Goal: Contribute content: Add original content to the website for others to see

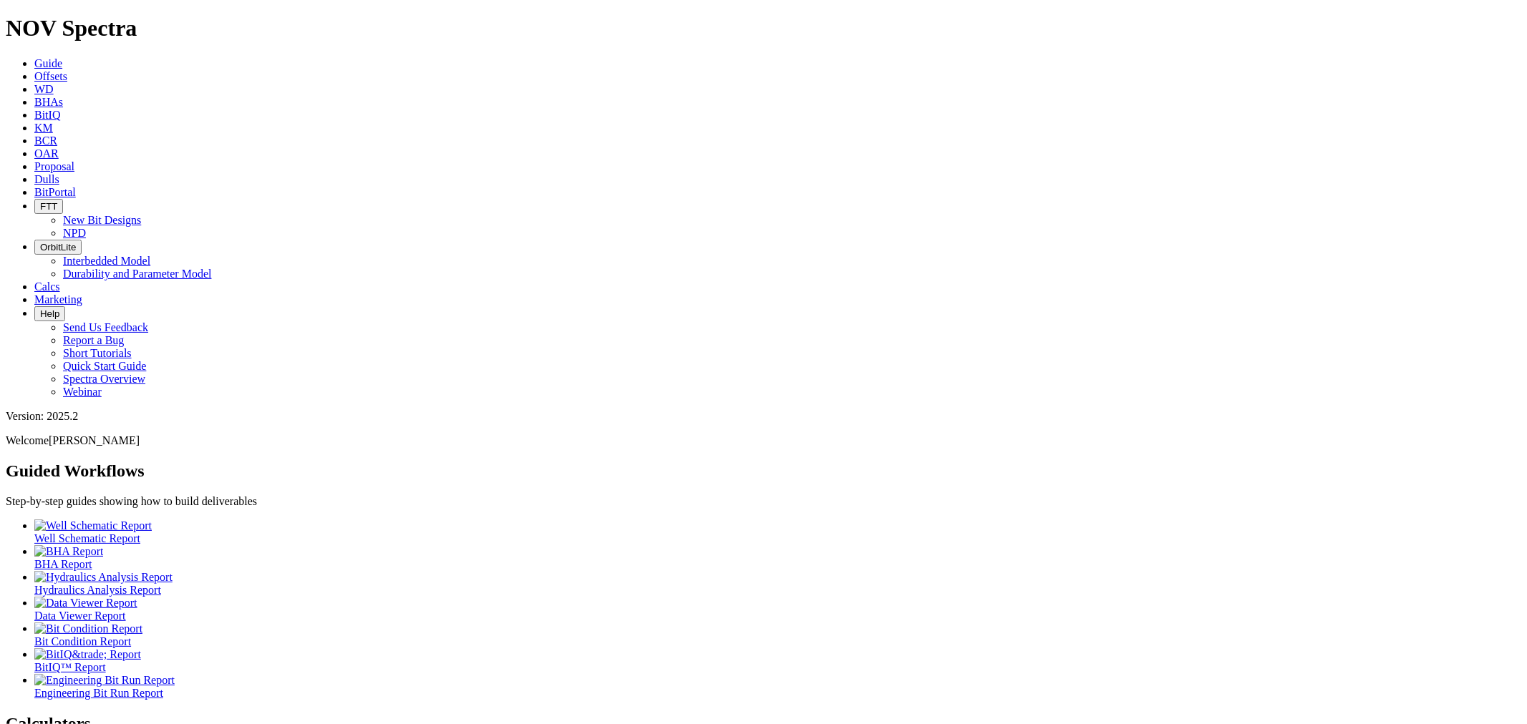
click at [34, 70] on icon at bounding box center [34, 76] width 0 height 12
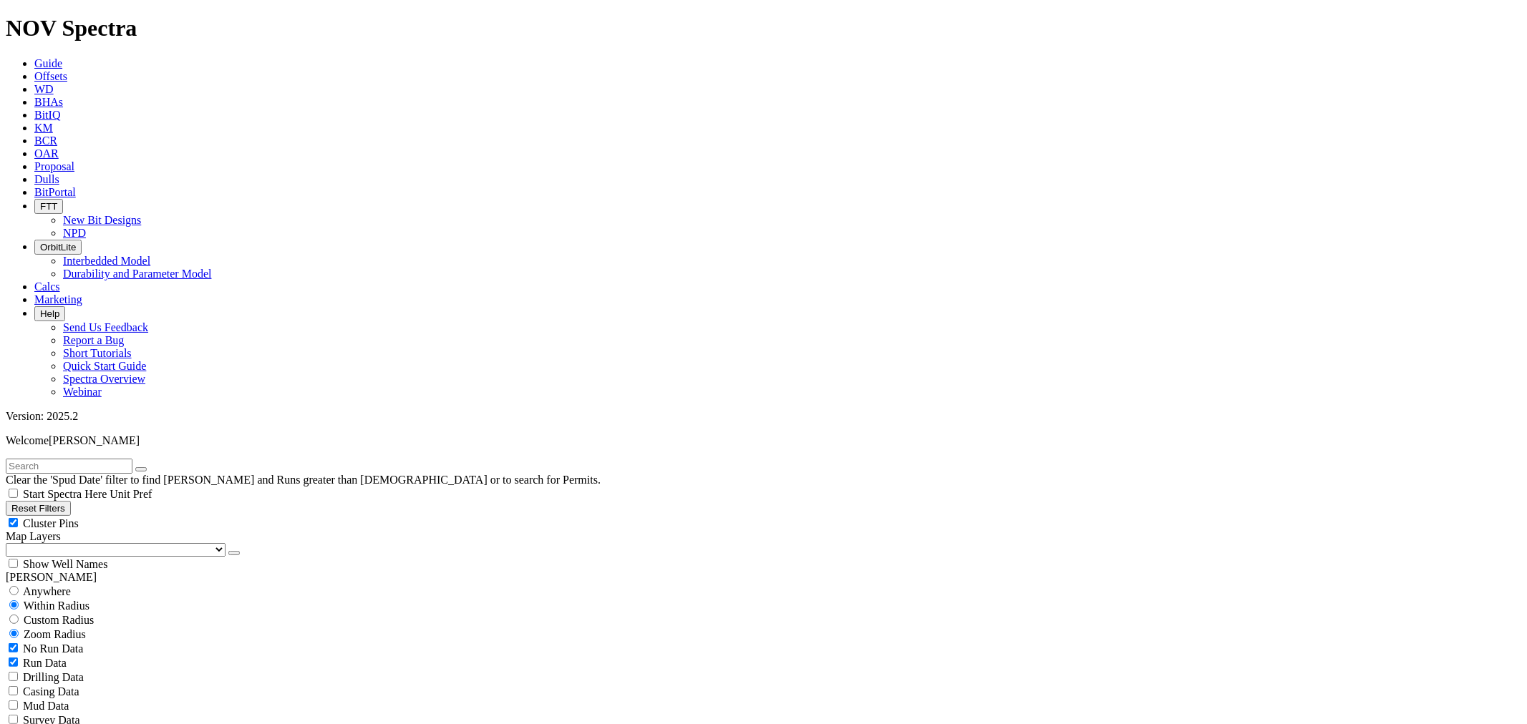
type input "1/1/00"
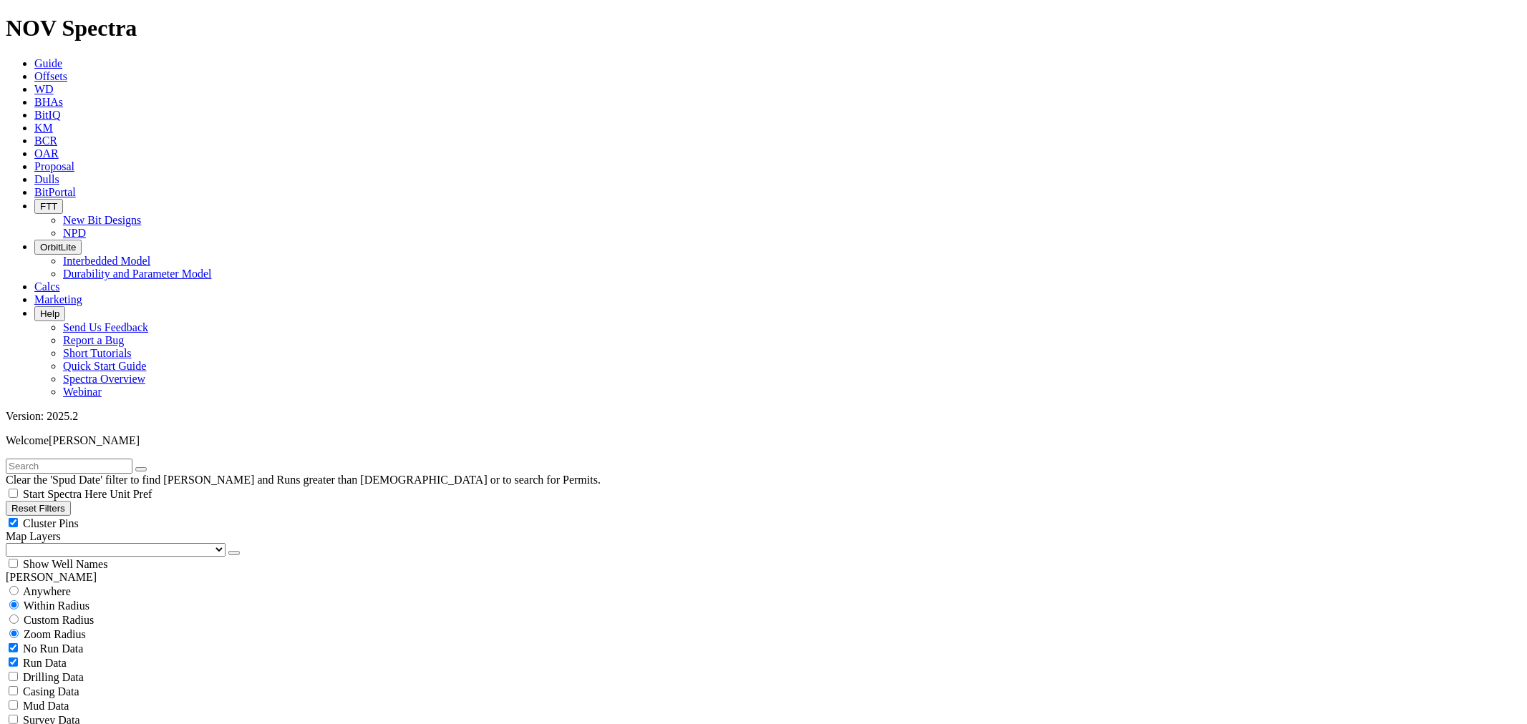
click at [79, 459] on input "text" at bounding box center [69, 466] width 127 height 15
paste input "TN-A76"
type input "TN-A76"
click at [150, 467] on button "submit" at bounding box center [155, 469] width 11 height 4
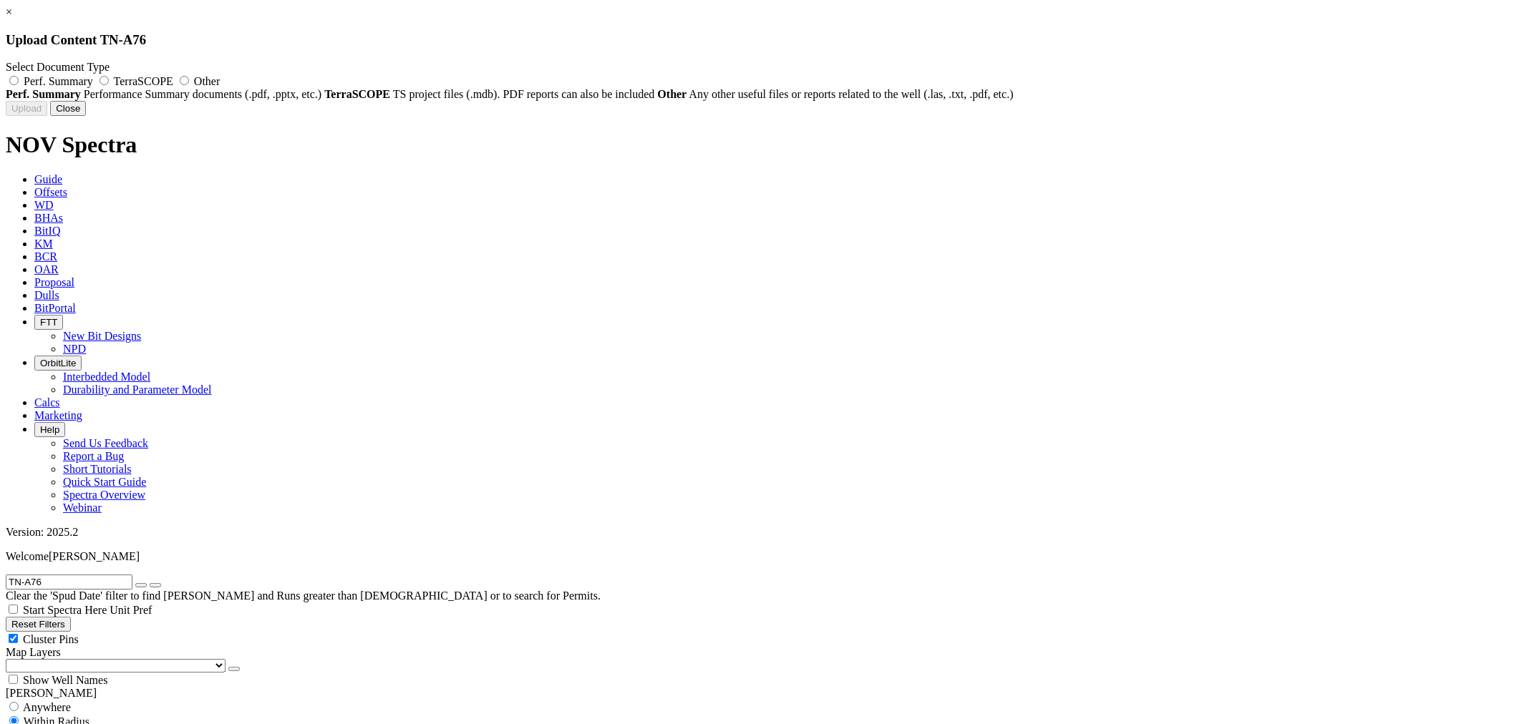
click at [220, 75] on span "Other" at bounding box center [207, 81] width 26 height 12
click at [189, 76] on input "Other" at bounding box center [184, 80] width 9 height 9
radio input "true"
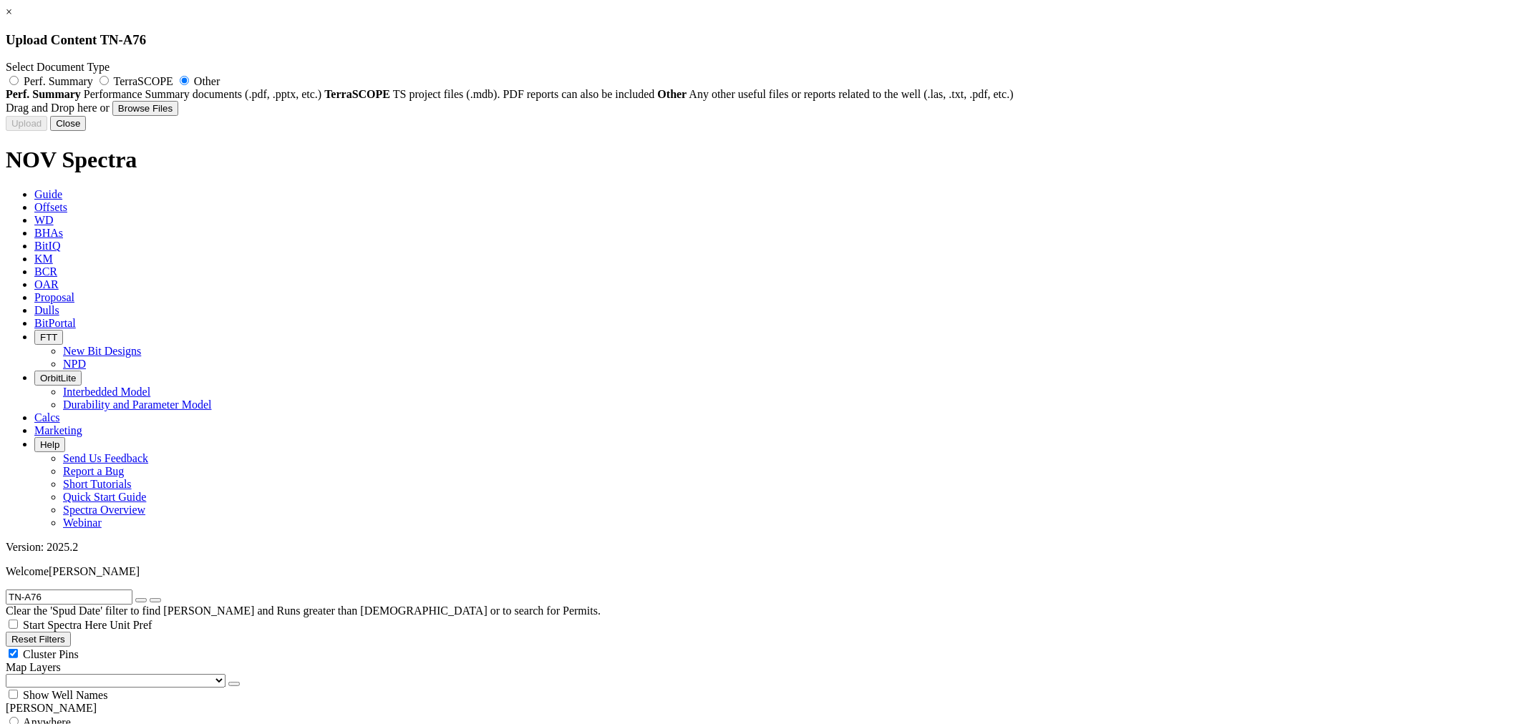
click at [86, 131] on button "Close" at bounding box center [68, 123] width 36 height 15
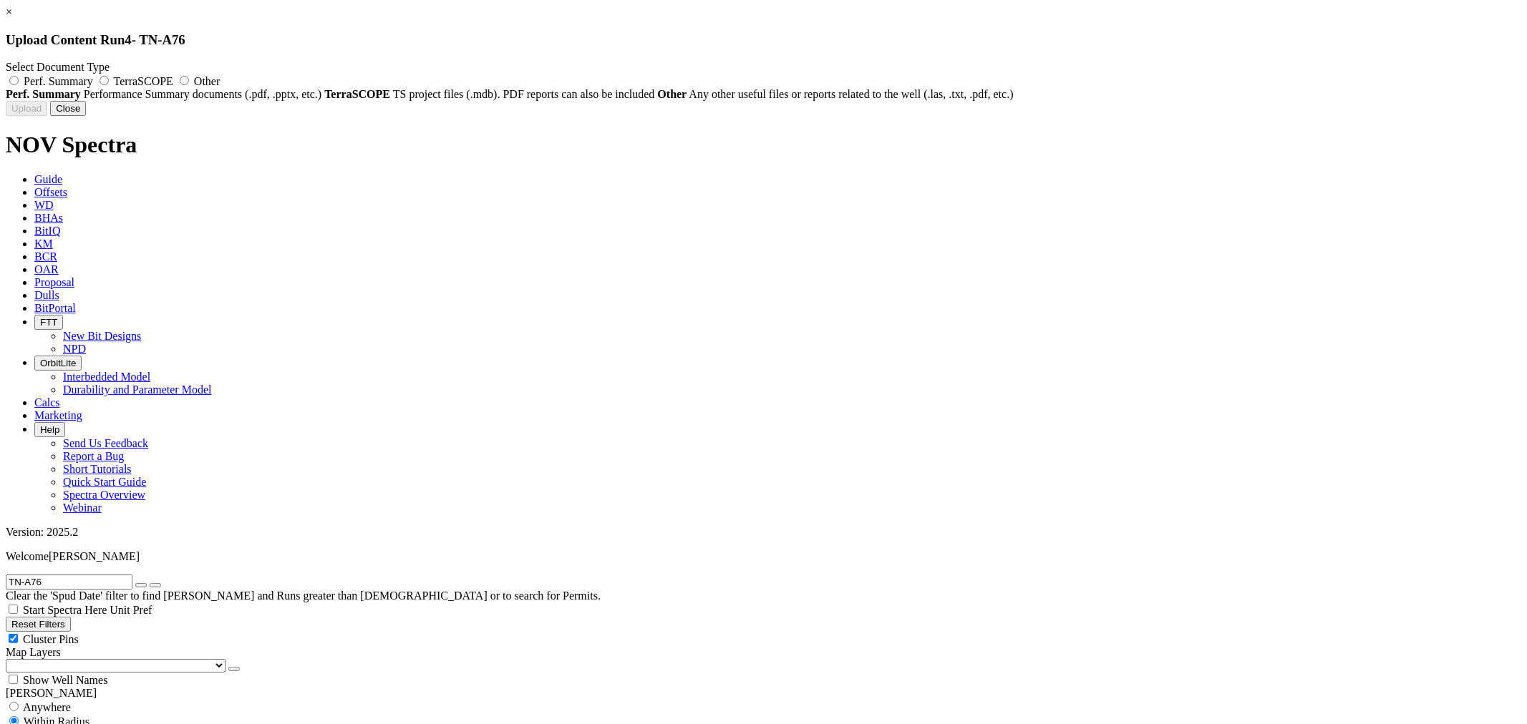
drag, startPoint x: 659, startPoint y: 77, endPoint x: 676, endPoint y: 81, distance: 18.3
click at [93, 77] on span "Perf. Summary" at bounding box center [58, 81] width 69 height 12
click at [19, 77] on input "Perf. Summary" at bounding box center [13, 80] width 9 height 9
radio input "true"
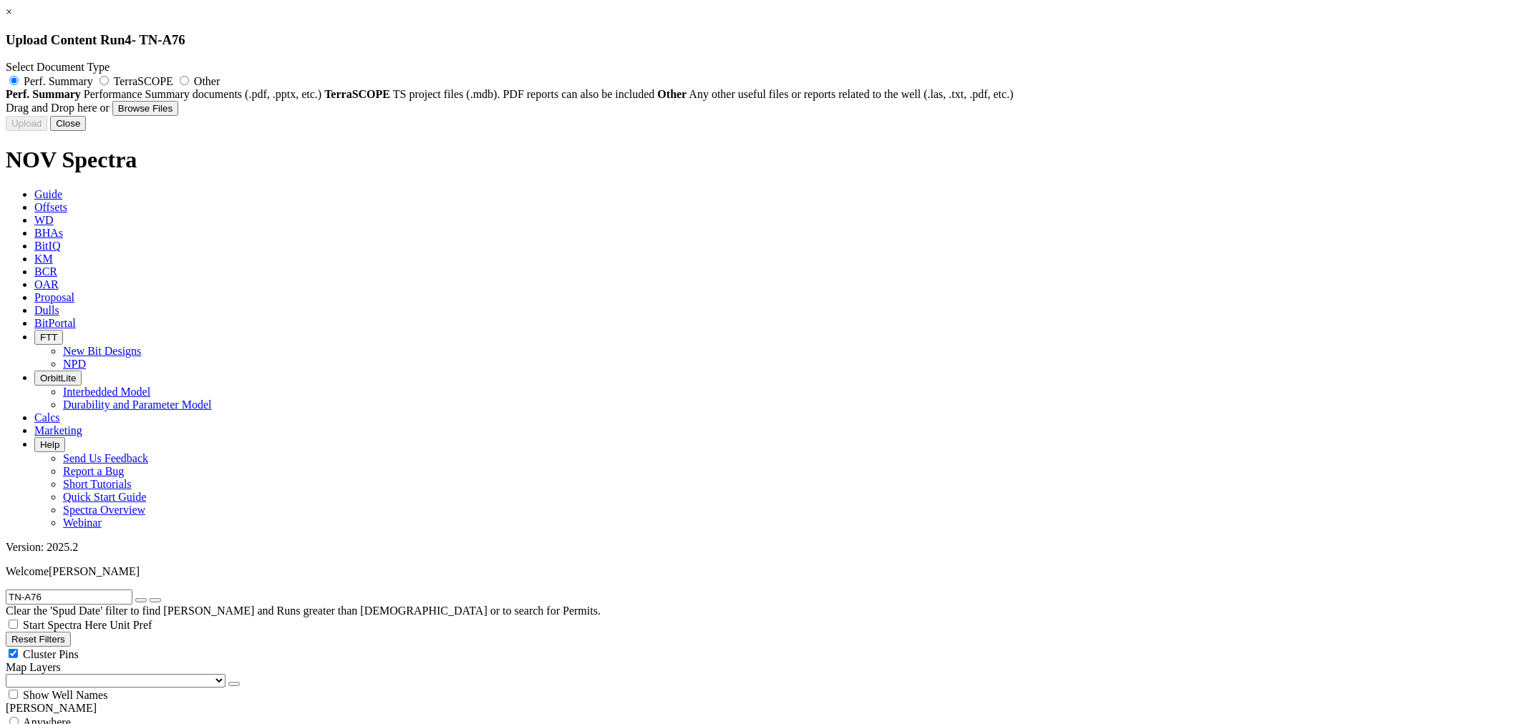
type input "TN-A76_6.00 DSR613M-C2_Run report_Raissa.xls"
type input "124187"
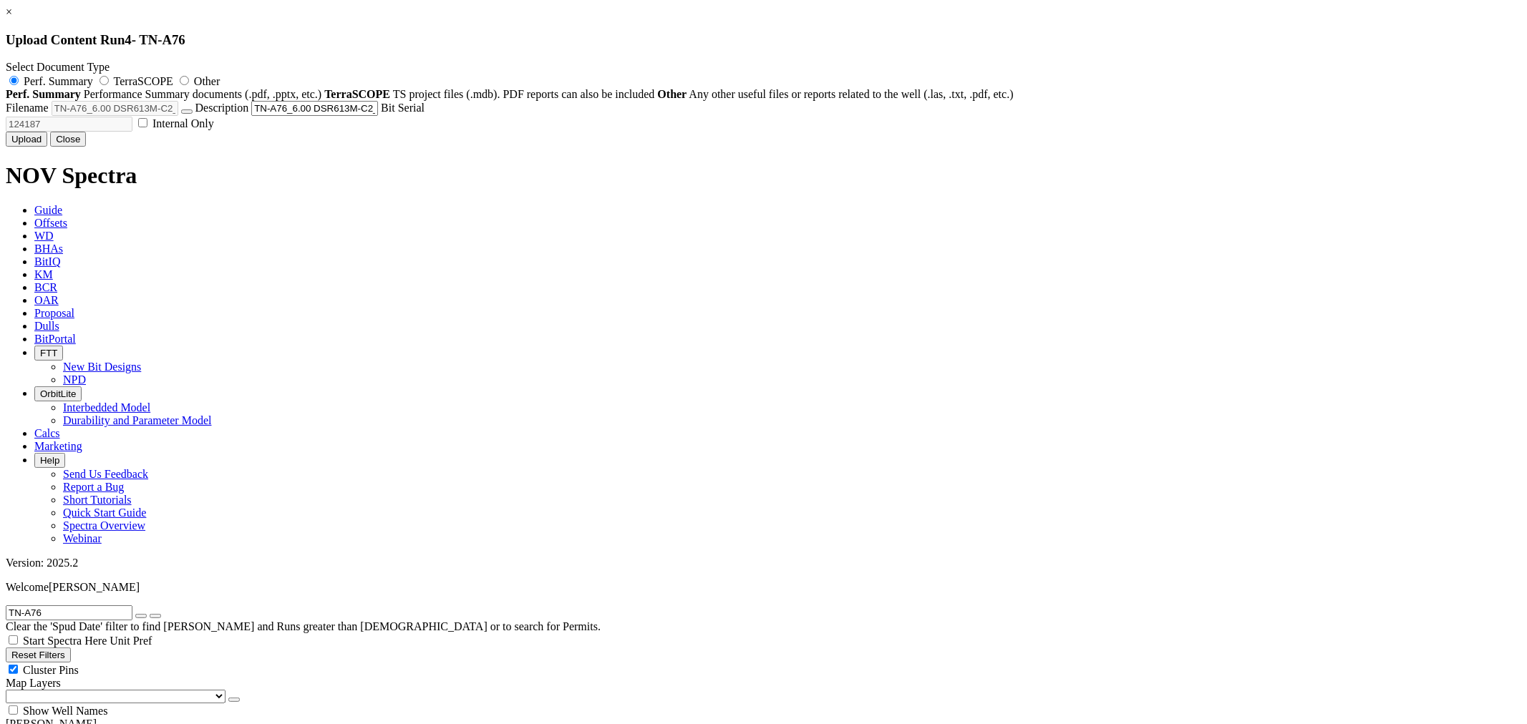
click at [47, 147] on button "Upload" at bounding box center [27, 139] width 42 height 15
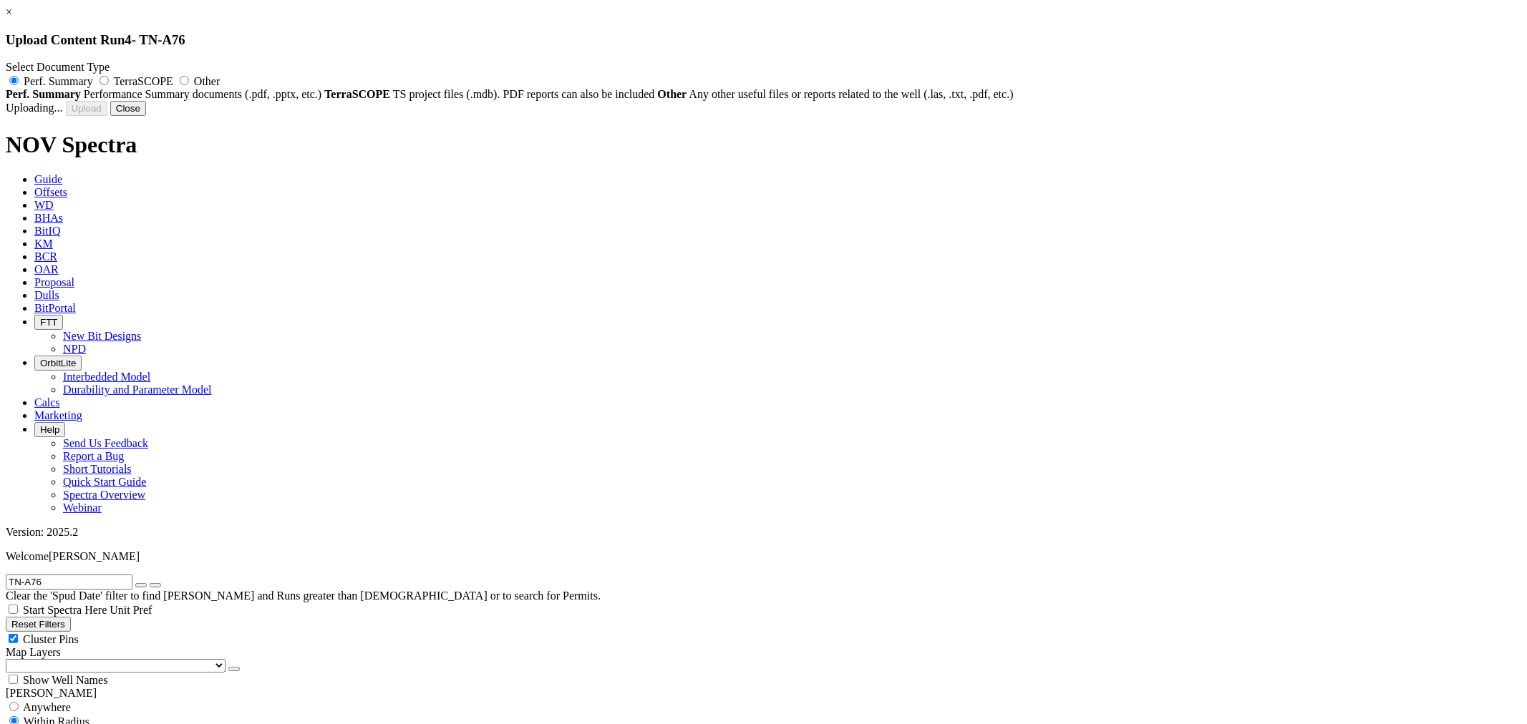
radio input "false"
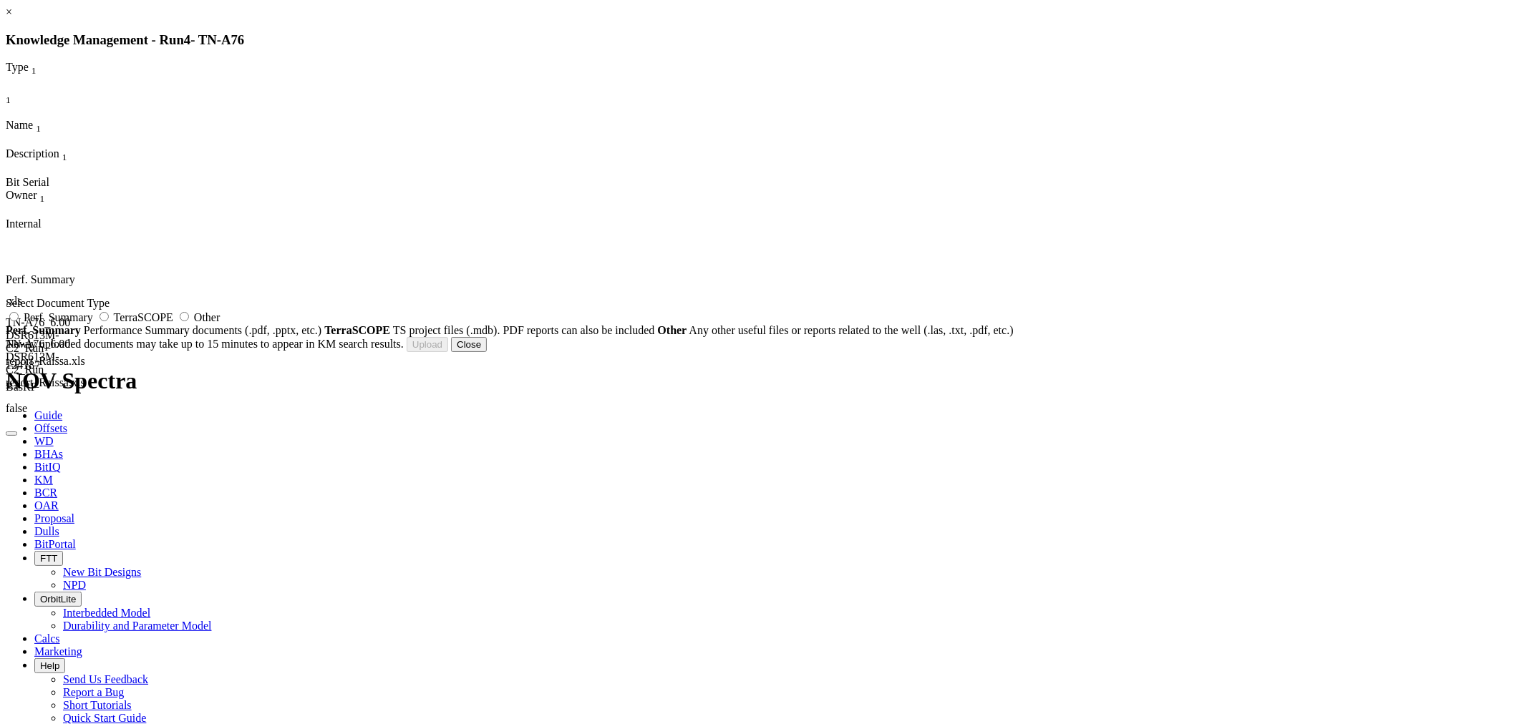
click at [220, 322] on label "Other" at bounding box center [198, 317] width 44 height 12
click at [189, 321] on input "Other" at bounding box center [184, 316] width 9 height 9
radio input "true"
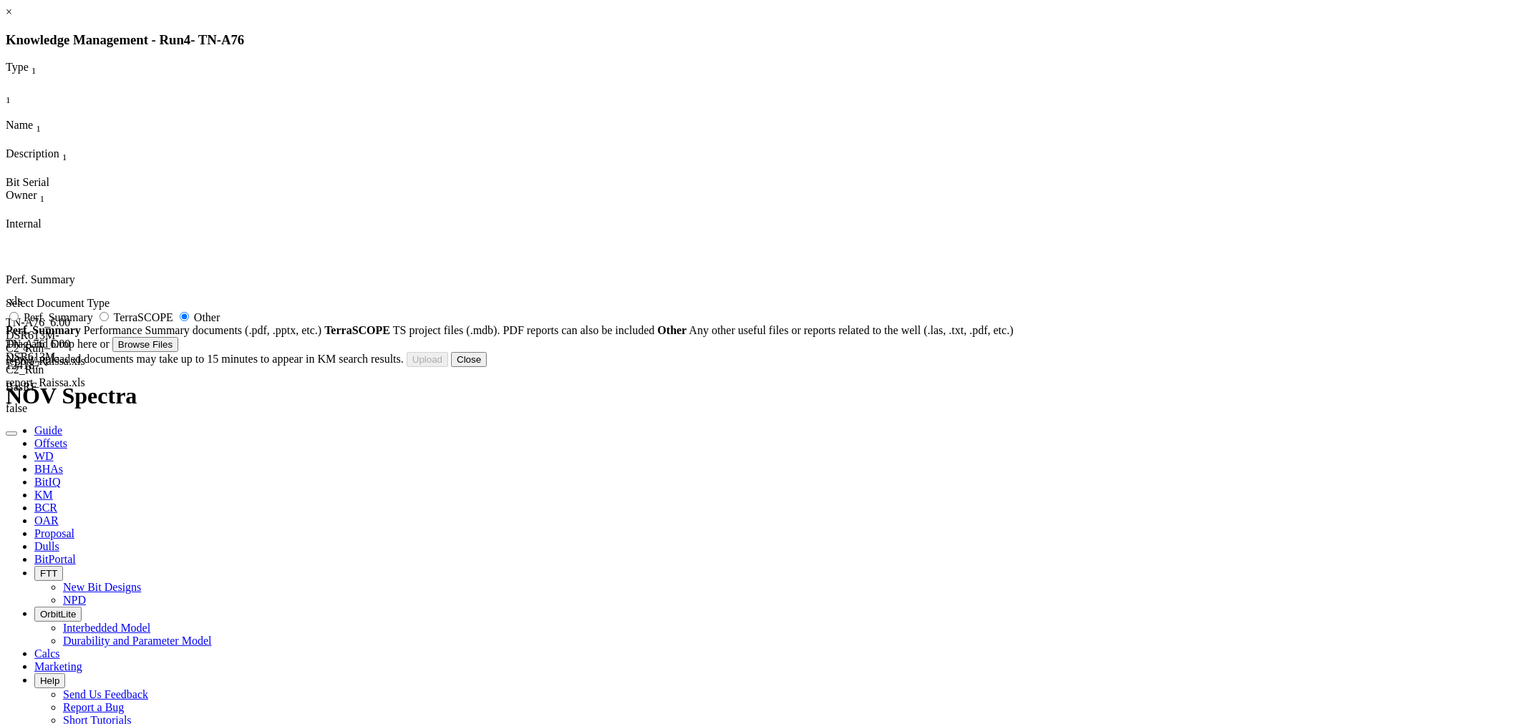
type input "TN-A76_BHA#7_6_Worksheet.xls"
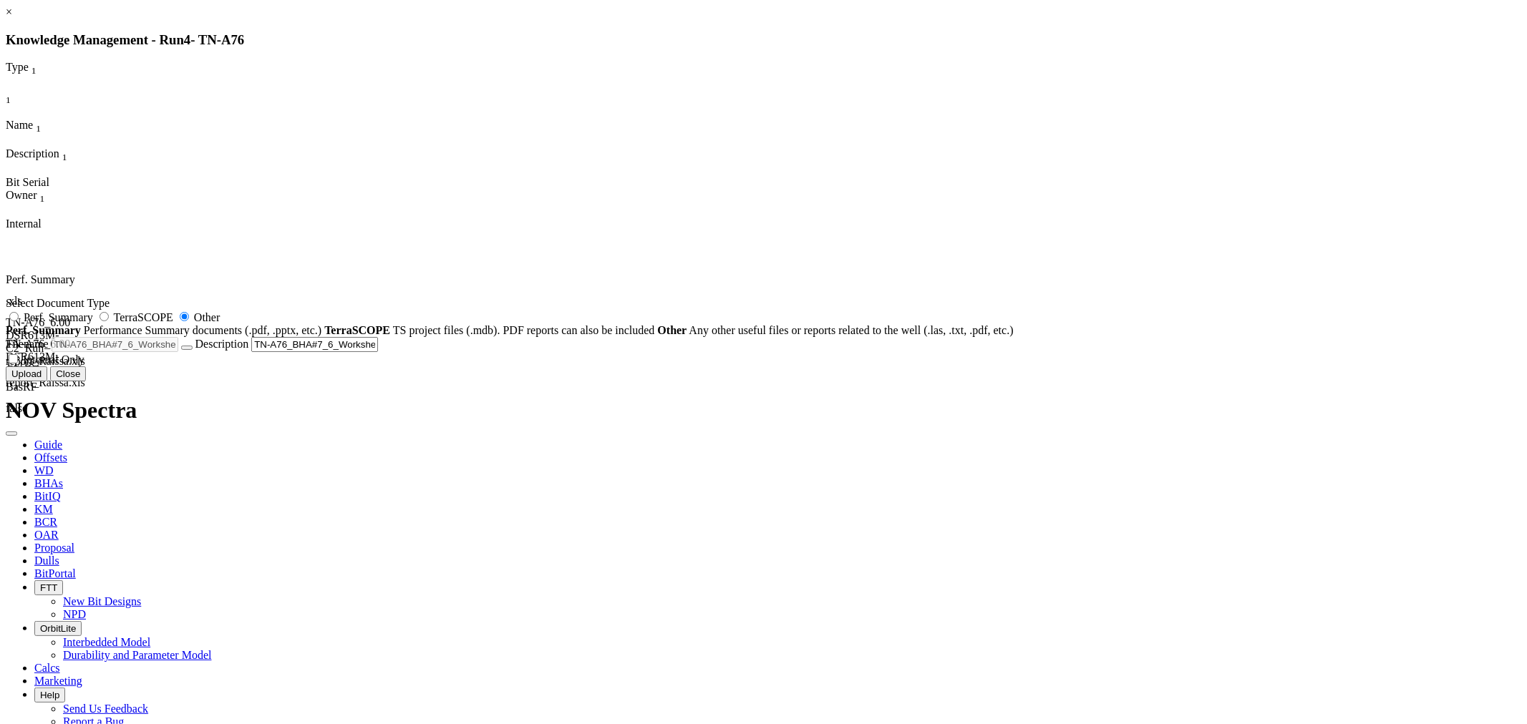
click at [47, 382] on button "Upload" at bounding box center [27, 374] width 42 height 15
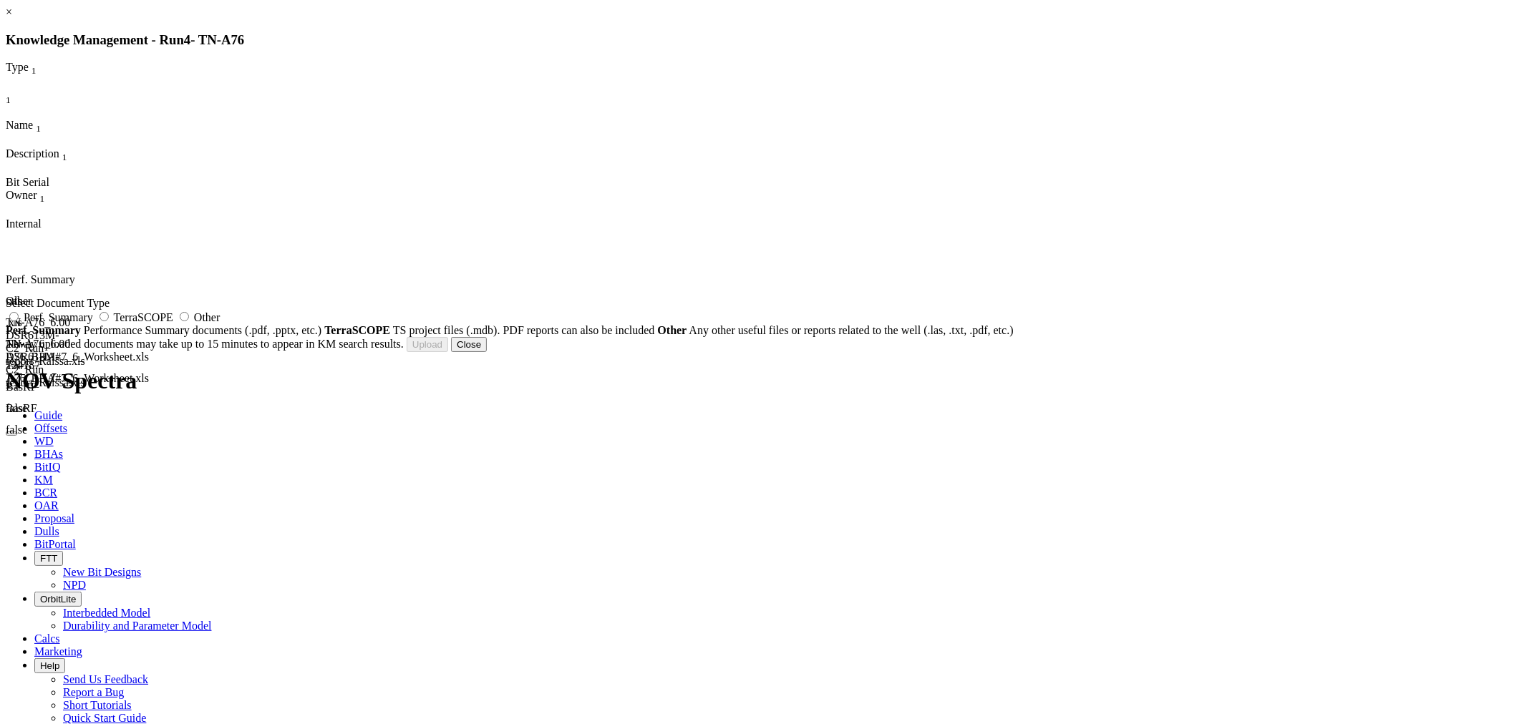
click at [220, 324] on label "Other" at bounding box center [198, 317] width 44 height 12
click at [189, 321] on input "Other" at bounding box center [184, 316] width 9 height 9
radio input "true"
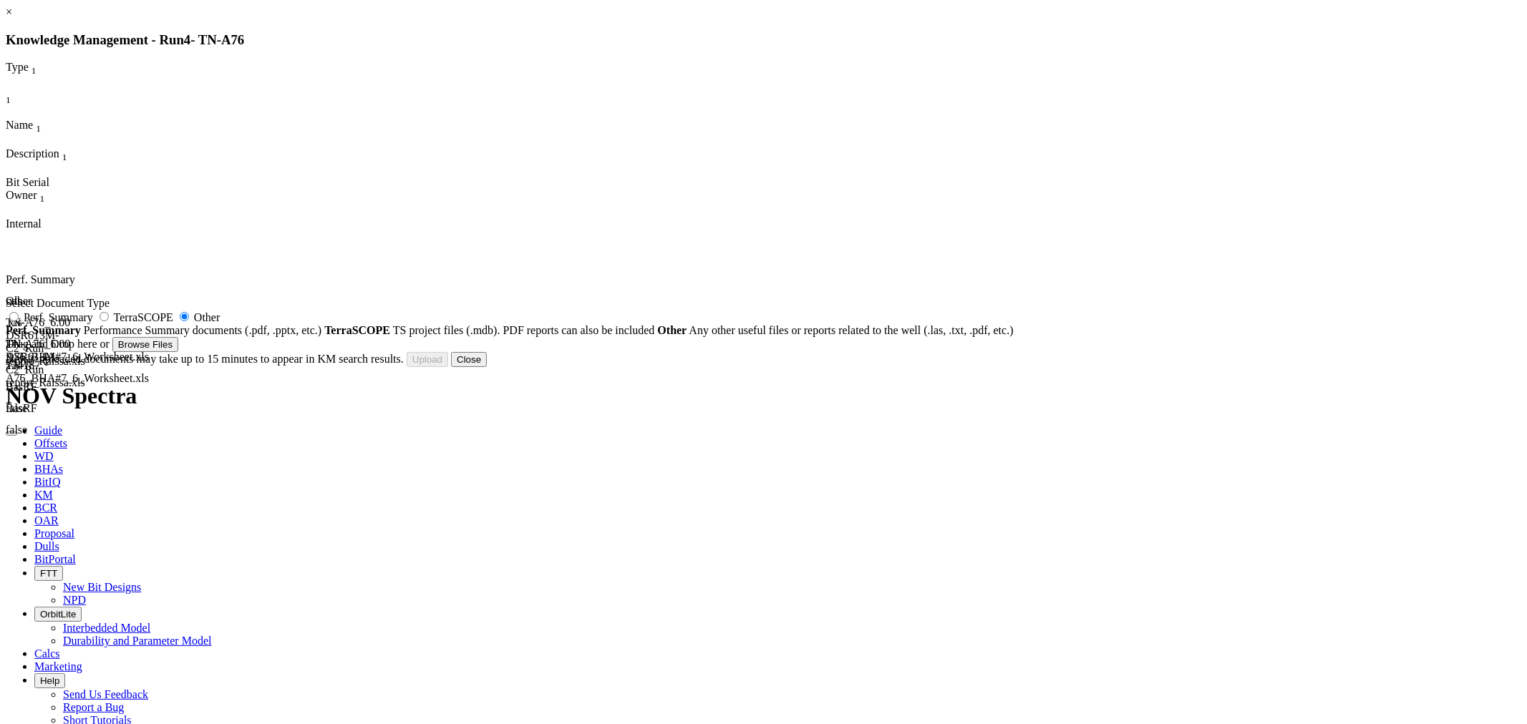
type input "TN-A76_BHA#8_6_Worksheet.xls"
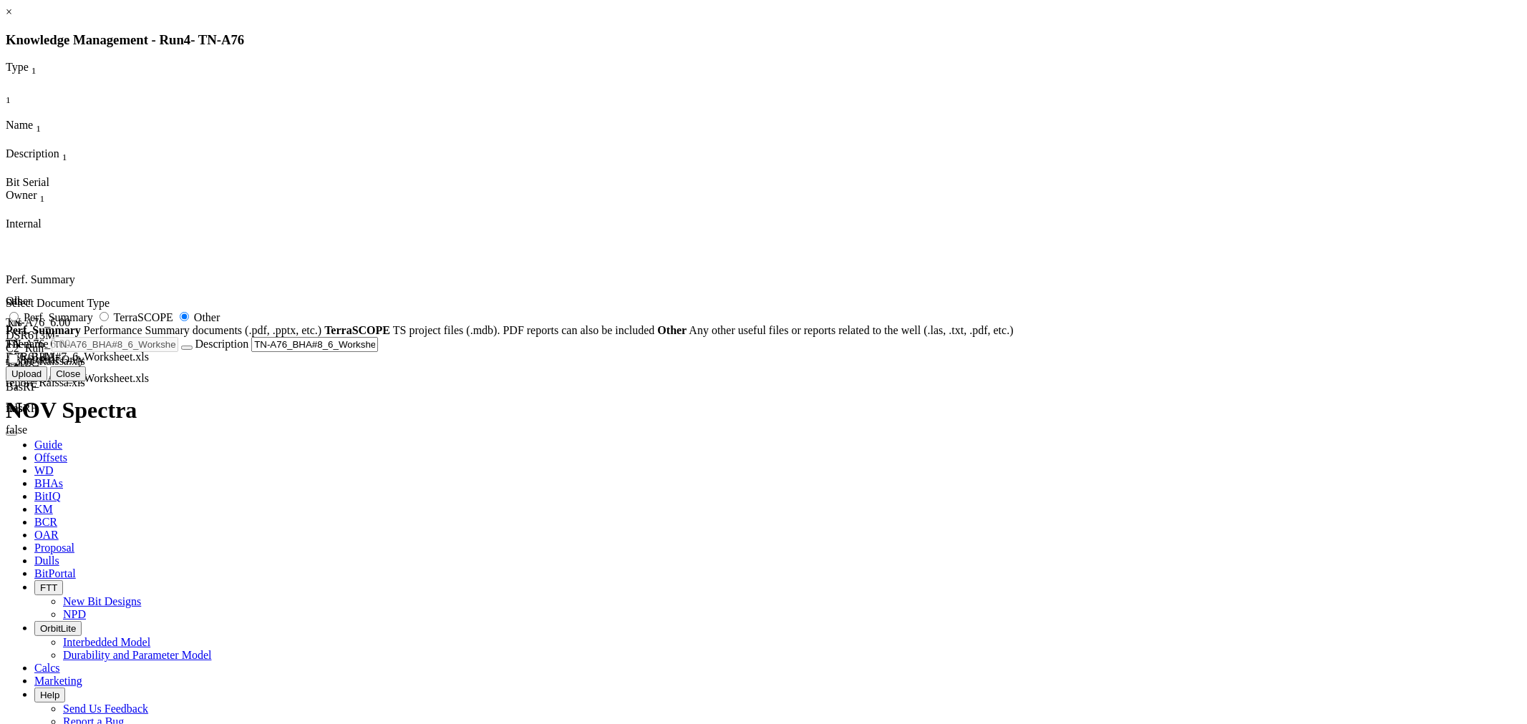
click at [47, 382] on button "Upload" at bounding box center [27, 374] width 42 height 15
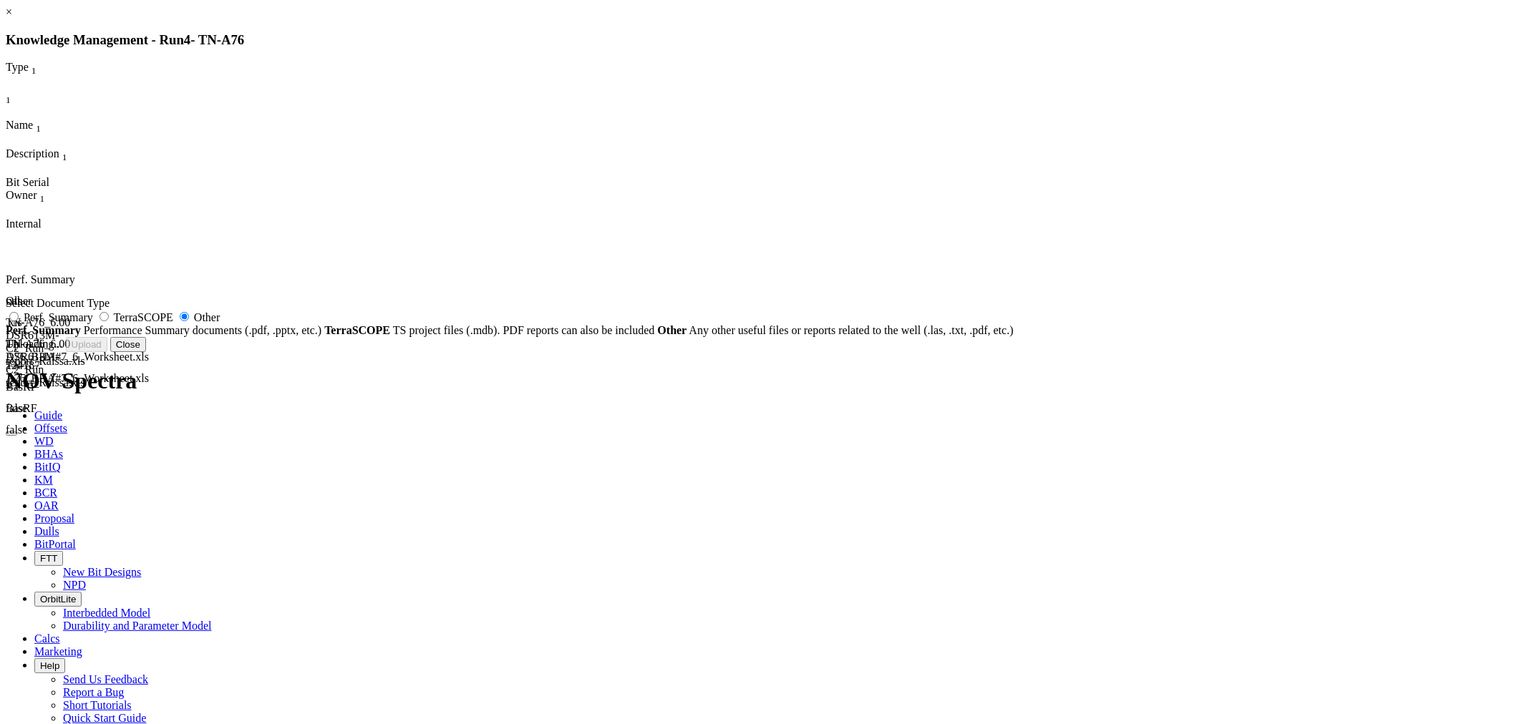
radio input "false"
click at [487, 352] on button "Close" at bounding box center [469, 344] width 36 height 15
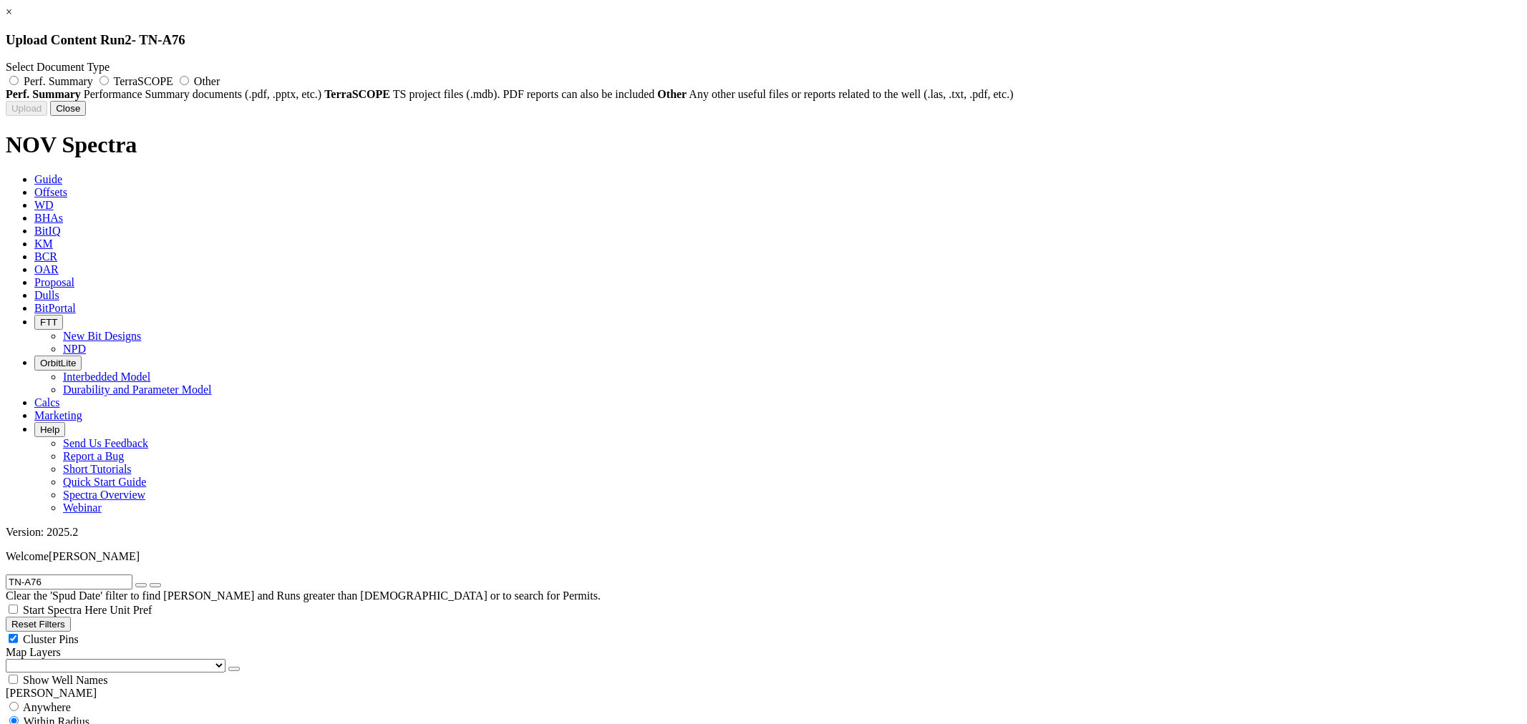
click at [93, 87] on span "Perf. Summary" at bounding box center [58, 81] width 69 height 12
click at [19, 85] on input "Perf. Summary" at bounding box center [13, 80] width 9 height 9
radio input "true"
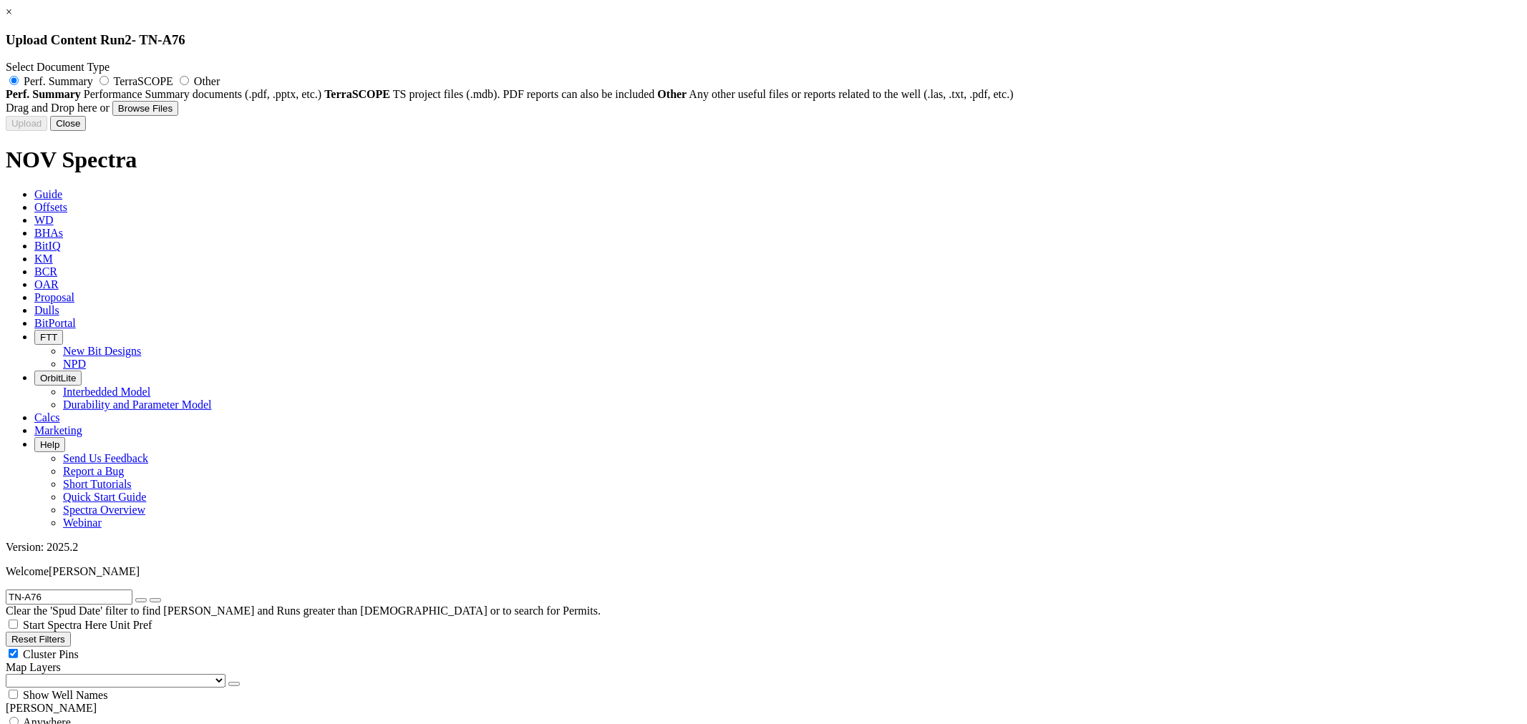
type input "TUNU-AC5_9.78_RSX619M-A2_215241_Run report.xls"
type input "7212130"
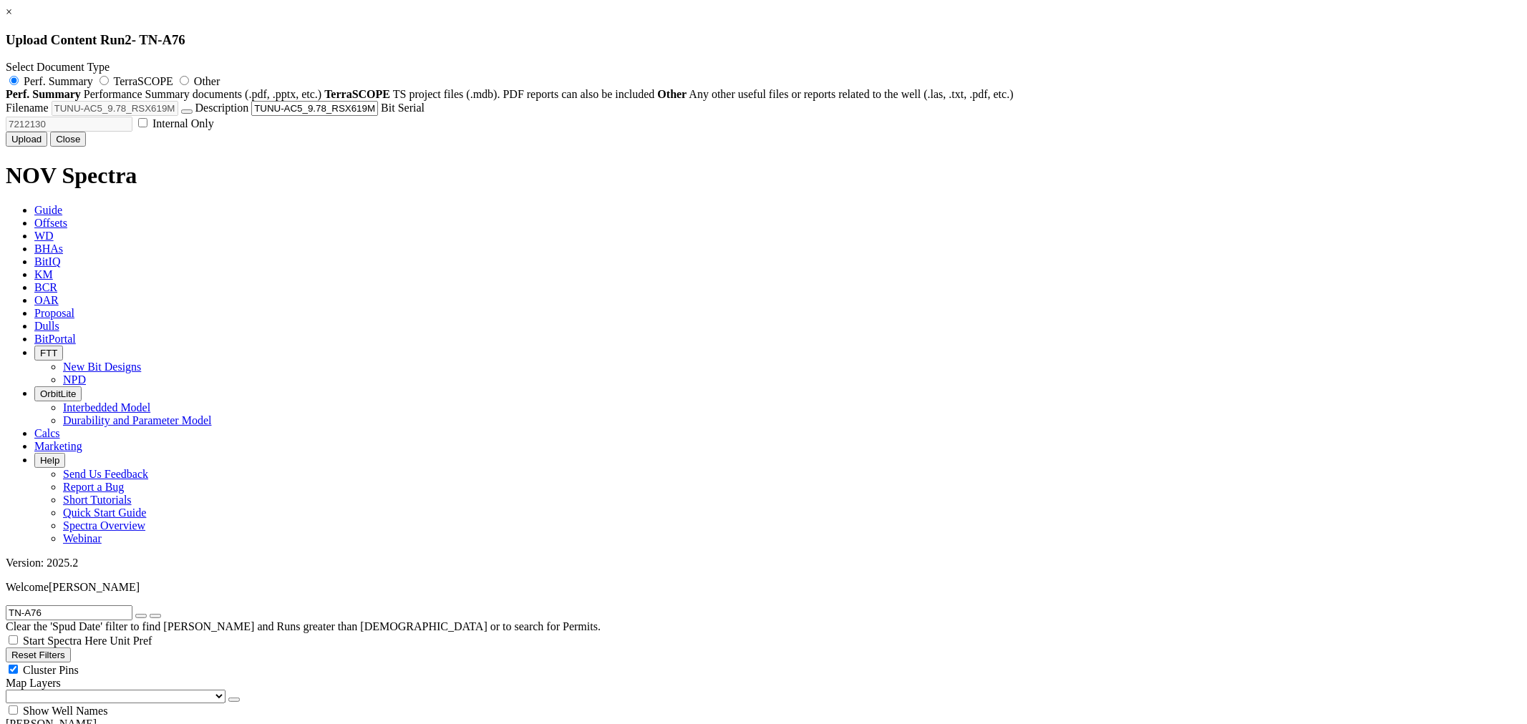
click at [86, 147] on button "Close" at bounding box center [68, 139] width 36 height 15
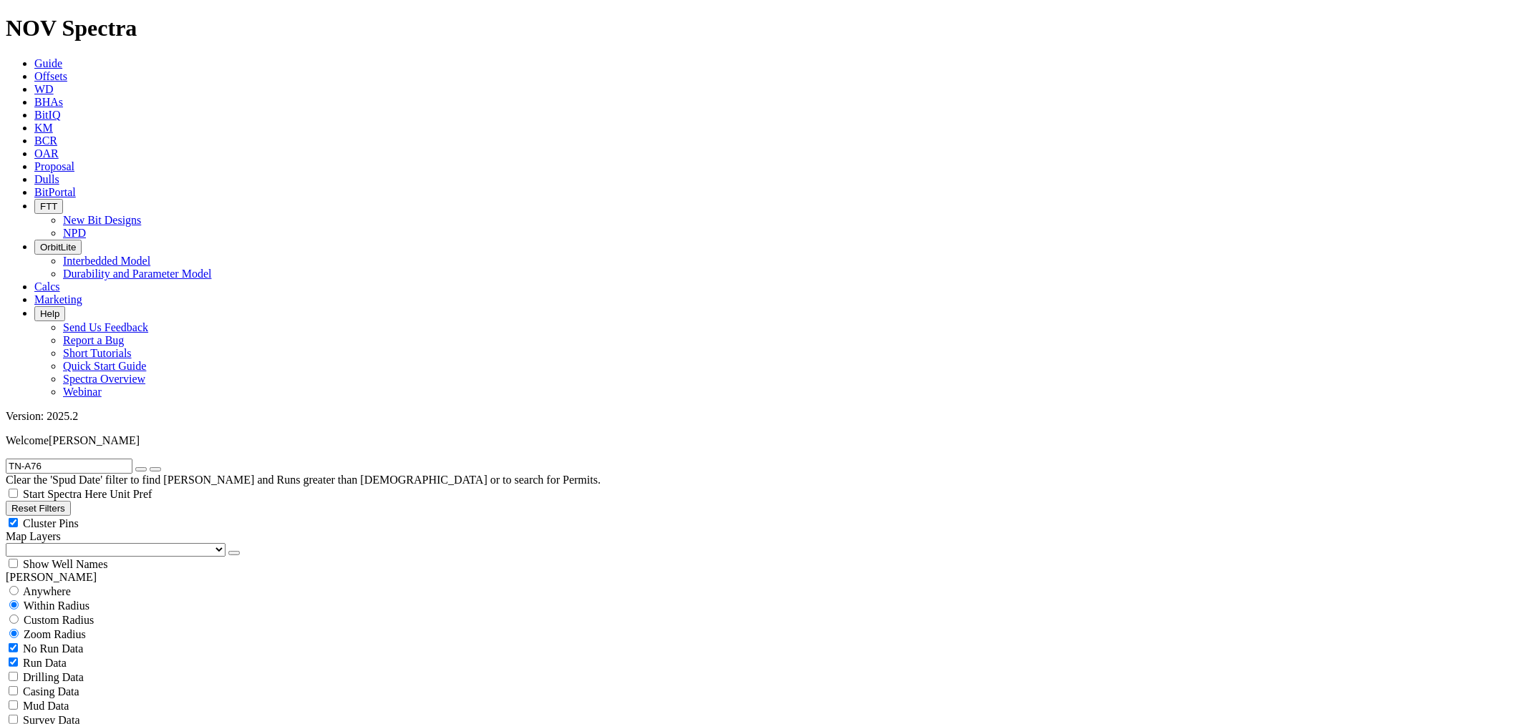
click at [68, 459] on input "TN-A76" at bounding box center [69, 466] width 127 height 15
drag, startPoint x: 75, startPoint y: 63, endPoint x: 0, endPoint y: 53, distance: 75.8
click at [6, 459] on form "TN-A76" at bounding box center [763, 466] width 1515 height 15
paste input "57"
click at [150, 467] on button "submit" at bounding box center [155, 469] width 11 height 4
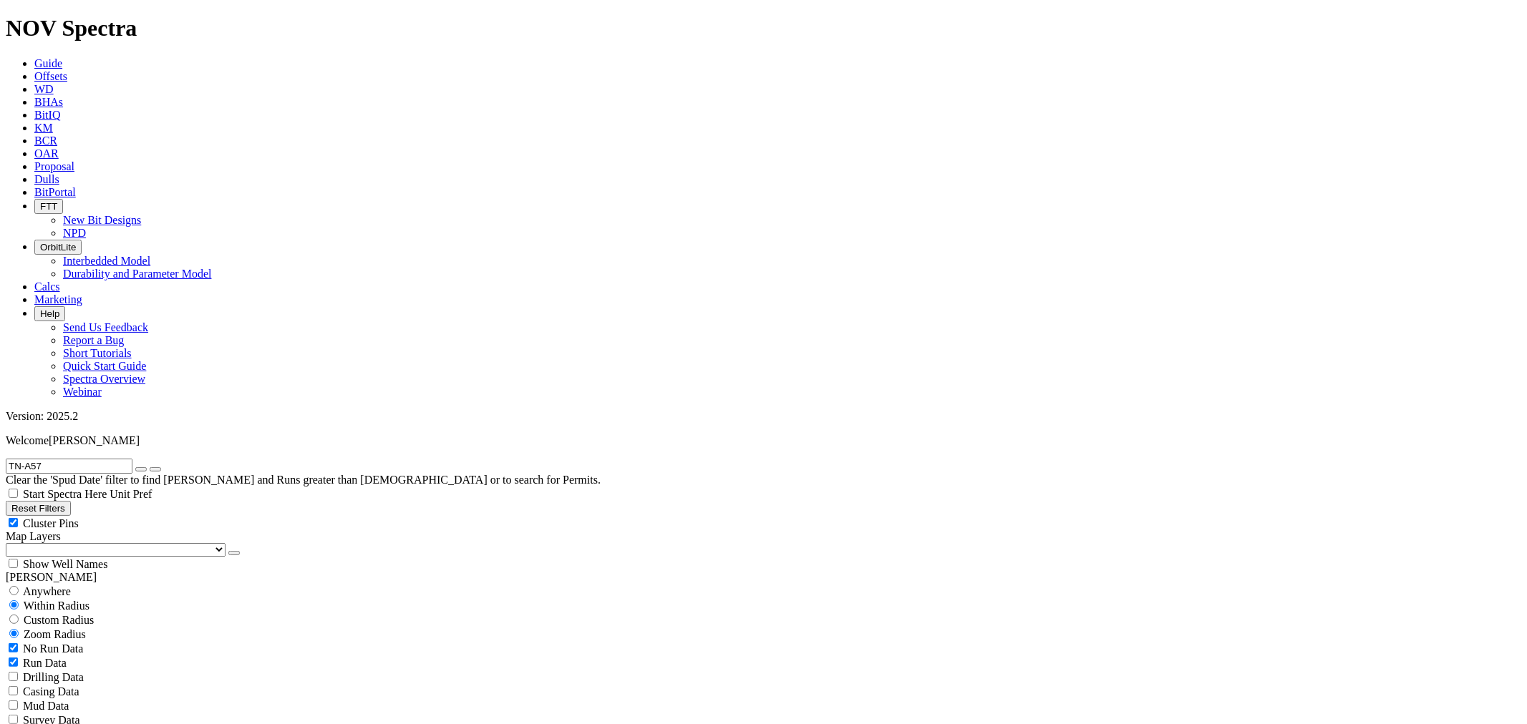
click at [50, 459] on input "TN-A57" at bounding box center [69, 466] width 127 height 15
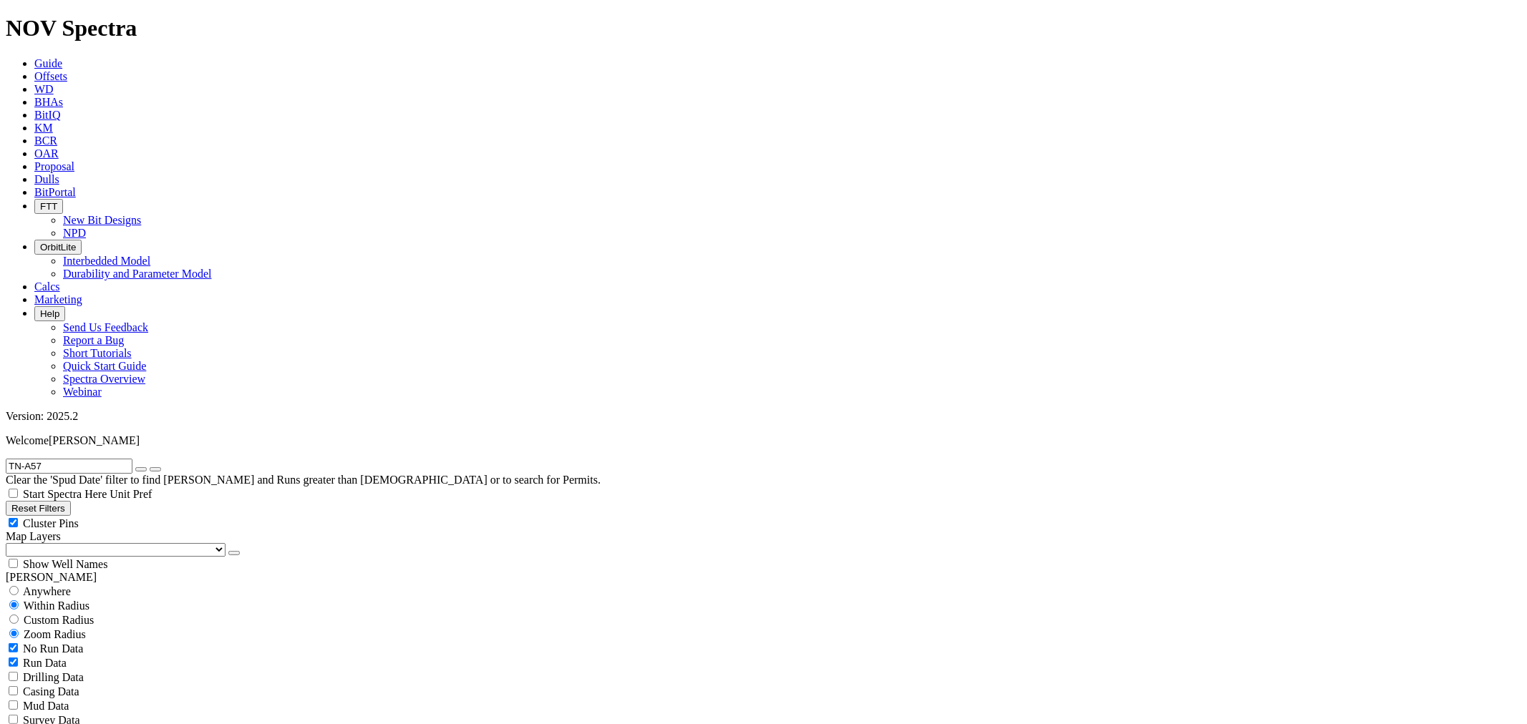
drag, startPoint x: 68, startPoint y: 59, endPoint x: 0, endPoint y: 53, distance: 68.2
click at [6, 459] on form "TN-A57" at bounding box center [763, 466] width 1515 height 15
paste input "M-96 T1"
type input "TM-96 T1"
click at [150, 467] on button "submit" at bounding box center [155, 469] width 11 height 4
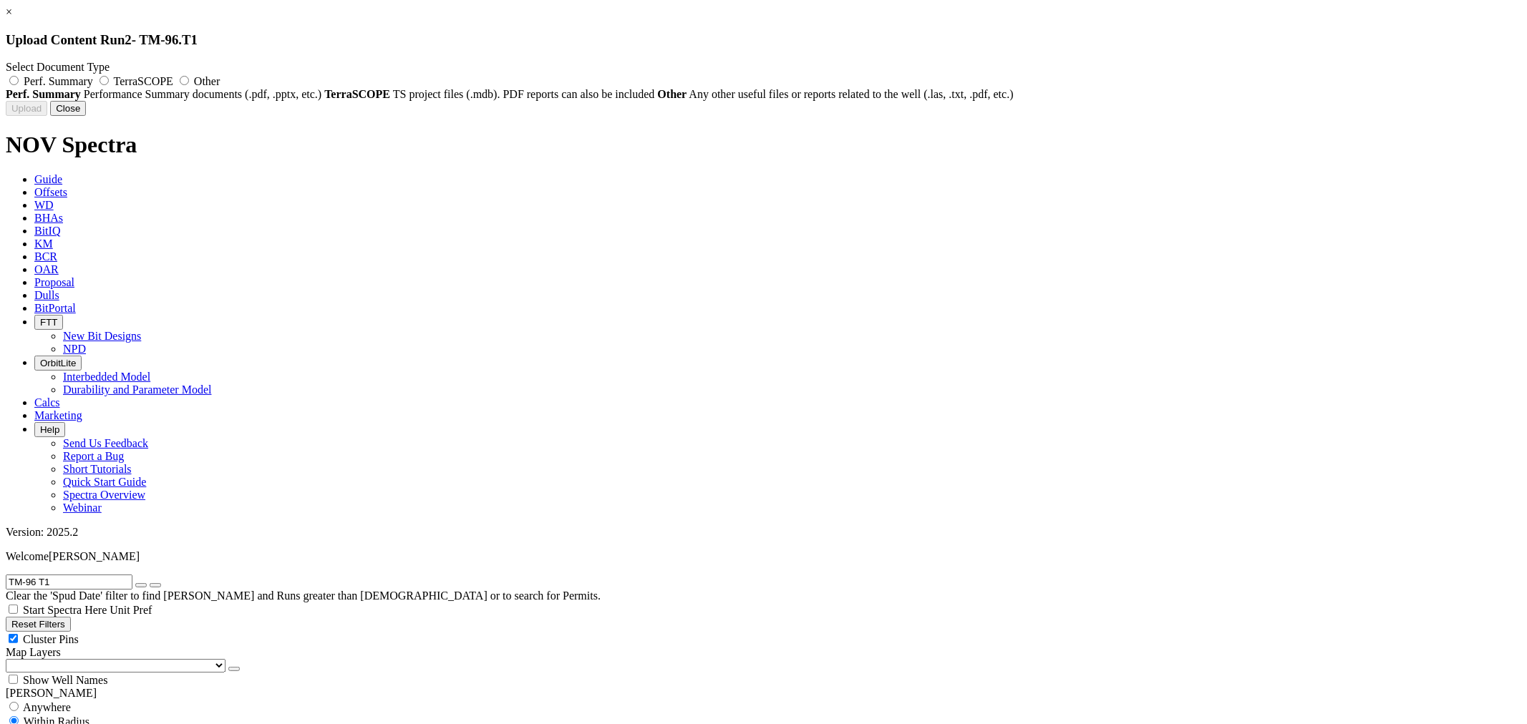
click at [93, 84] on span "Perf. Summary" at bounding box center [58, 81] width 69 height 12
click at [19, 84] on input "Perf. Summary" at bounding box center [13, 80] width 9 height 9
radio input "true"
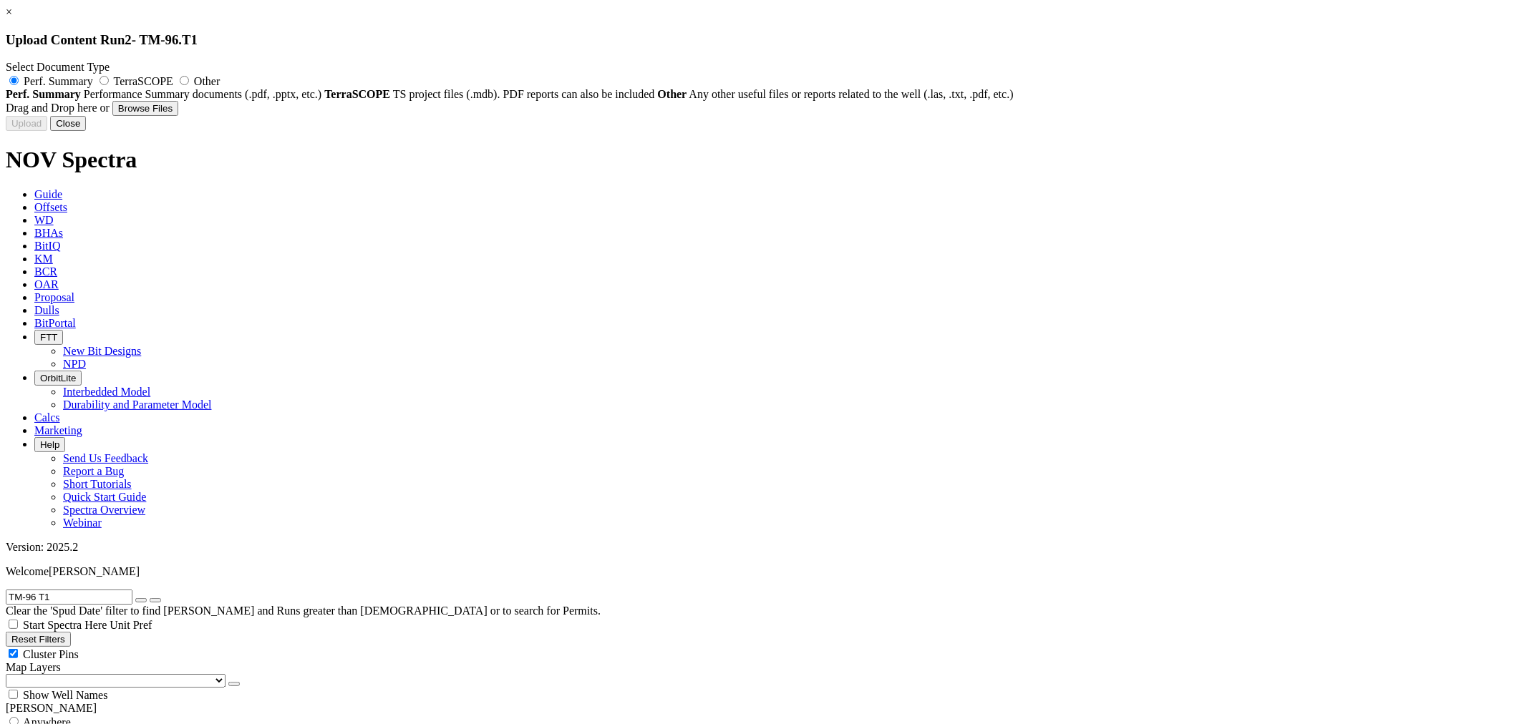
type input "TM-96 T1_17-500 MSR816M-A1C #224202_RUN REPORT_RAISSA.xls"
type input "224202"
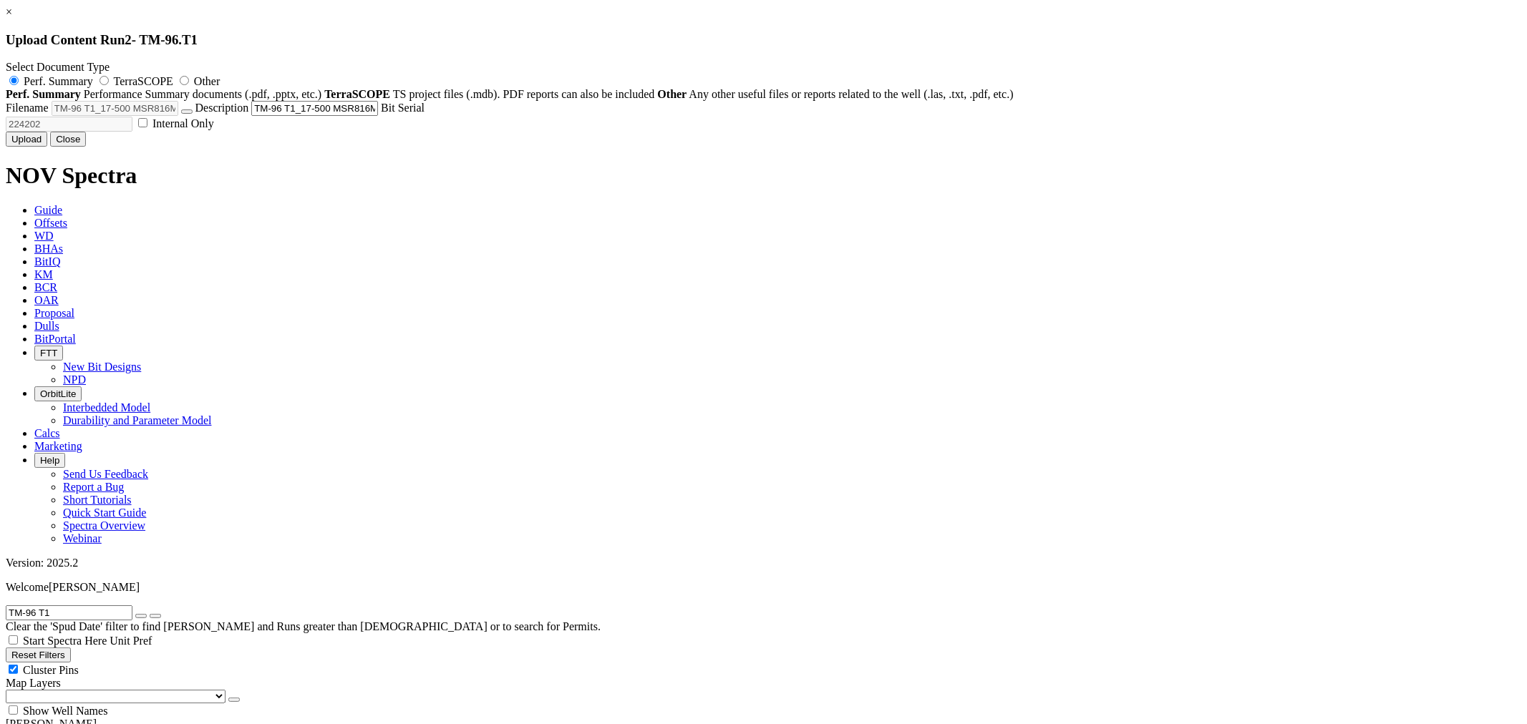
click at [47, 147] on button "Upload" at bounding box center [27, 139] width 42 height 15
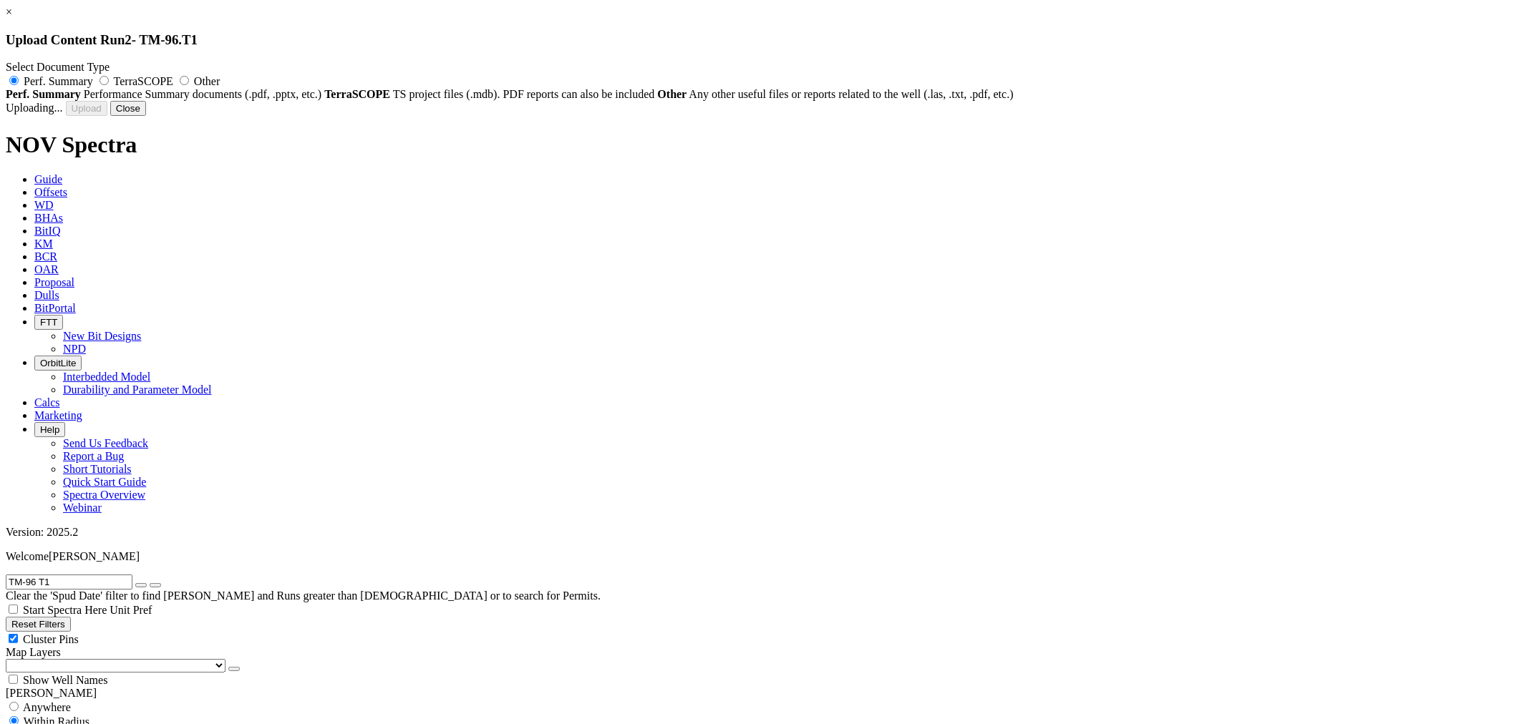
radio input "false"
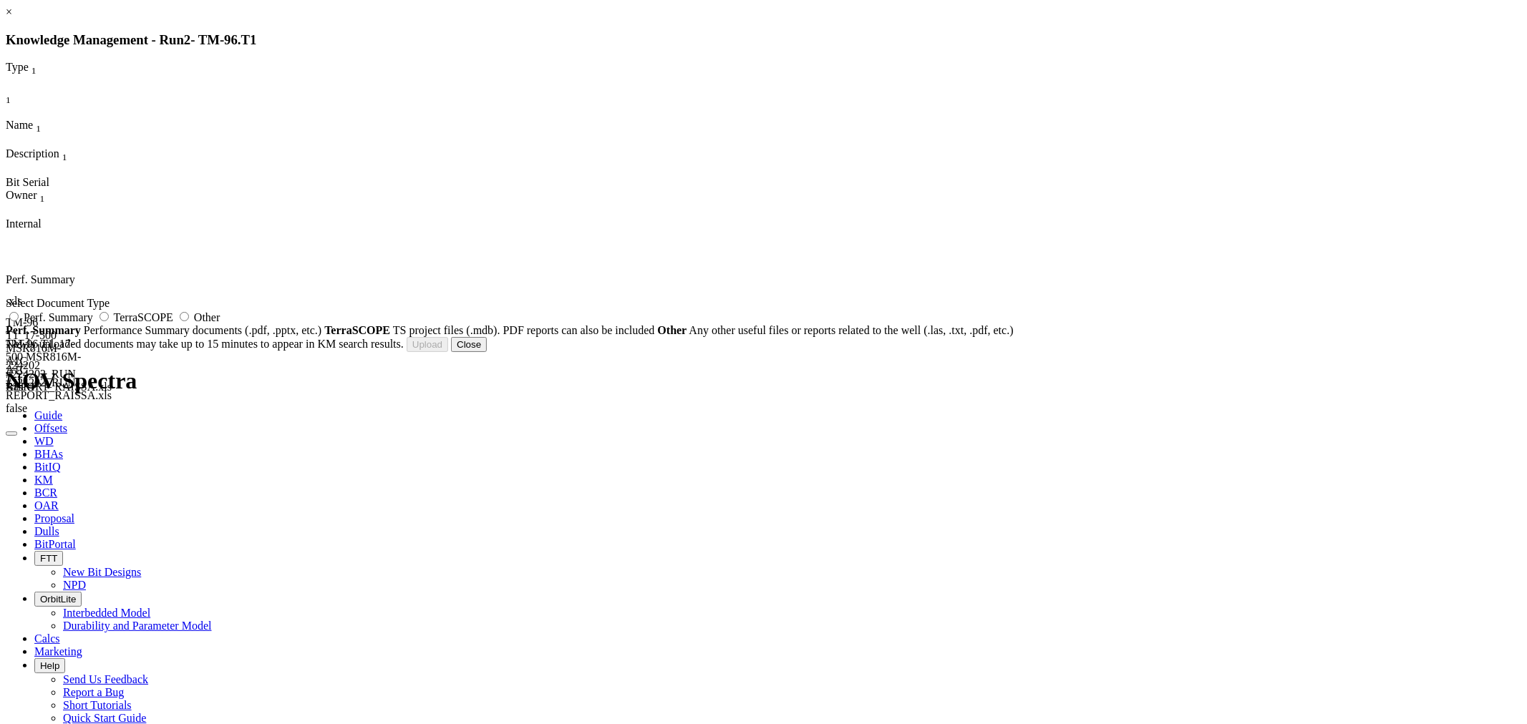
click at [220, 324] on span "Other" at bounding box center [207, 317] width 26 height 12
click at [189, 321] on input "Other" at bounding box center [184, 316] width 9 height 9
radio input "true"
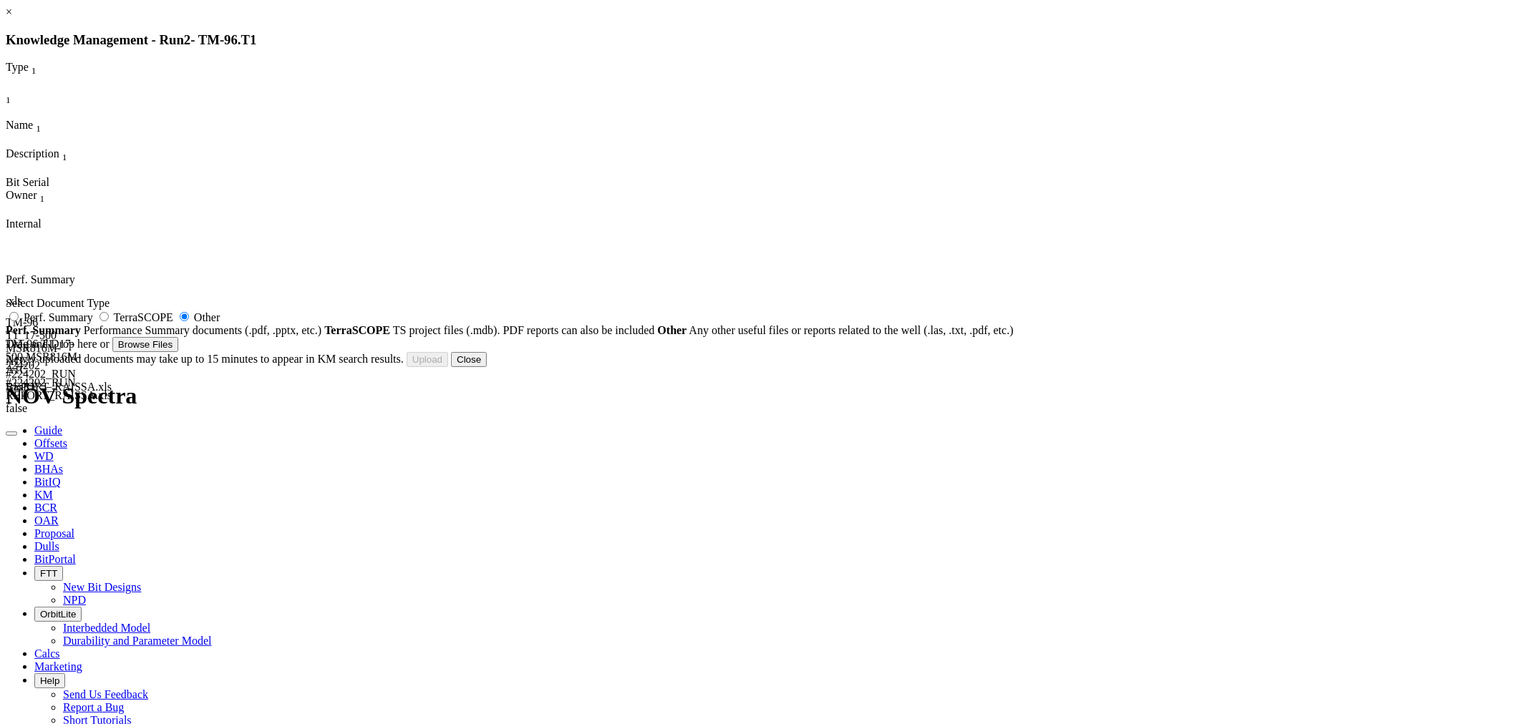
type input "REAMDOWN_TM-96T1.pdf"
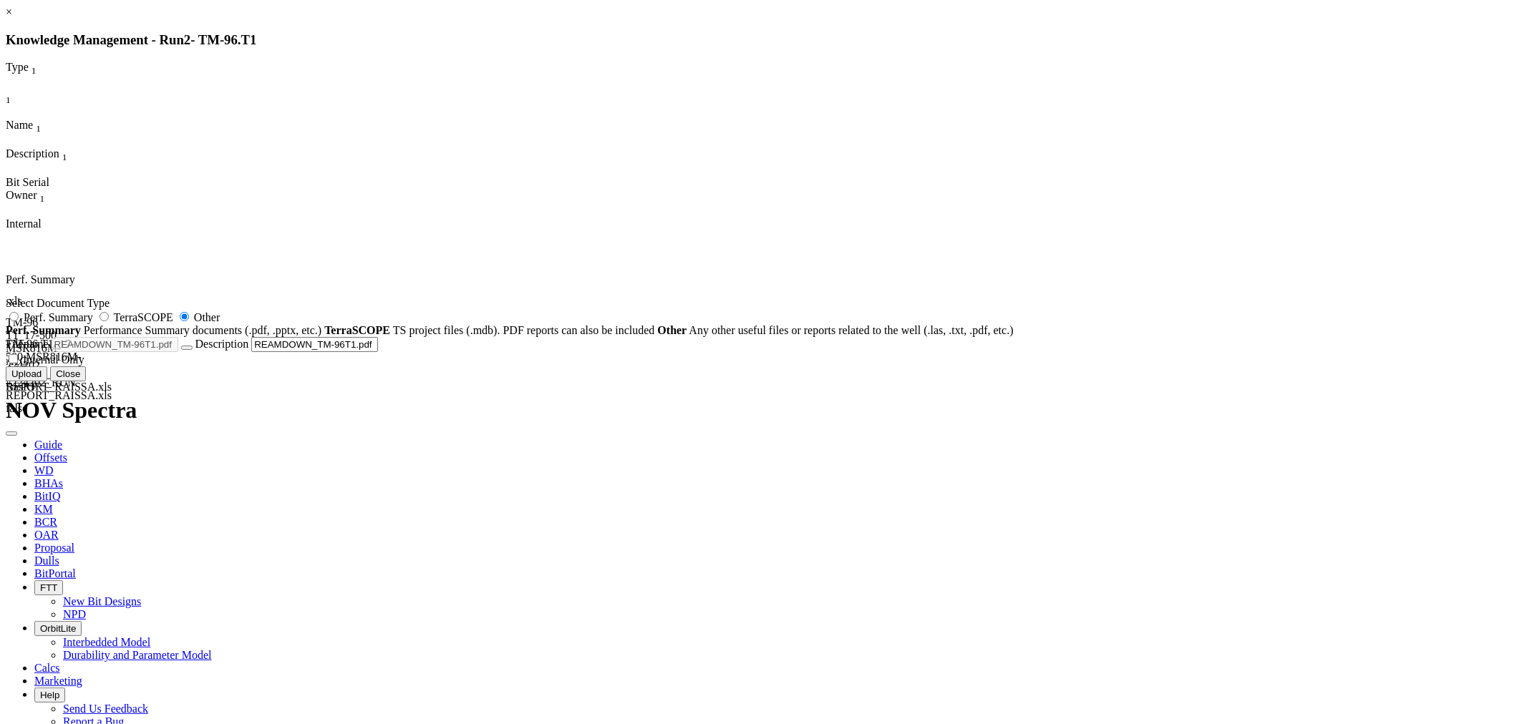
click at [47, 382] on button "Upload" at bounding box center [27, 374] width 42 height 15
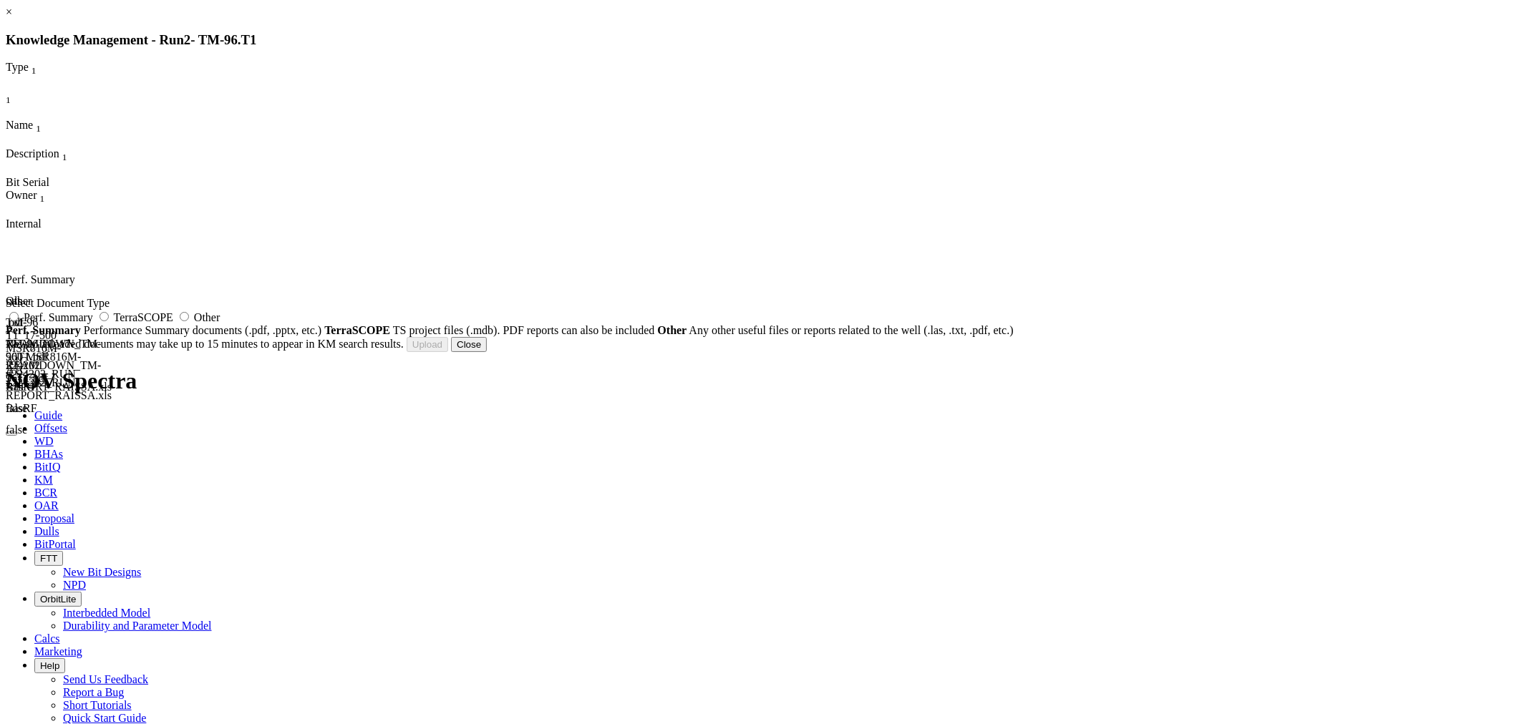
click at [220, 324] on span "Other" at bounding box center [207, 317] width 26 height 12
click at [189, 321] on input "Other" at bounding box center [184, 316] width 9 height 9
radio input "true"
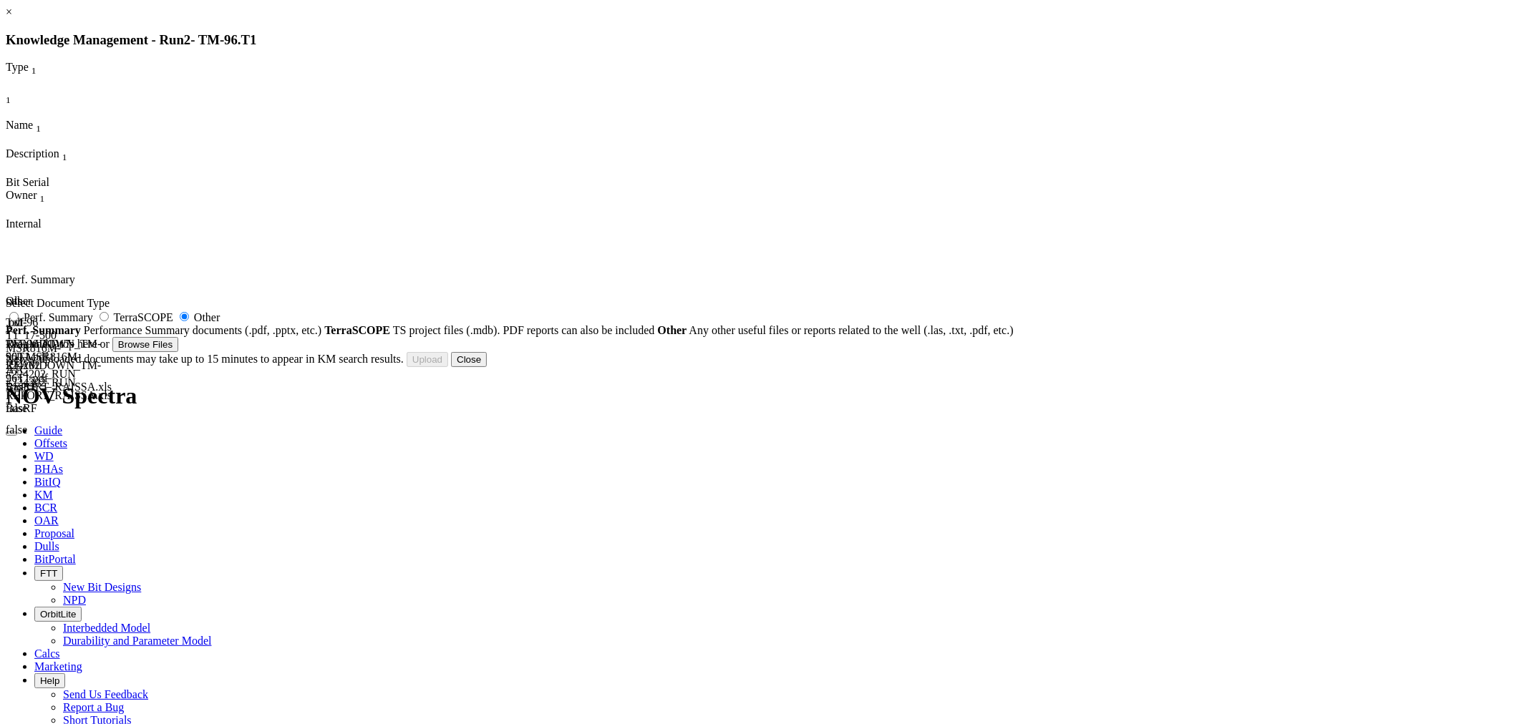
type input "DRL_TD.xls"
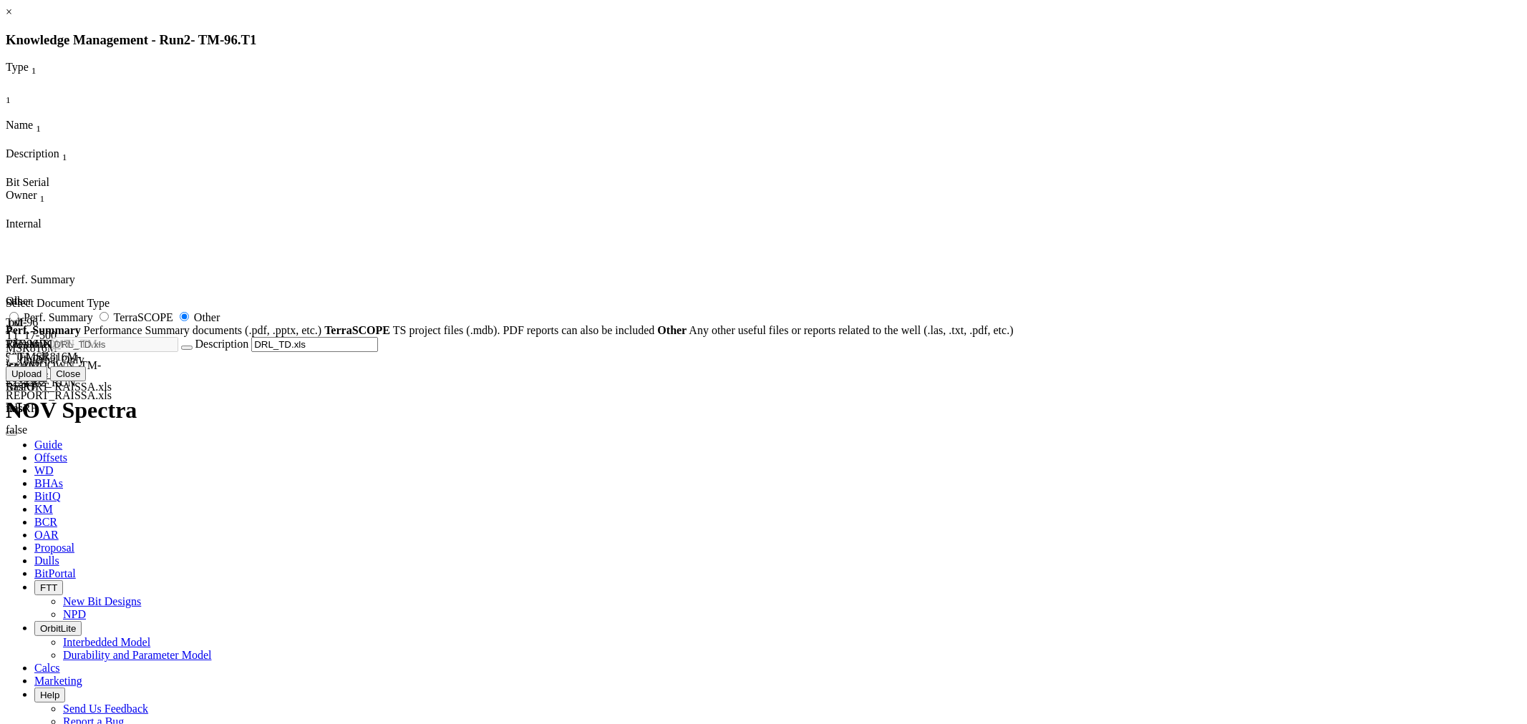
click at [47, 382] on button "Upload" at bounding box center [27, 374] width 42 height 15
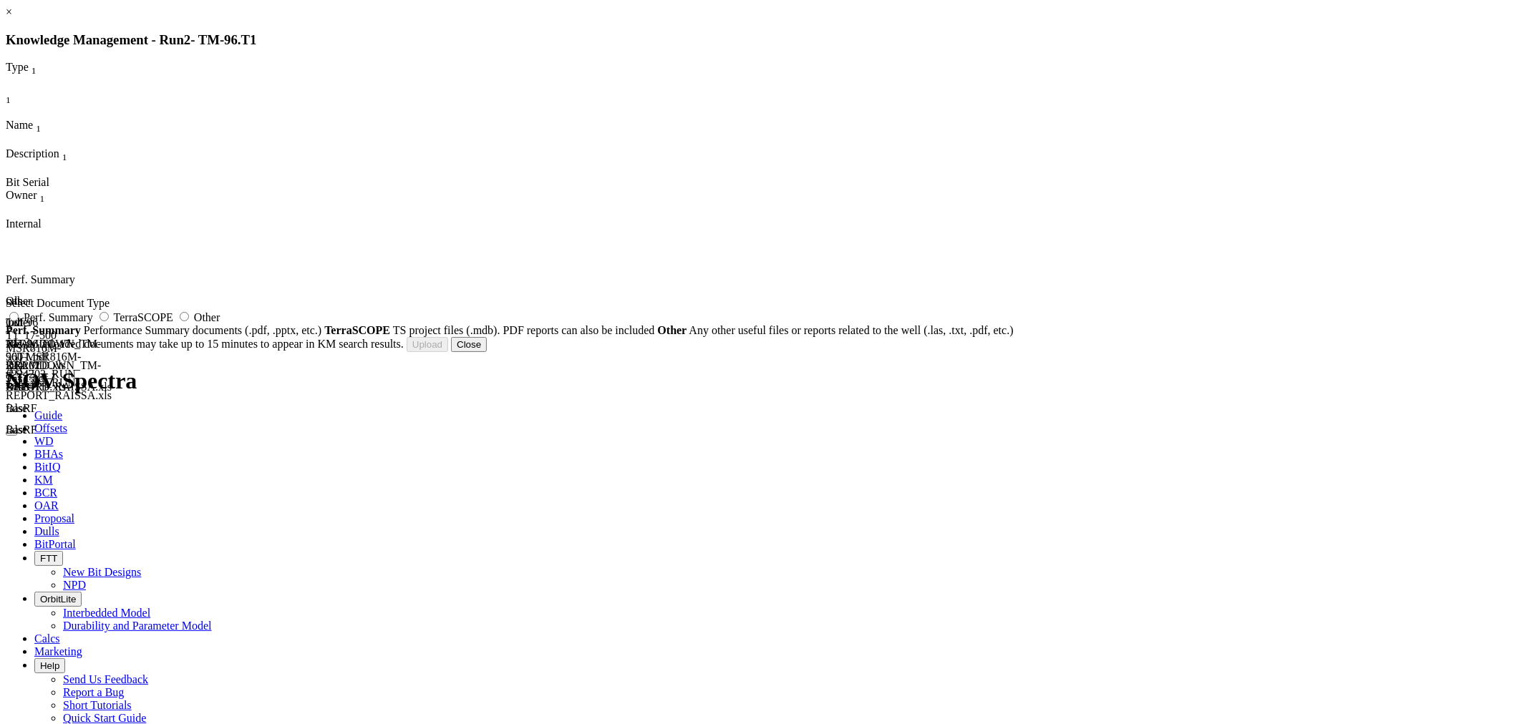
click at [220, 324] on span "Other" at bounding box center [207, 317] width 26 height 12
click at [189, 321] on input "Other" at bounding box center [184, 316] width 9 height 9
radio input "true"
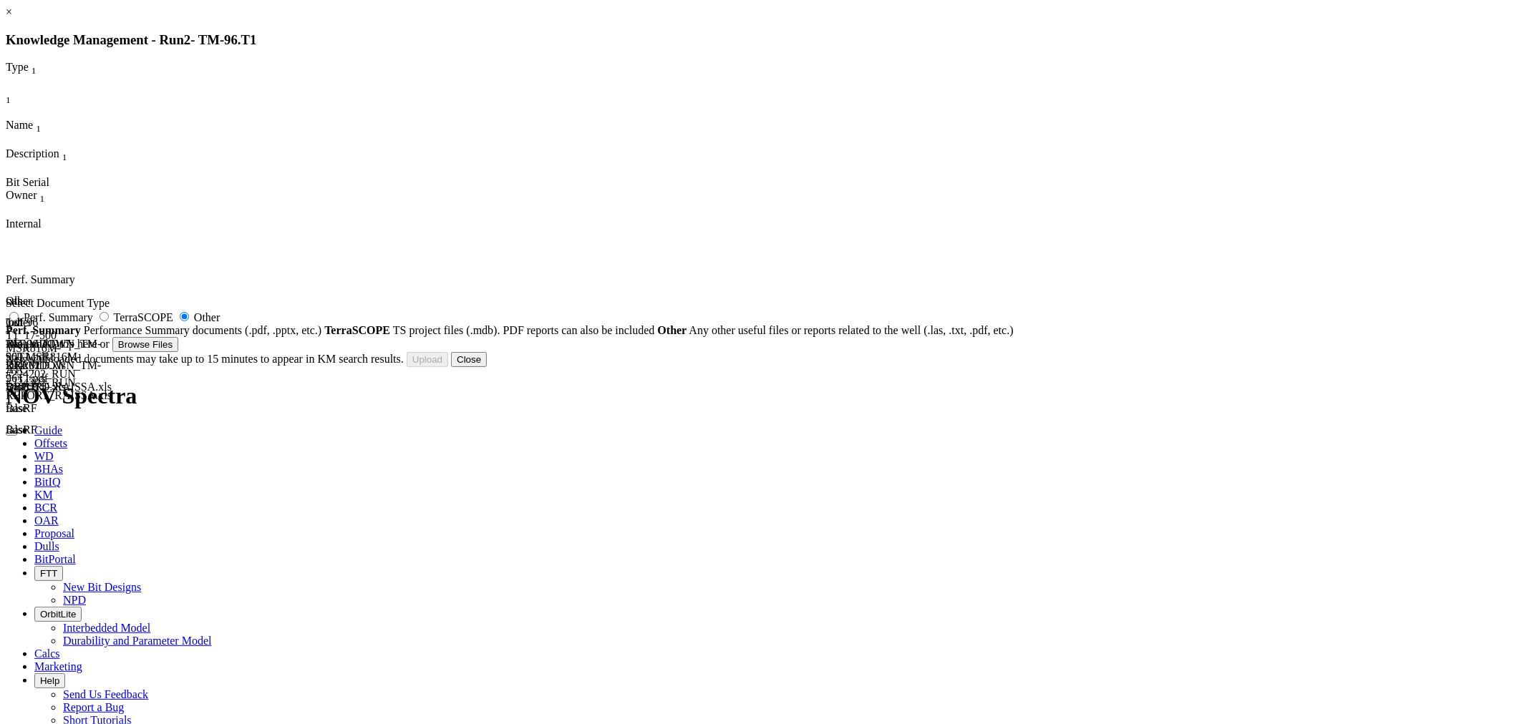
type input "4 TM-96.T1_BHA#2_17.50_Worksheet.xls"
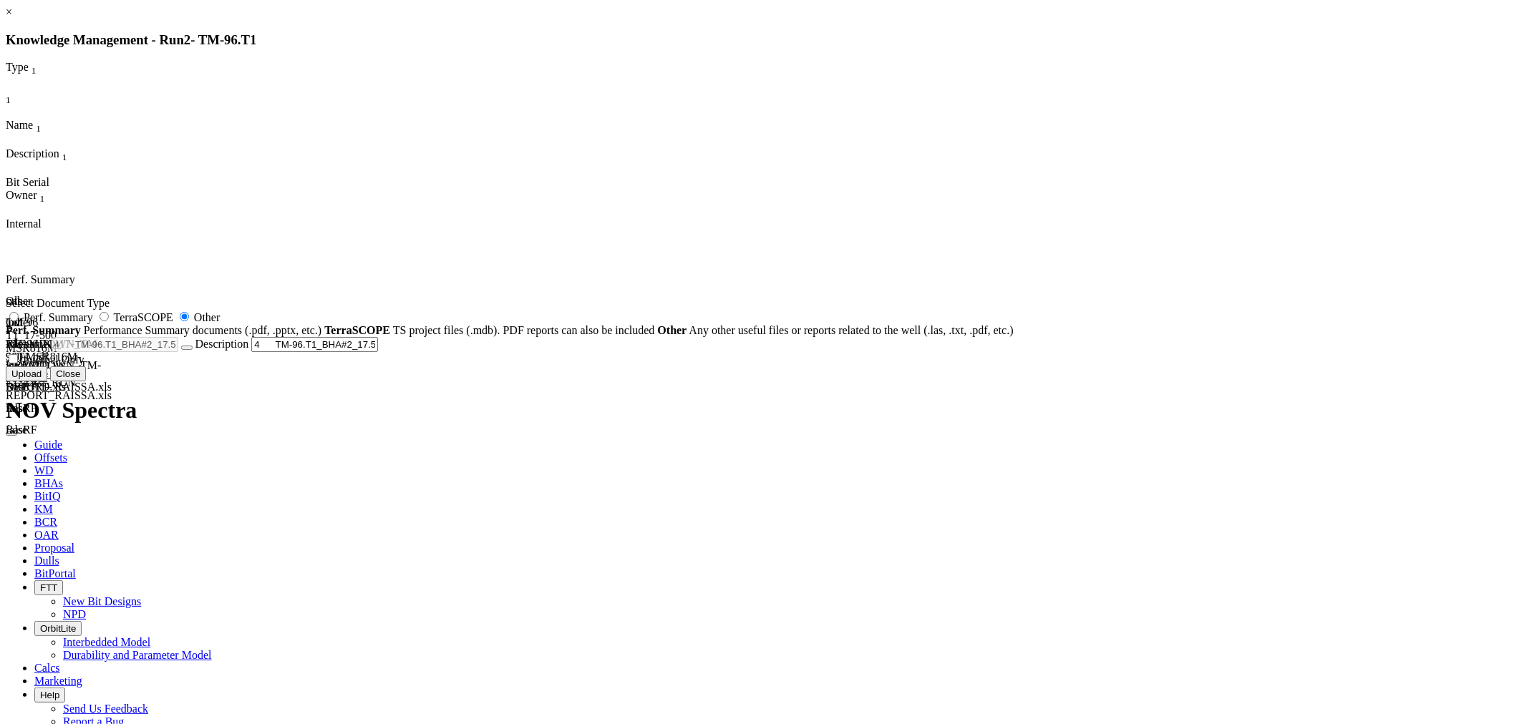
click at [47, 382] on button "Upload" at bounding box center [27, 374] width 42 height 15
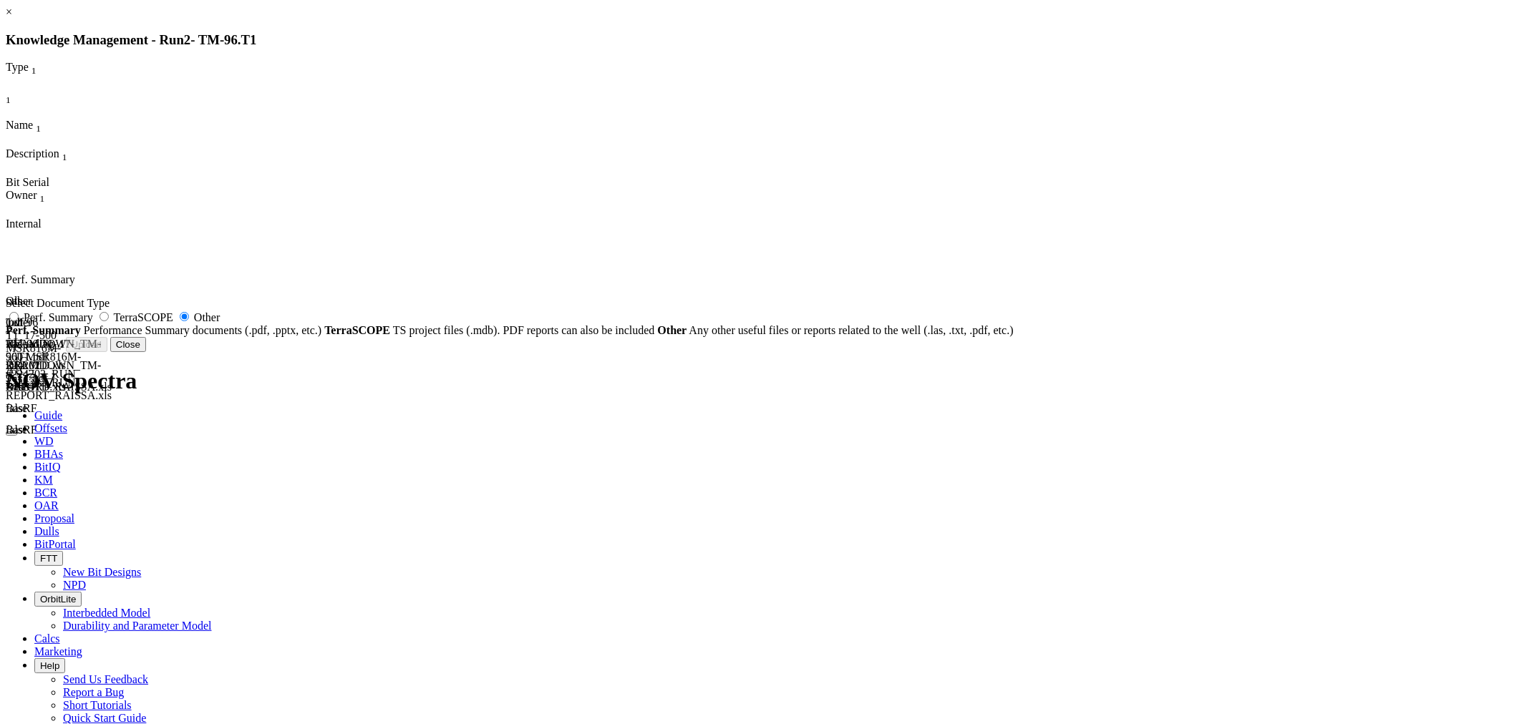
radio input "false"
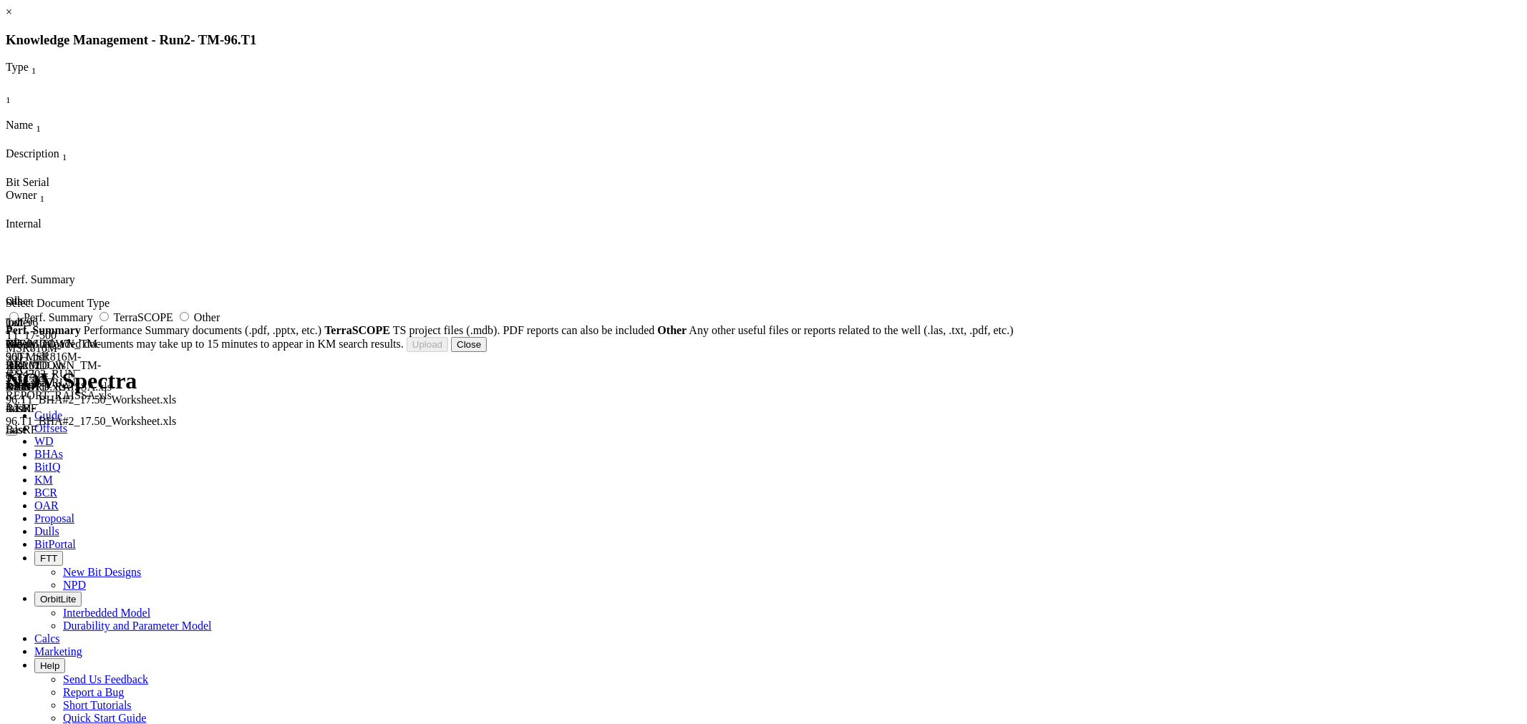
click at [220, 324] on span "Other" at bounding box center [207, 317] width 26 height 12
click at [189, 321] on input "Other" at bounding box center [184, 316] width 9 height 9
radio input "true"
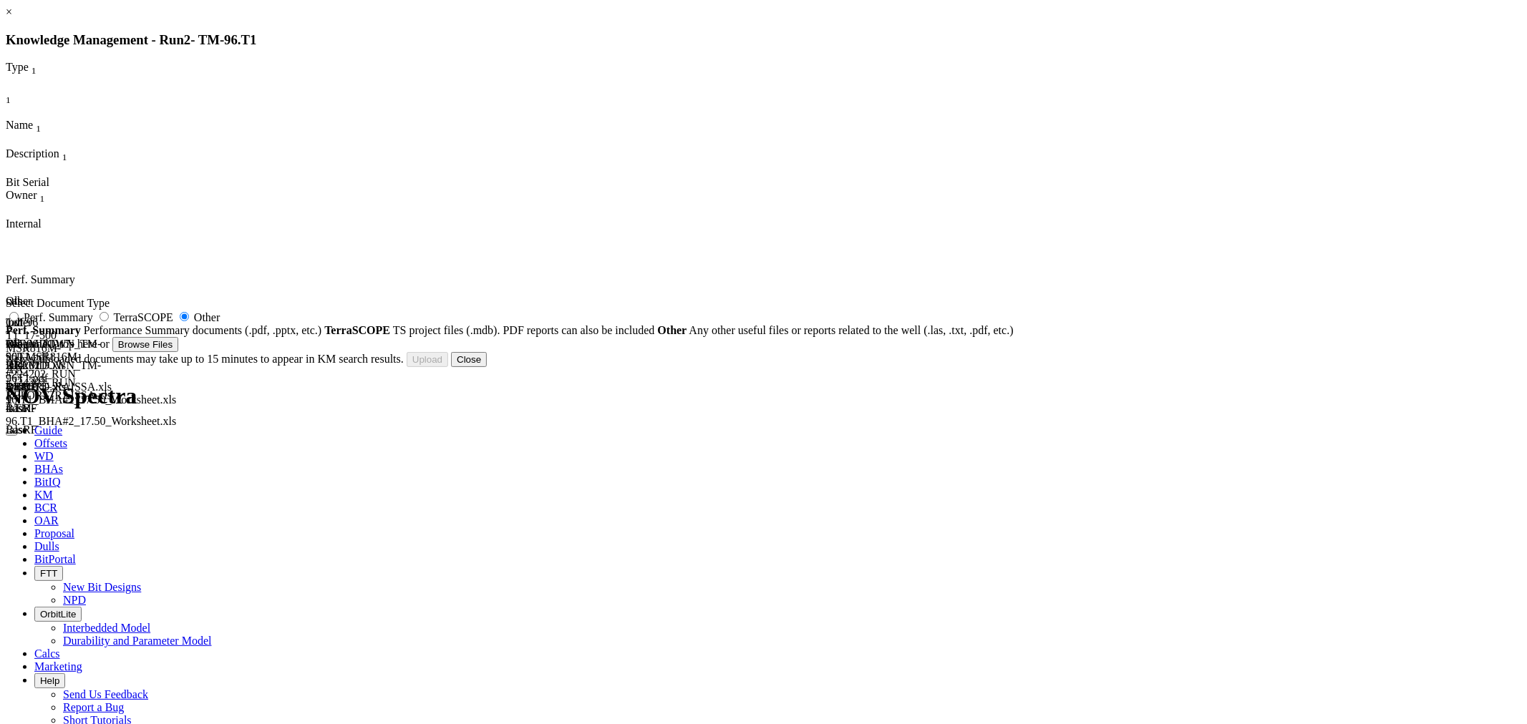
type input "3 TM-96.T1_BHA#1_17.50_Worksheet.xls"
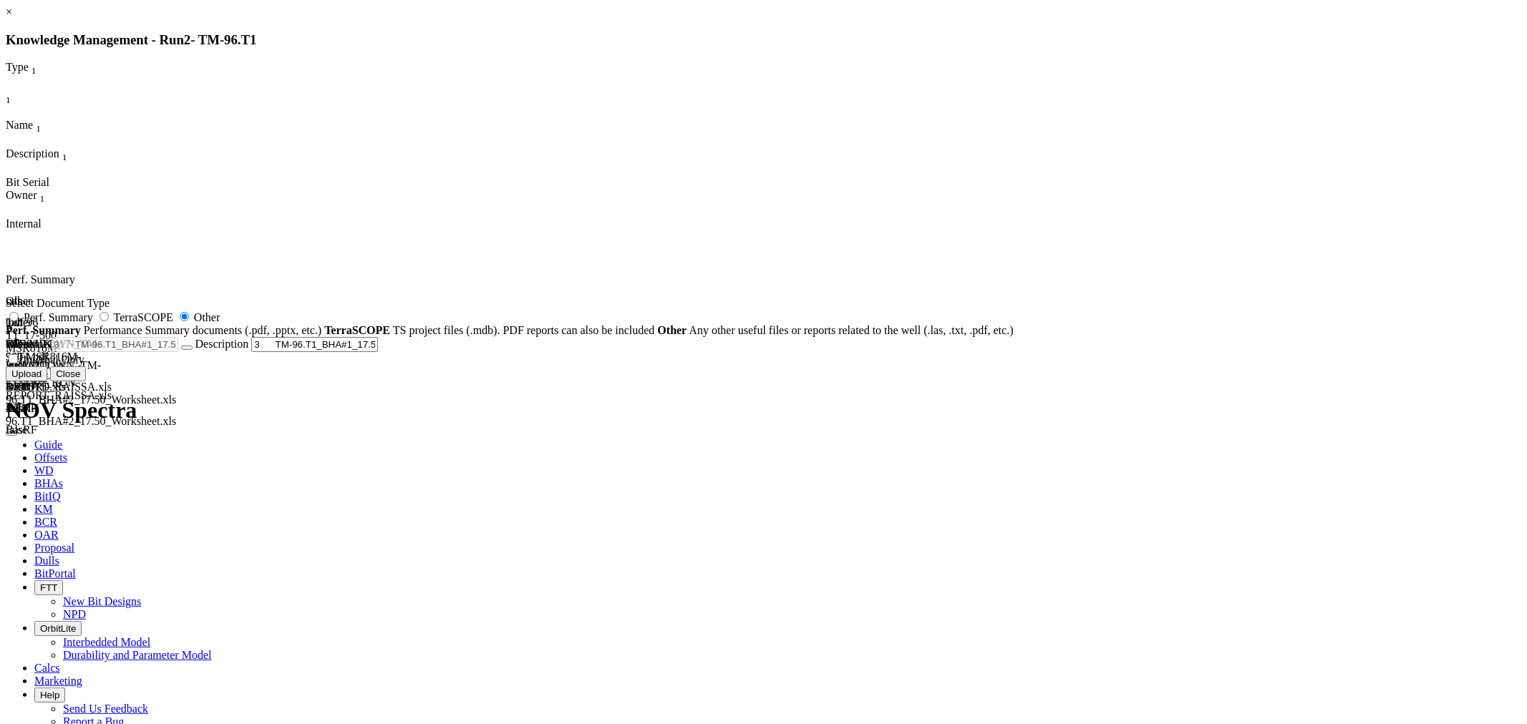
click at [47, 382] on button "Upload" at bounding box center [27, 374] width 42 height 15
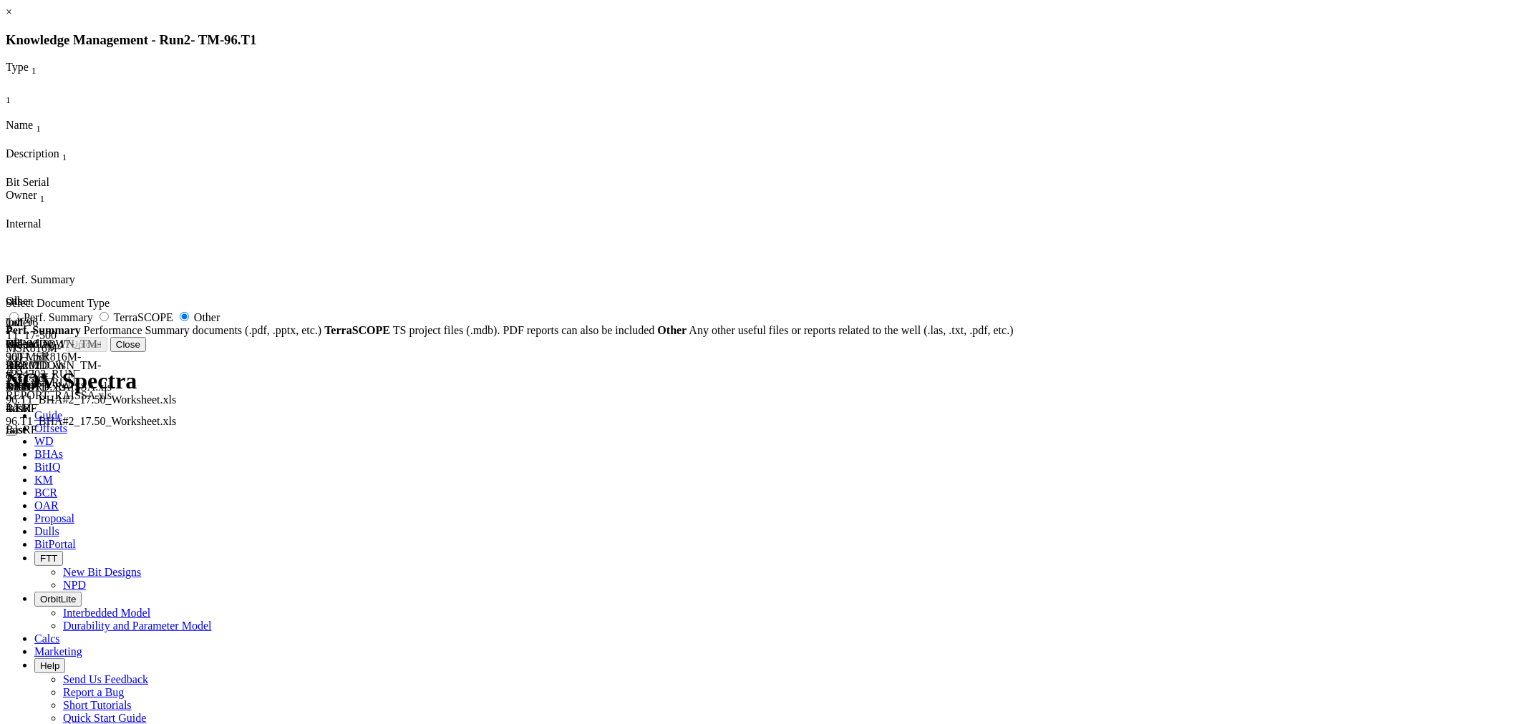
radio input "false"
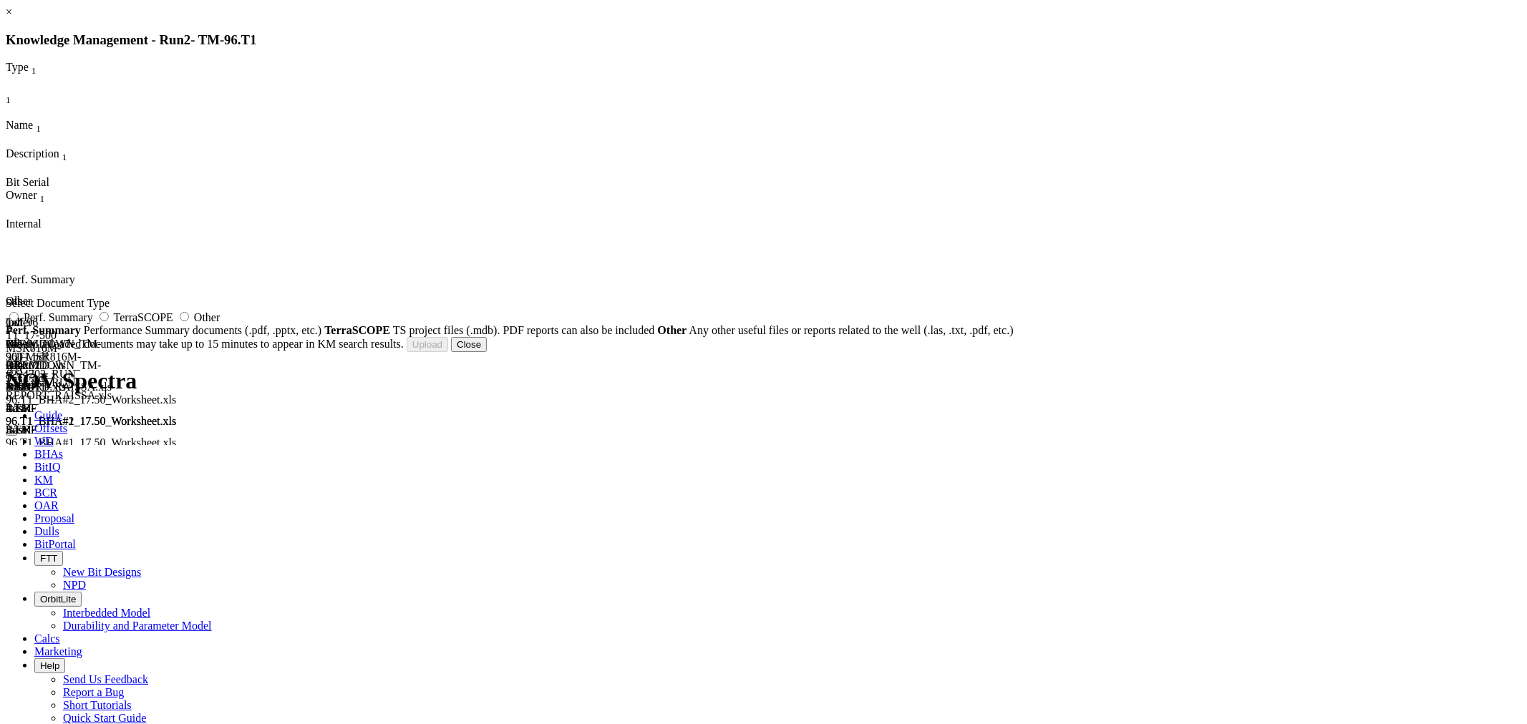
click at [487, 352] on button "Close" at bounding box center [469, 344] width 36 height 15
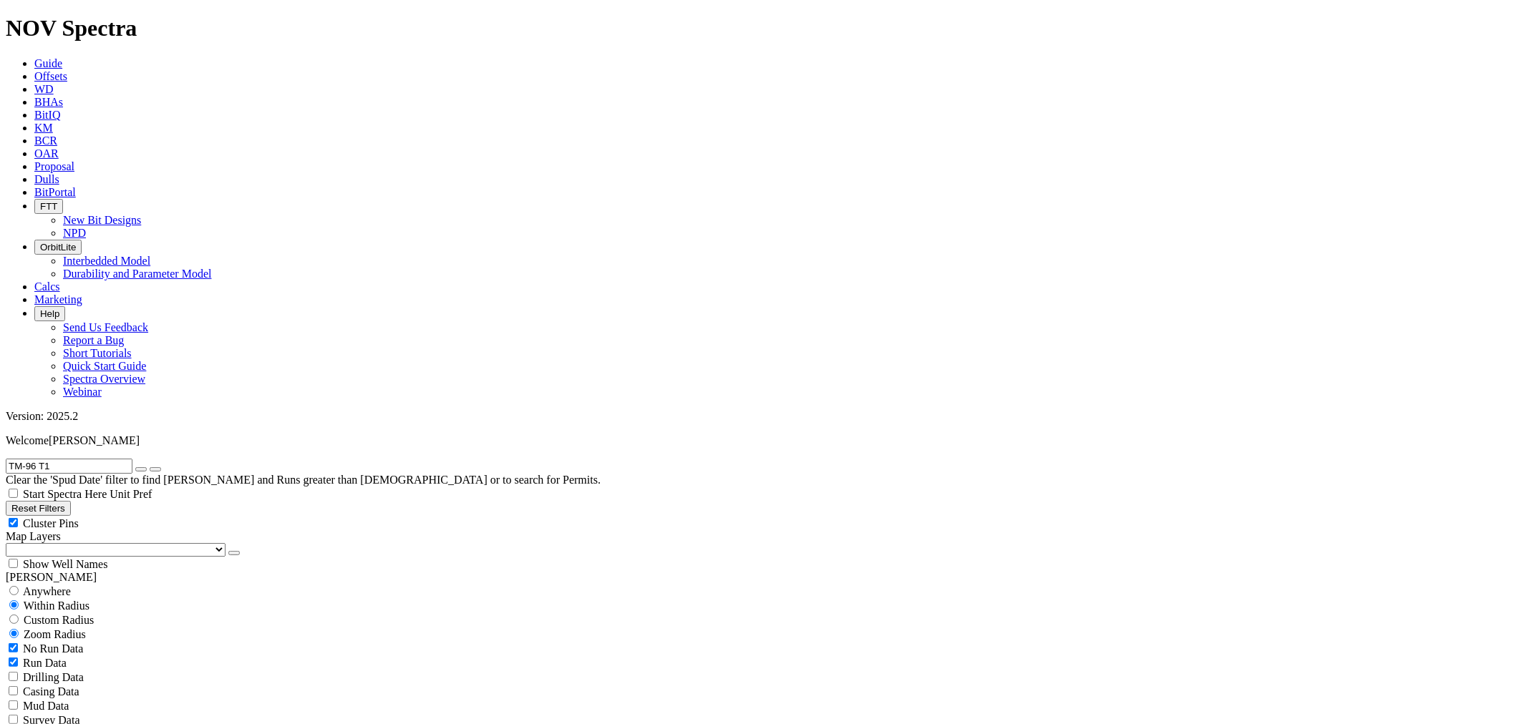
click at [80, 459] on input "TM-96 T1" at bounding box center [69, 466] width 127 height 15
drag, startPoint x: 55, startPoint y: 55, endPoint x: 0, endPoint y: 38, distance: 57.7
paste input "0"
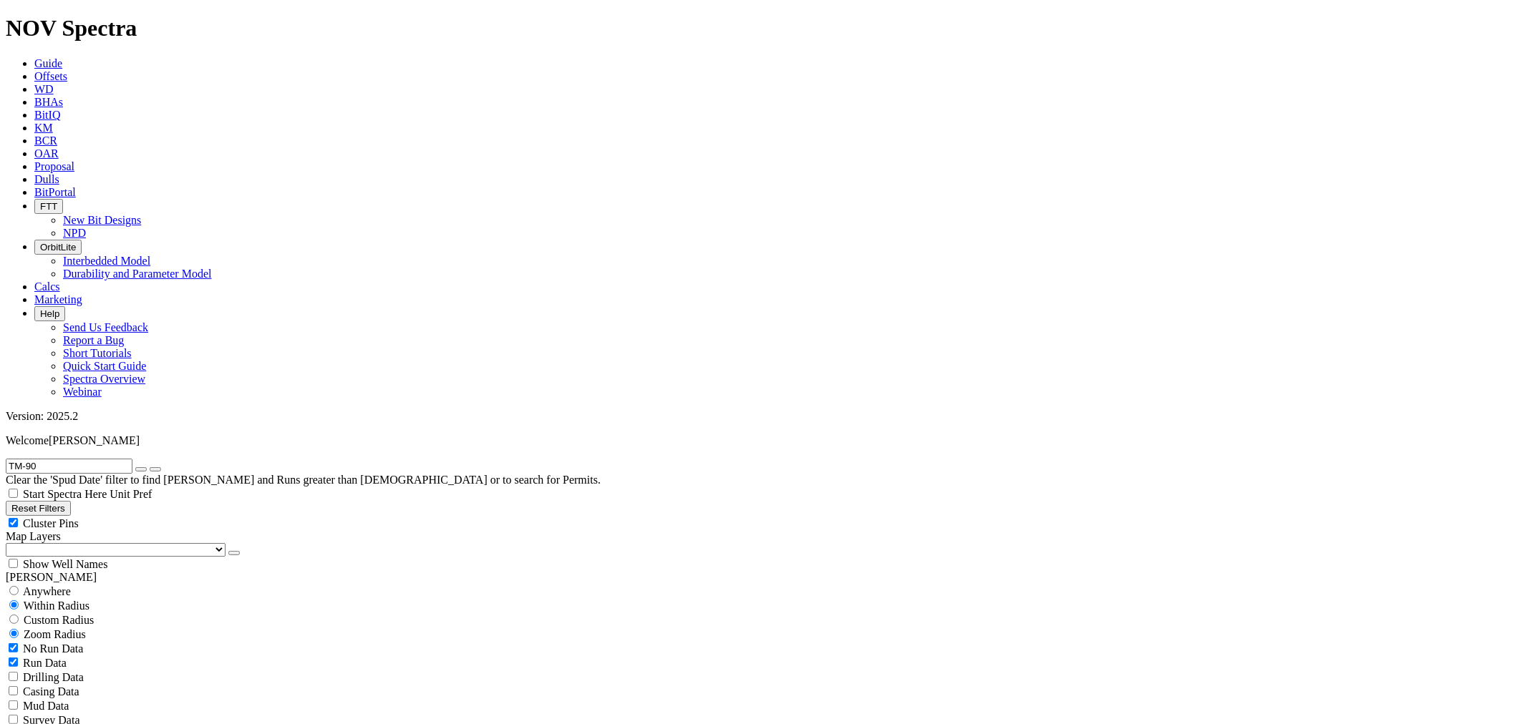
click at [150, 467] on button "submit" at bounding box center [155, 469] width 11 height 4
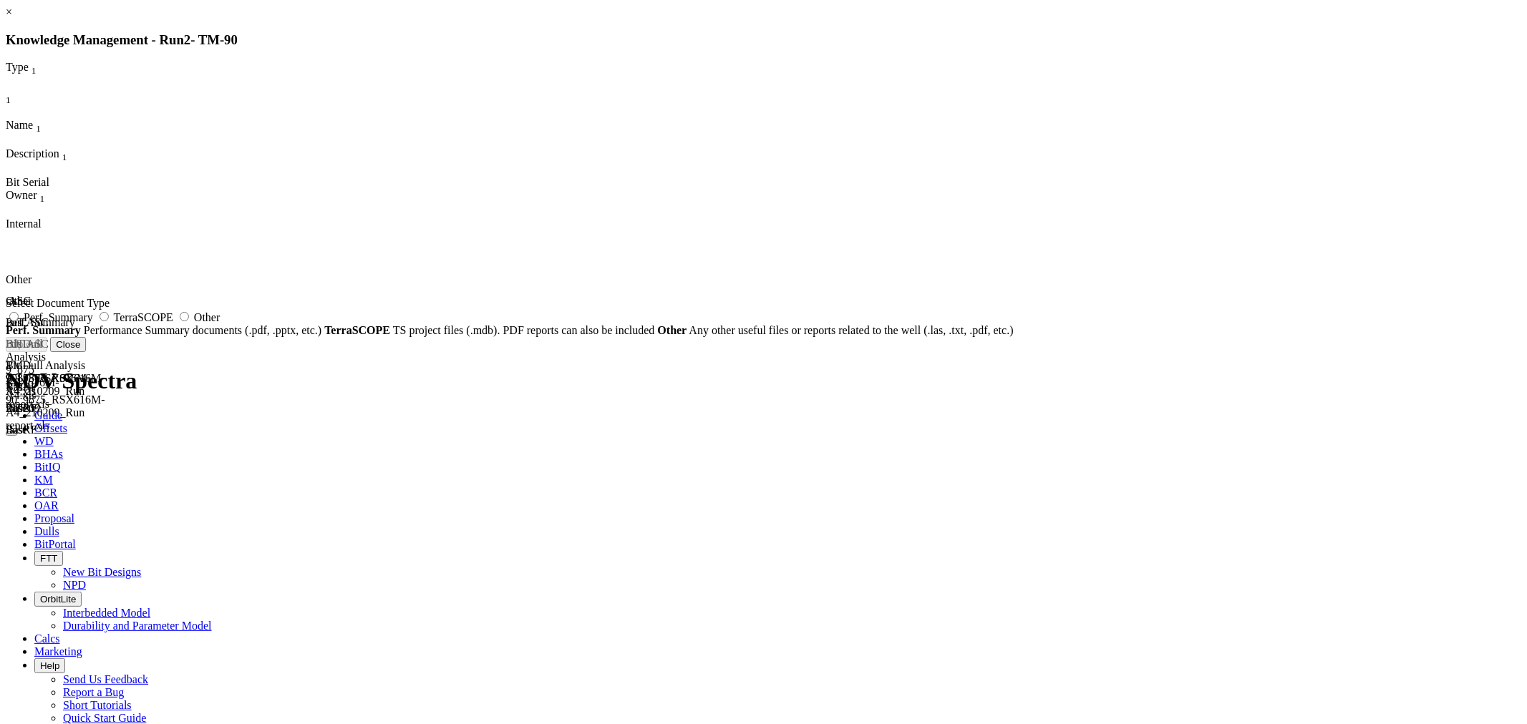
click at [86, 352] on button "Close" at bounding box center [68, 344] width 36 height 15
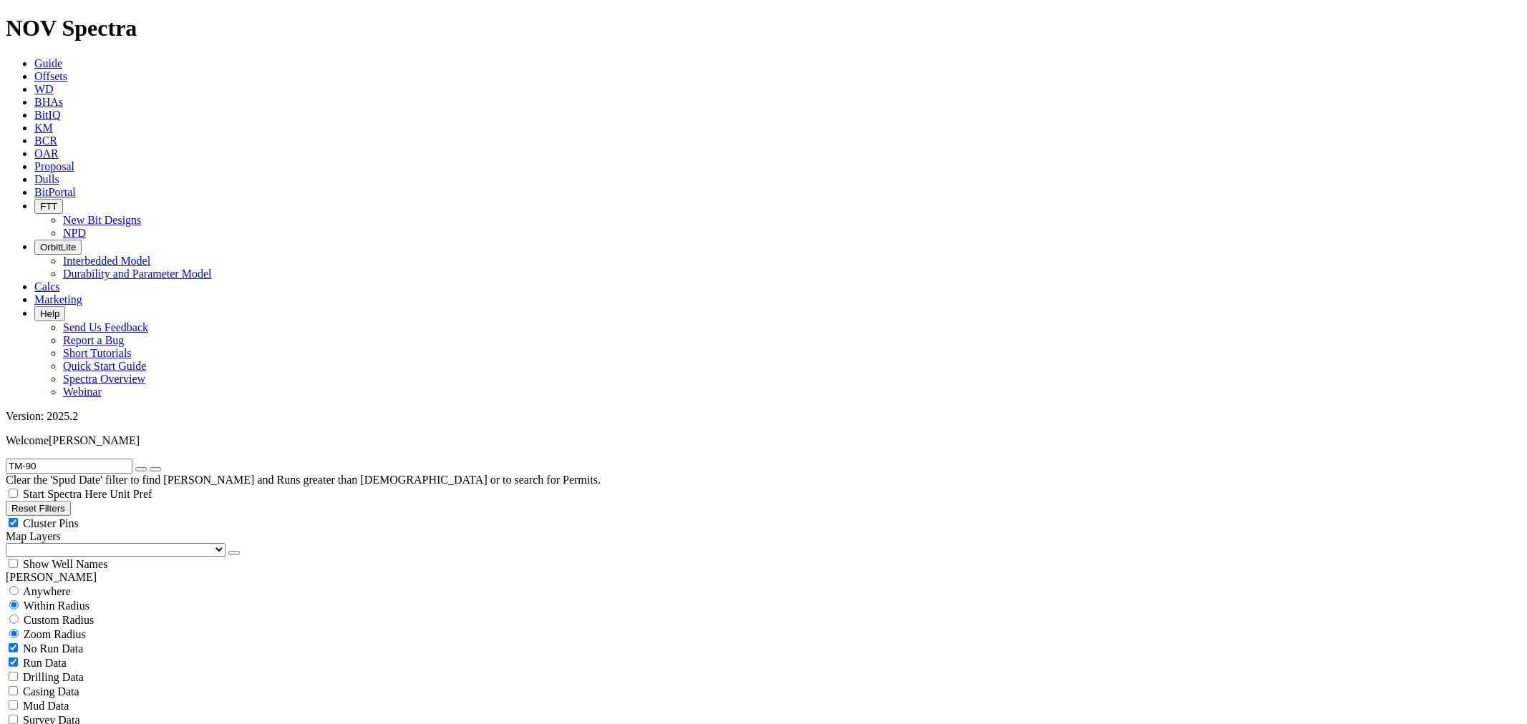
click at [47, 459] on input "TM-90" at bounding box center [69, 466] width 127 height 15
drag, startPoint x: 60, startPoint y: 65, endPoint x: 0, endPoint y: 45, distance: 63.4
click at [6, 459] on div "TM-90 Clear the 'Spud Date' filter to find Wells and Runs greater than 2 years …" at bounding box center [763, 473] width 1515 height 28
paste input "84"
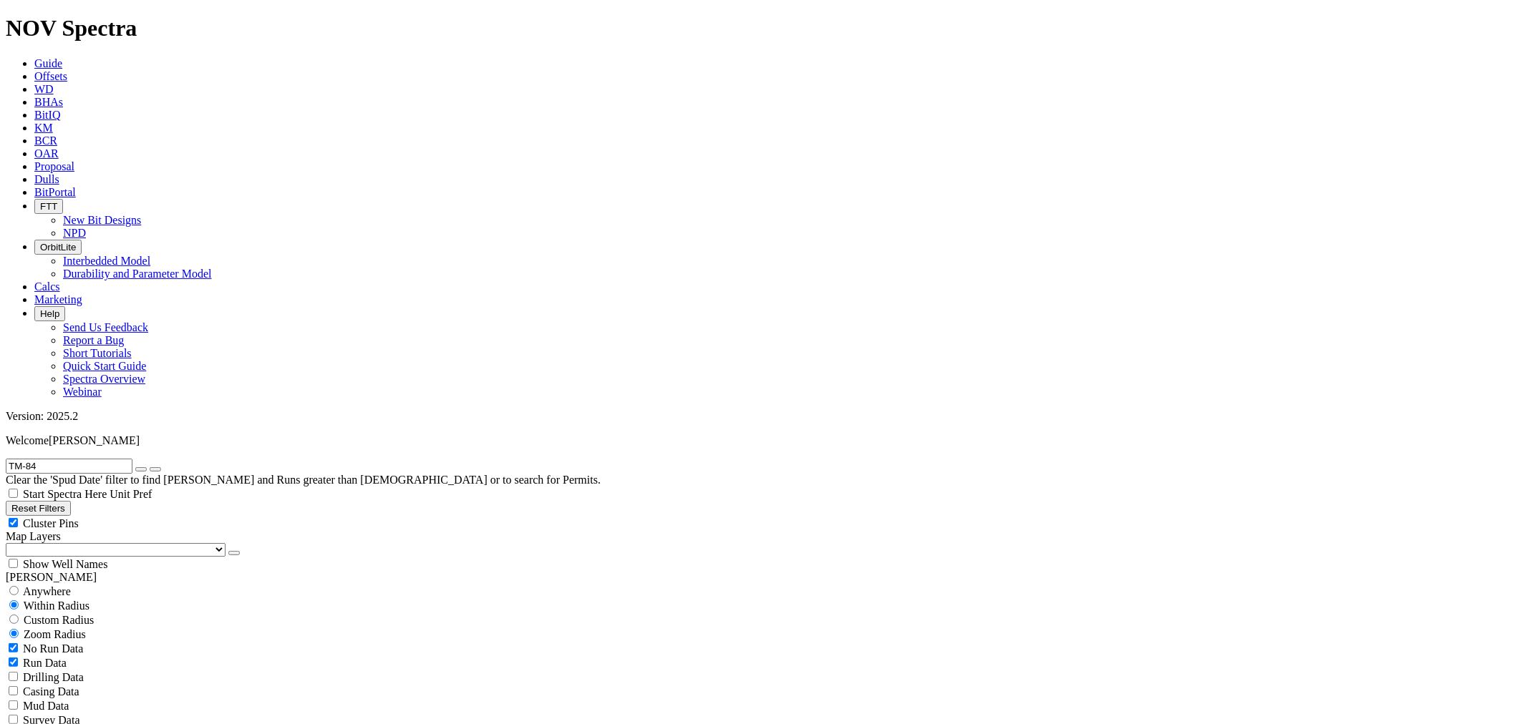
click at [150, 467] on button "submit" at bounding box center [155, 469] width 11 height 4
click at [44, 459] on input "TM-84" at bounding box center [69, 466] width 127 height 15
click at [6, 459] on div "TM-84 Clear the 'Spud Date' filter to find Wells and Runs greater than 2 years …" at bounding box center [763, 473] width 1515 height 28
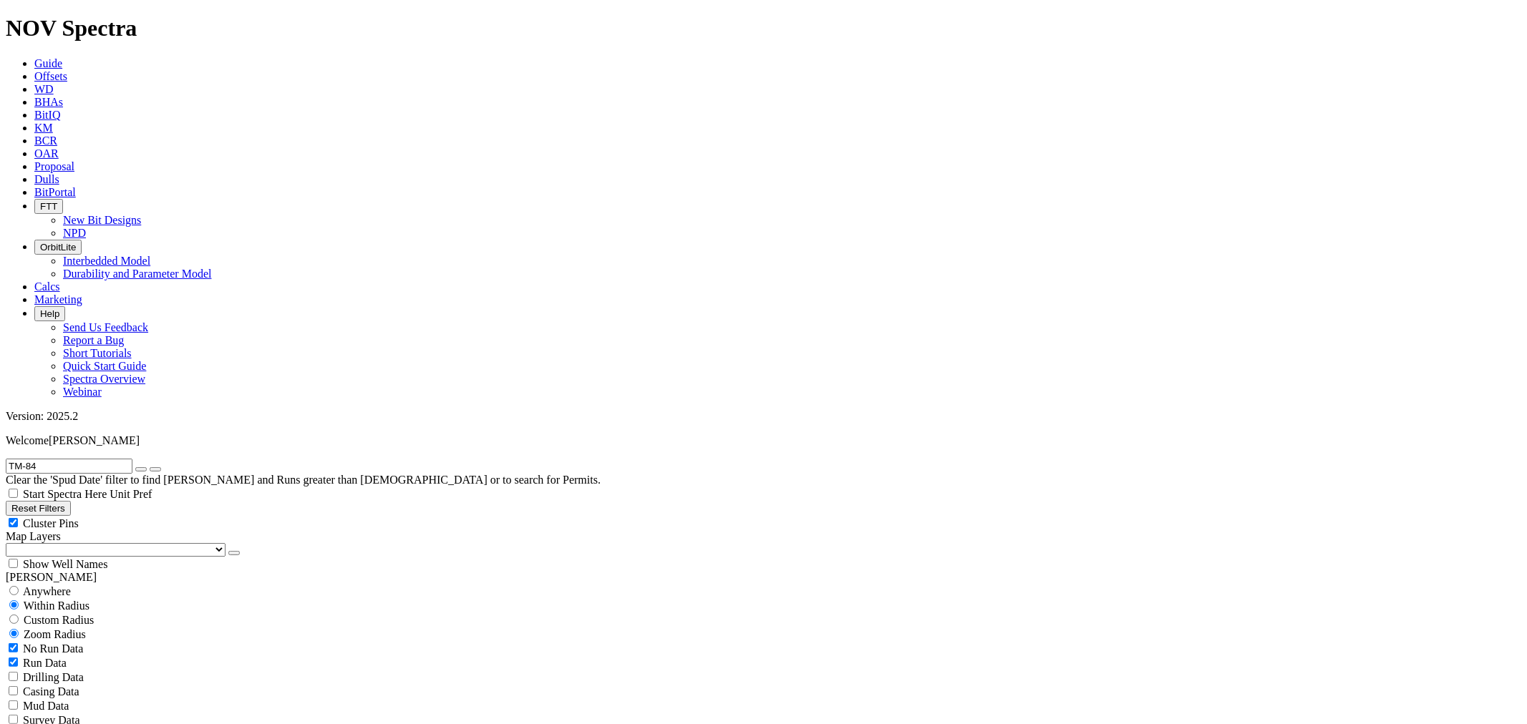
paste input "79hz"
click at [161, 467] on button "submit" at bounding box center [155, 469] width 11 height 4
drag, startPoint x: 94, startPoint y: 66, endPoint x: 0, endPoint y: 63, distance: 93.8
click at [6, 459] on form "TM-79hz" at bounding box center [763, 466] width 1515 height 15
paste input "SISI-106"
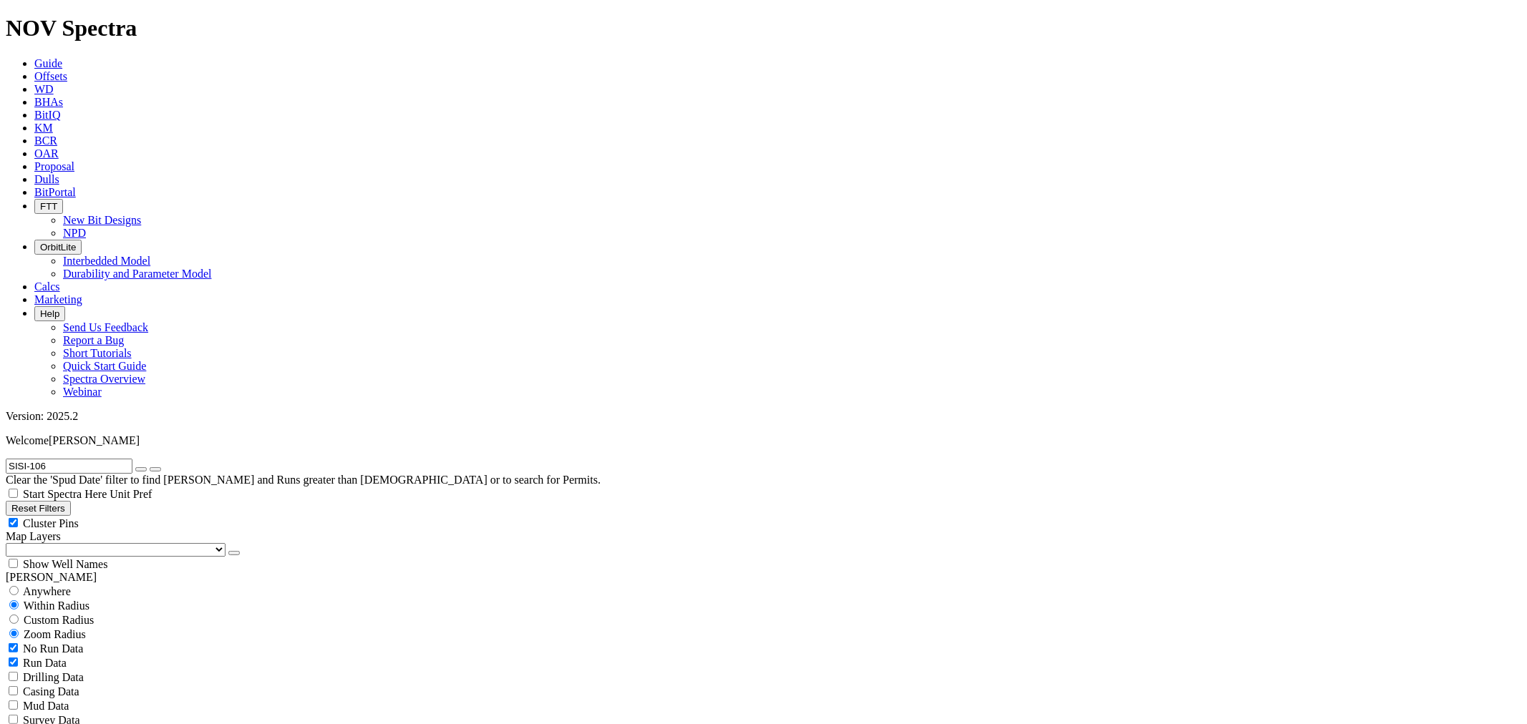
click at [150, 467] on button "submit" at bounding box center [155, 469] width 11 height 4
click at [107, 459] on input "SISI-106" at bounding box center [69, 466] width 127 height 15
drag, startPoint x: 117, startPoint y: 59, endPoint x: 0, endPoint y: 49, distance: 117.1
click at [6, 459] on form "SISI-106" at bounding box center [763, 466] width 1515 height 15
paste input "PK-F13"
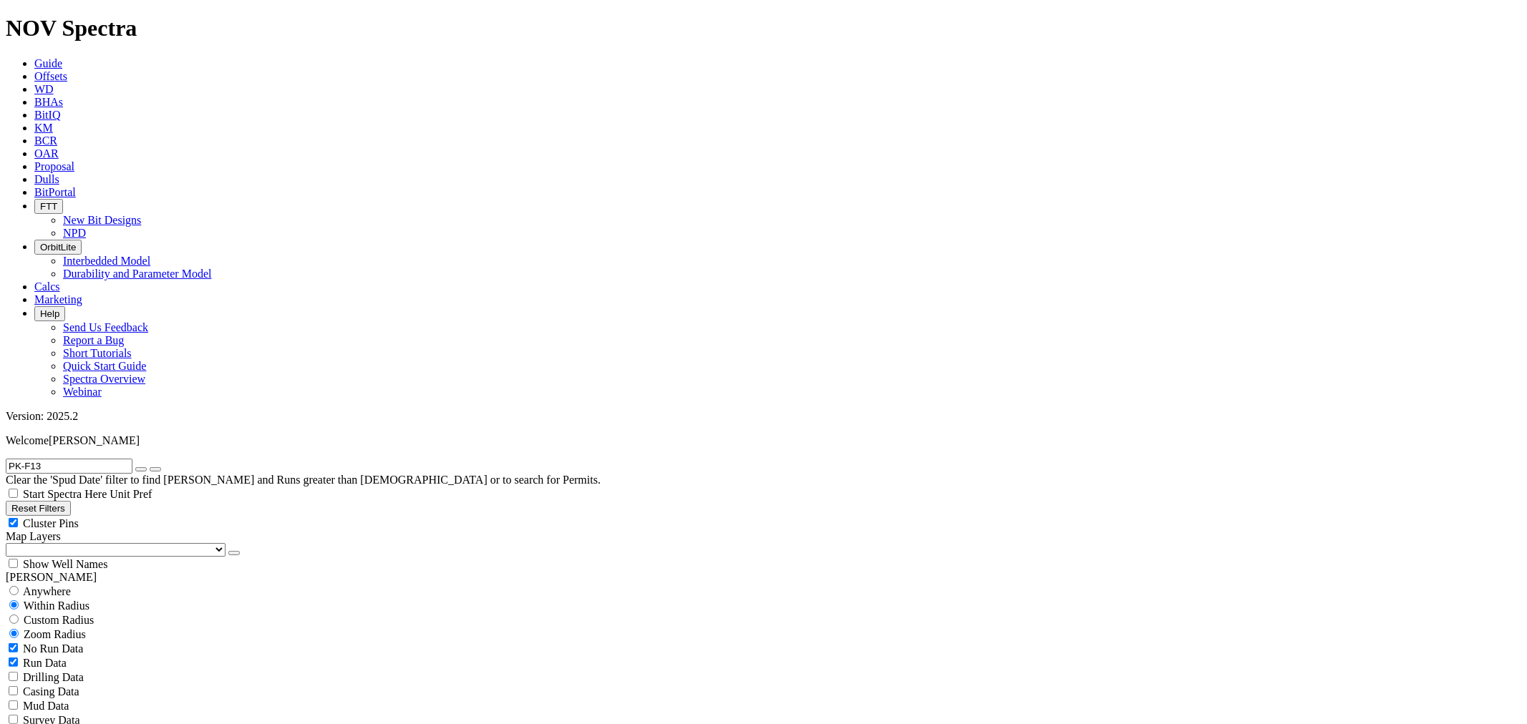
type input "PK-F13"
click at [150, 467] on button "submit" at bounding box center [155, 469] width 11 height 4
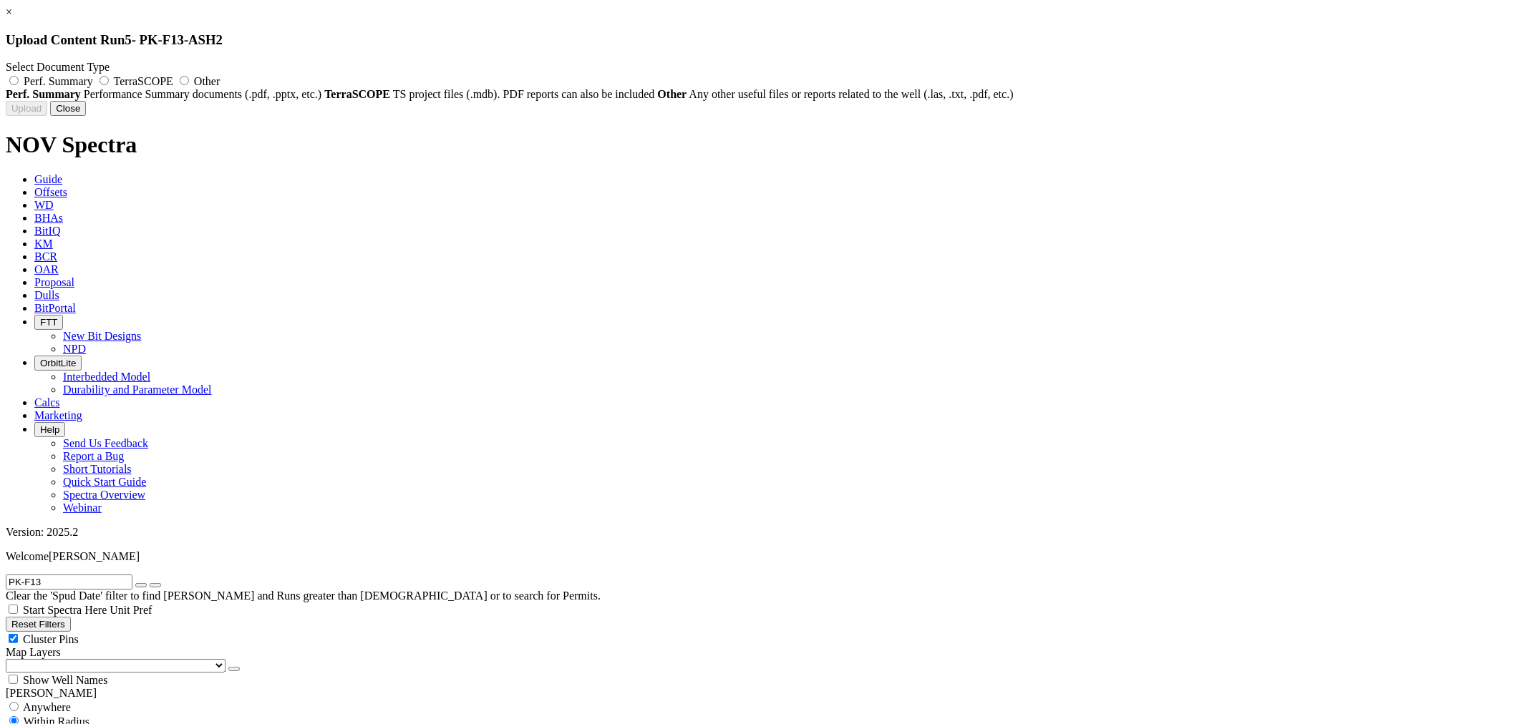
click at [93, 82] on span "Perf. Summary" at bounding box center [58, 81] width 69 height 12
click at [19, 82] on input "Perf. Summary" at bounding box center [13, 80] width 9 height 9
radio input "true"
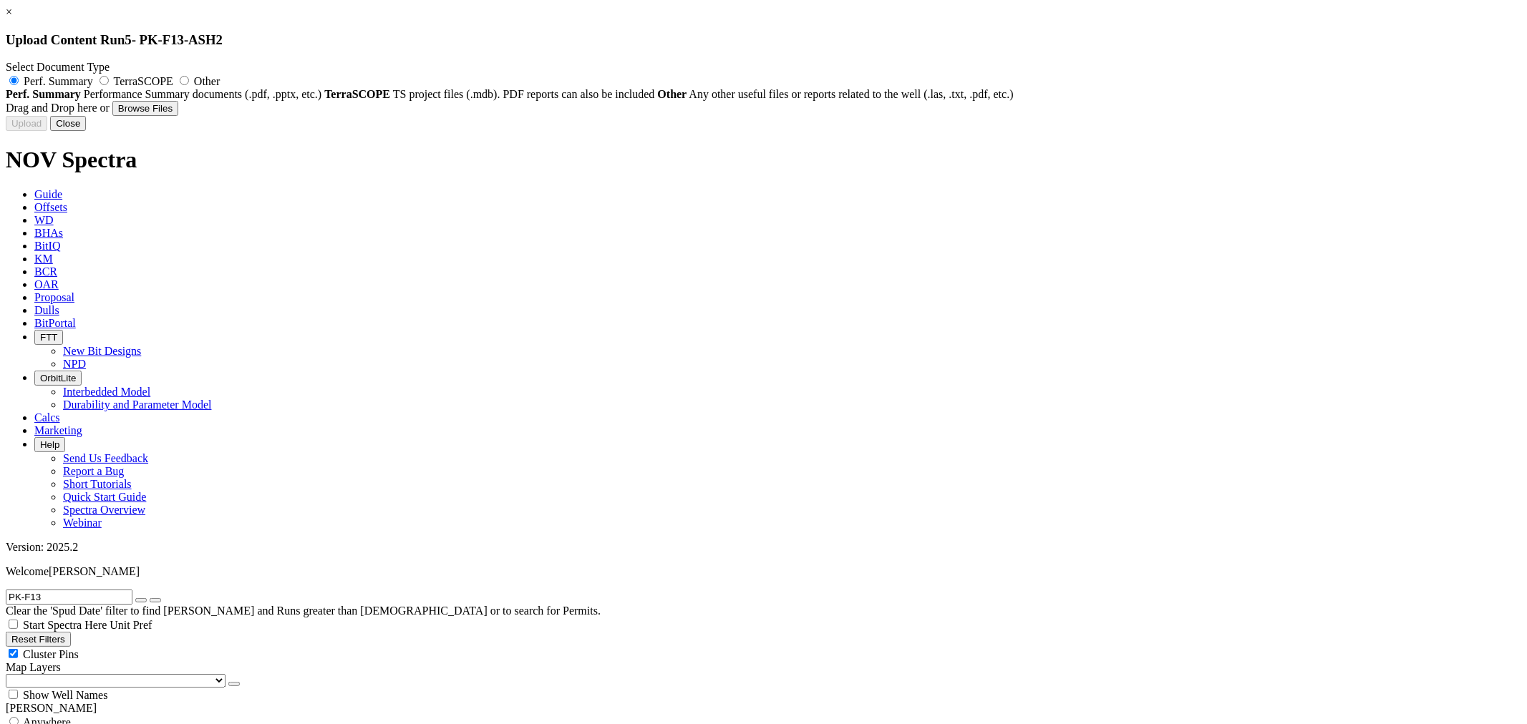
type input "PK-F13_DSR613M-C2_127011_PARAMESWARA.xls"
type input "127011"
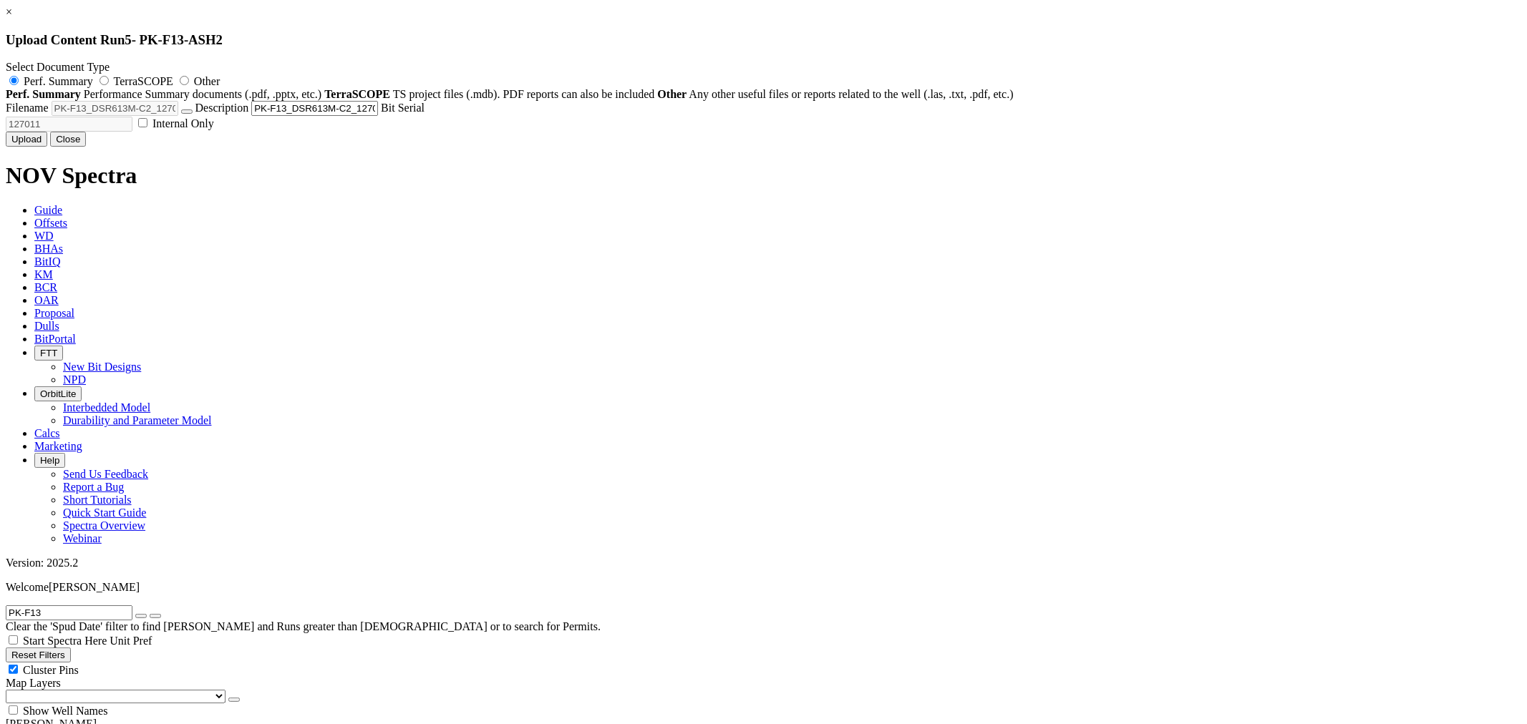
click at [47, 147] on button "Upload" at bounding box center [27, 139] width 42 height 15
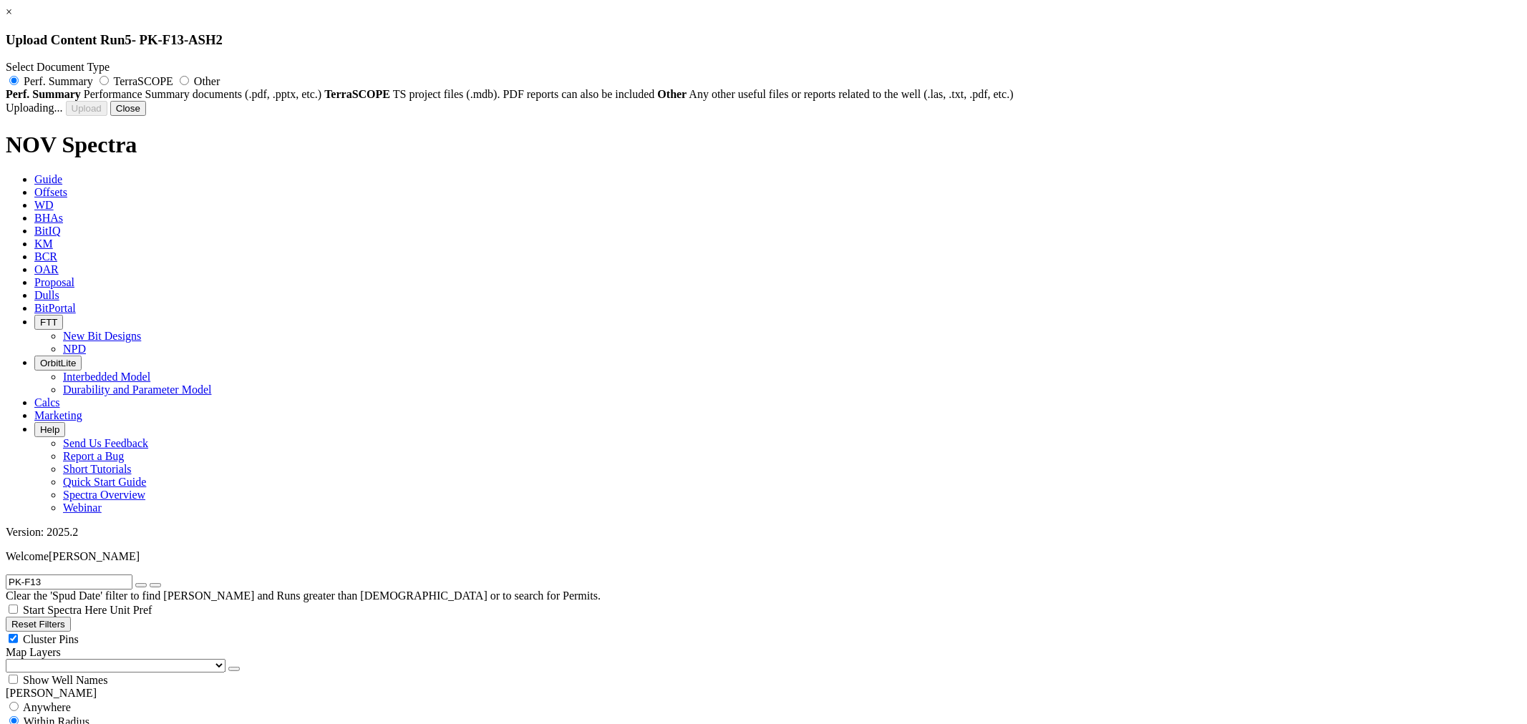
radio input "false"
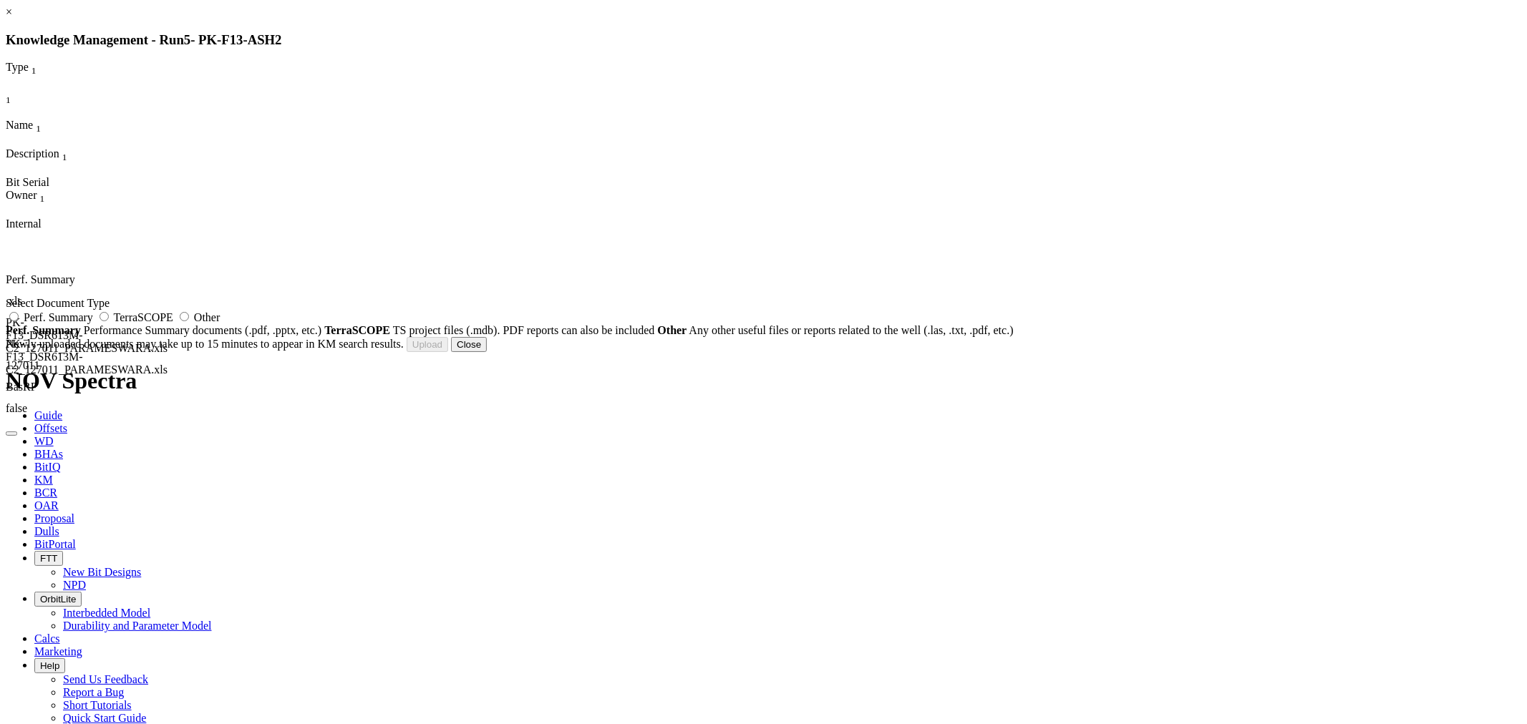
click at [220, 324] on span "Other" at bounding box center [207, 317] width 26 height 12
click at [189, 321] on input "Other" at bounding box center [184, 316] width 9 height 9
radio input "true"
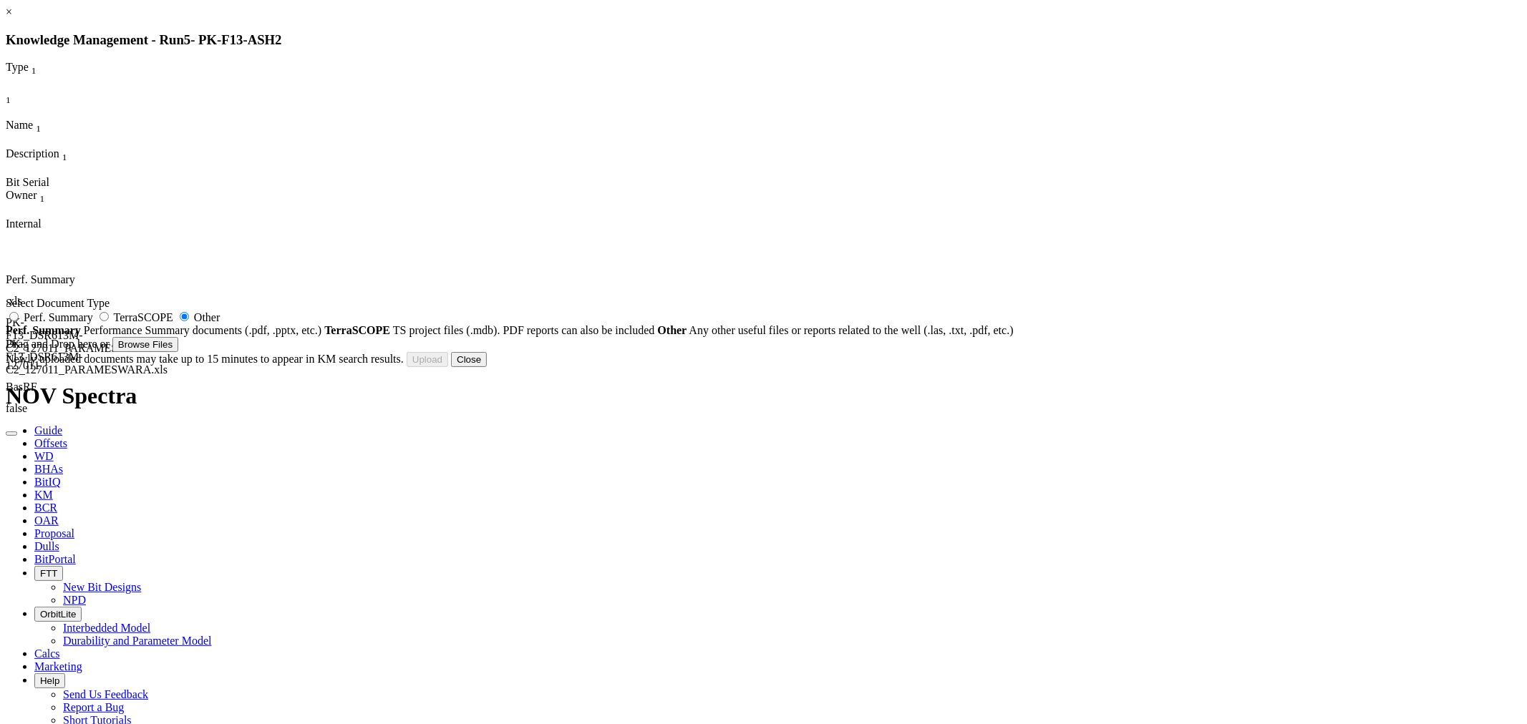
type input "PK-F13_BHA#10_6''_Worksheet.xls"
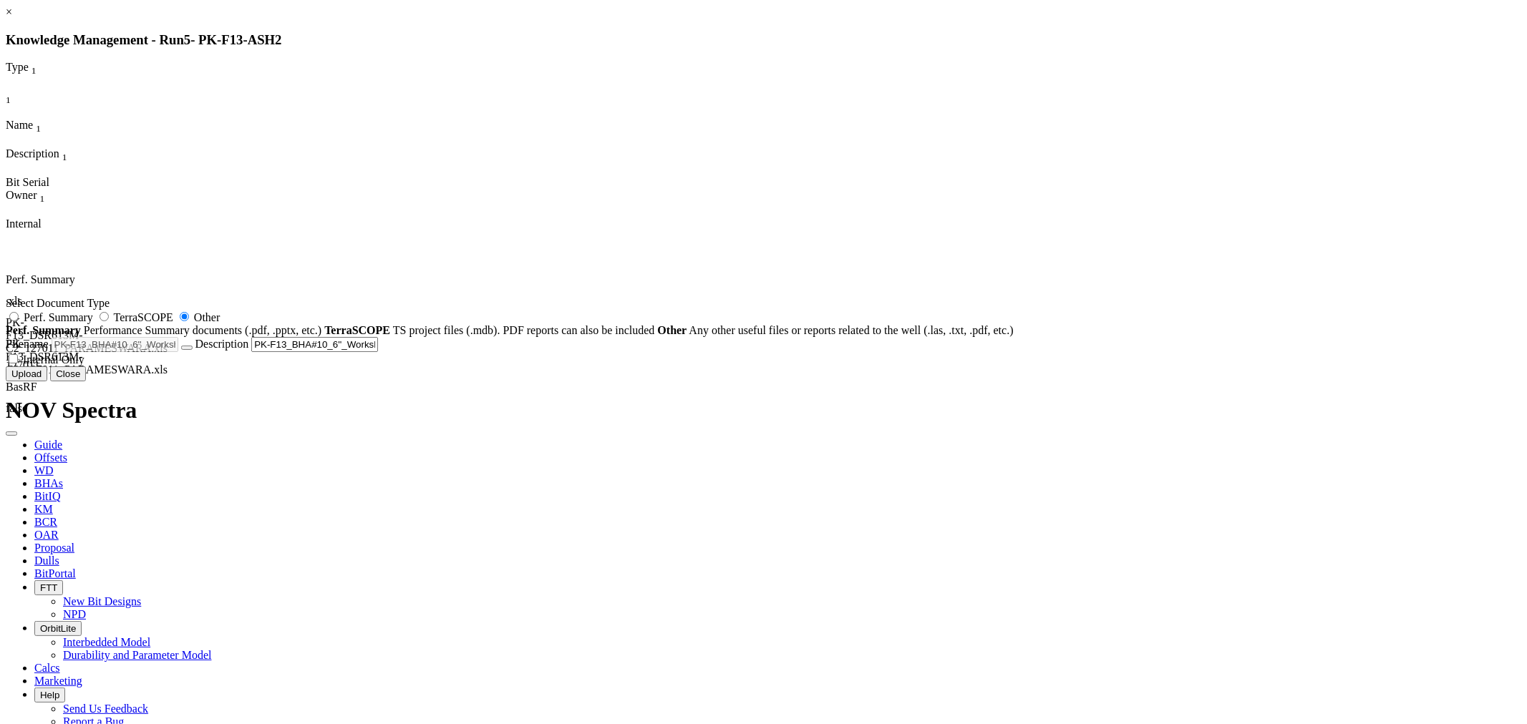
click at [47, 382] on button "Upload" at bounding box center [27, 374] width 42 height 15
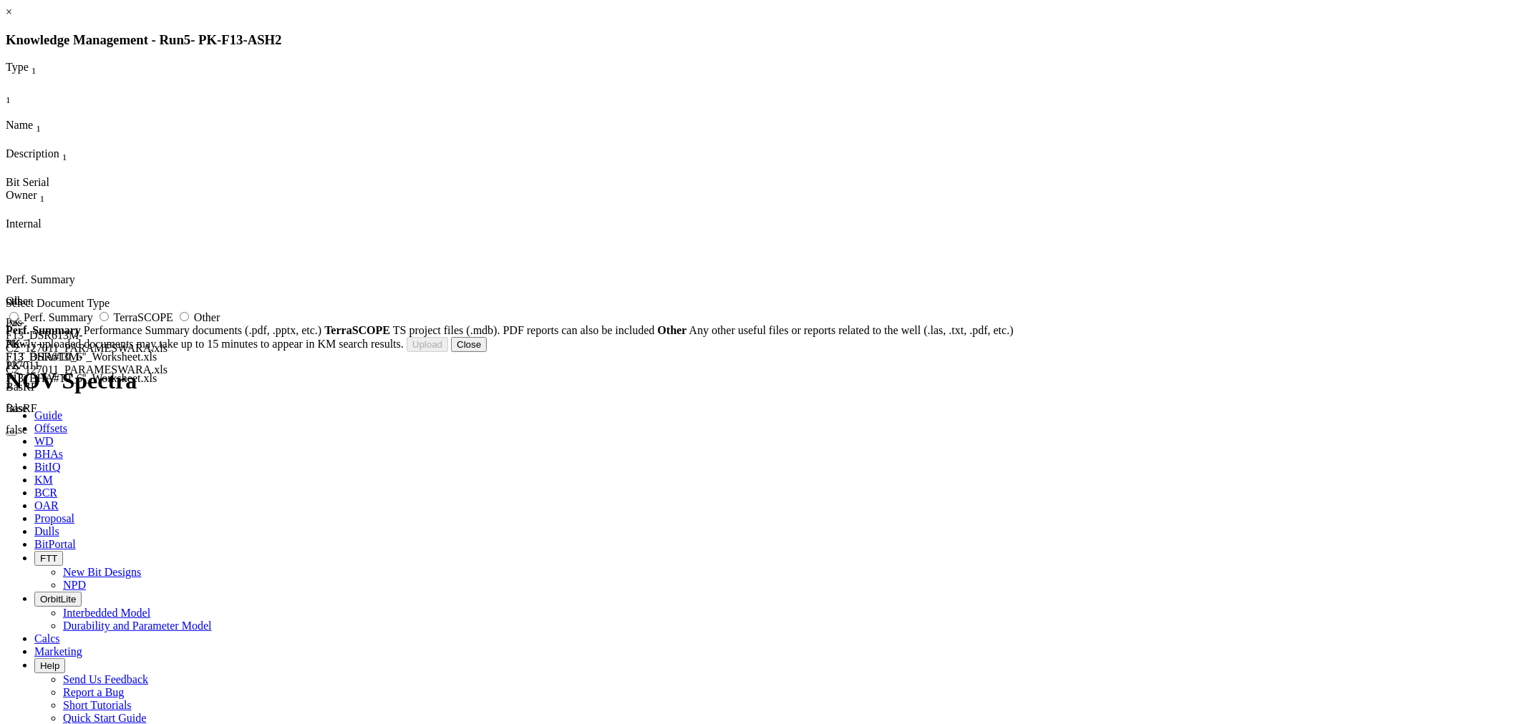
click at [220, 324] on label "Other" at bounding box center [198, 317] width 44 height 12
click at [189, 321] on input "Other" at bounding box center [184, 316] width 9 height 9
radio input "true"
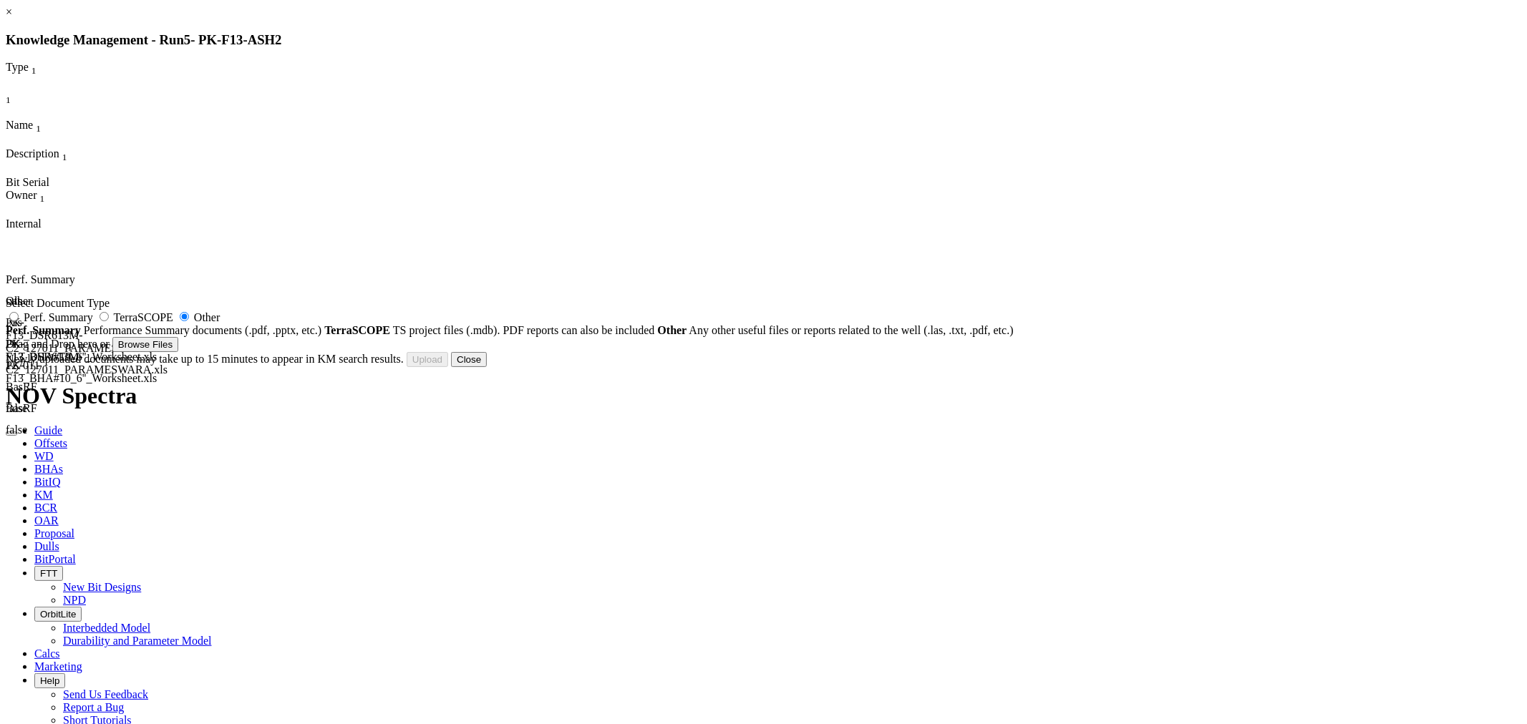
type input "DRL_DAT.ASC"
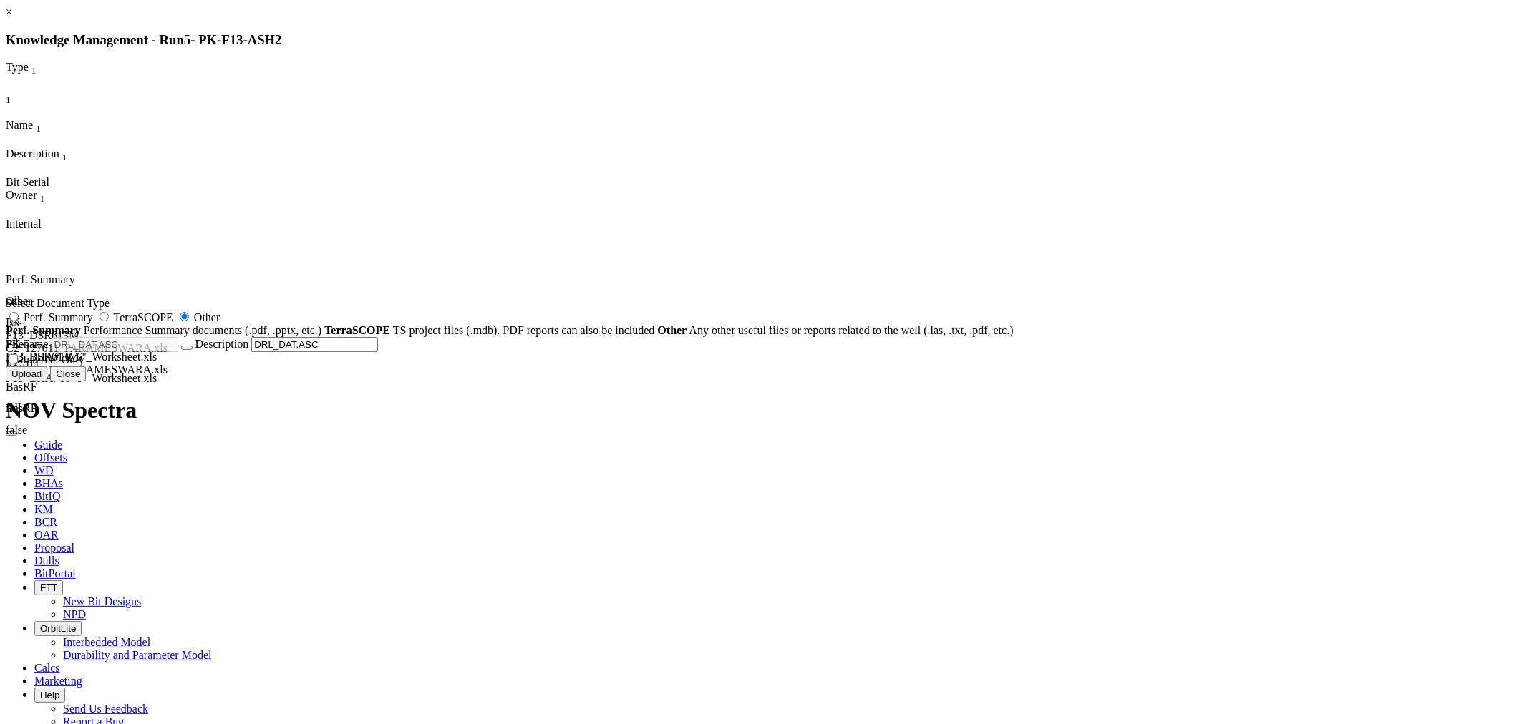
click at [47, 382] on button "Upload" at bounding box center [27, 374] width 42 height 15
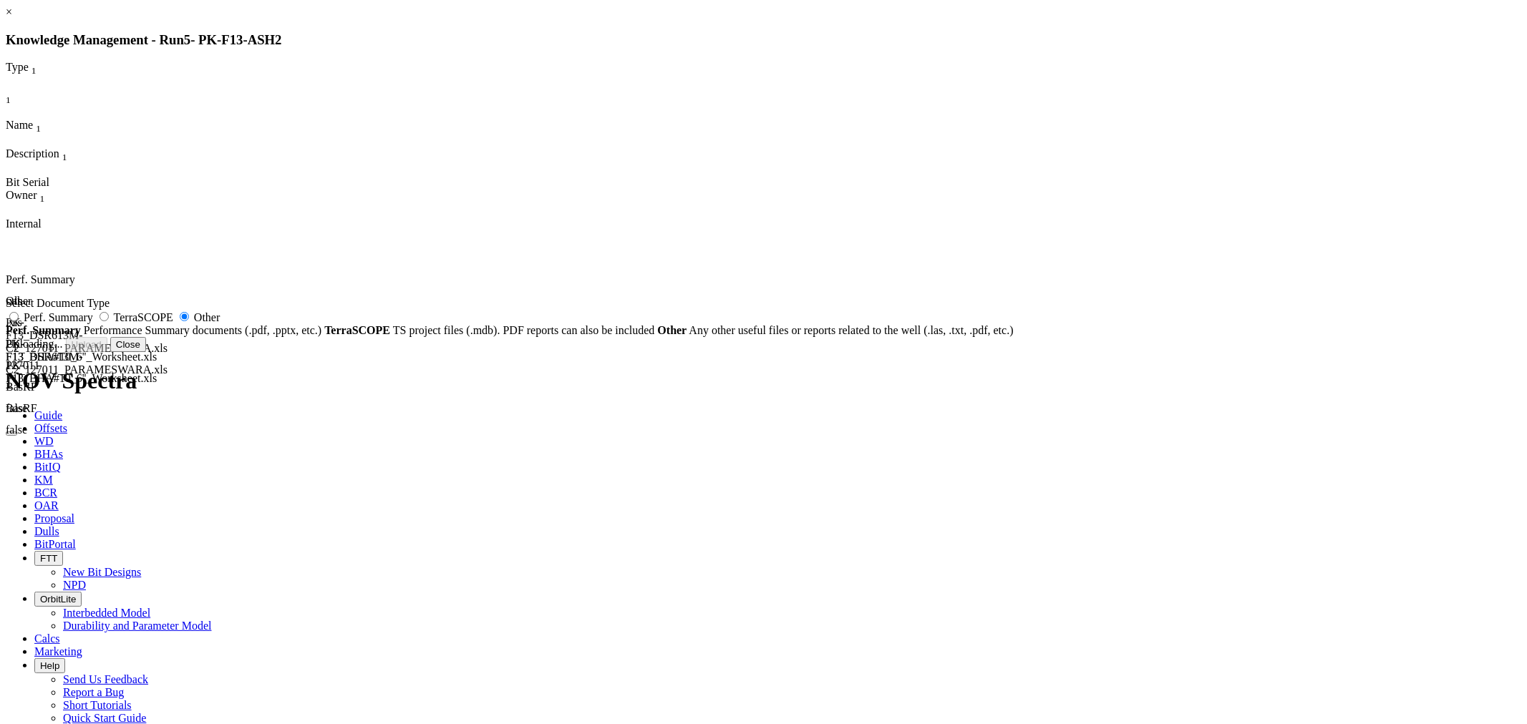
radio input "false"
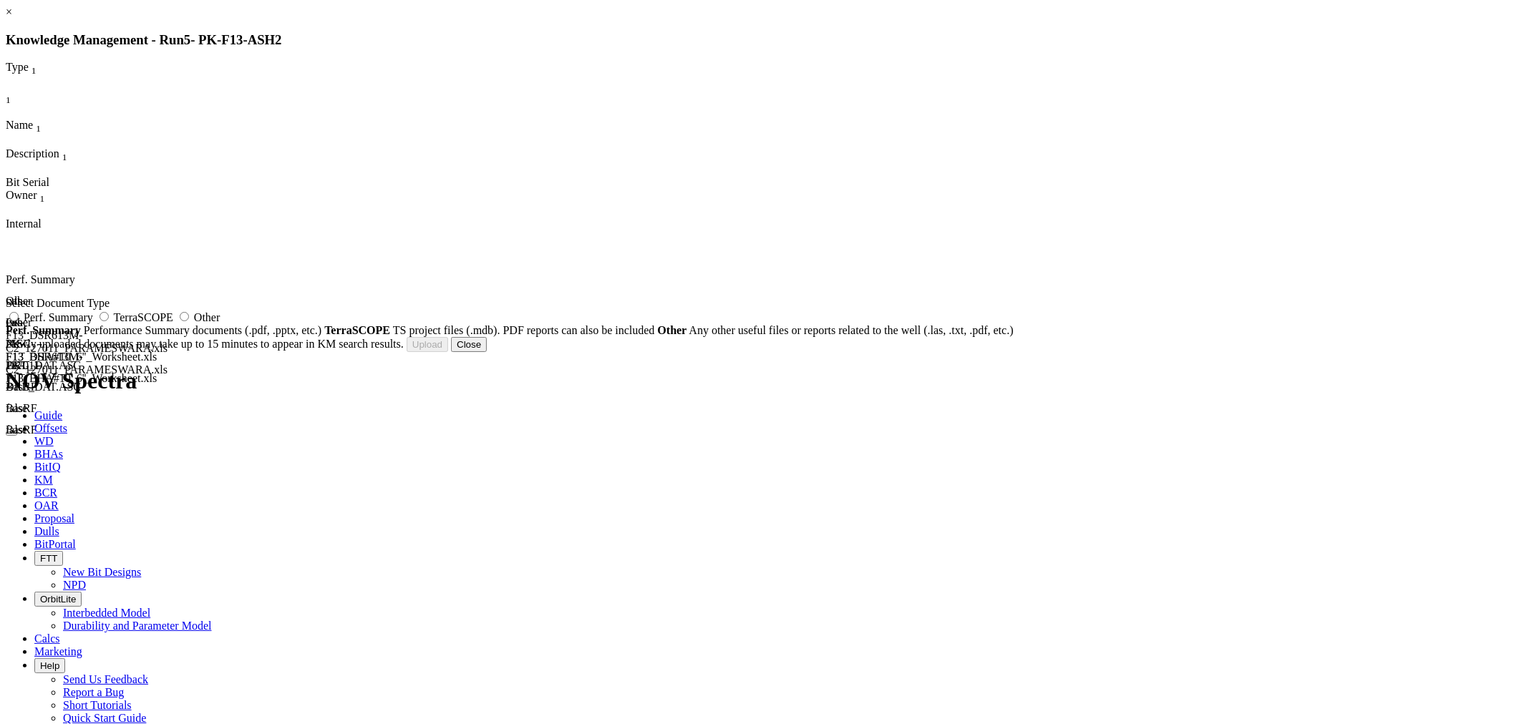
click at [487, 352] on button "Close" at bounding box center [469, 344] width 36 height 15
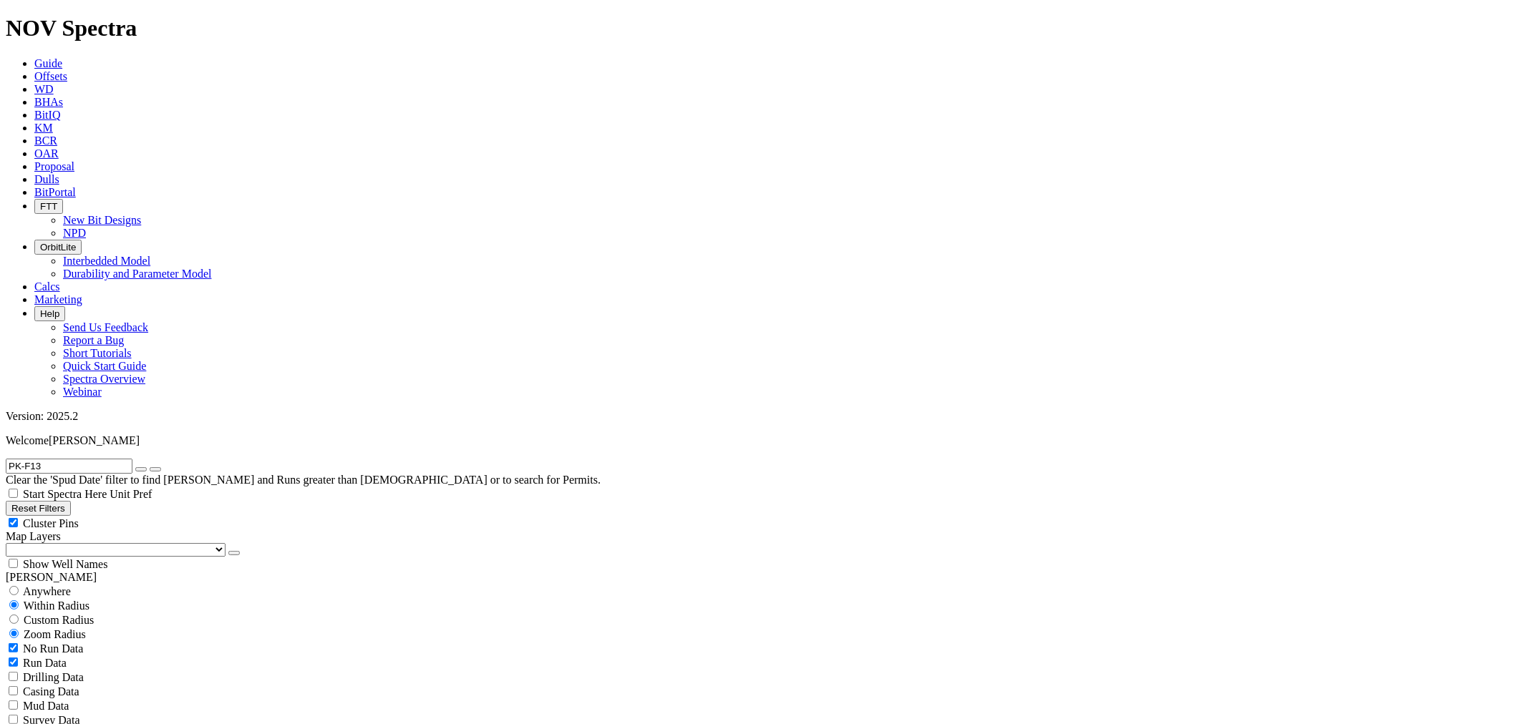
drag, startPoint x: 66, startPoint y: 65, endPoint x: 0, endPoint y: 39, distance: 71.0
paste input "MSBY-0"
click at [150, 467] on button "submit" at bounding box center [155, 469] width 11 height 4
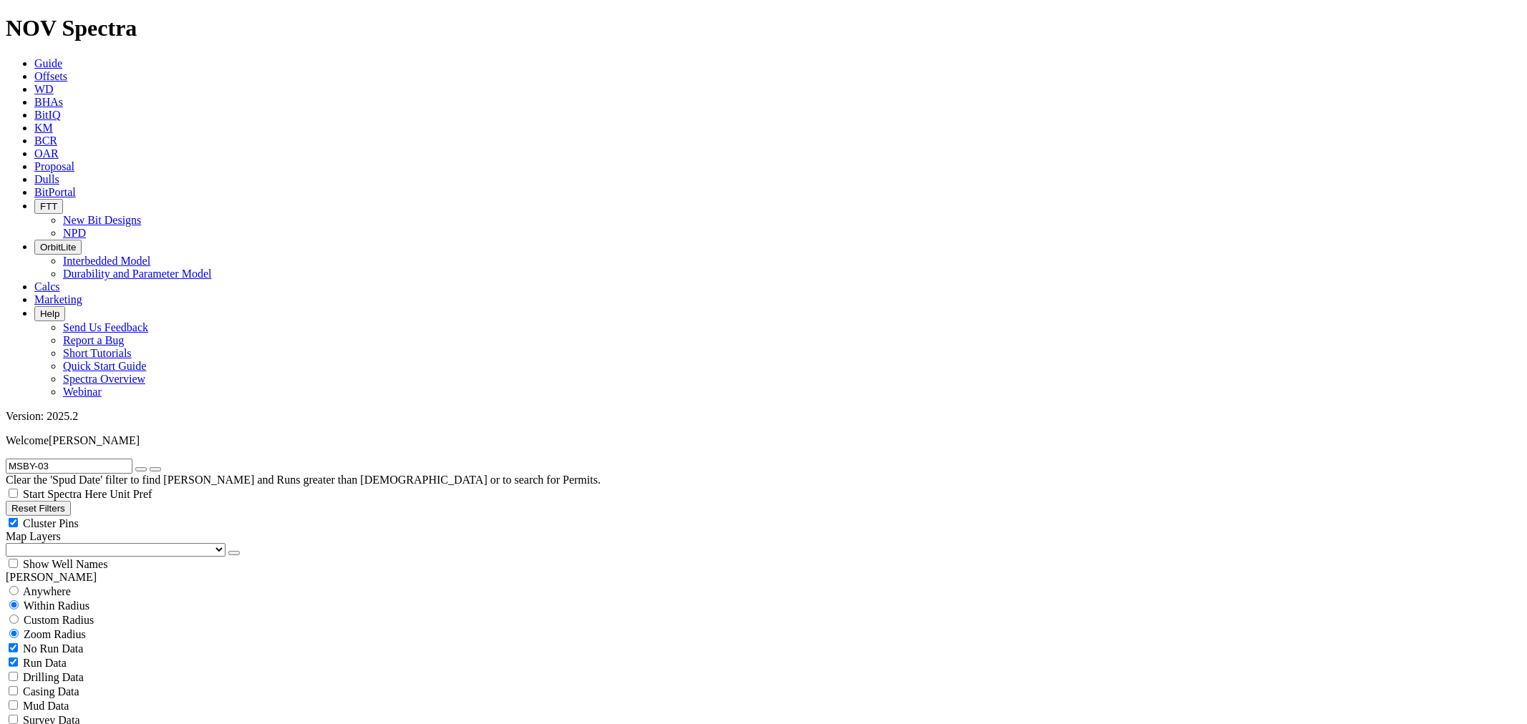
drag, startPoint x: 98, startPoint y: 53, endPoint x: 0, endPoint y: 61, distance: 98.4
click at [6, 459] on form "MSBY-03" at bounding box center [763, 466] width 1515 height 15
paste input "LaA-18"
click at [150, 467] on button "submit" at bounding box center [155, 469] width 11 height 4
drag, startPoint x: 67, startPoint y: 61, endPoint x: 0, endPoint y: 57, distance: 66.7
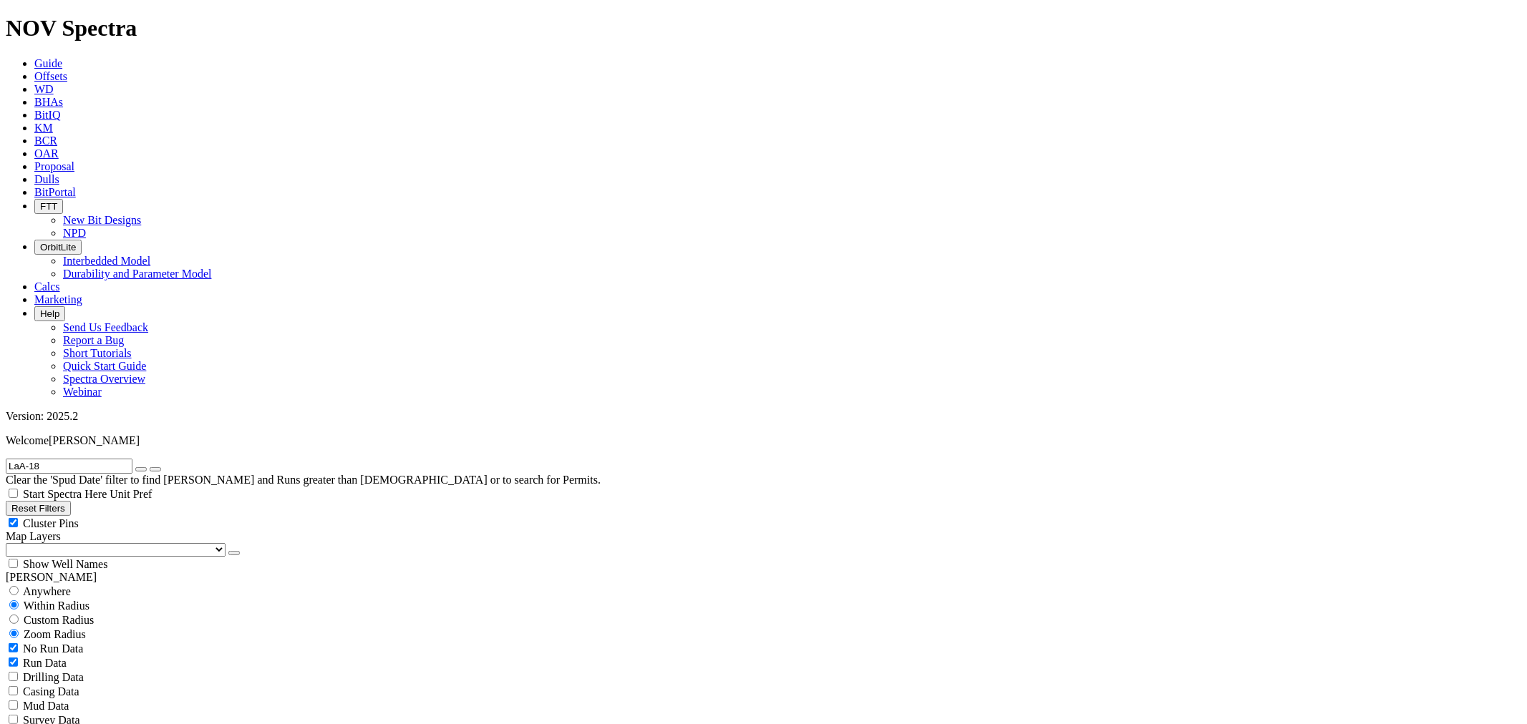
click at [6, 459] on form "LaA-18" at bounding box center [763, 466] width 1515 height 15
paste input "Jeb-07"
click at [150, 467] on button "submit" at bounding box center [155, 469] width 11 height 4
drag, startPoint x: 68, startPoint y: 54, endPoint x: 0, endPoint y: 36, distance: 70.5
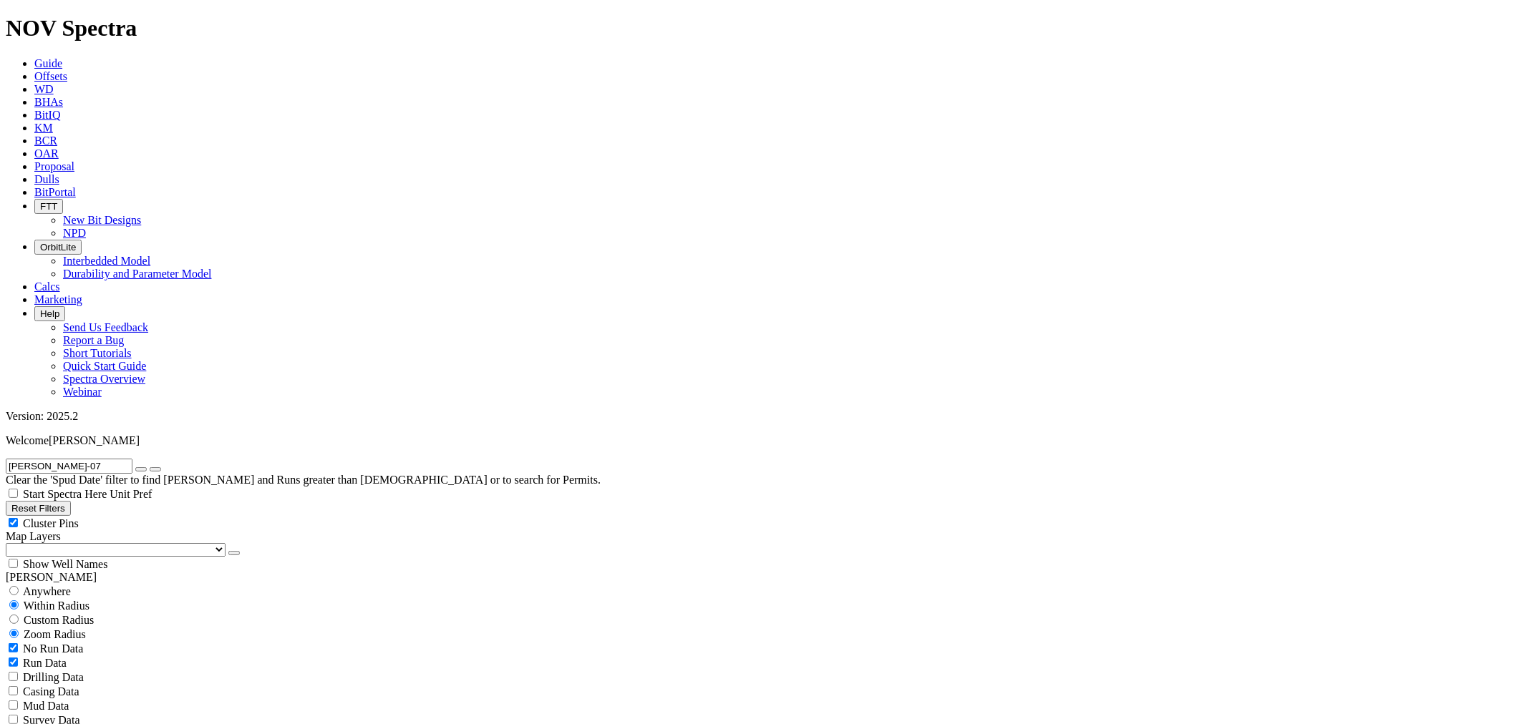
paste input "HYA-264"
click at [150, 467] on button "submit" at bounding box center [155, 469] width 11 height 4
drag, startPoint x: 70, startPoint y: 65, endPoint x: 94, endPoint y: 61, distance: 24.7
click at [70, 459] on input "HYA-264" at bounding box center [69, 466] width 127 height 15
drag, startPoint x: 22, startPoint y: 55, endPoint x: 0, endPoint y: 54, distance: 22.2
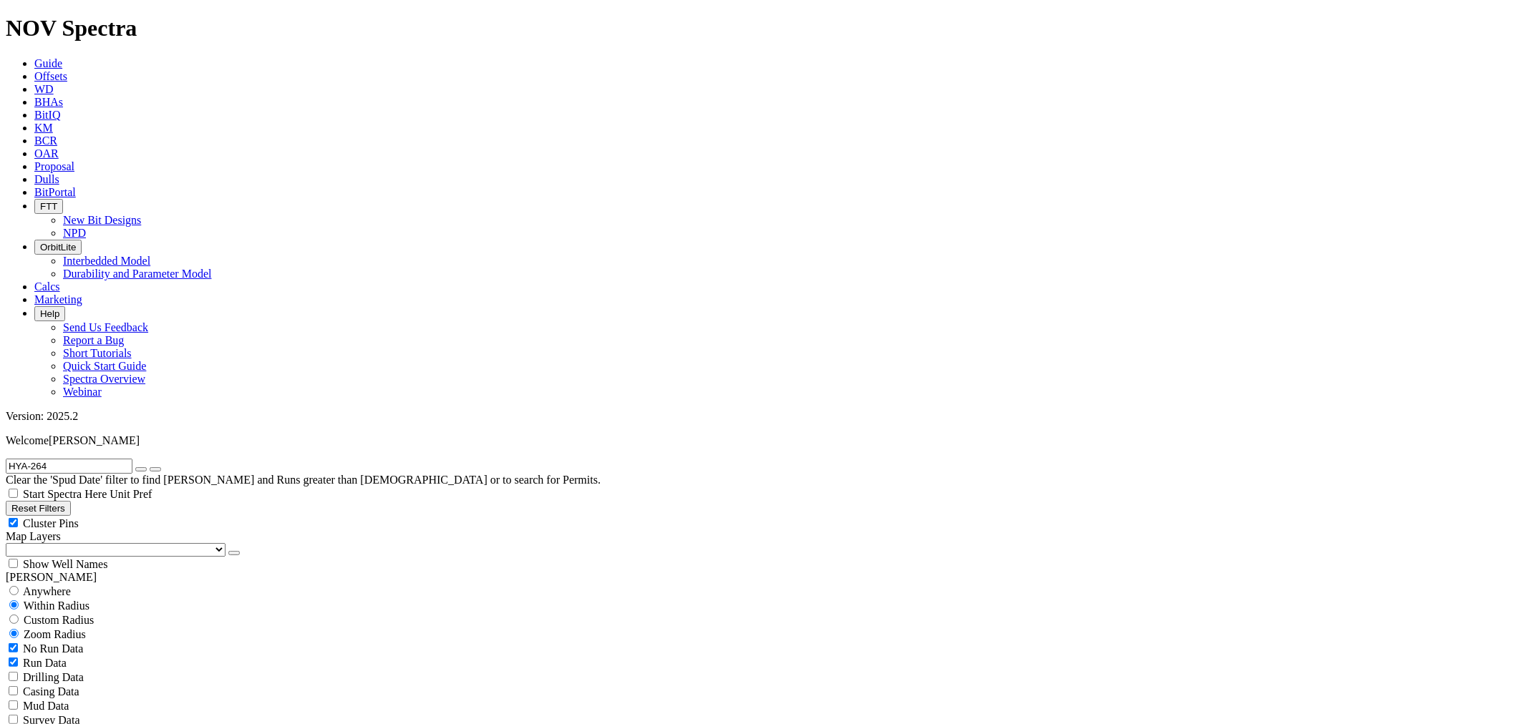
click at [6, 459] on form "HYA-264" at bounding box center [763, 466] width 1515 height 15
type input "alas"
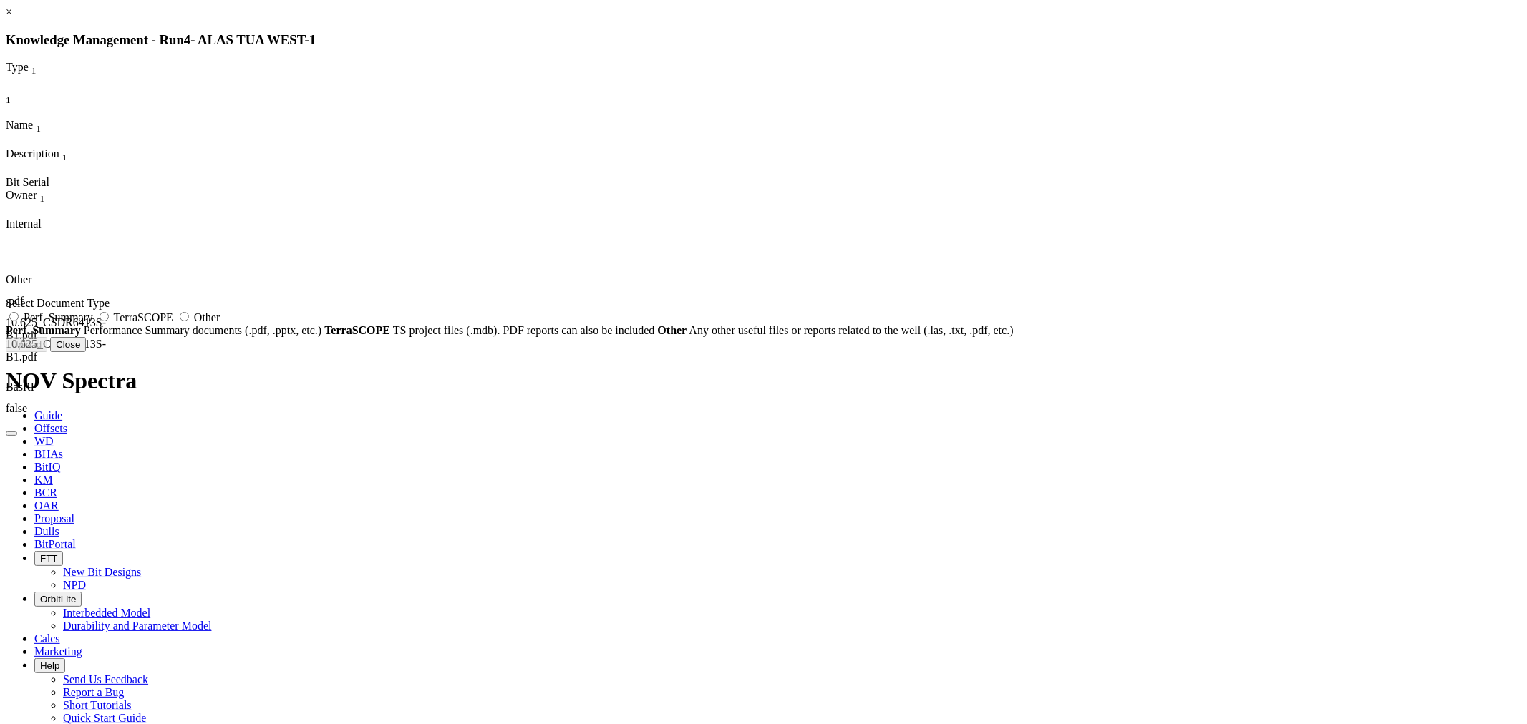
click at [220, 324] on span "Other" at bounding box center [207, 317] width 26 height 12
click at [189, 321] on input "Other" at bounding box center [184, 316] width 9 height 9
radio input "true"
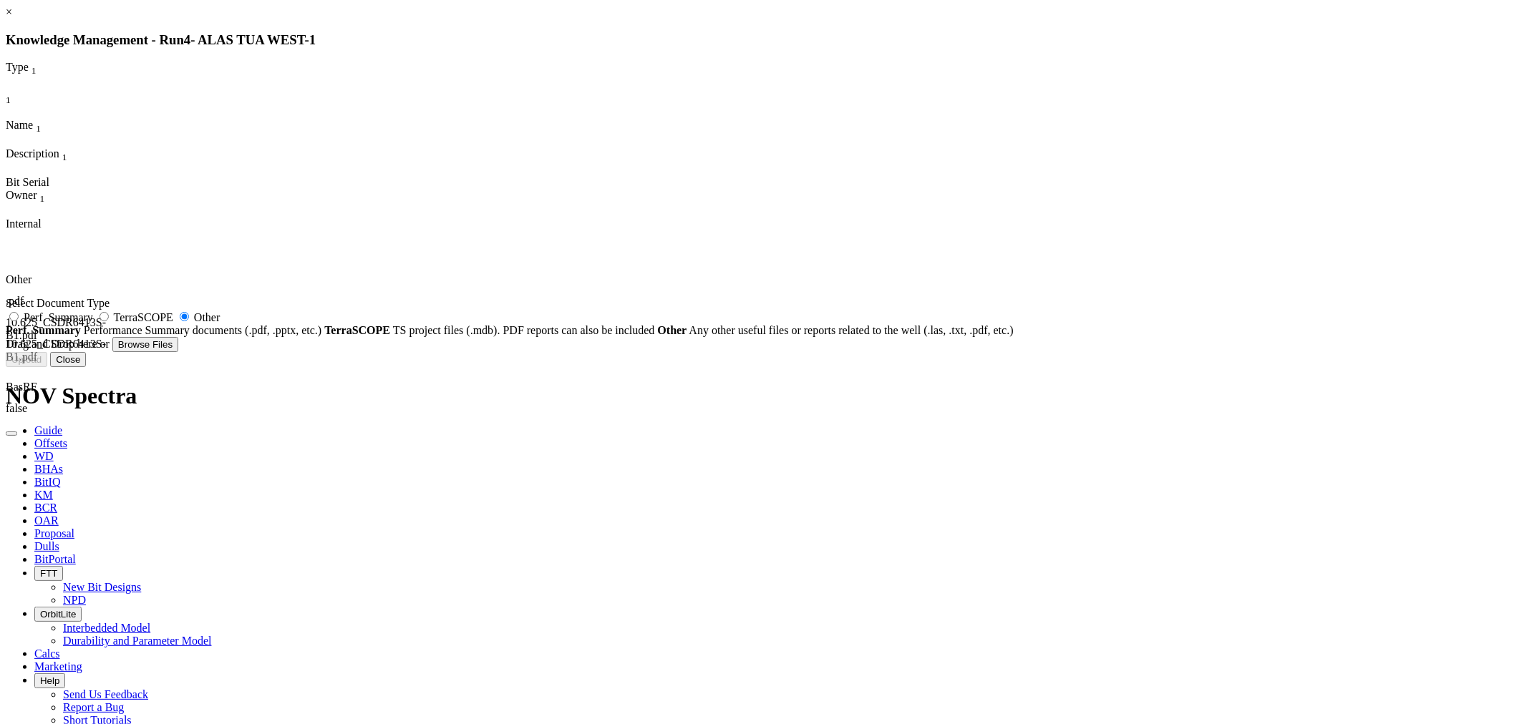
type input "HYD.xlsm"
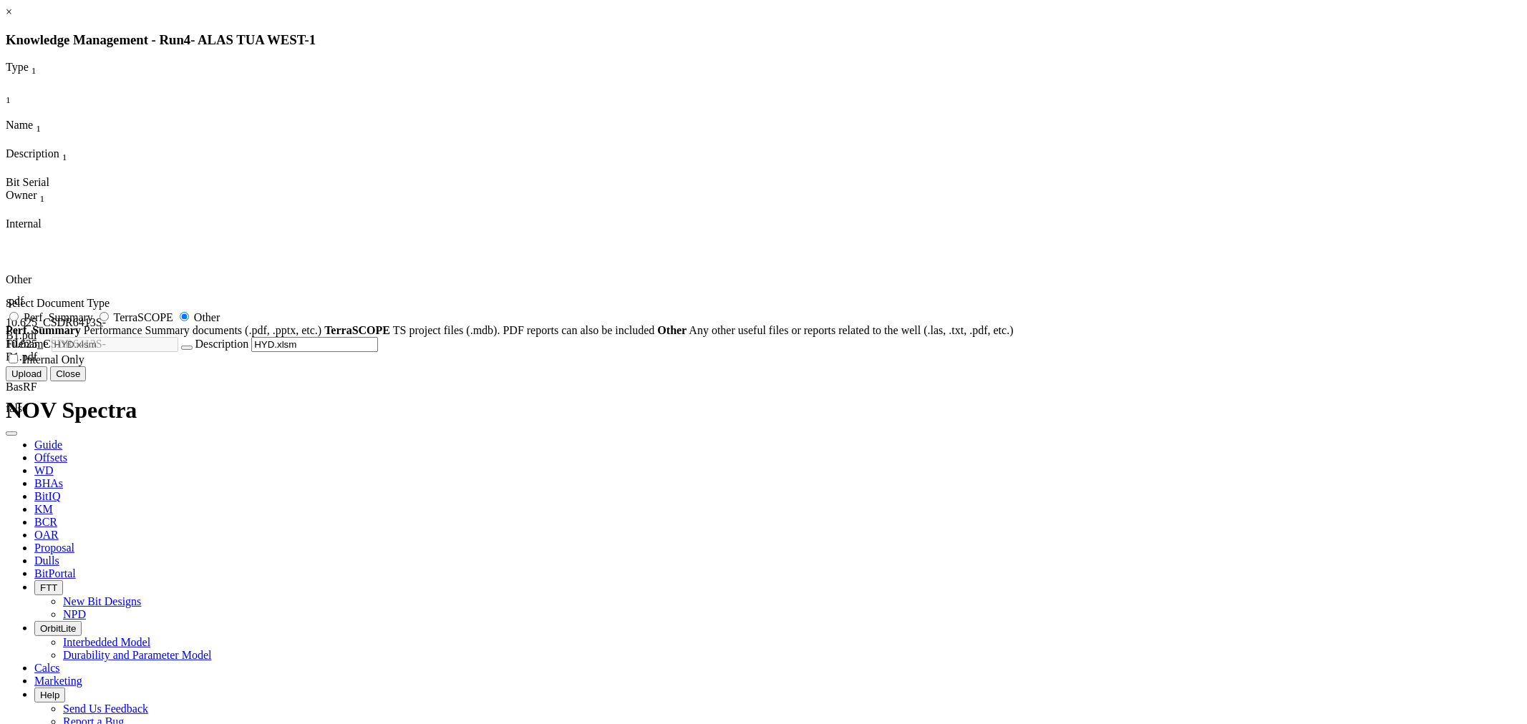
click at [47, 382] on button "Upload" at bounding box center [27, 374] width 42 height 15
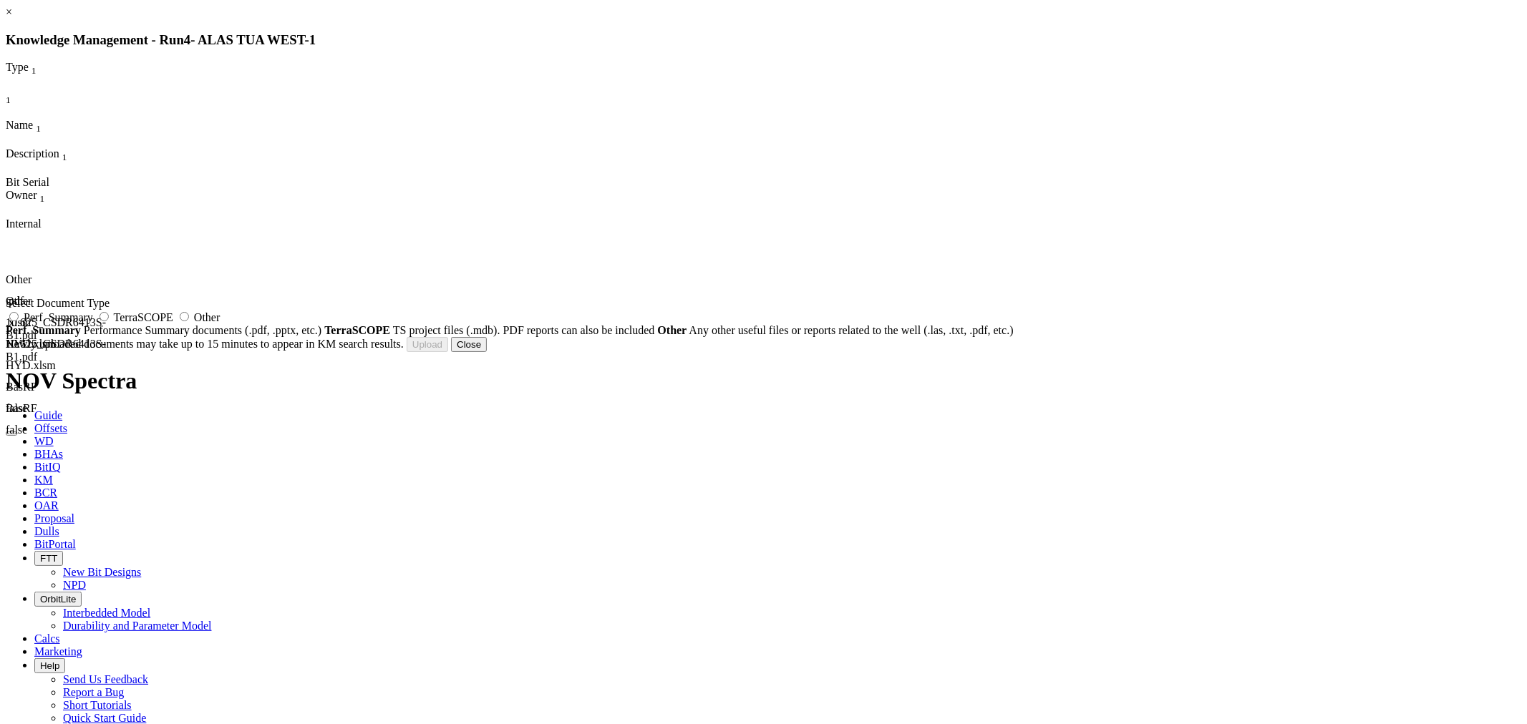
click at [220, 324] on span "Other" at bounding box center [207, 317] width 26 height 12
click at [189, 321] on input "Other" at bounding box center [184, 316] width 9 height 9
radio input "true"
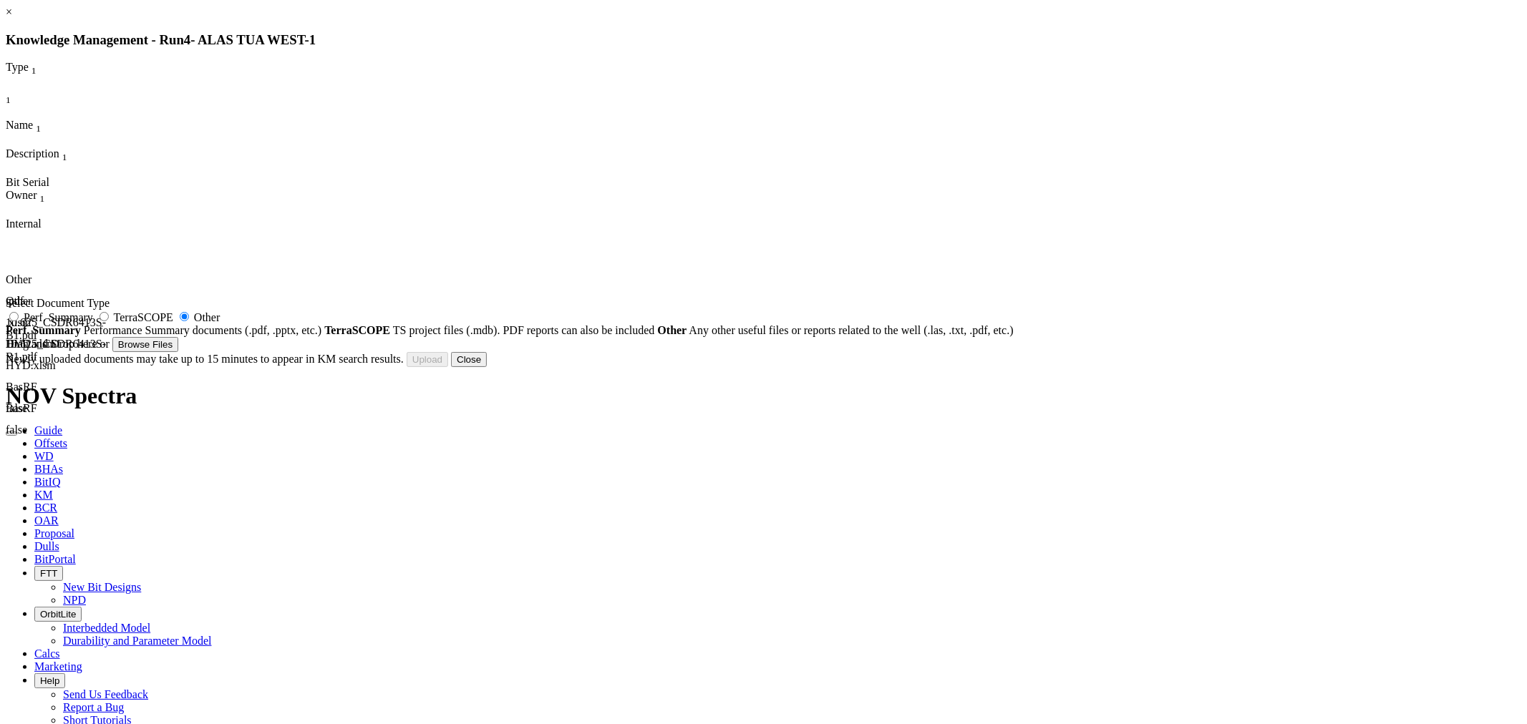
type input "hyd undereamer.xls"
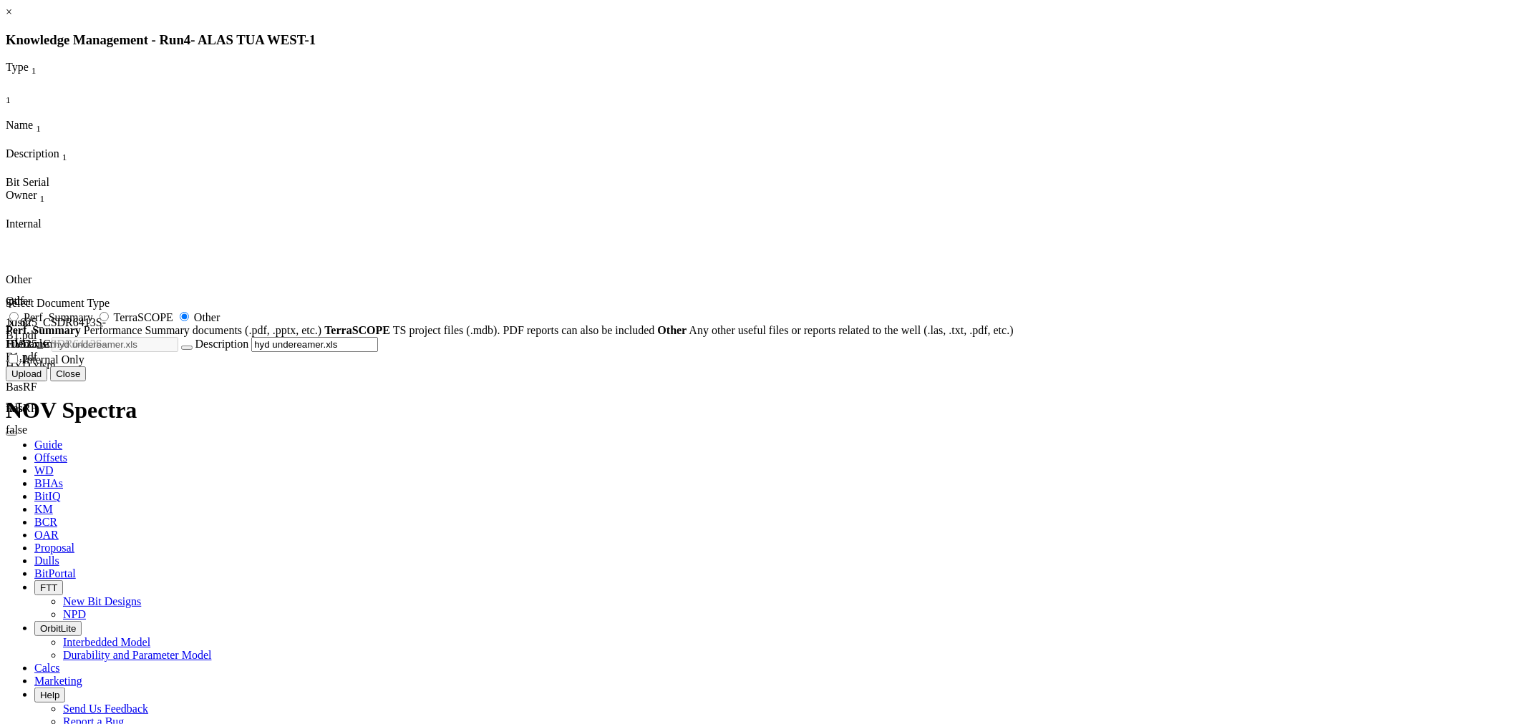
click at [47, 382] on button "Upload" at bounding box center [27, 374] width 42 height 15
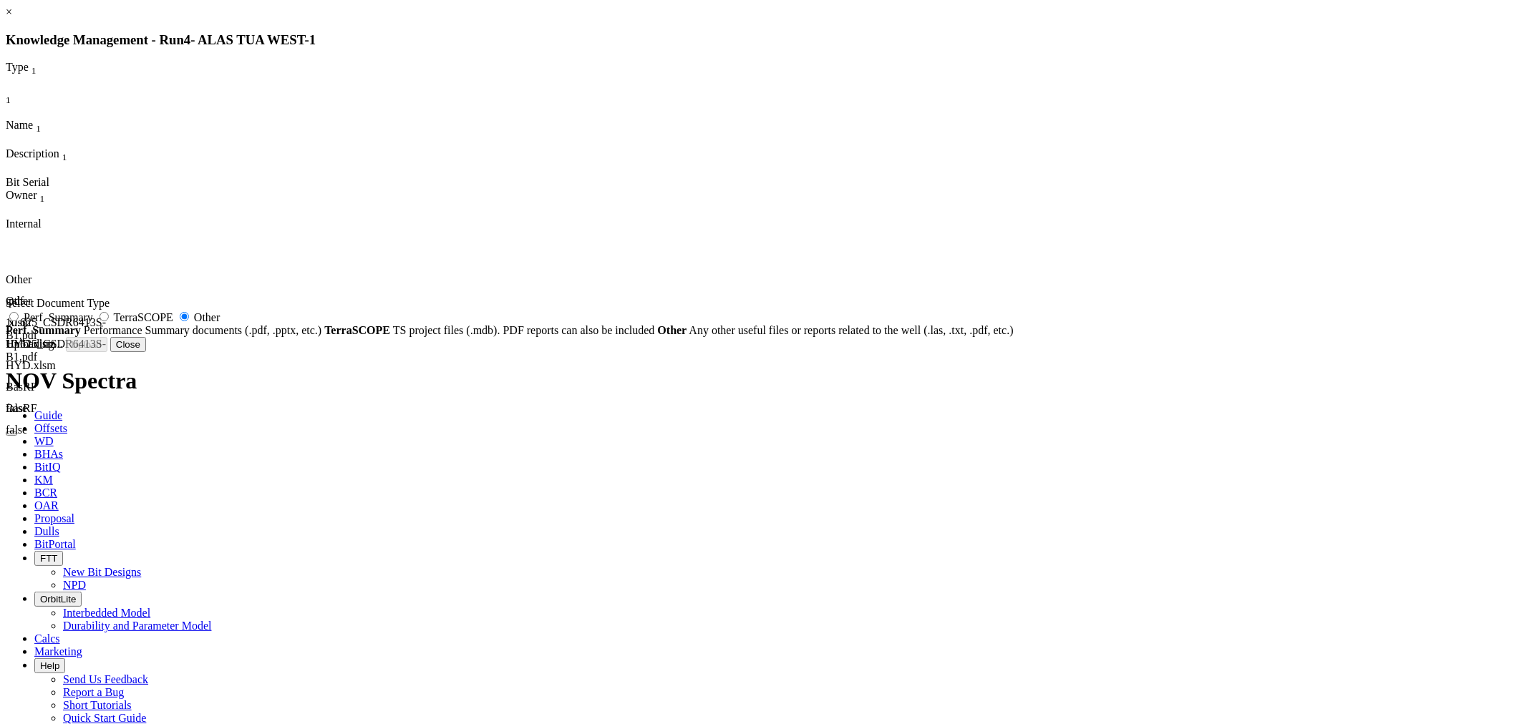
radio input "false"
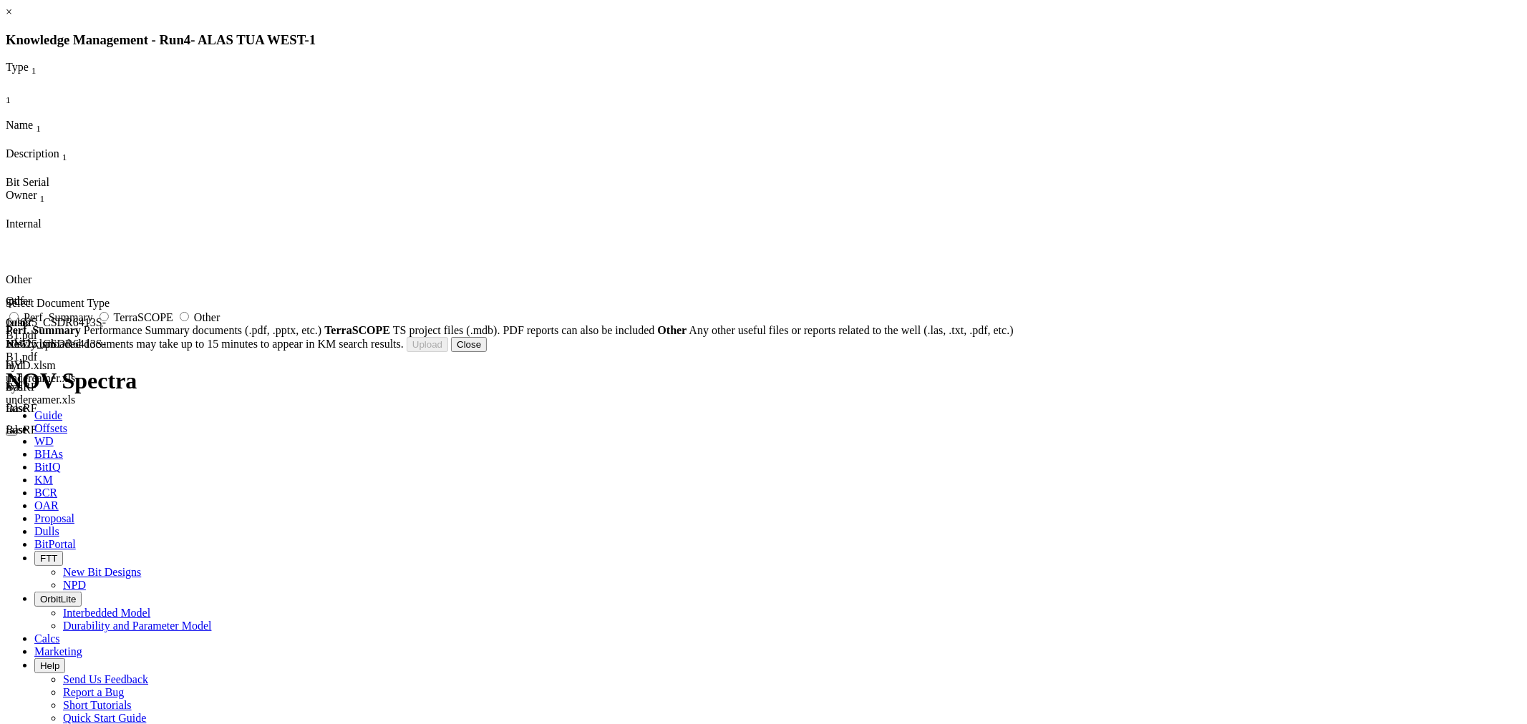
click at [487, 352] on button "Close" at bounding box center [469, 344] width 36 height 15
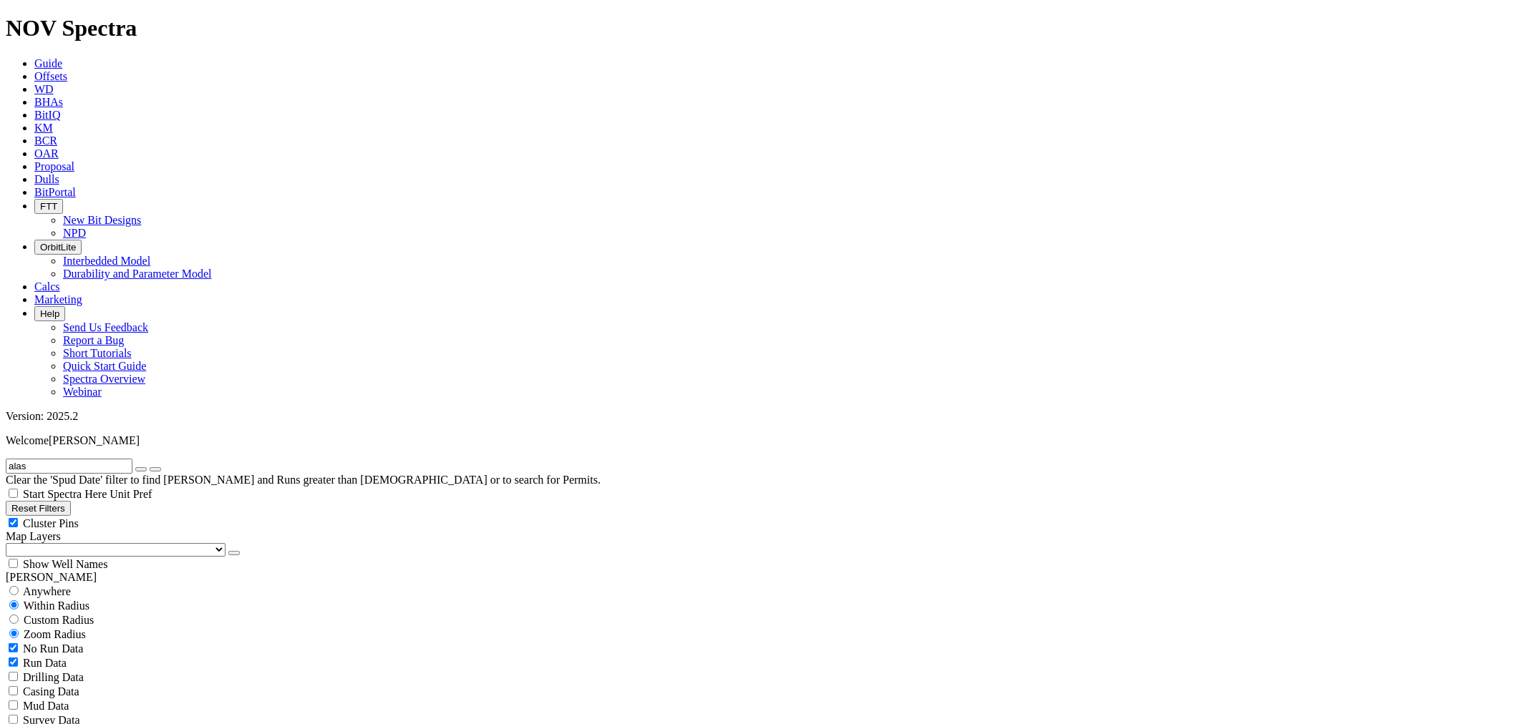
drag, startPoint x: 1432, startPoint y: 286, endPoint x: 1473, endPoint y: 283, distance: 41.6
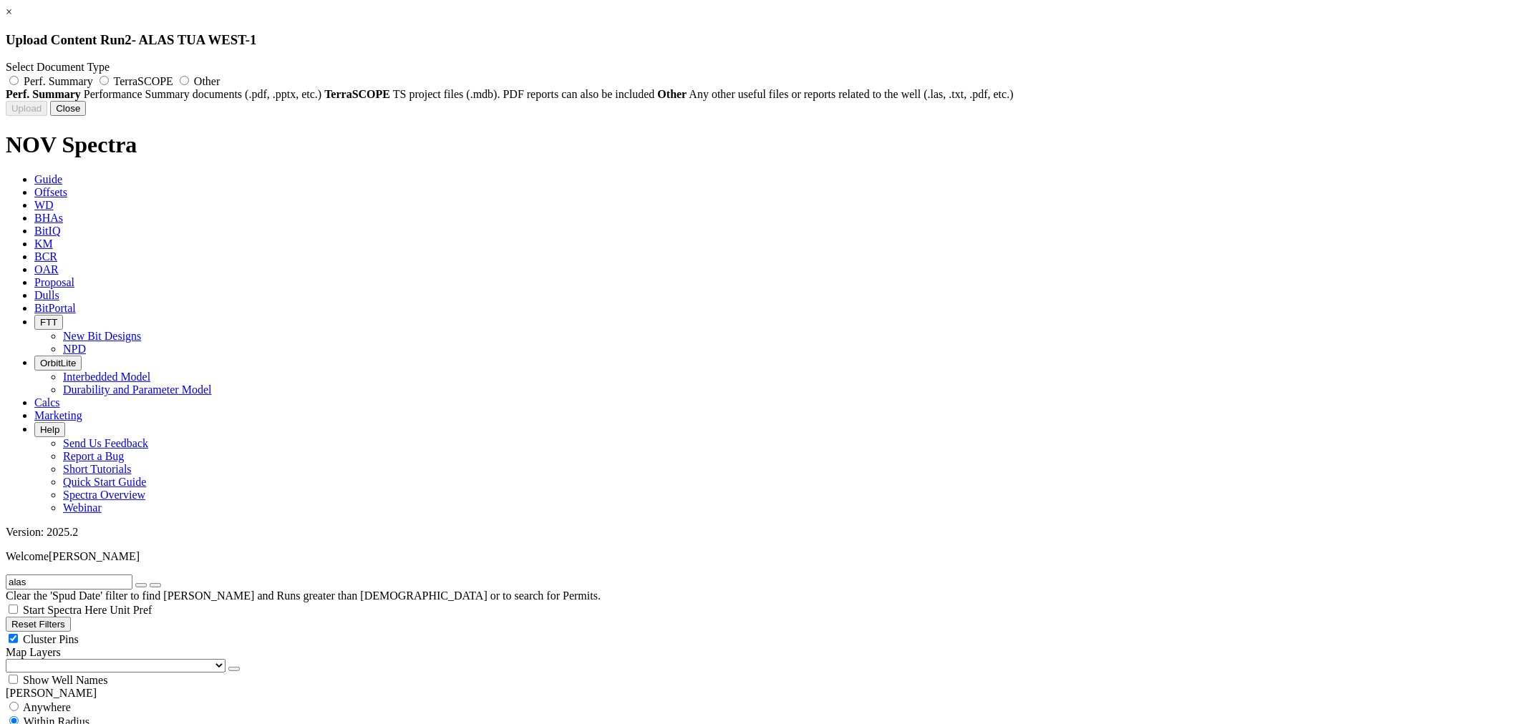
click at [86, 116] on button "Close" at bounding box center [68, 108] width 36 height 15
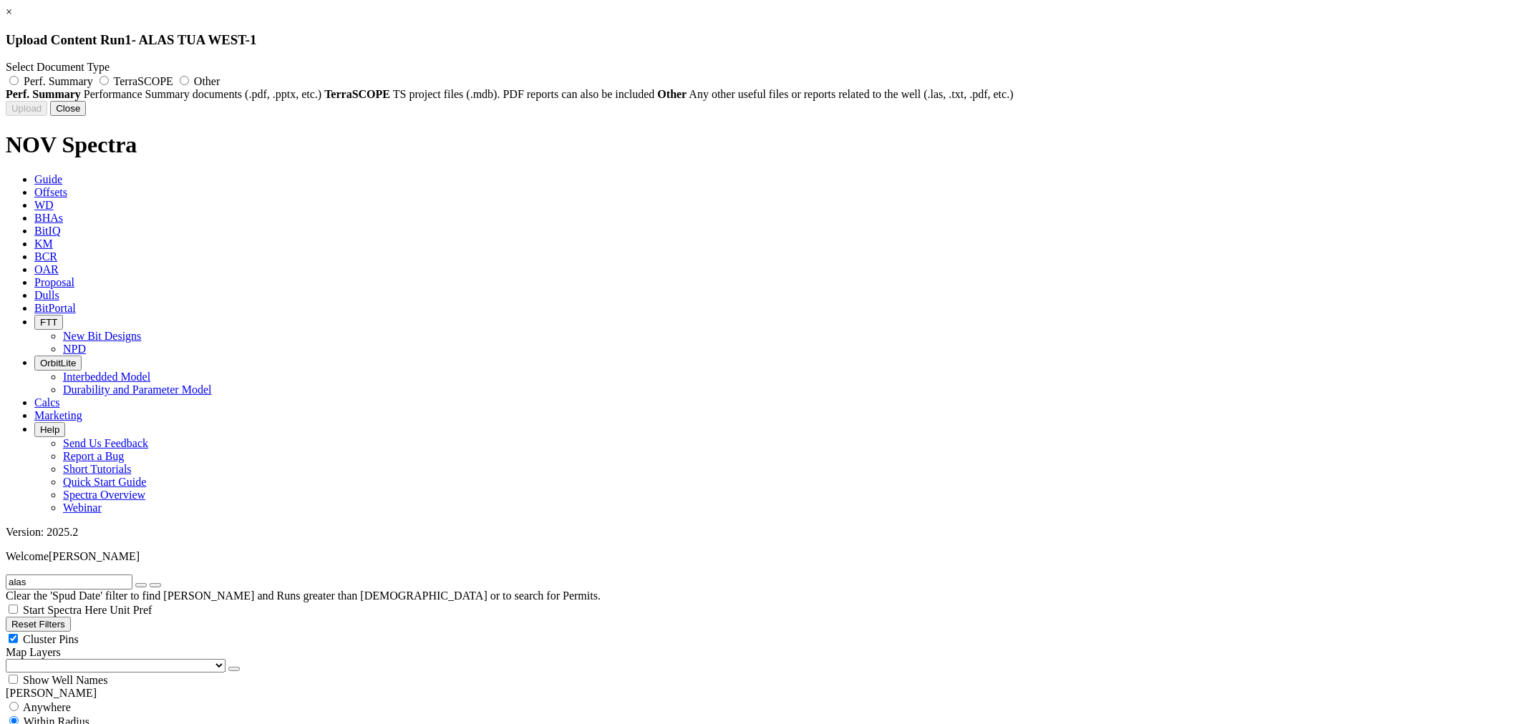
click at [96, 87] on label "Perf. Summary" at bounding box center [51, 81] width 90 height 12
click at [19, 85] on input "Perf. Summary" at bounding box center [13, 80] width 9 height 9
radio input "true"
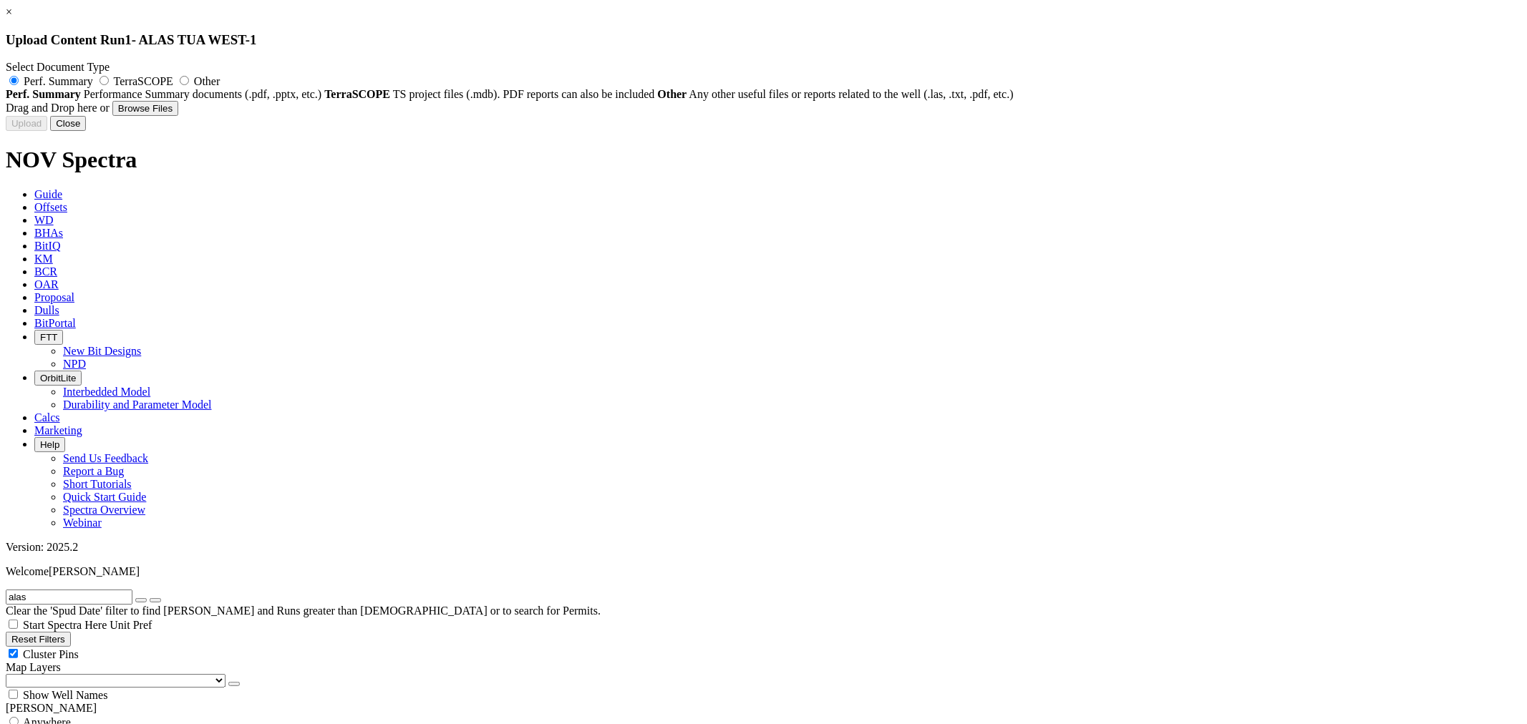
type input "FRR_CSDX6413S-B1-126953.pdf"
type input "126953"
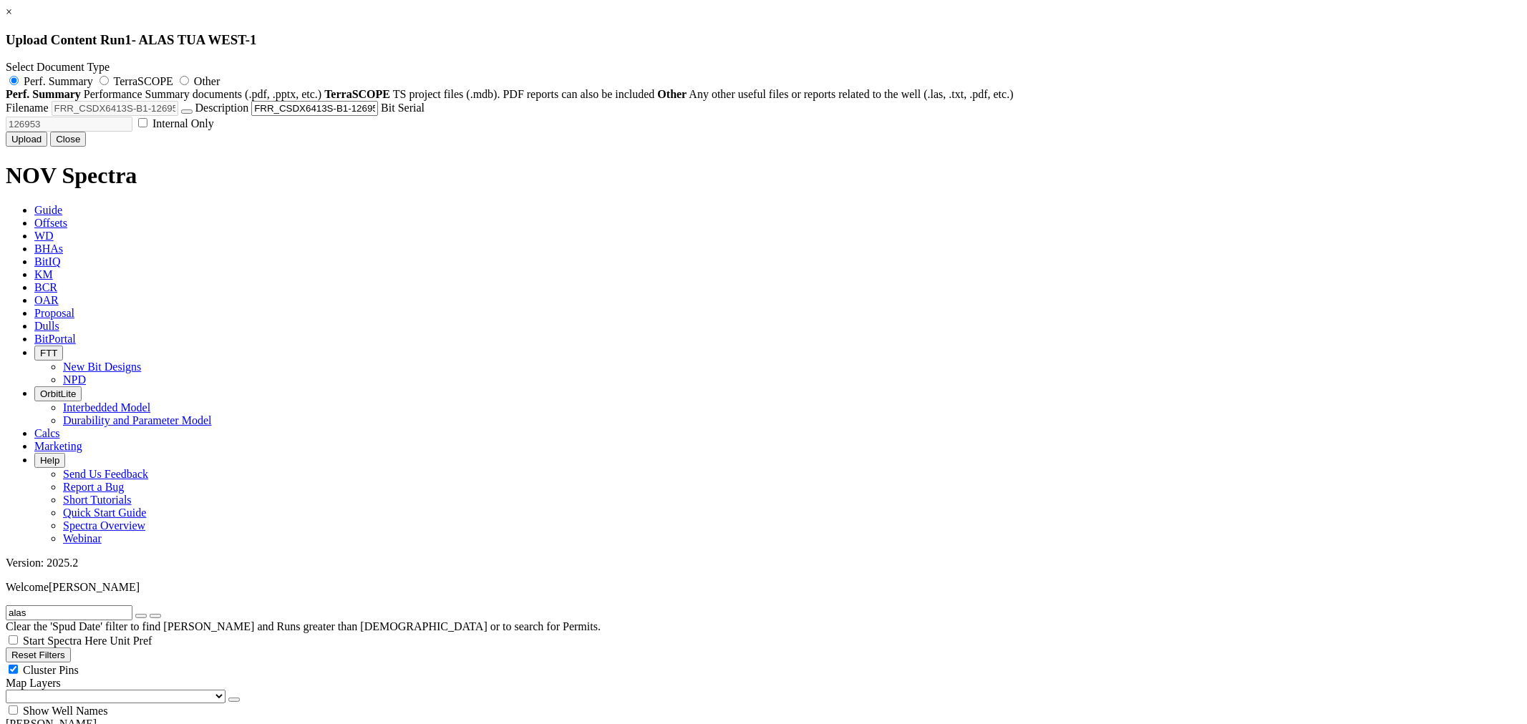
click at [47, 147] on button "Upload" at bounding box center [27, 139] width 42 height 15
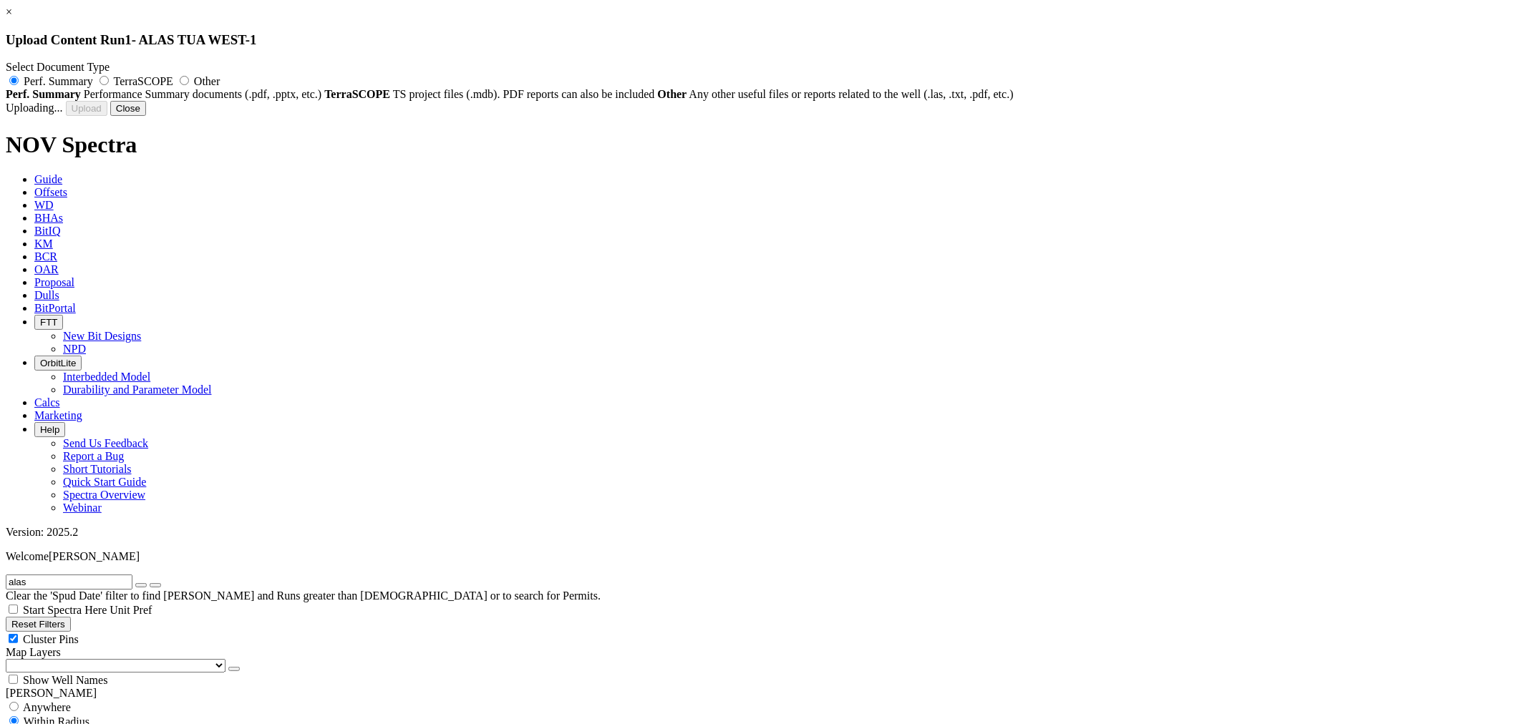
radio input "false"
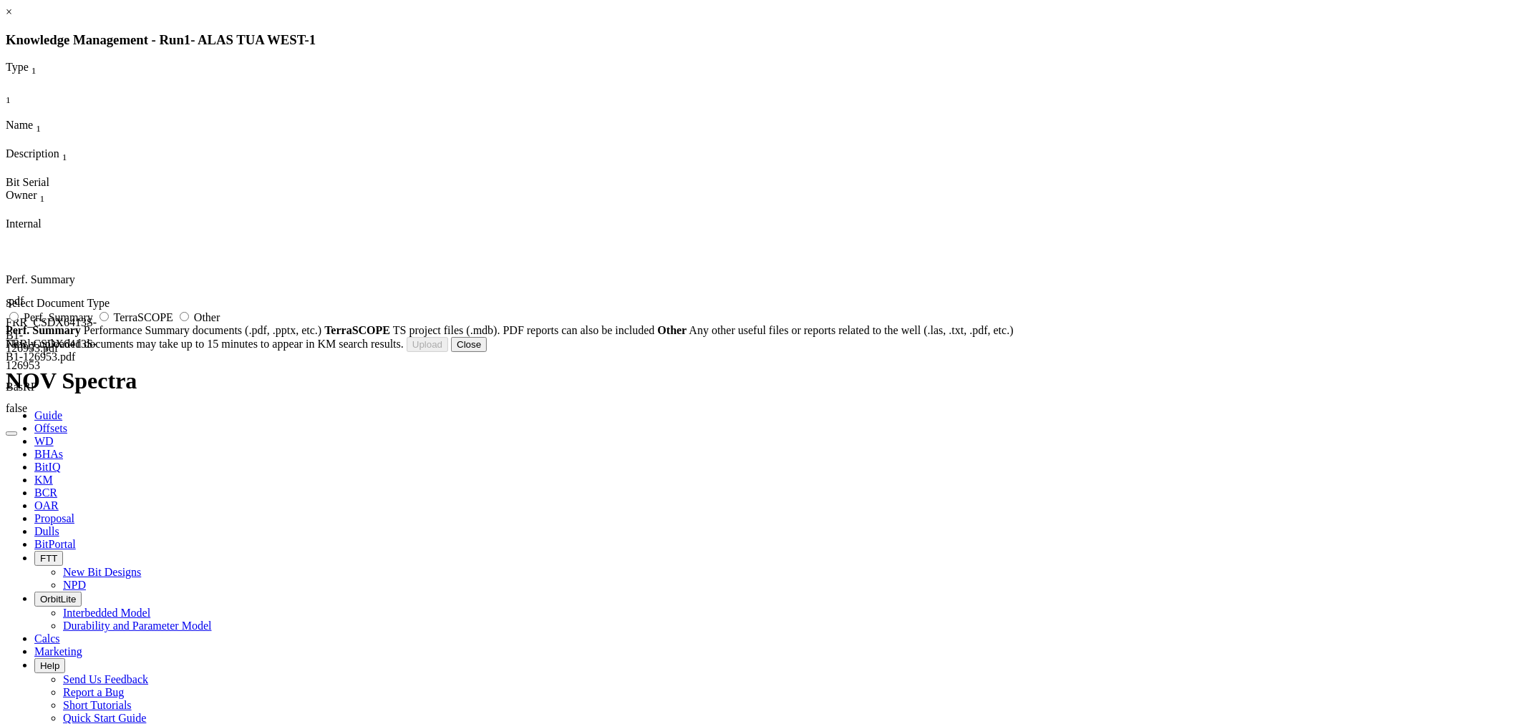
click at [220, 324] on span "Other" at bounding box center [207, 317] width 26 height 12
click at [189, 321] on input "Other" at bounding box center [184, 316] width 9 height 9
radio input "true"
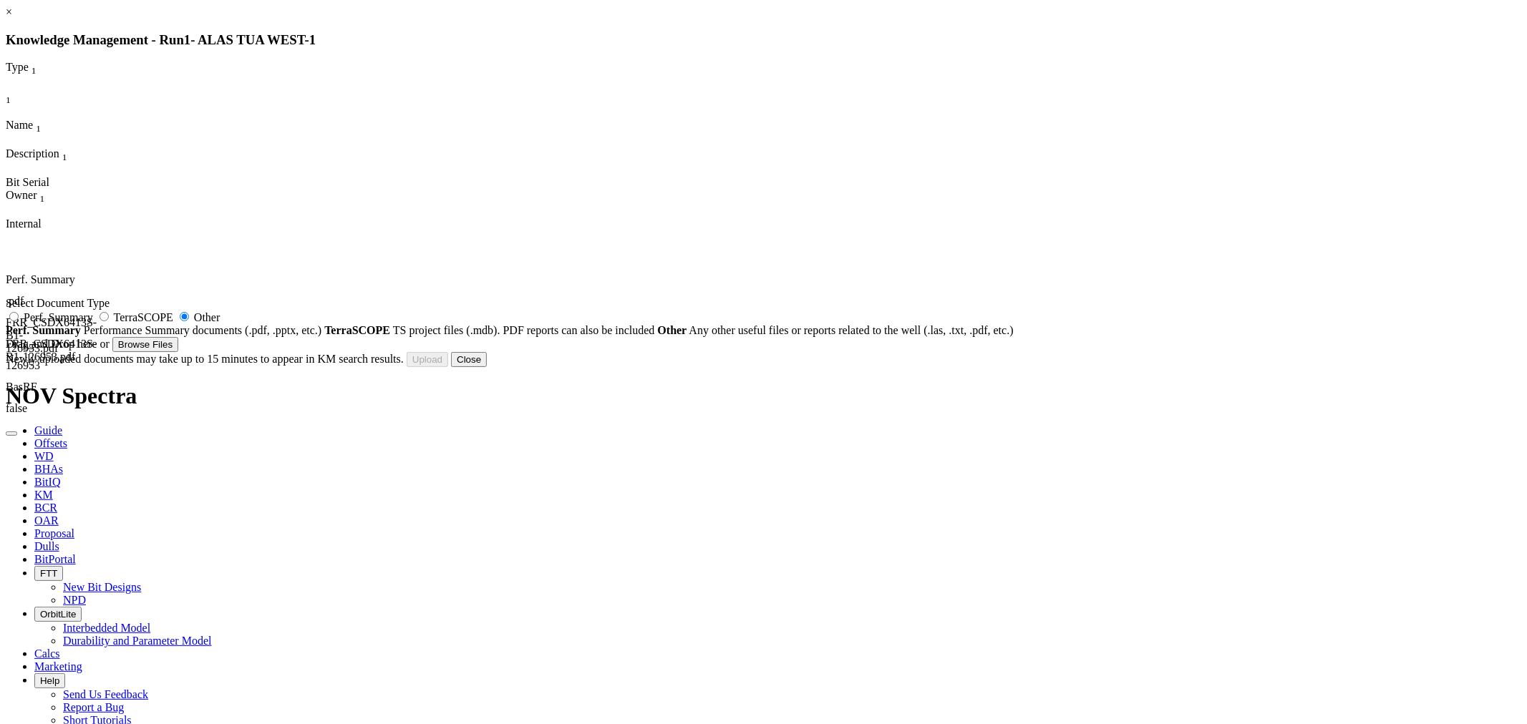
type input "DDR.xlsx"
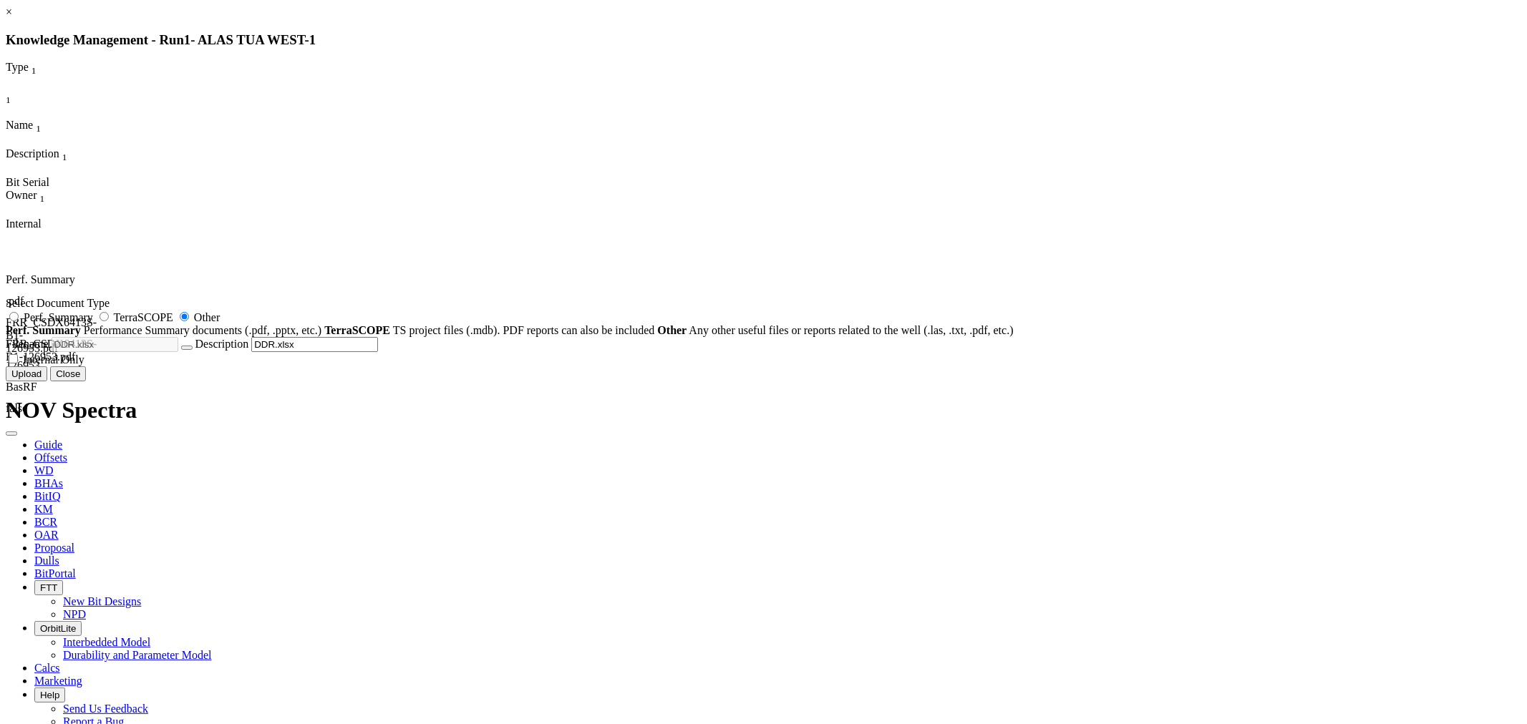
click at [47, 382] on button "Upload" at bounding box center [27, 374] width 42 height 15
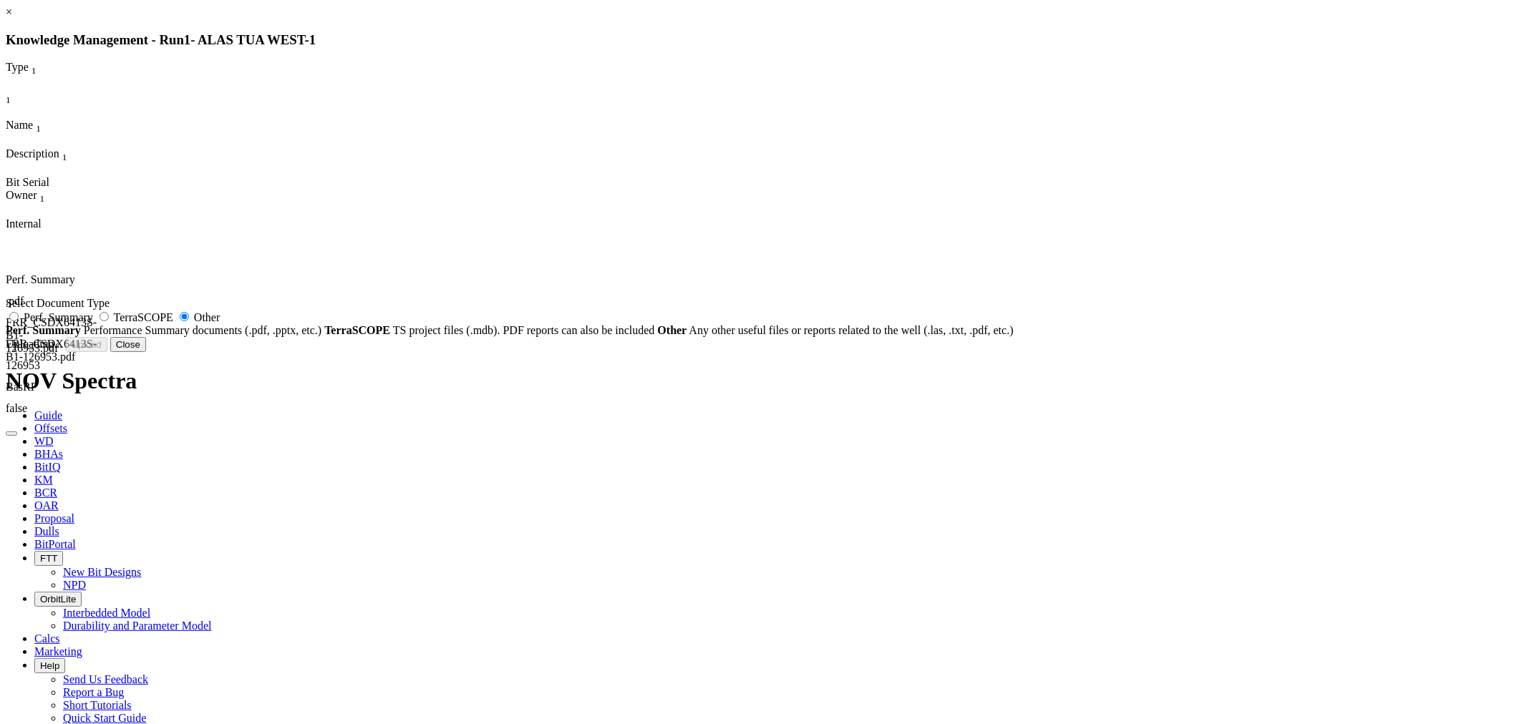
radio input "false"
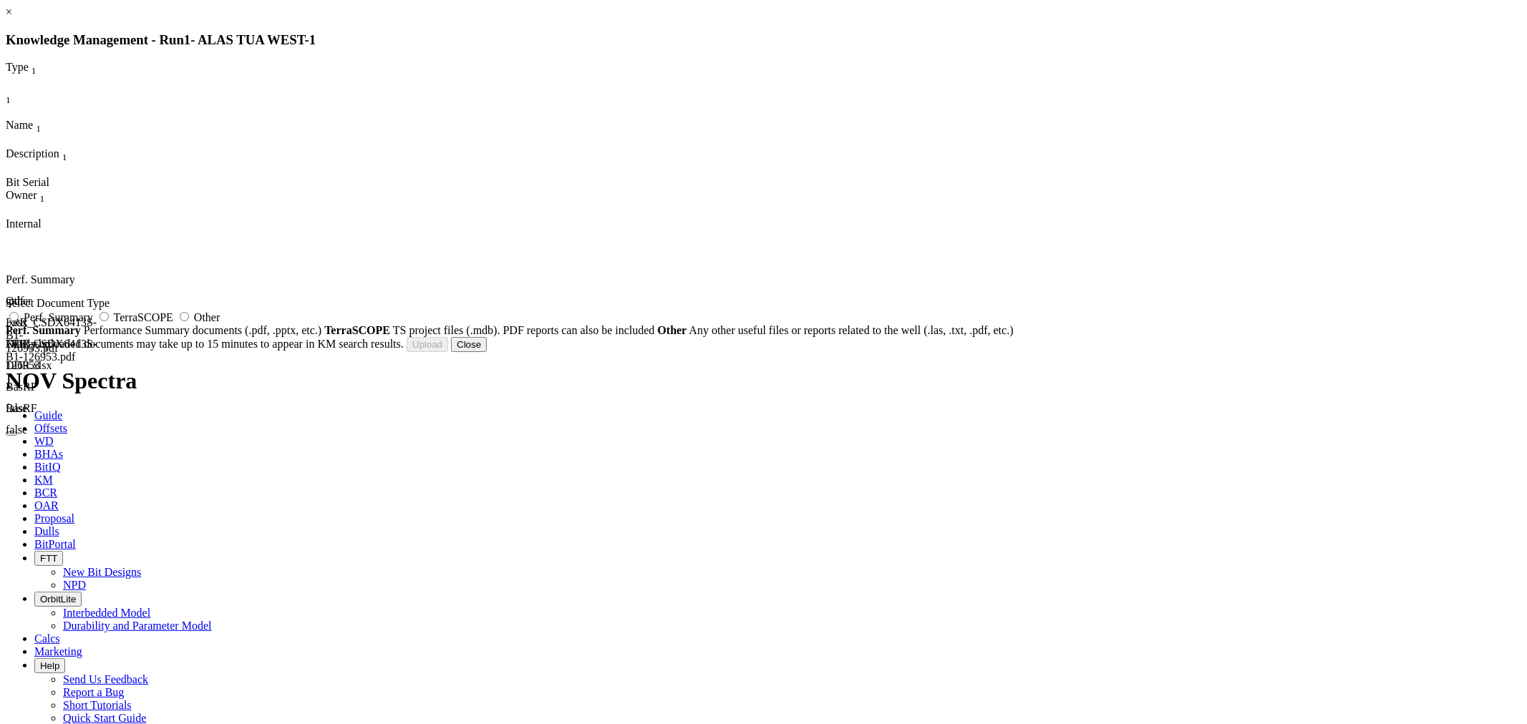
click at [93, 324] on span "Perf. Summary" at bounding box center [58, 317] width 69 height 12
click at [19, 321] on input "Perf. Summary" at bounding box center [13, 316] width 9 height 9
radio input "true"
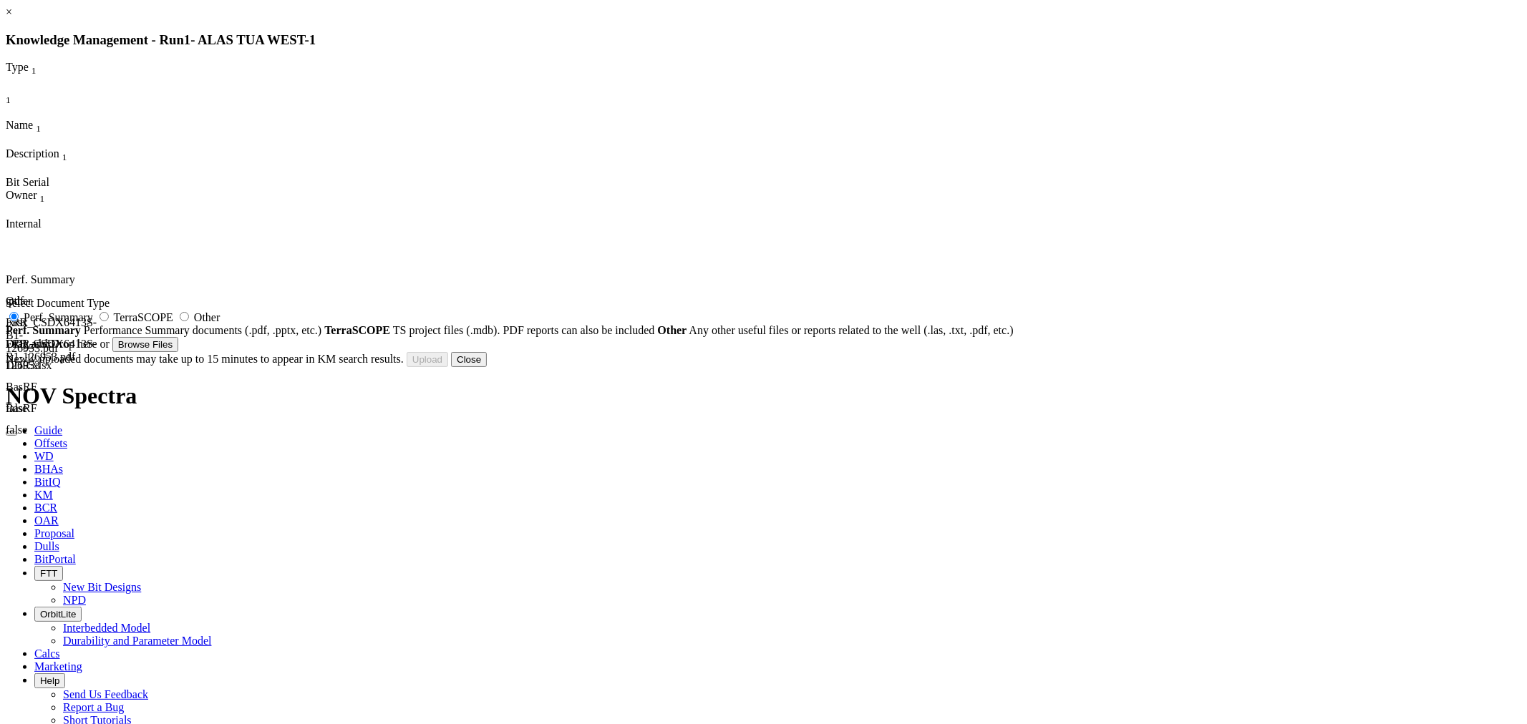
type input "CSDR 6413S-B1_SN 126953_Run report_ATW#01.xls"
type input "126953"
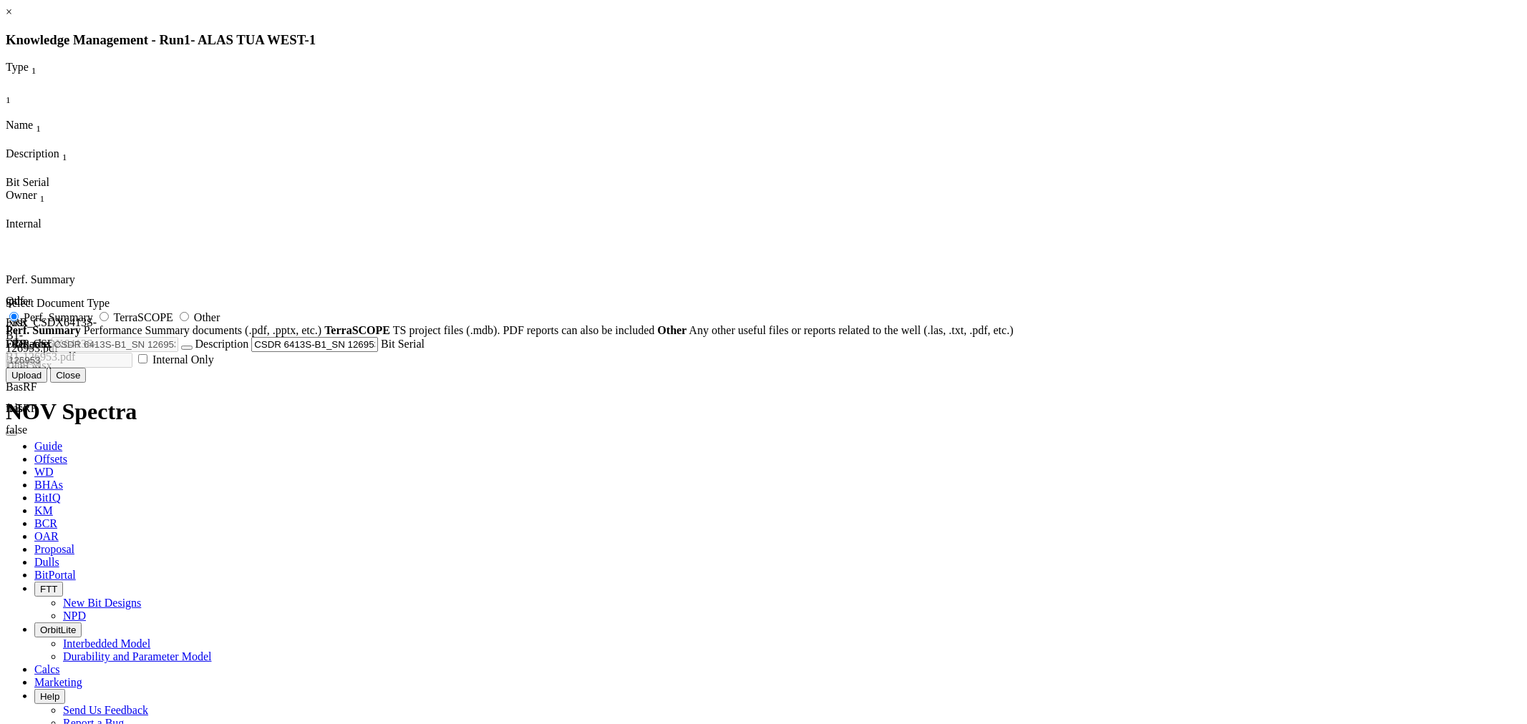
click at [47, 383] on button "Upload" at bounding box center [27, 375] width 42 height 15
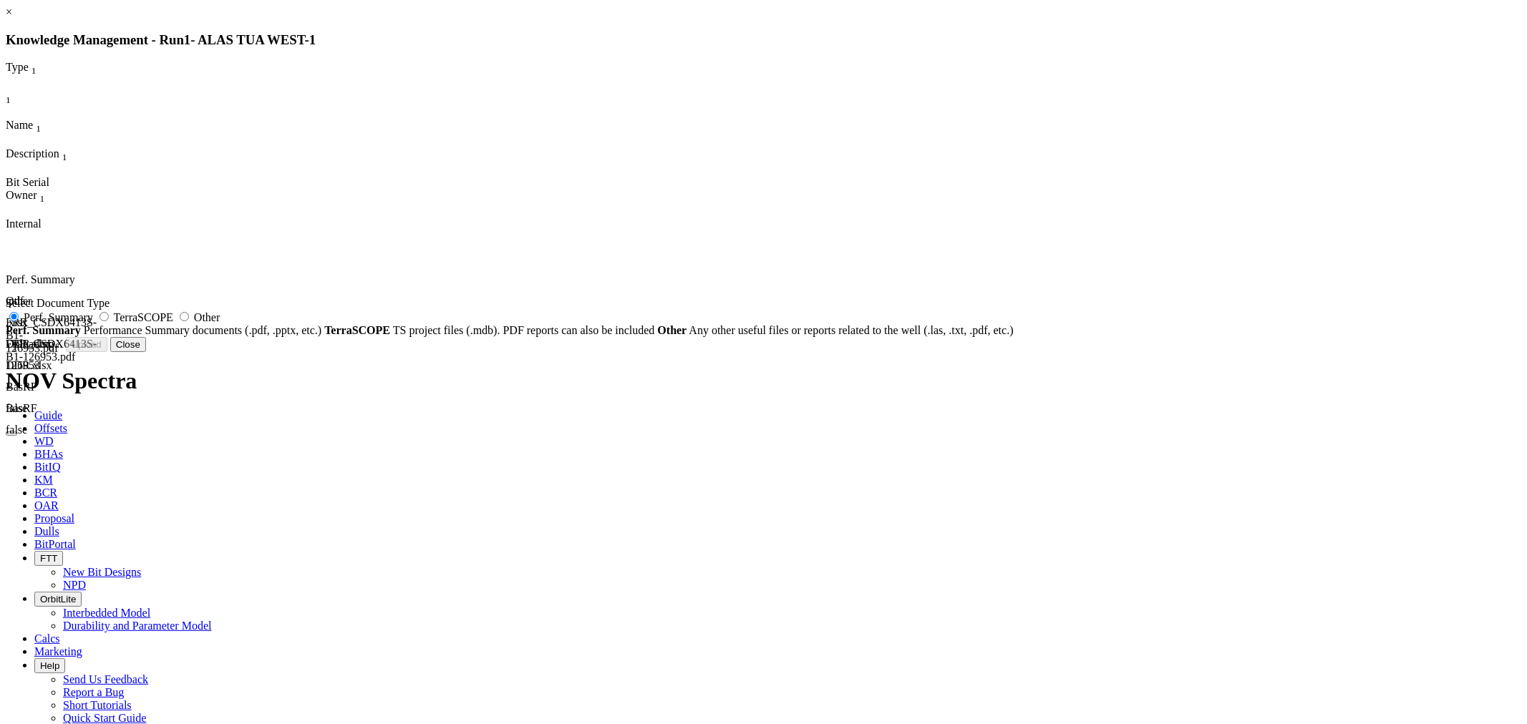
radio input "false"
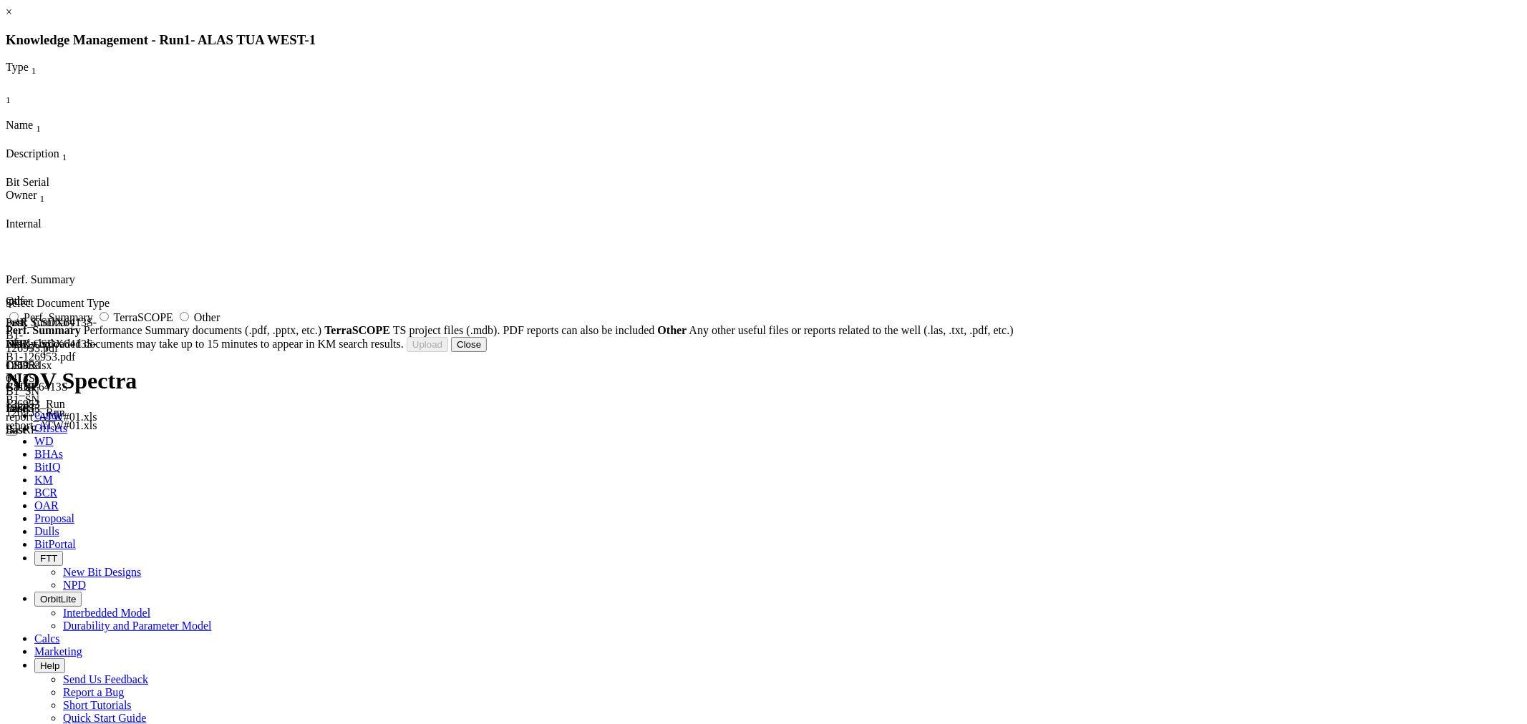
click at [921, 337] on div "Select Document Type Perf. Summary TerraSCOPE Other Perf. Summary Performance S…" at bounding box center [763, 317] width 1515 height 40
click at [220, 324] on span "Other" at bounding box center [207, 317] width 26 height 12
click at [189, 321] on input "Other" at bounding box center [184, 316] width 9 height 9
radio input "true"
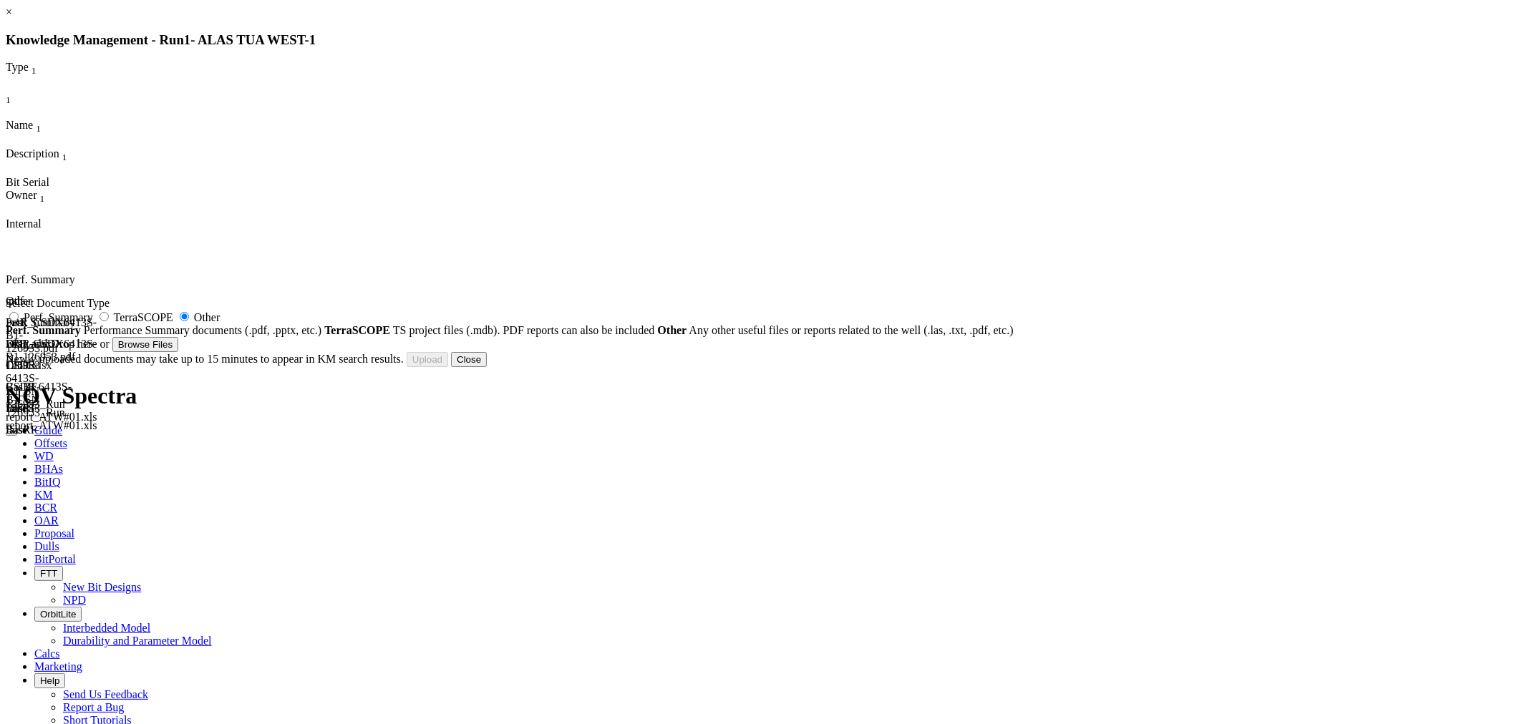
type input "Caliper data ascii.xls"
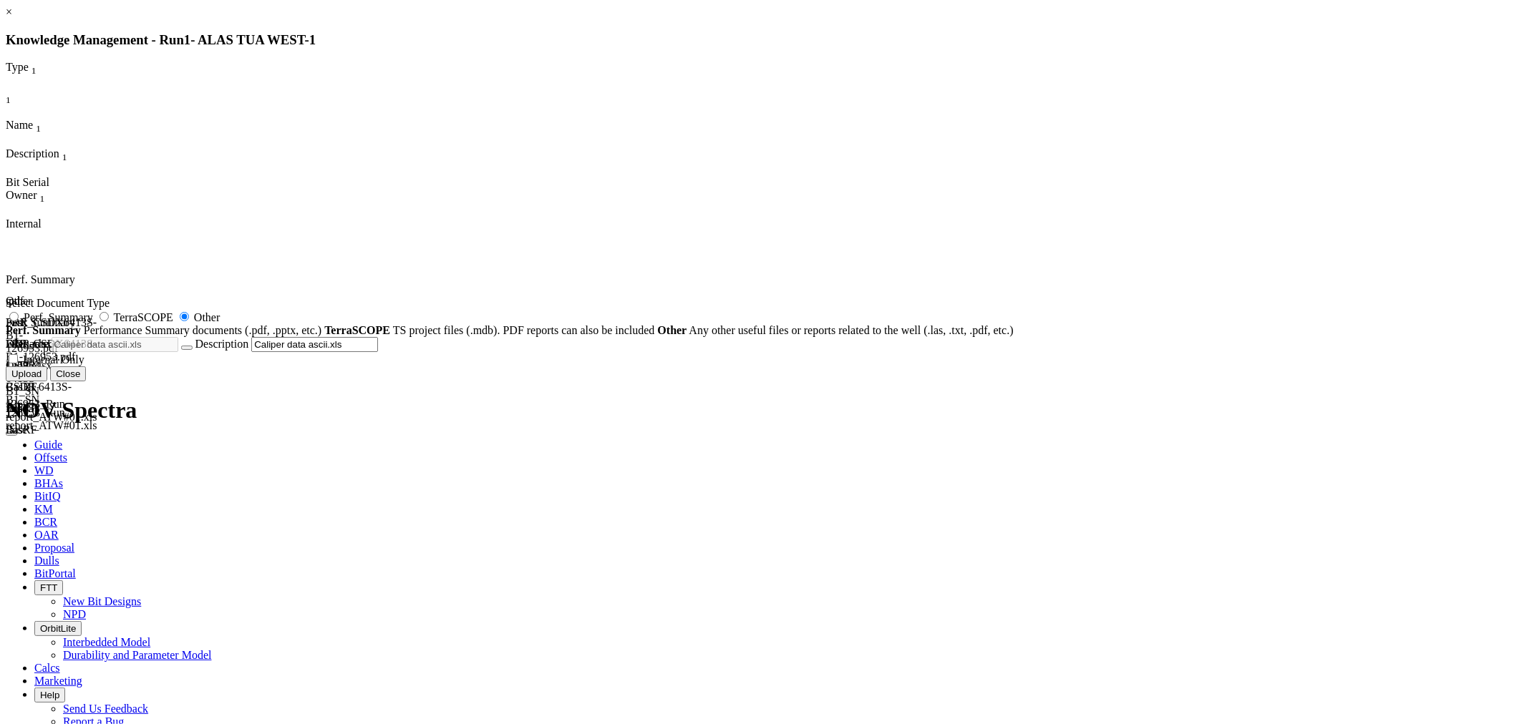
click at [47, 382] on button "Upload" at bounding box center [27, 374] width 42 height 15
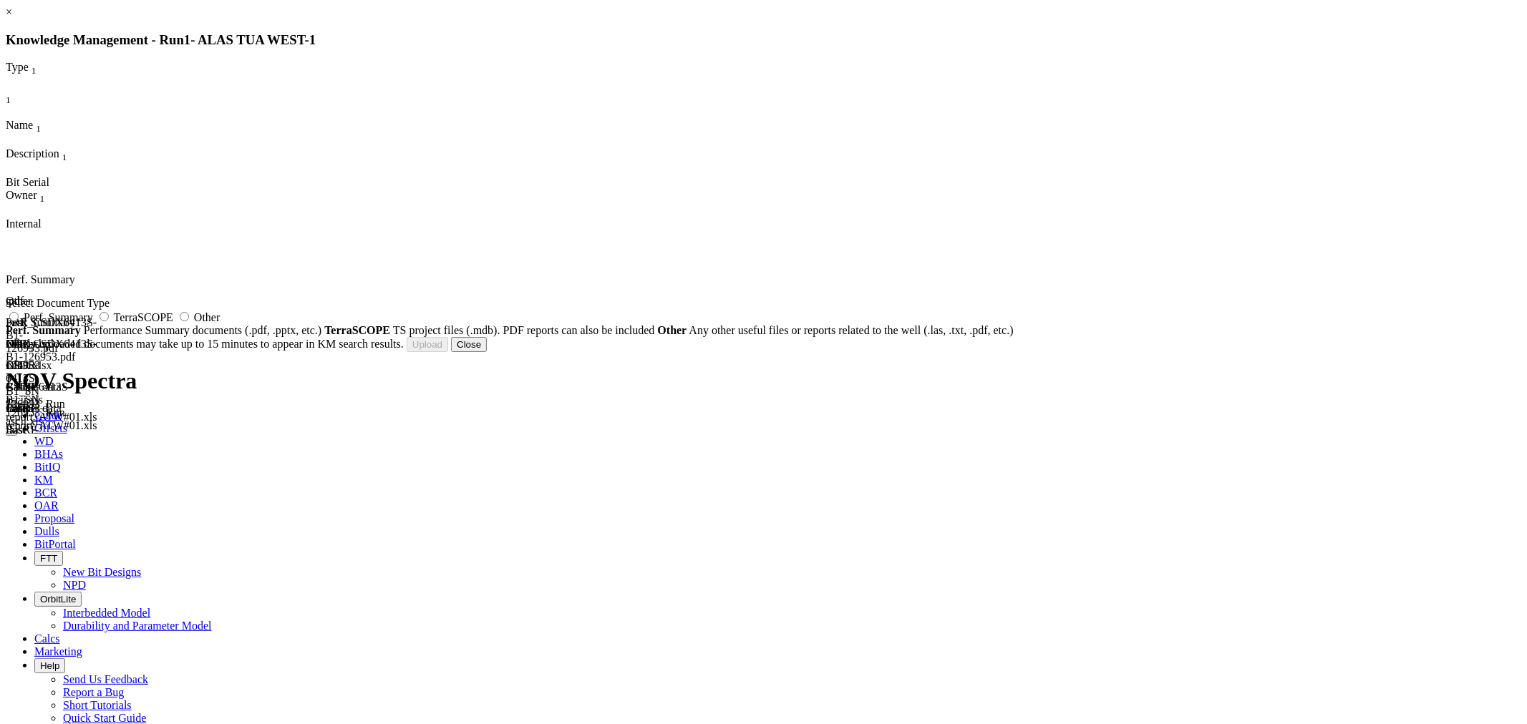
click at [220, 324] on span "Other" at bounding box center [207, 317] width 26 height 12
click at [189, 321] on input "Other" at bounding box center [184, 316] width 9 height 9
radio input "true"
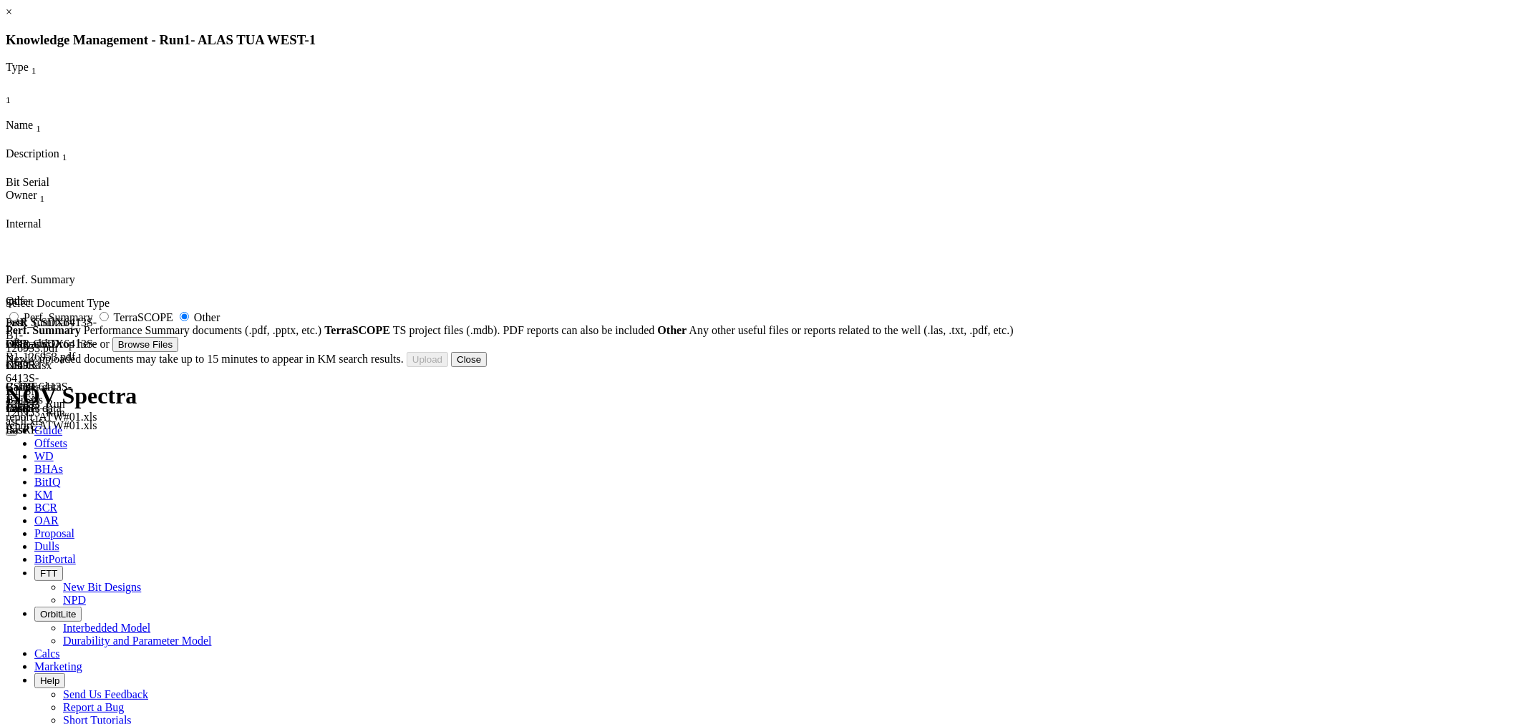
type input "ascii 0-2450 ft.xls"
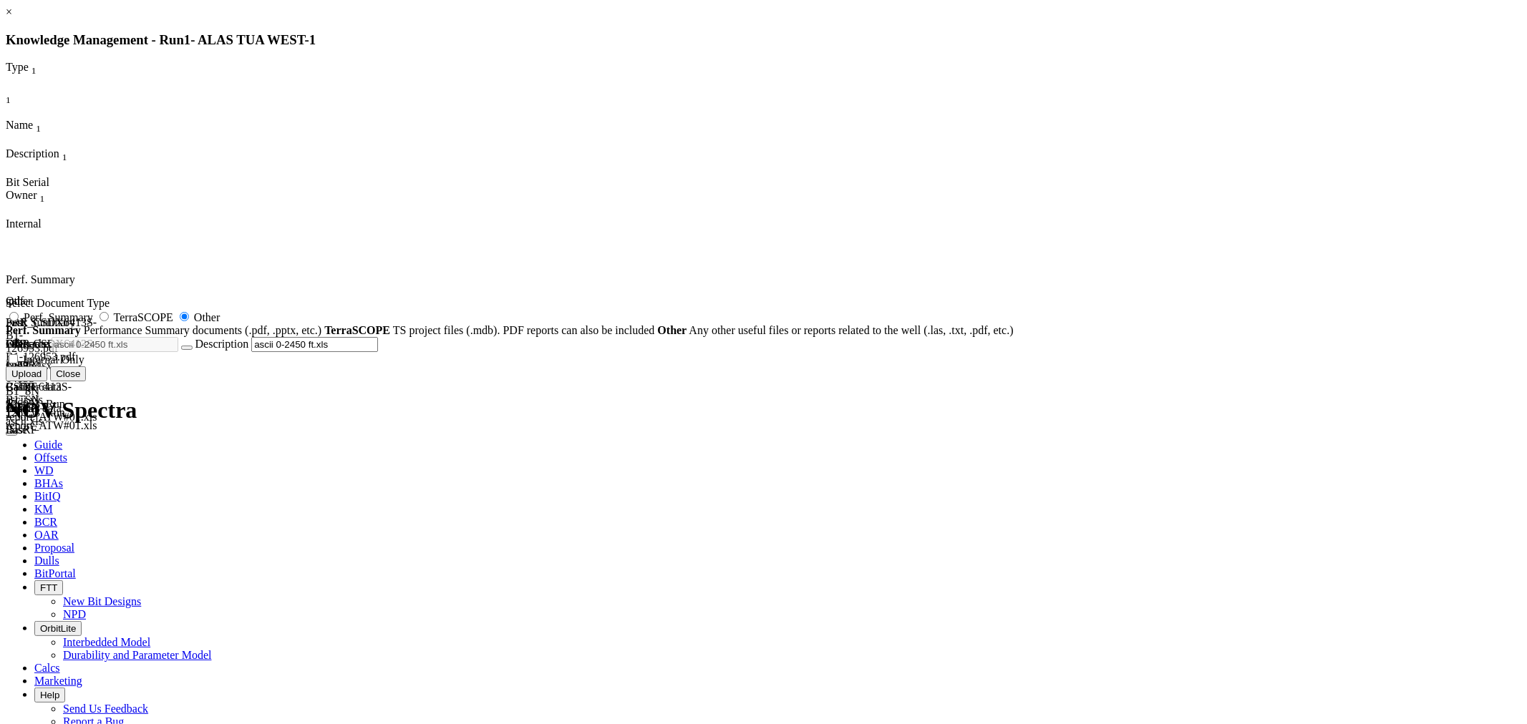
click at [47, 382] on button "Upload" at bounding box center [27, 374] width 42 height 15
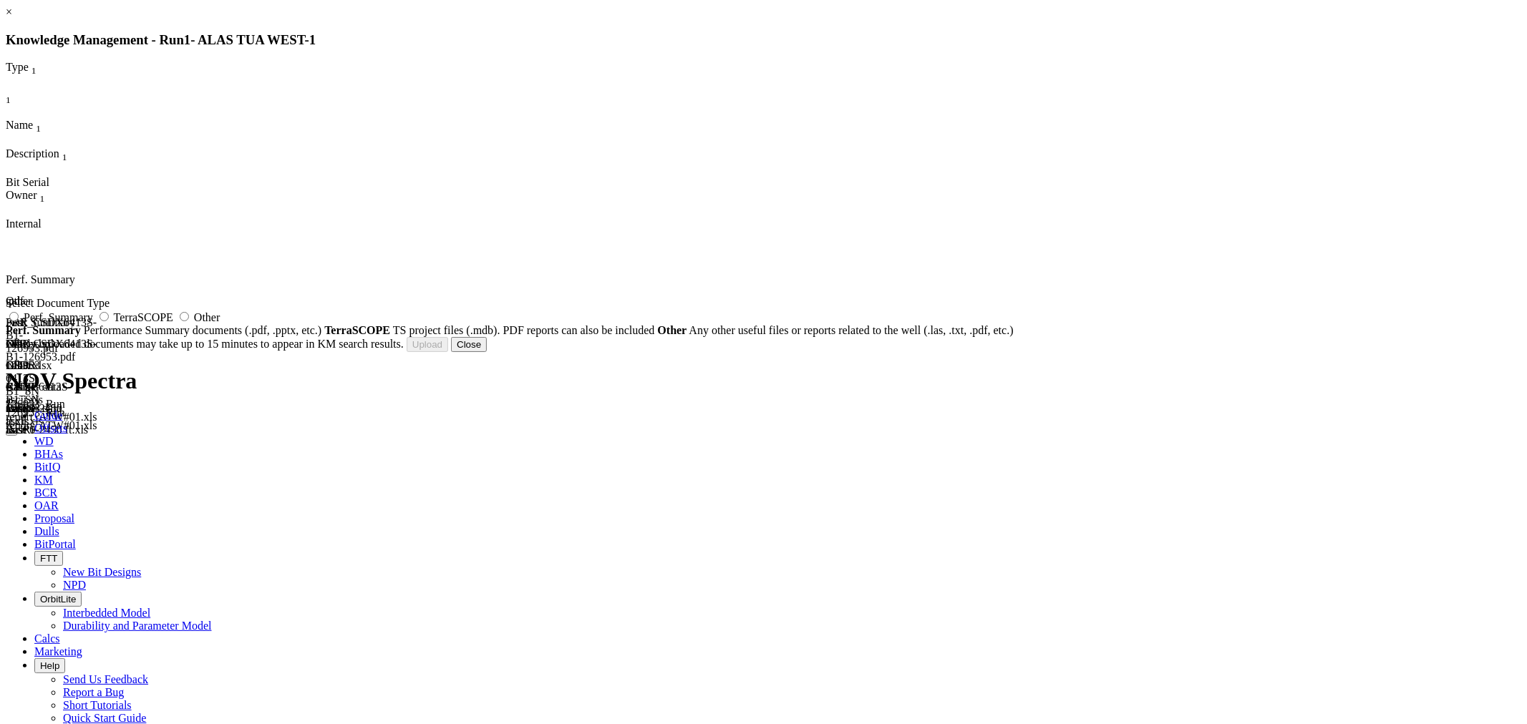
click at [220, 323] on label "Other" at bounding box center [198, 317] width 44 height 12
click at [189, 321] on input "Other" at bounding box center [184, 316] width 9 height 9
radio input "true"
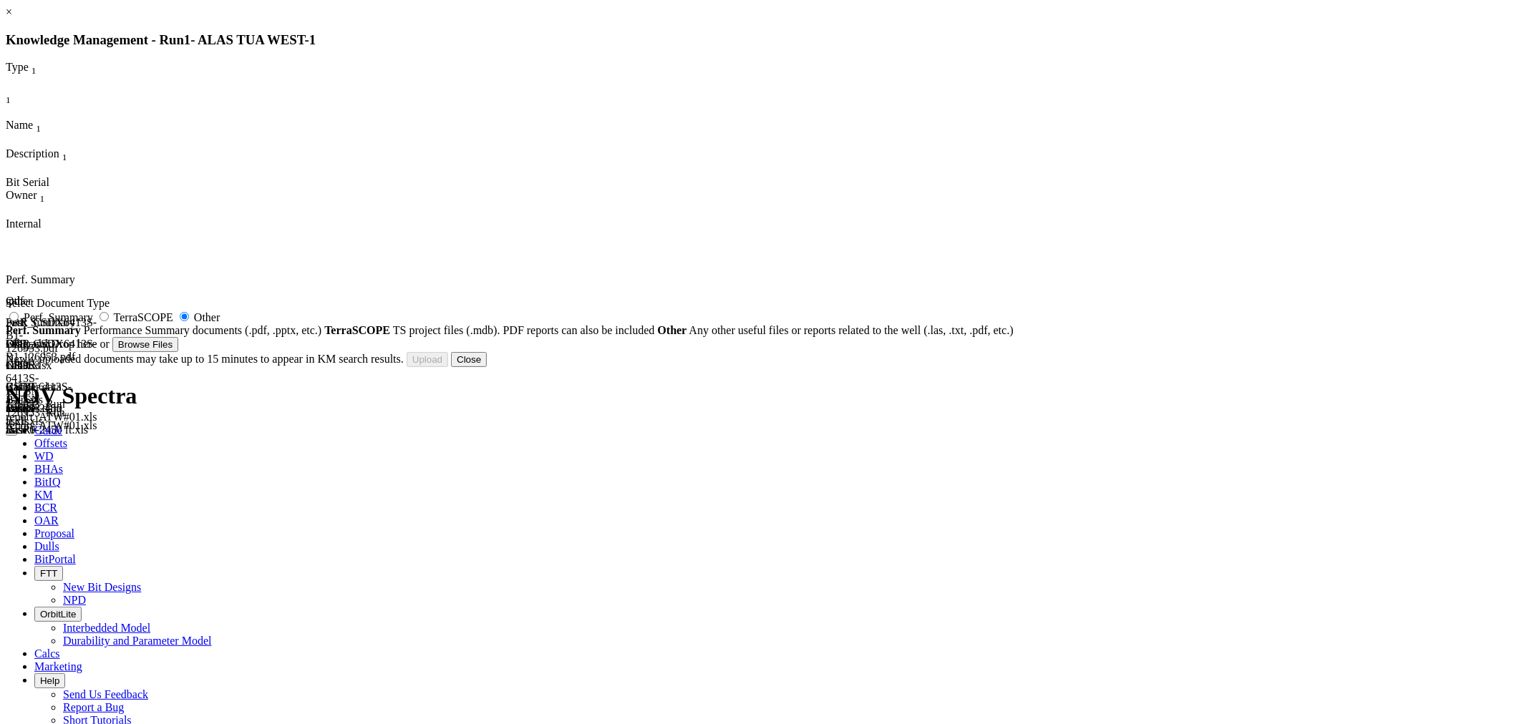
type input "Alas_Tua_West_1_-_BHA_-_BHI_Rev.9.xls"
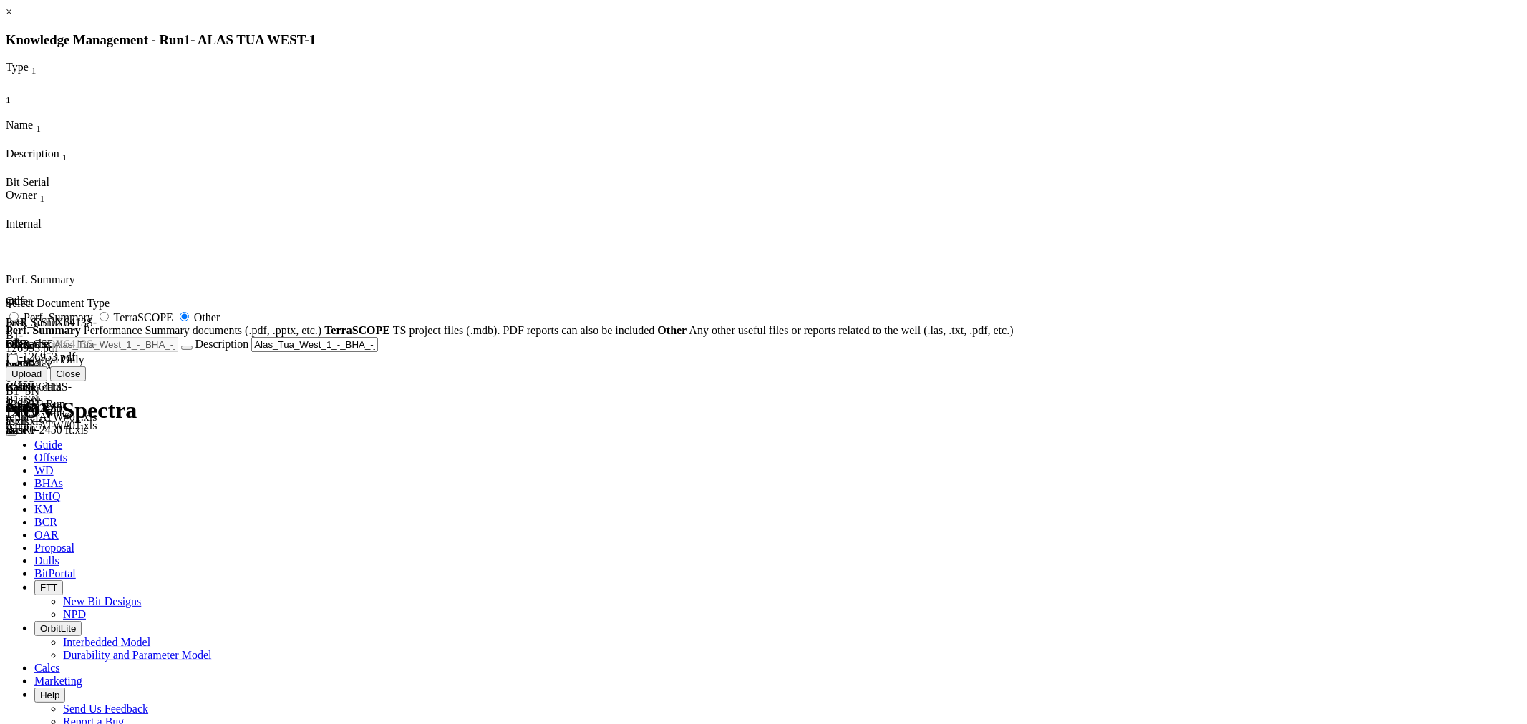
click at [47, 382] on button "Upload" at bounding box center [27, 374] width 42 height 15
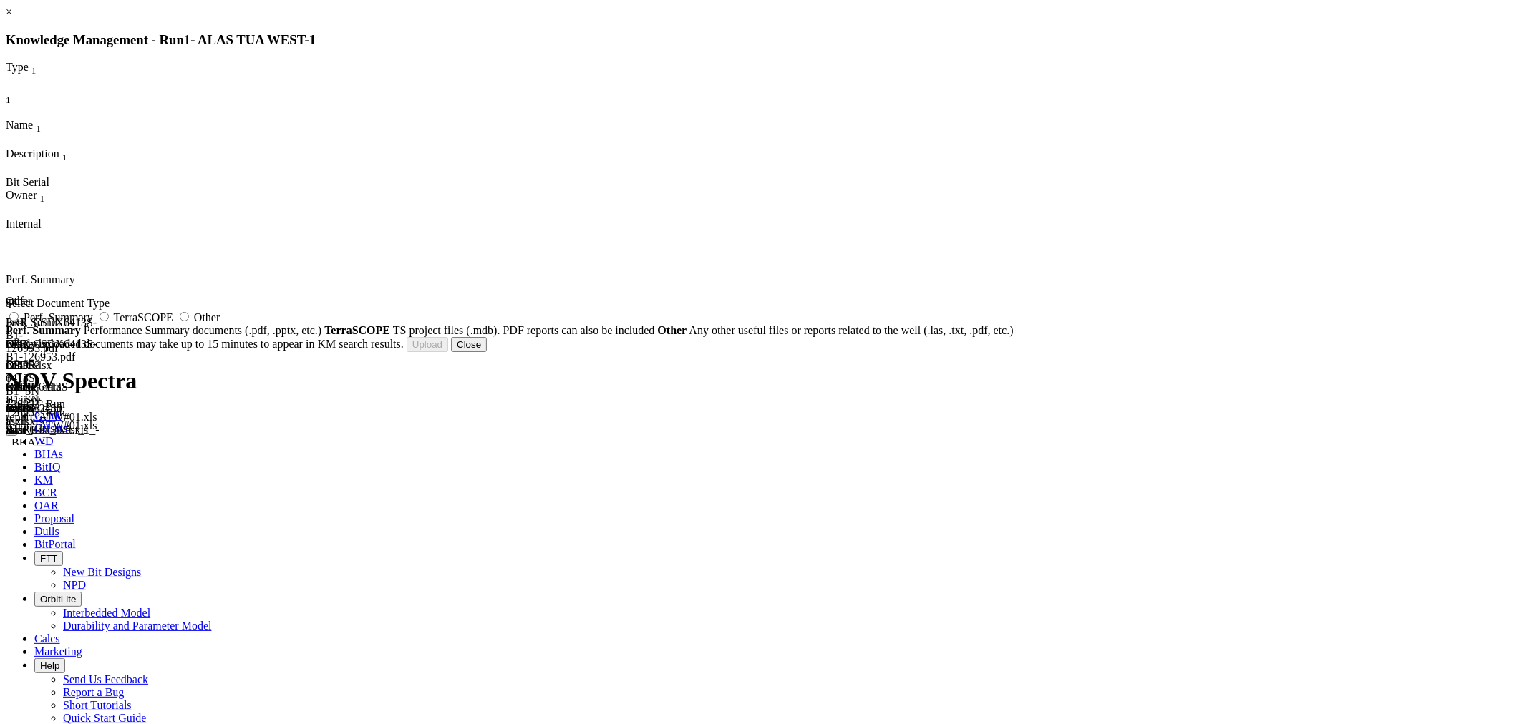
click at [220, 324] on label "Other" at bounding box center [198, 317] width 44 height 12
click at [189, 321] on input "Other" at bounding box center [184, 316] width 9 height 9
radio input "true"
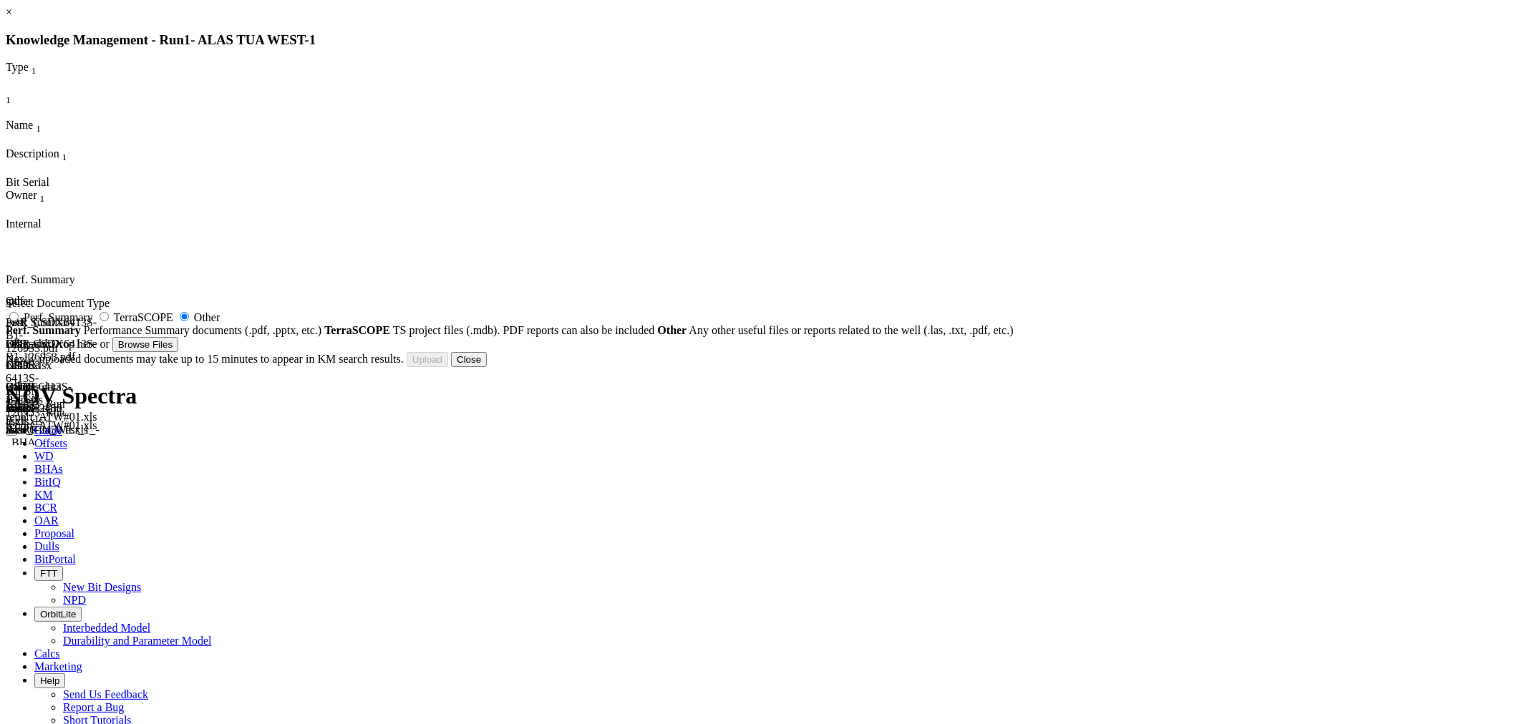
type input "Alas Tua West #1_Survey Report.pdf"
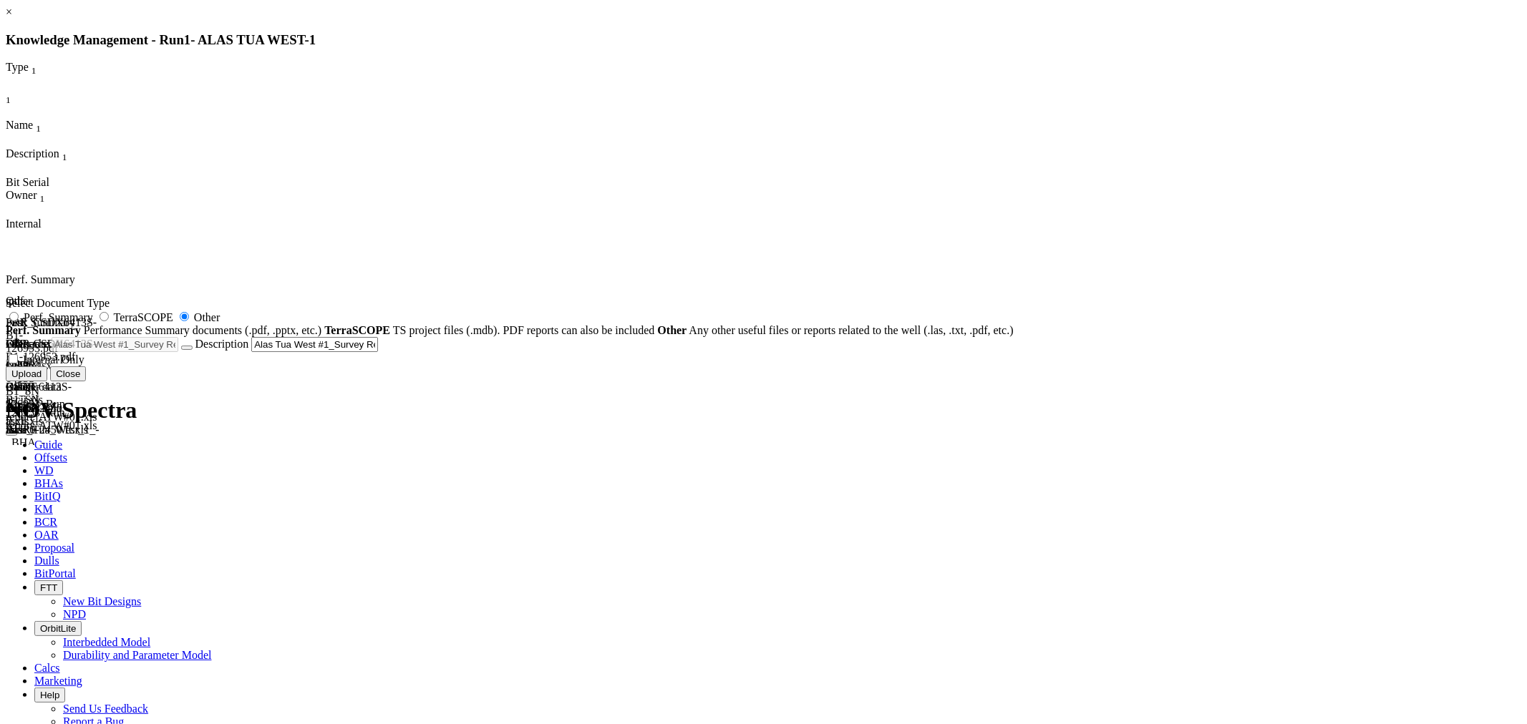
click at [47, 382] on button "Upload" at bounding box center [27, 374] width 42 height 15
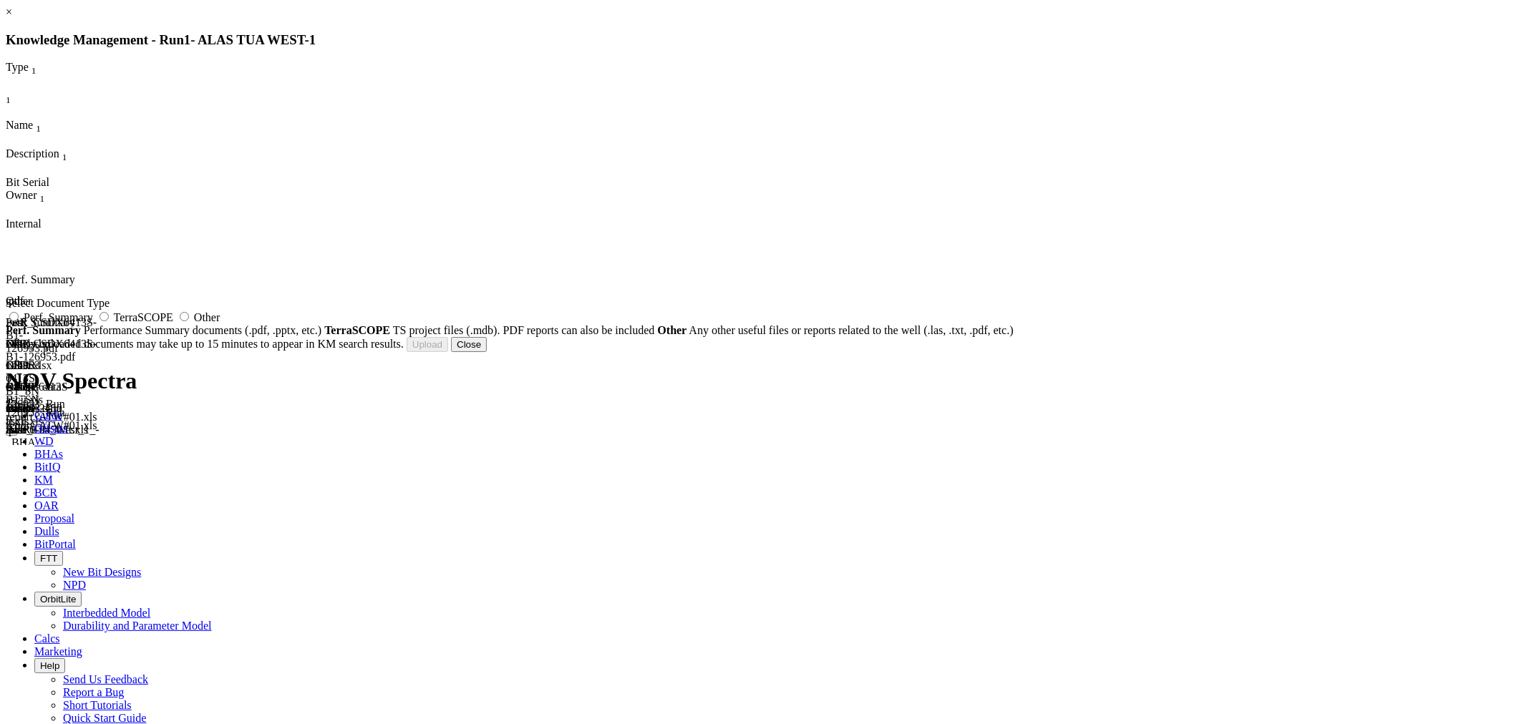
click at [914, 337] on div "Select Document Type Perf. Summary TerraSCOPE Other Perf. Summary Performance S…" at bounding box center [763, 317] width 1515 height 40
click at [220, 324] on span "Other" at bounding box center [207, 317] width 26 height 12
click at [189, 321] on input "Other" at bounding box center [184, 316] width 9 height 9
radio input "true"
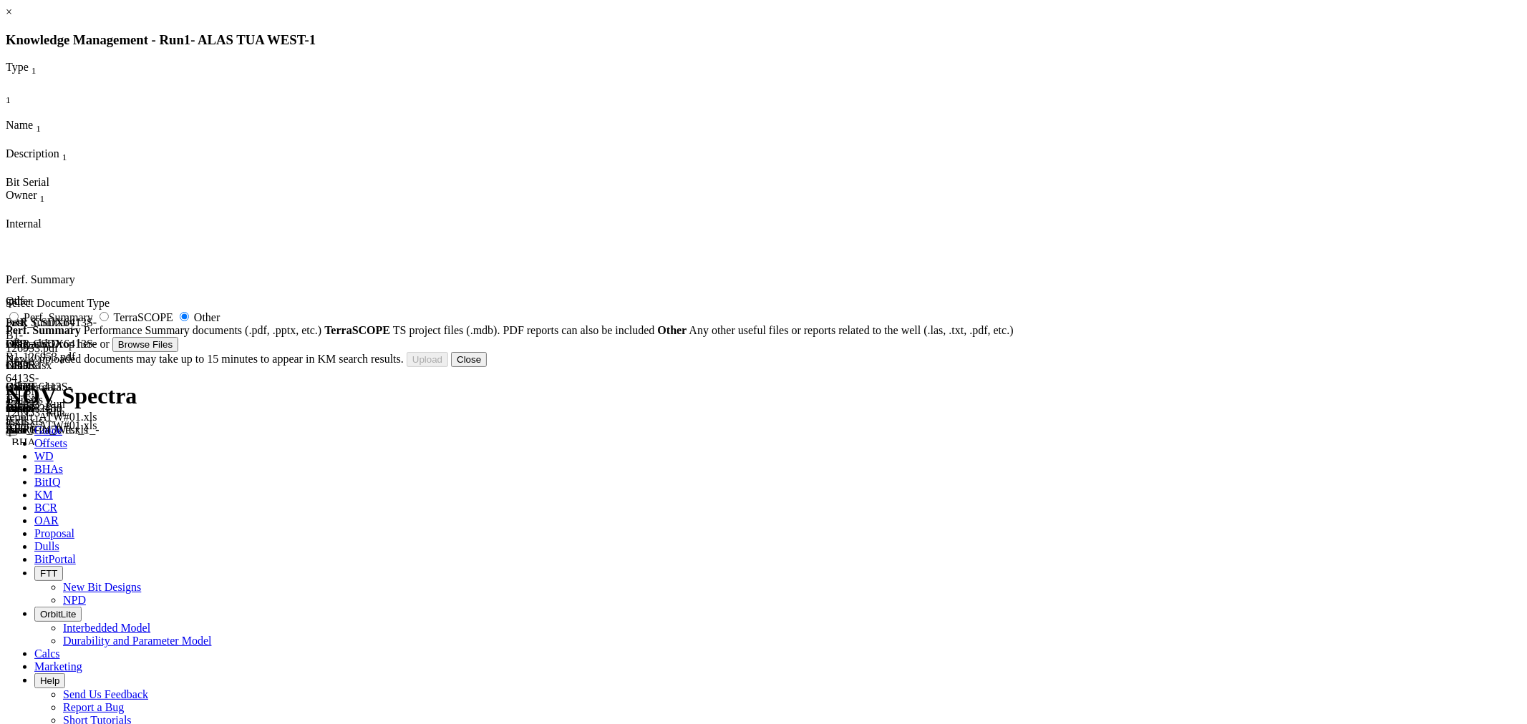
type input "Alas Tua West #1_Drilling Parameter_17.5in_BHA#5.pdf"
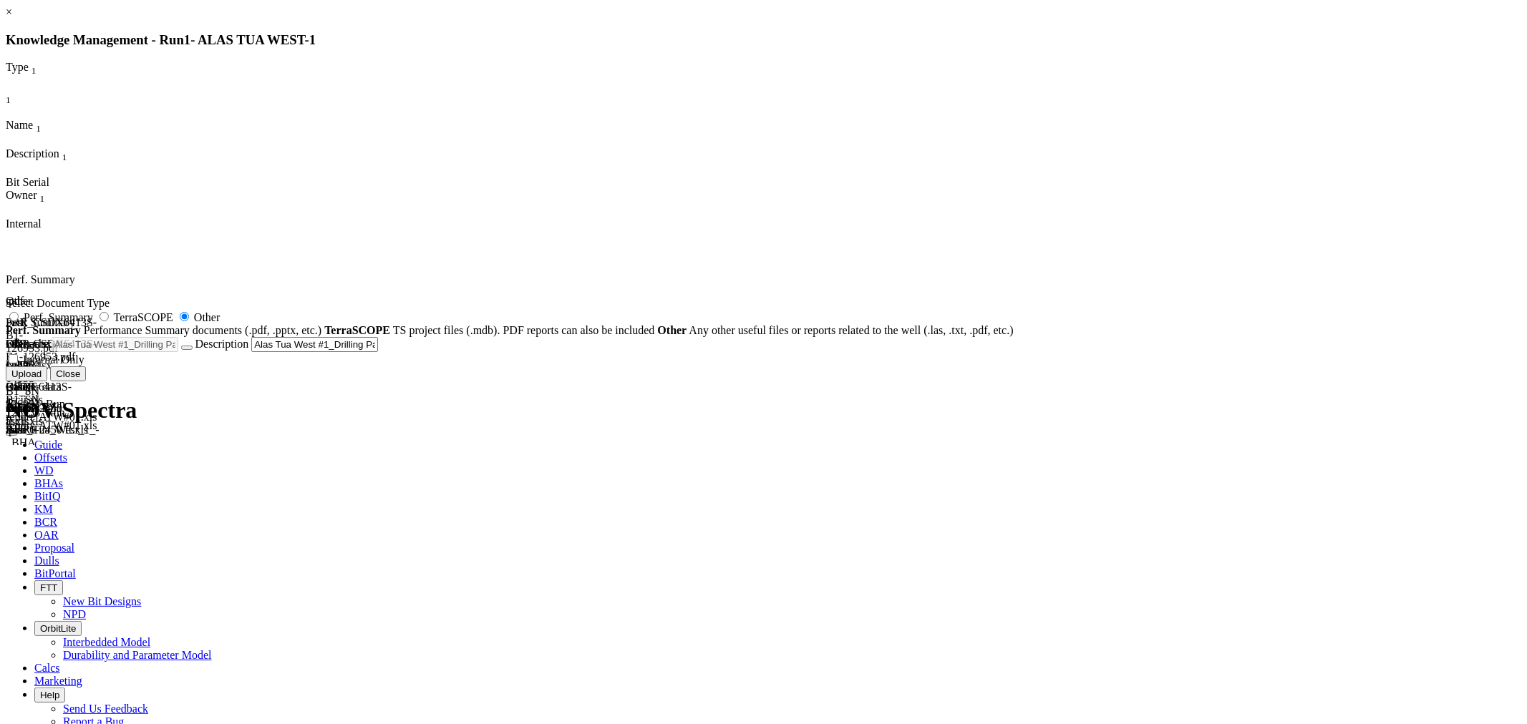
click at [47, 382] on button "Upload" at bounding box center [27, 374] width 42 height 15
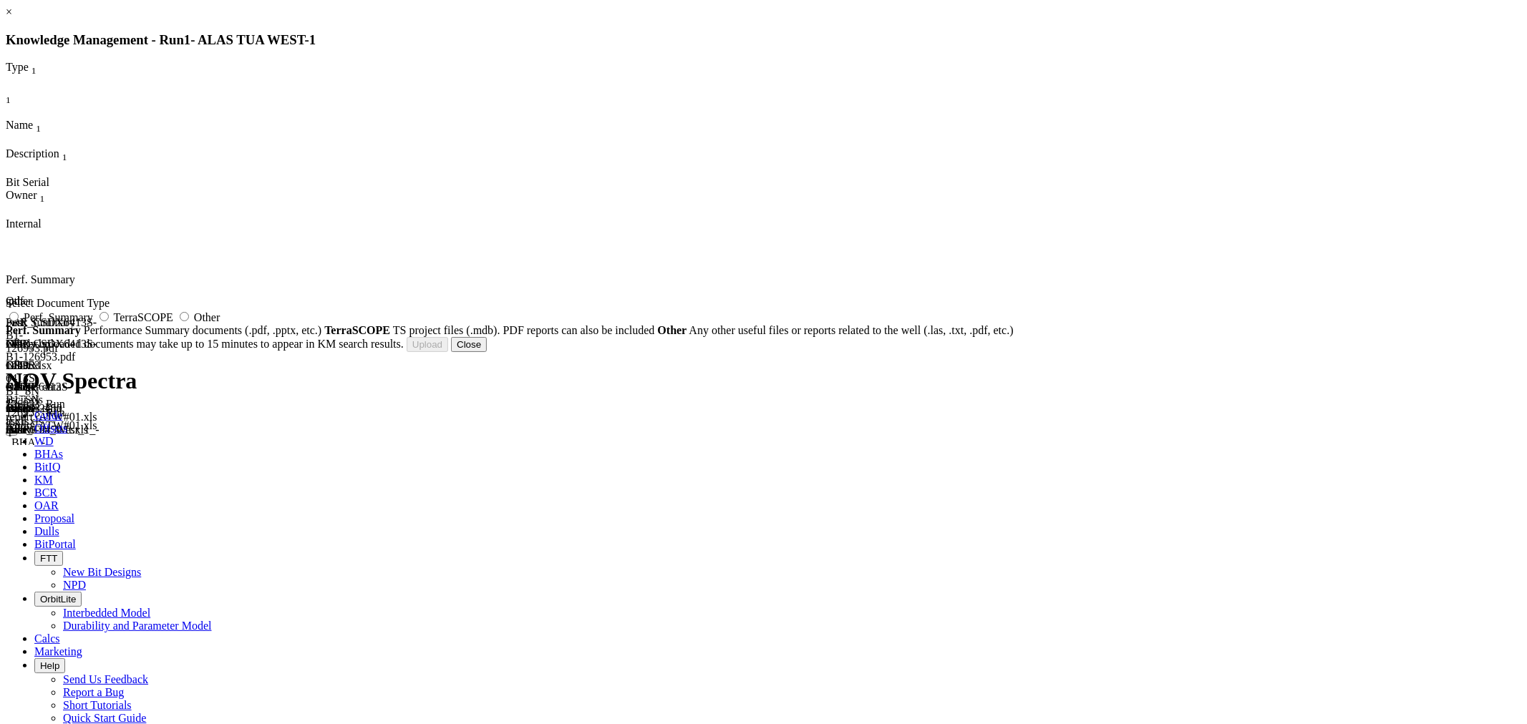
click at [220, 324] on span "Other" at bounding box center [207, 317] width 26 height 12
click at [189, 321] on input "Other" at bounding box center [184, 316] width 9 height 9
radio input "true"
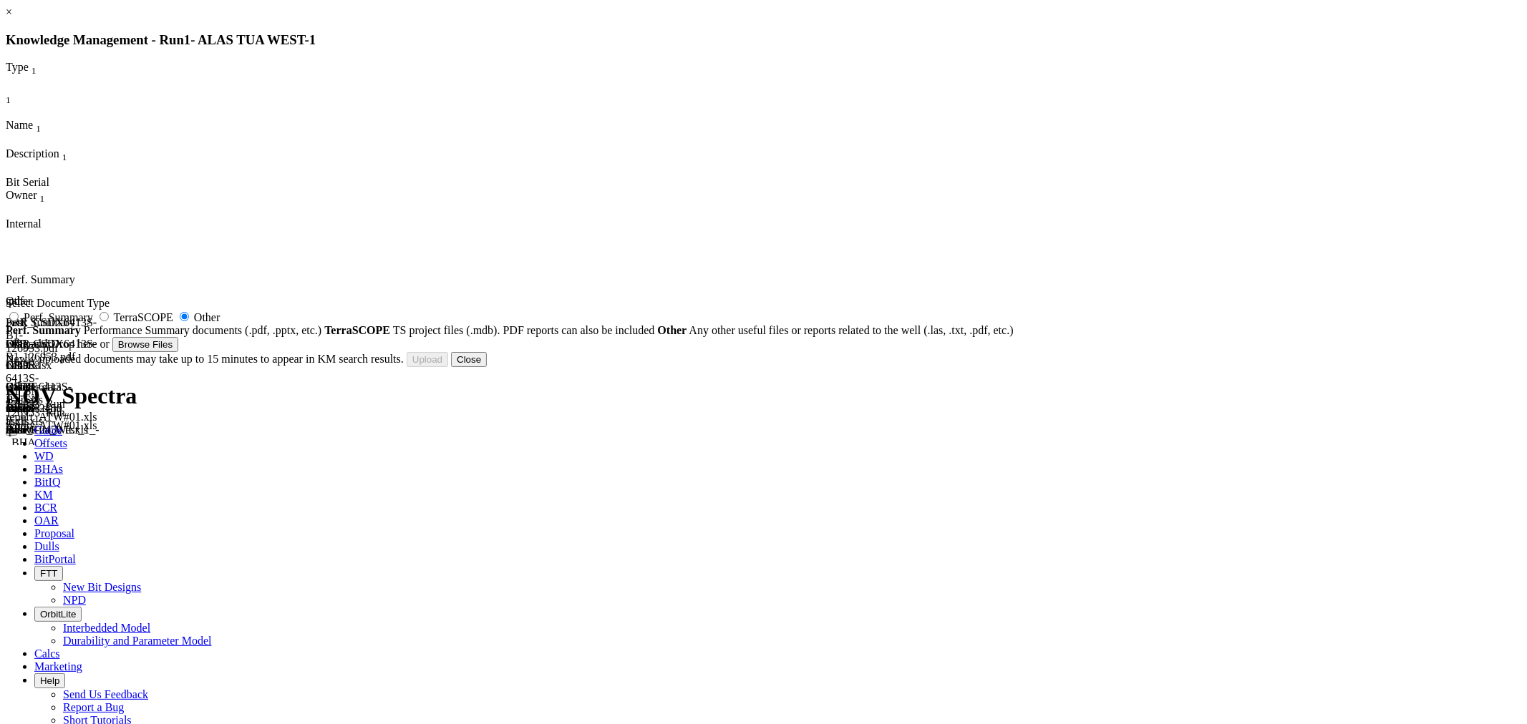
type input "Alas Tua West #1_14.5 x 17.5in_BHA#5_Steerable.pdf"
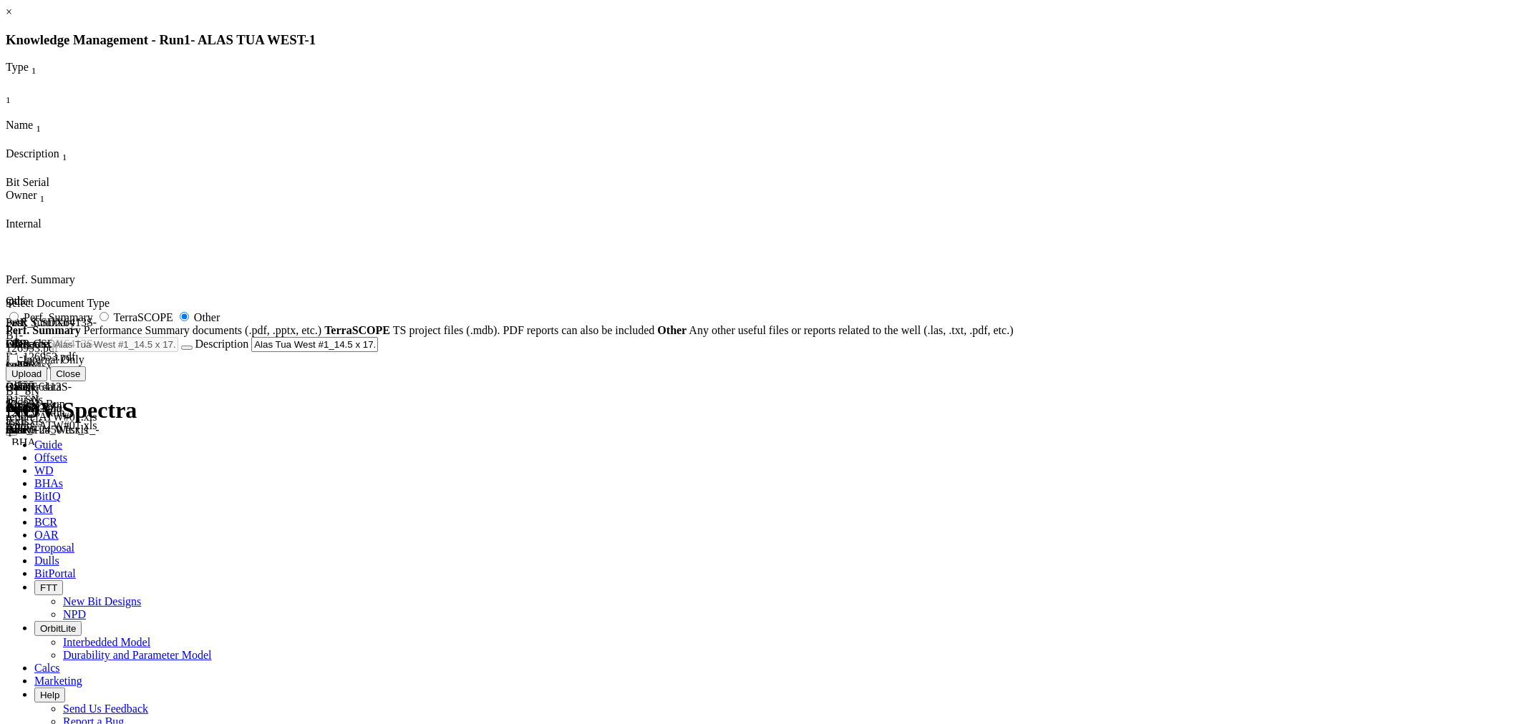
click at [47, 382] on button "Upload" at bounding box center [27, 374] width 42 height 15
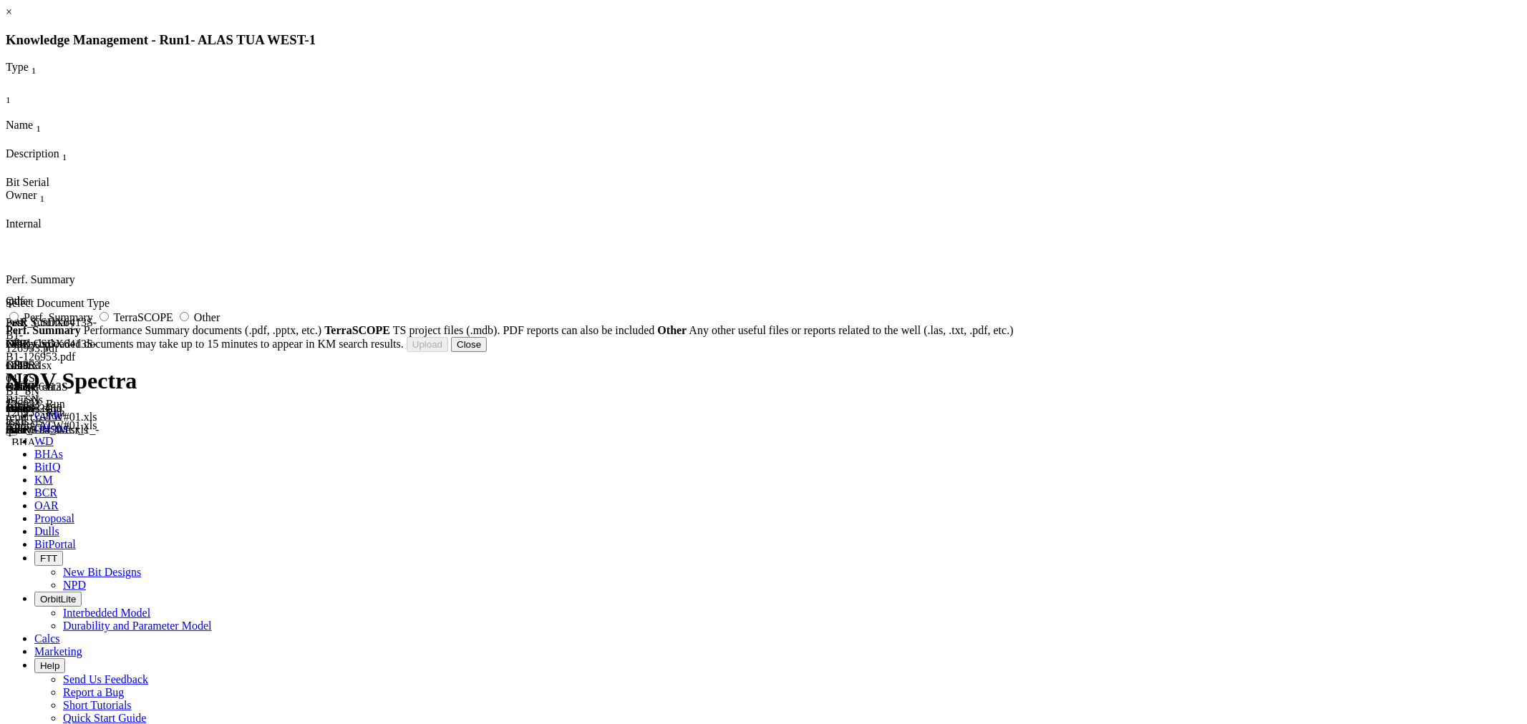
click at [220, 320] on label "Other" at bounding box center [198, 317] width 44 height 12
click at [189, 320] on input "Other" at bounding box center [184, 316] width 9 height 9
radio input "true"
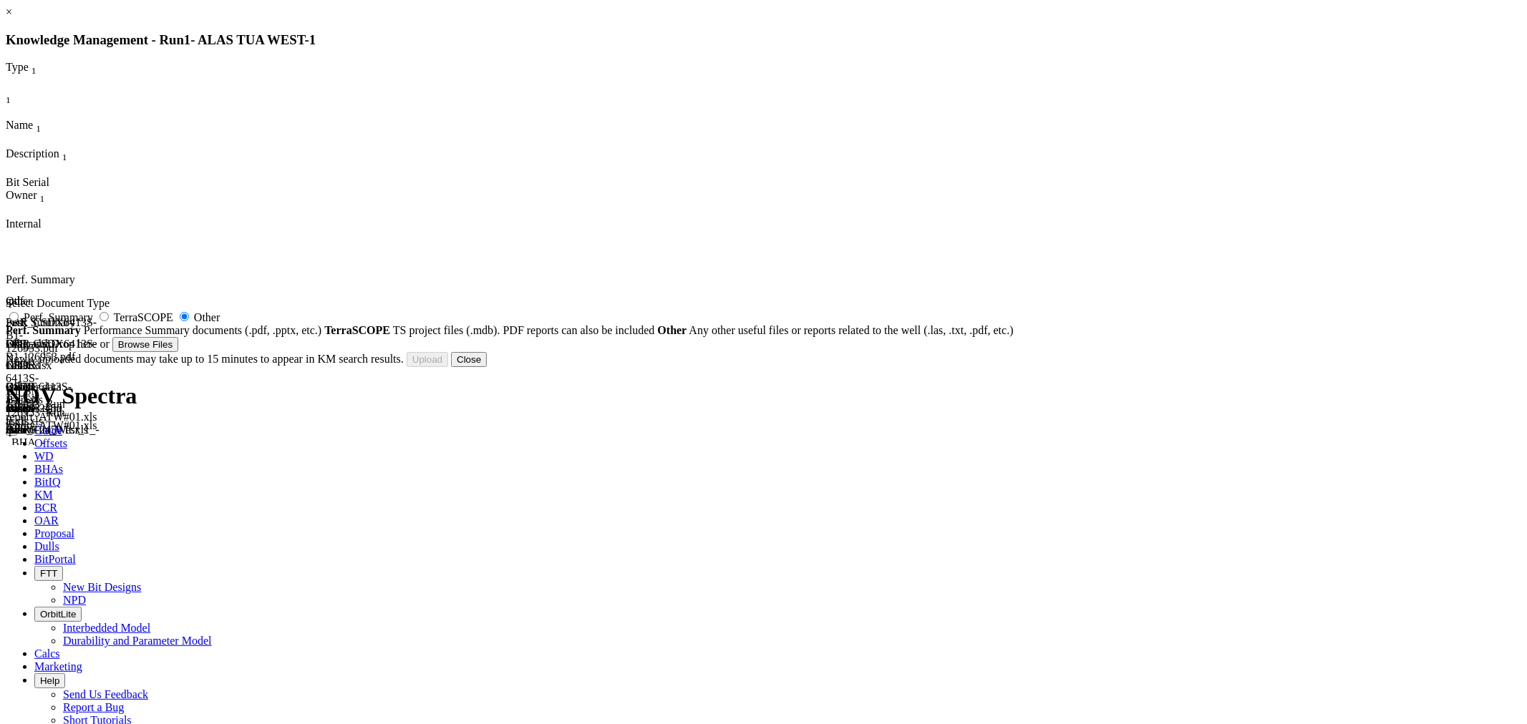
type input "Alas Tua 14.5 x 17.5 CSDR6413S - v2.xlsx"
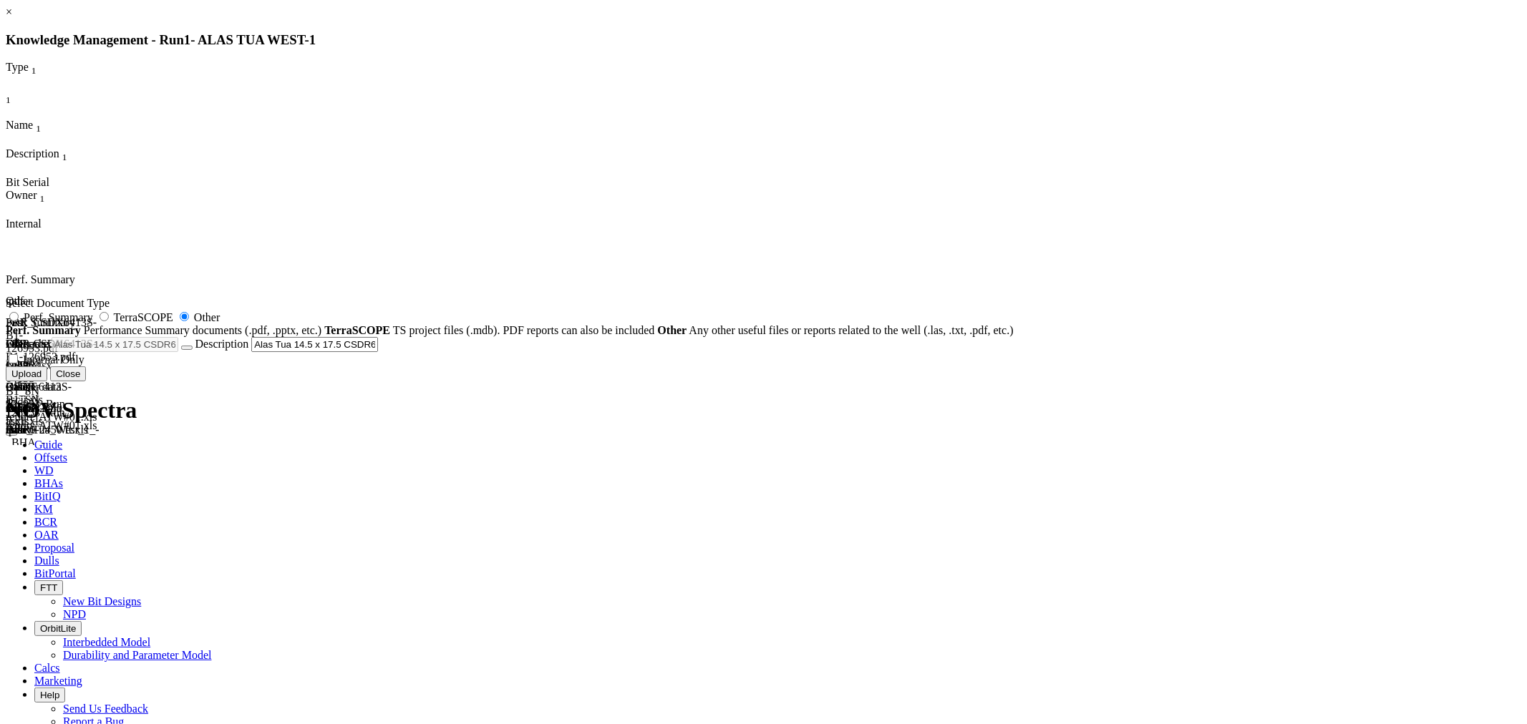
click at [960, 382] on div "Uploading... Newly uploaded documents may take up to 15 minutes to appear in KM…" at bounding box center [763, 374] width 1515 height 15
click at [47, 382] on button "Upload" at bounding box center [27, 374] width 42 height 15
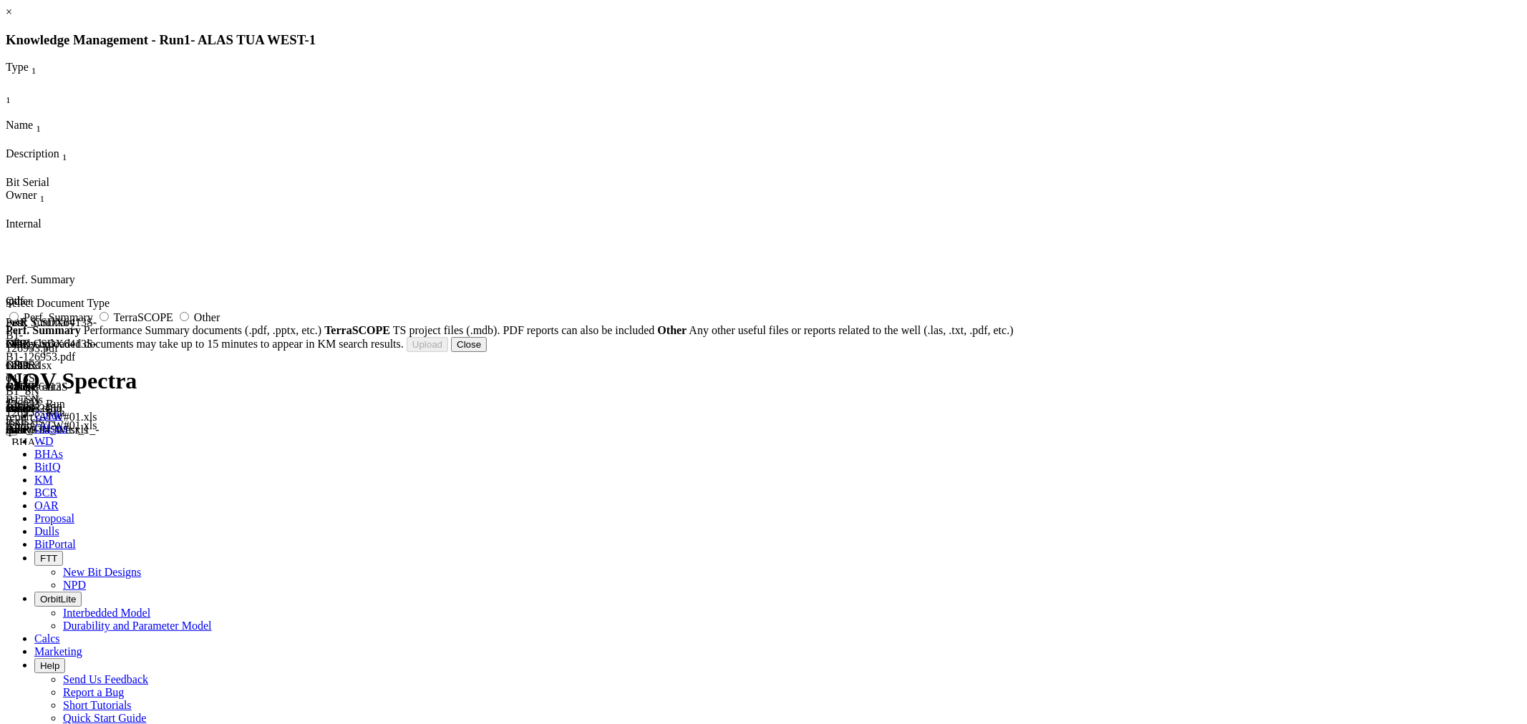
click at [220, 324] on span "Other" at bounding box center [207, 317] width 26 height 12
click at [189, 321] on input "Other" at bounding box center [184, 316] width 9 height 9
radio input "true"
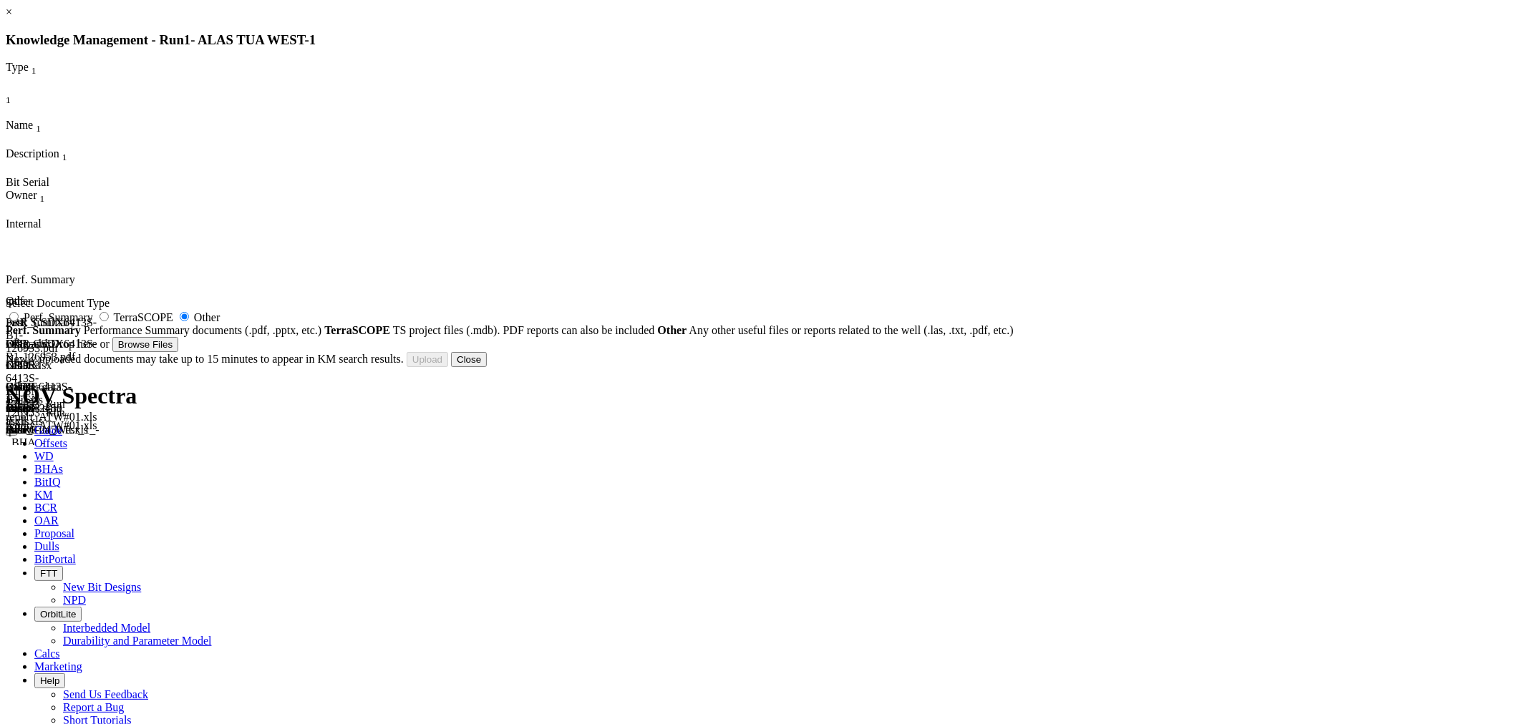
type input "CIMG4722.JPG"
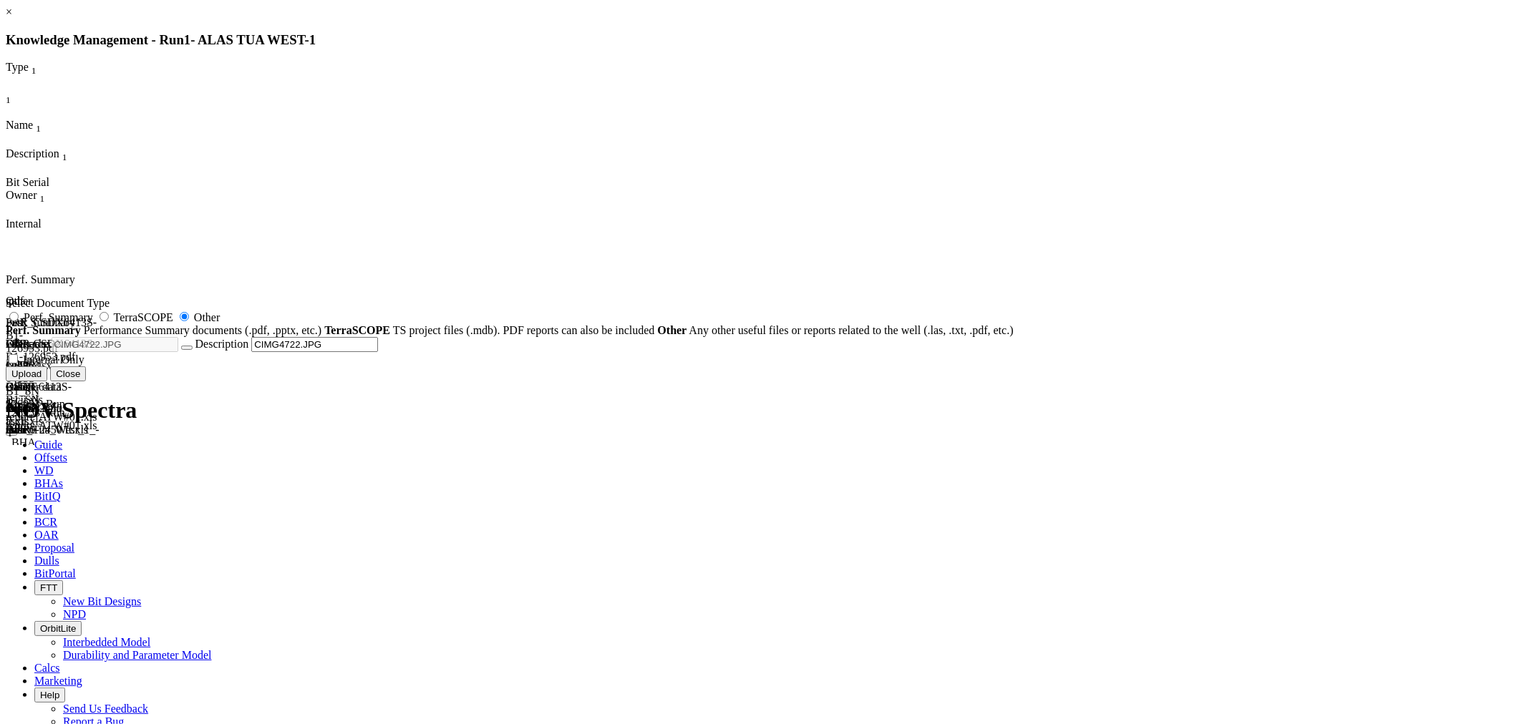
click at [47, 382] on button "Upload" at bounding box center [27, 374] width 42 height 15
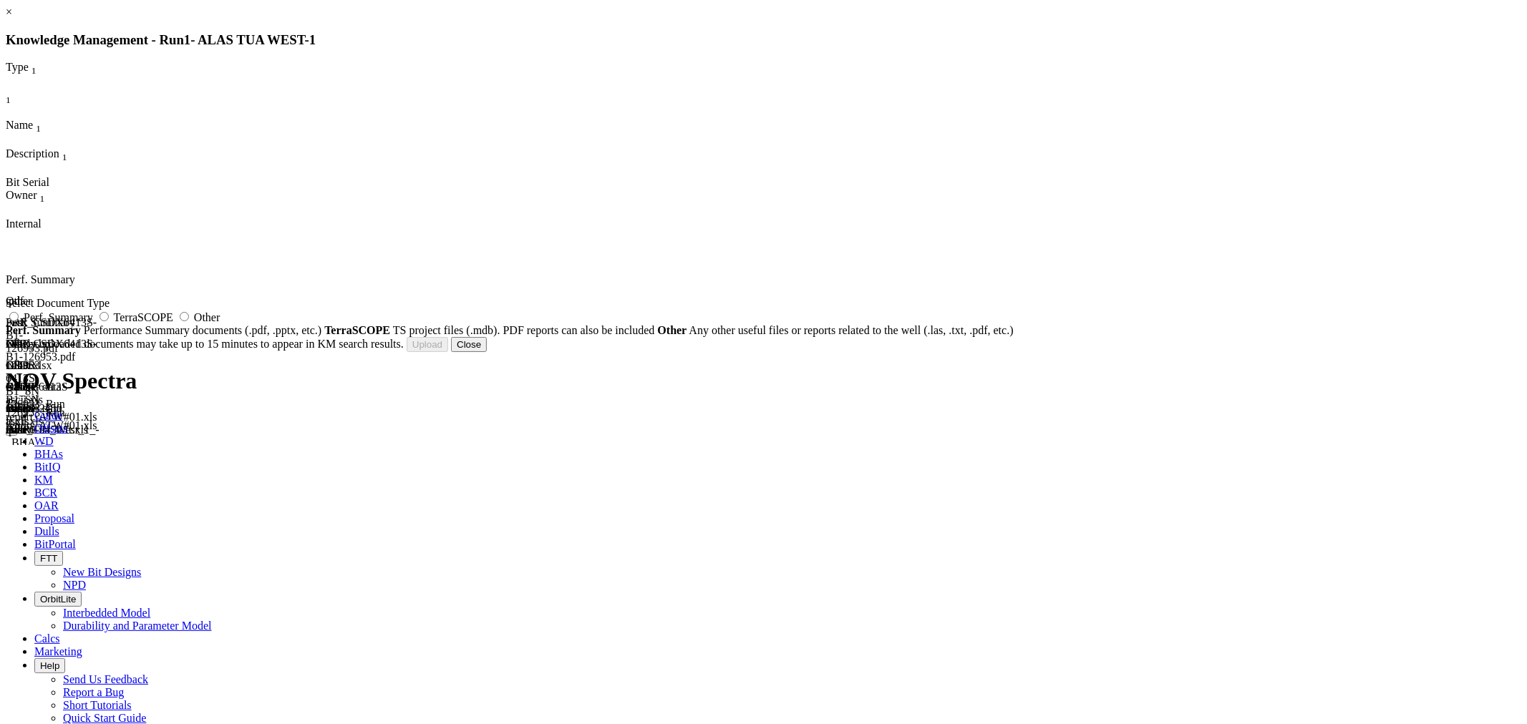
click at [220, 324] on label "Other" at bounding box center [198, 317] width 44 height 12
click at [189, 321] on input "Other" at bounding box center [184, 316] width 9 height 9
radio input "true"
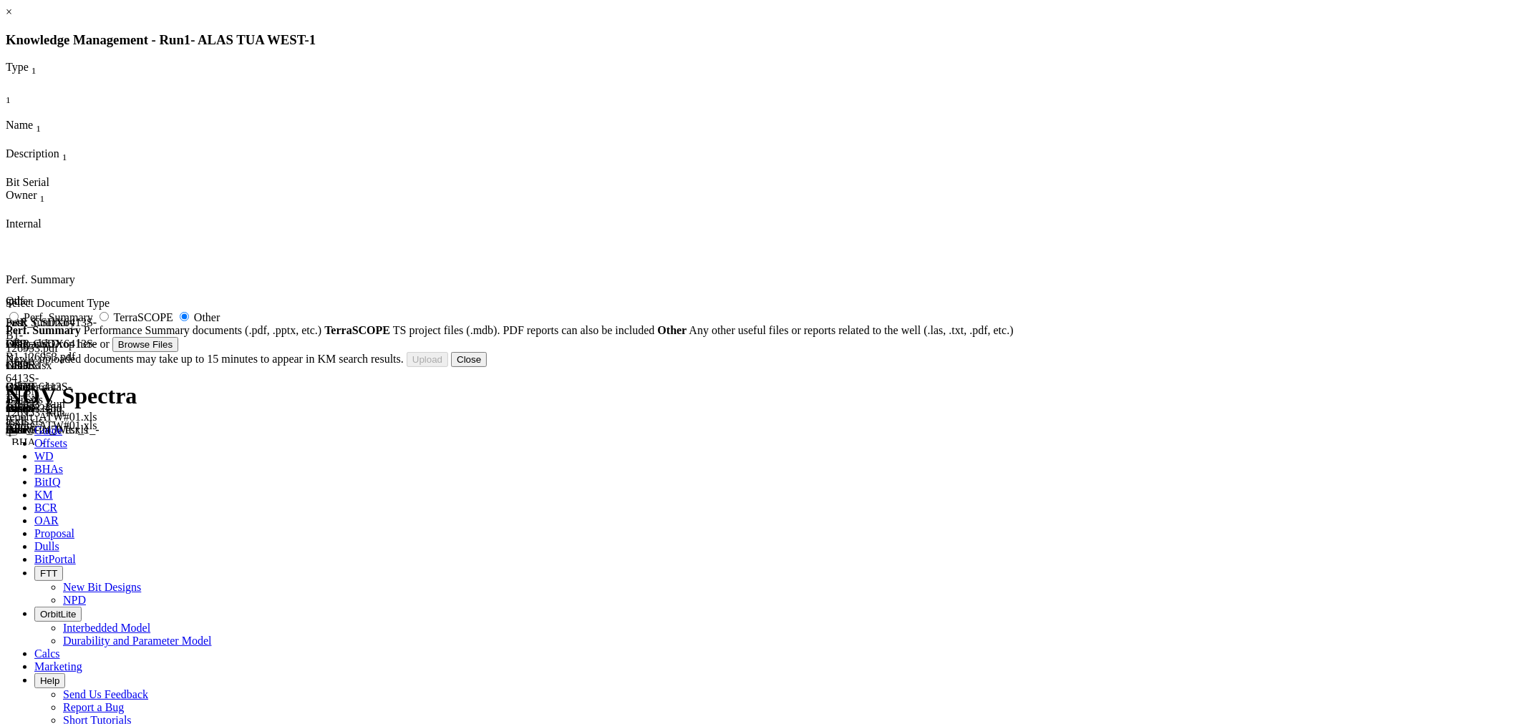
type input "CIMG4749.JPG"
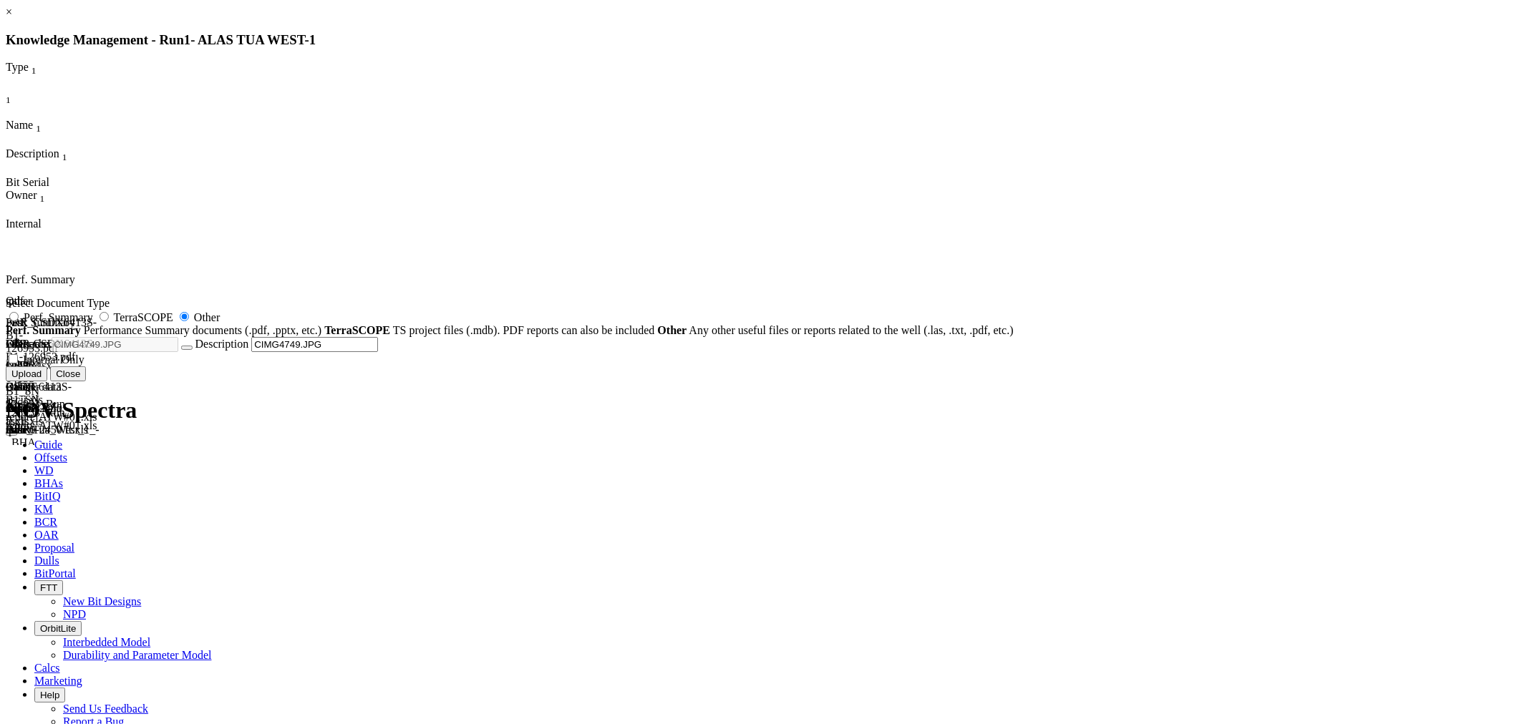
click at [47, 382] on button "Upload" at bounding box center [27, 374] width 42 height 15
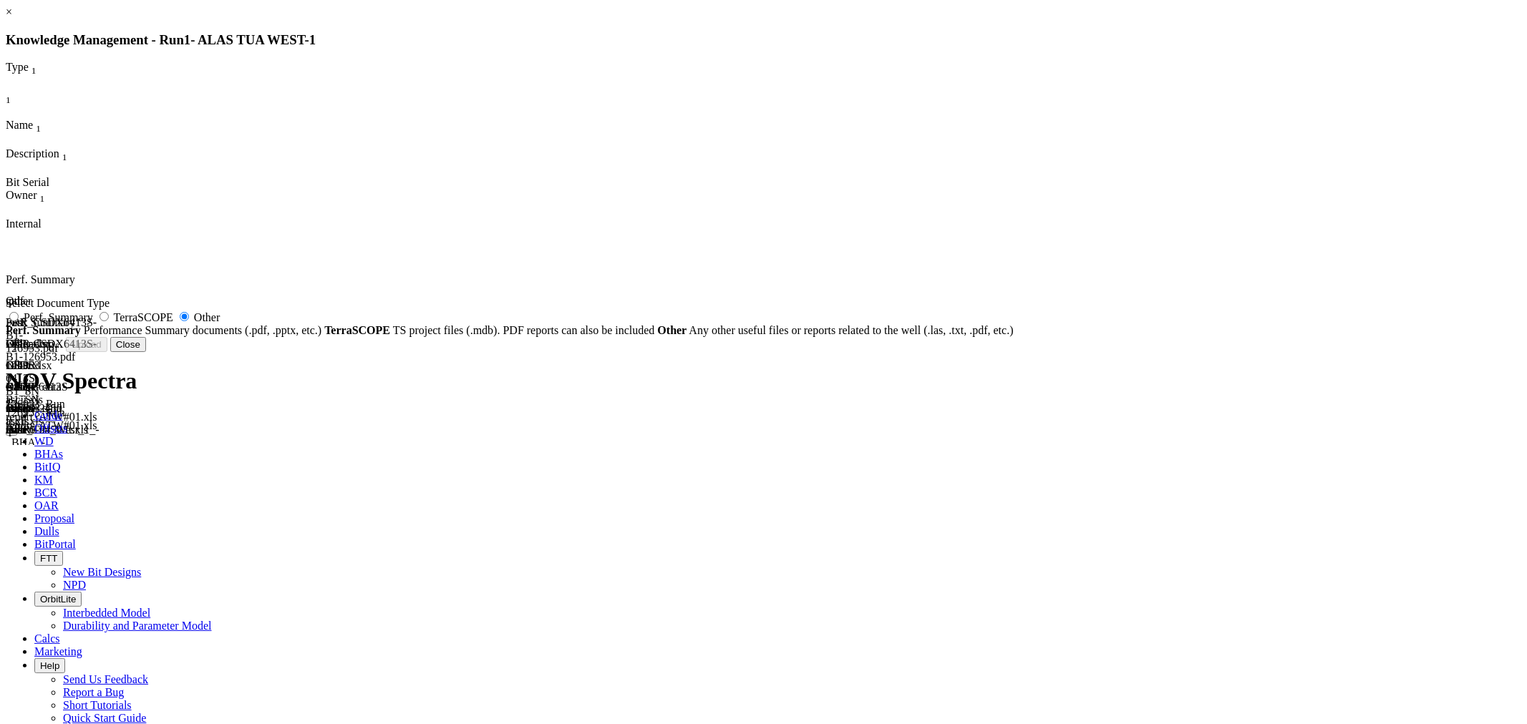
radio input "false"
click at [487, 352] on button "Close" at bounding box center [469, 344] width 36 height 15
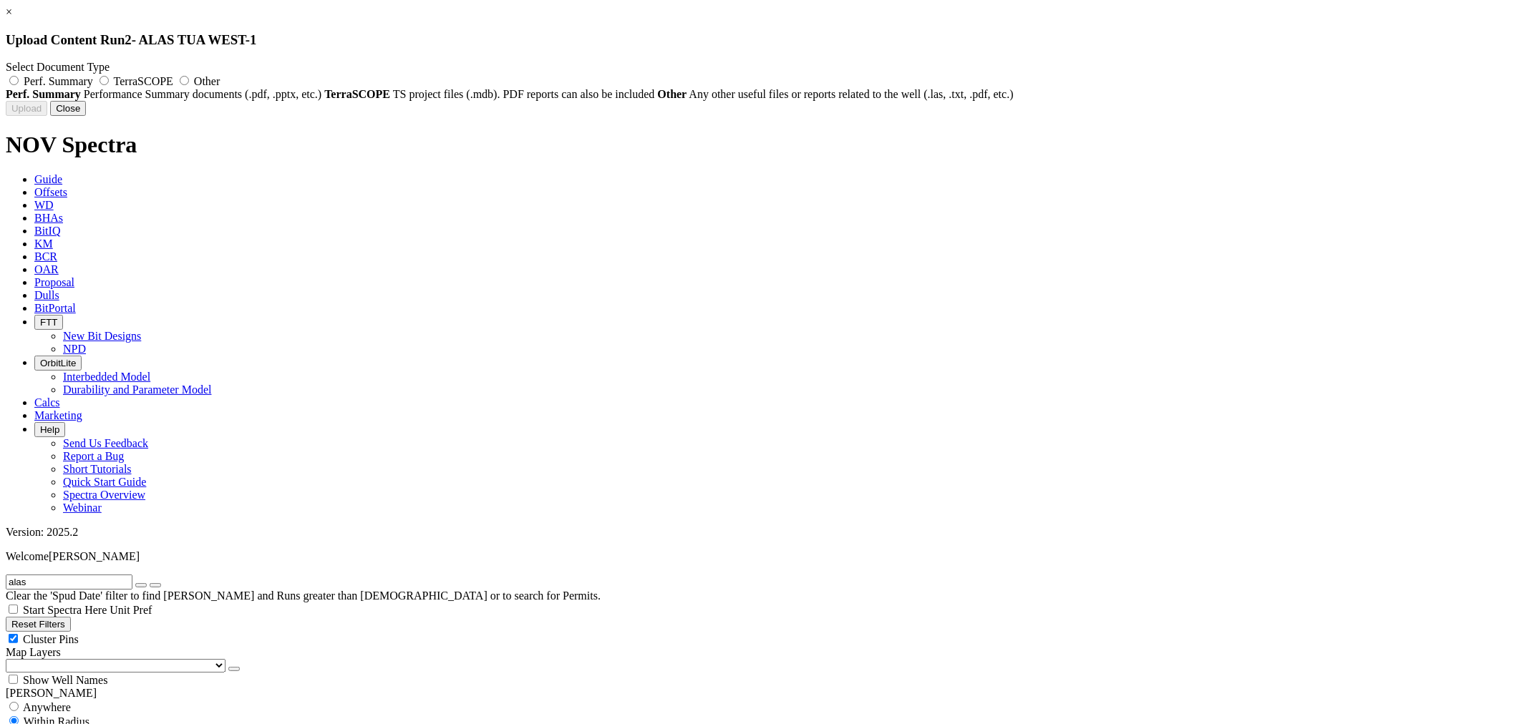
click at [93, 84] on span "Perf. Summary" at bounding box center [58, 81] width 69 height 12
click at [19, 84] on input "Perf. Summary" at bounding box center [13, 80] width 9 height 9
radio input "true"
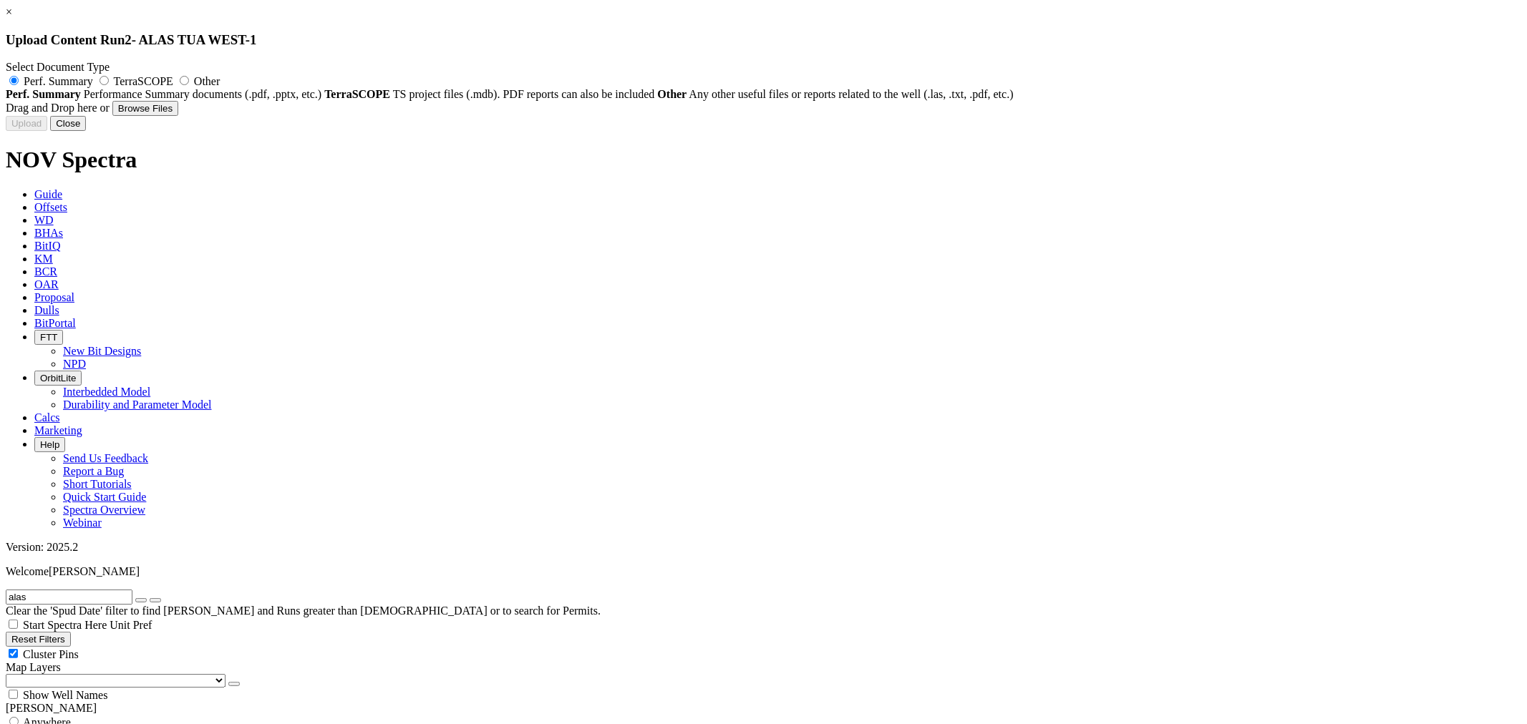
type input "CSDR 6313S-B1_SN 126925_Run report_ATW#01.xls"
type input "126926"
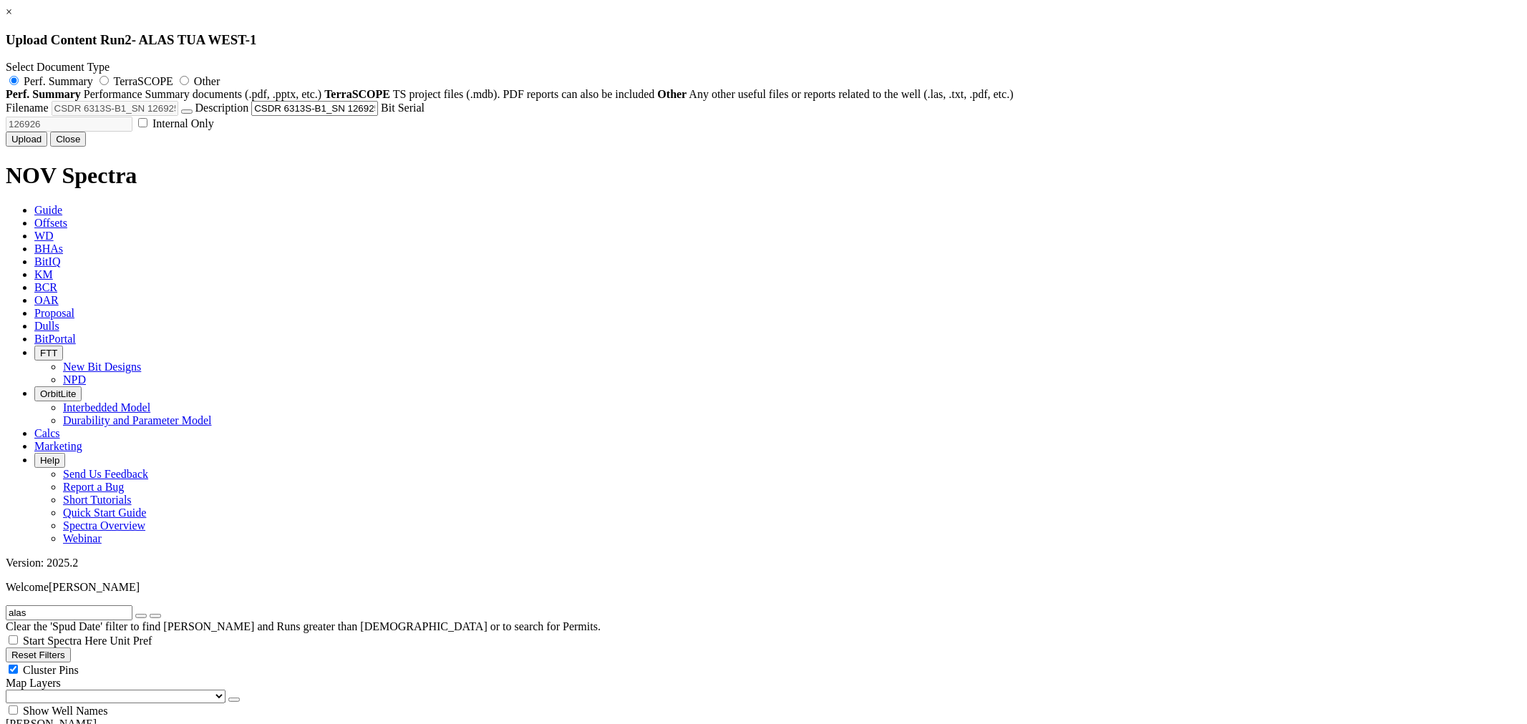
click at [47, 147] on button "Upload" at bounding box center [27, 139] width 42 height 15
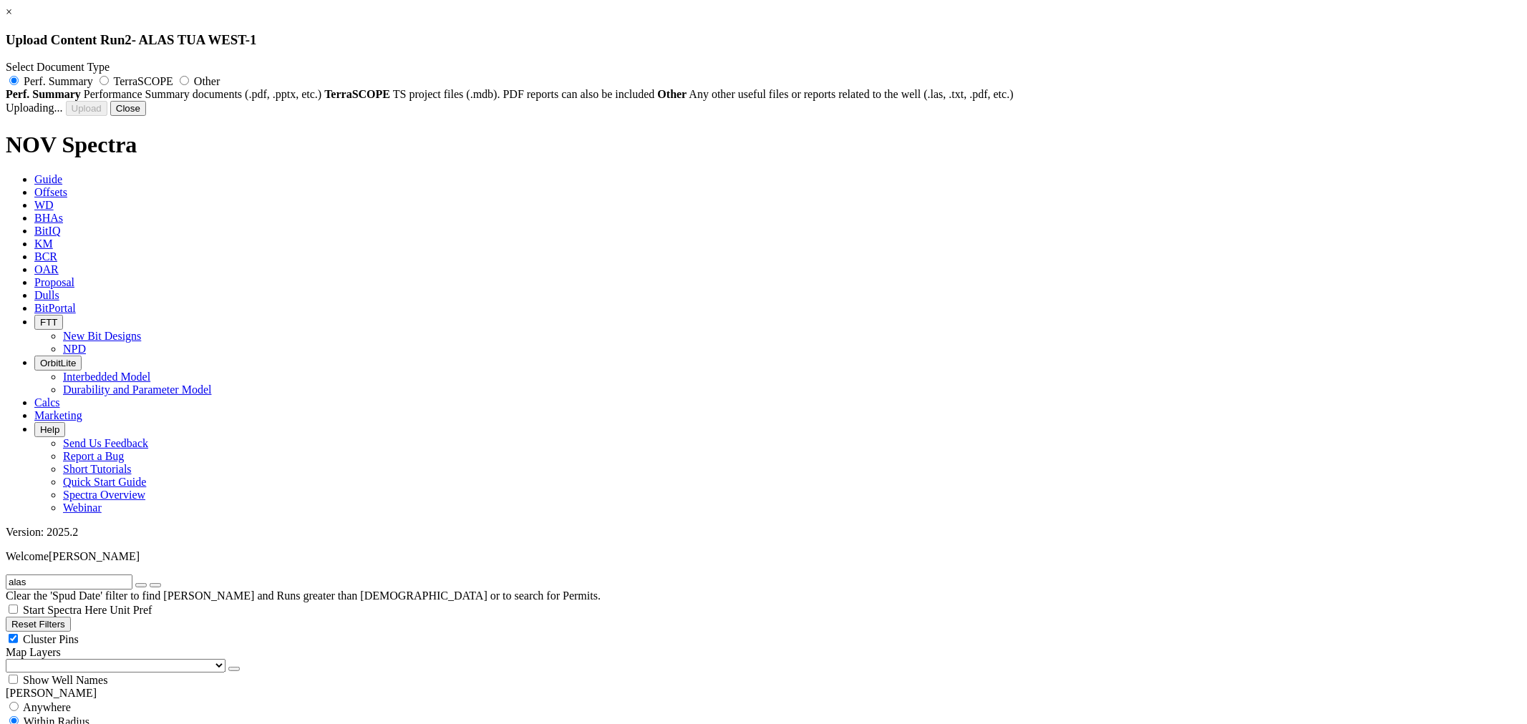
radio input "false"
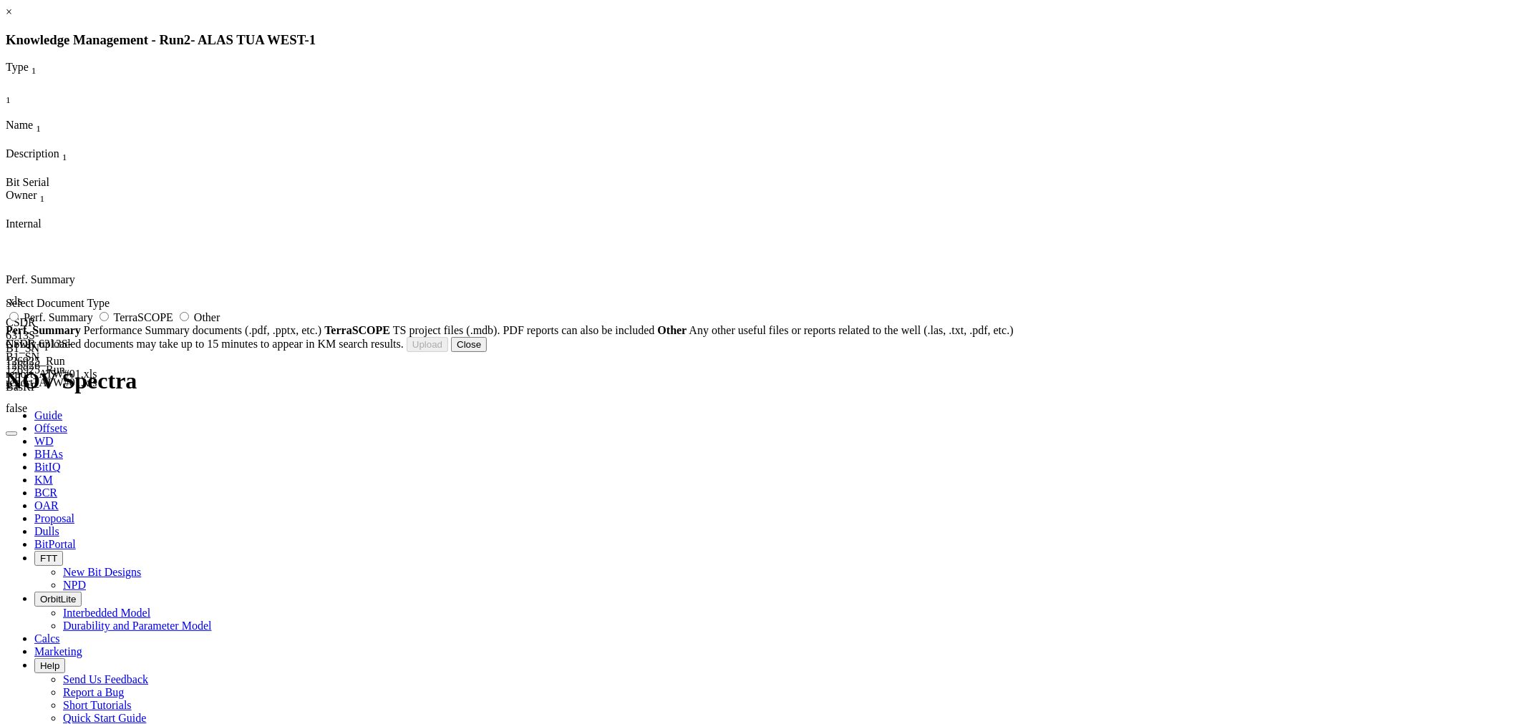
click at [220, 324] on span "Other" at bounding box center [207, 317] width 26 height 12
click at [189, 321] on input "Other" at bounding box center [184, 316] width 9 height 9
radio input "true"
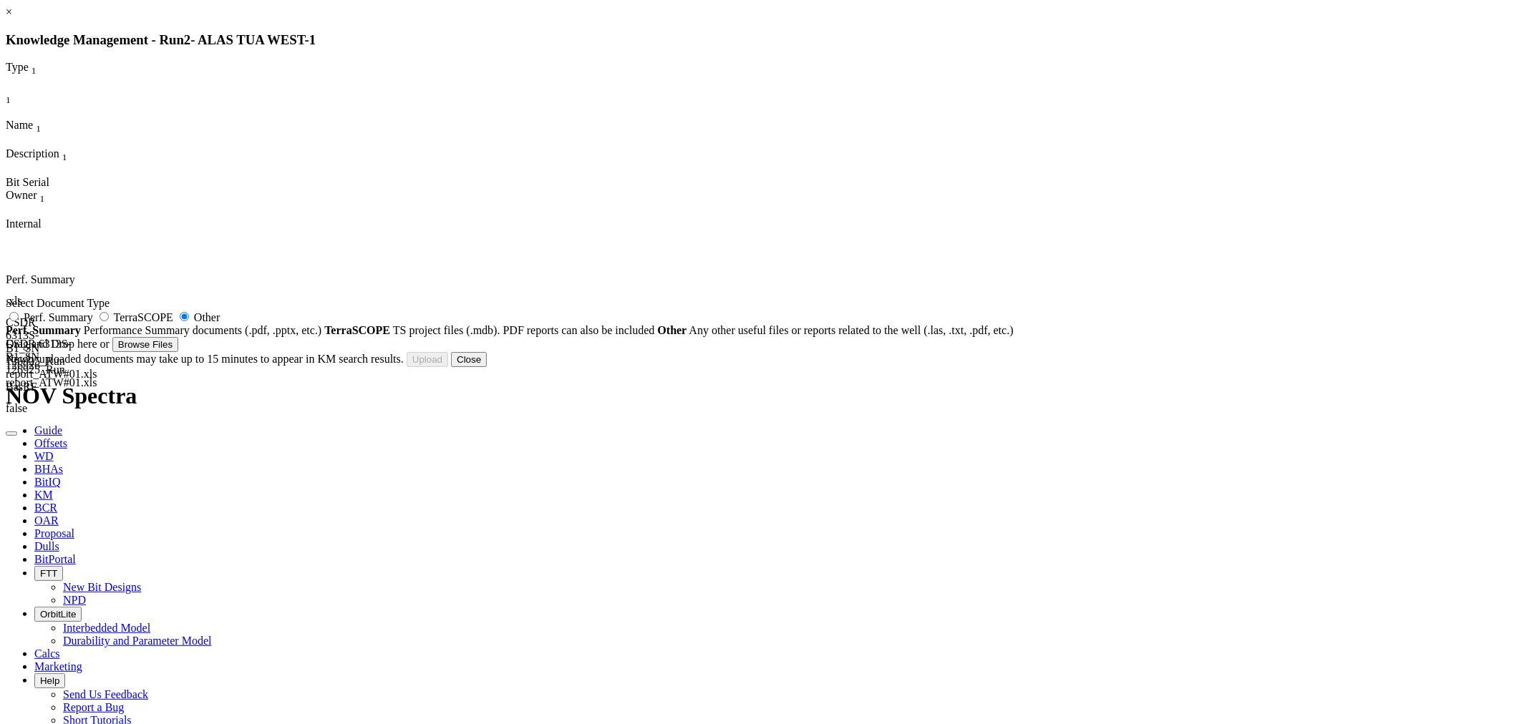
type input "6300ft.xls"
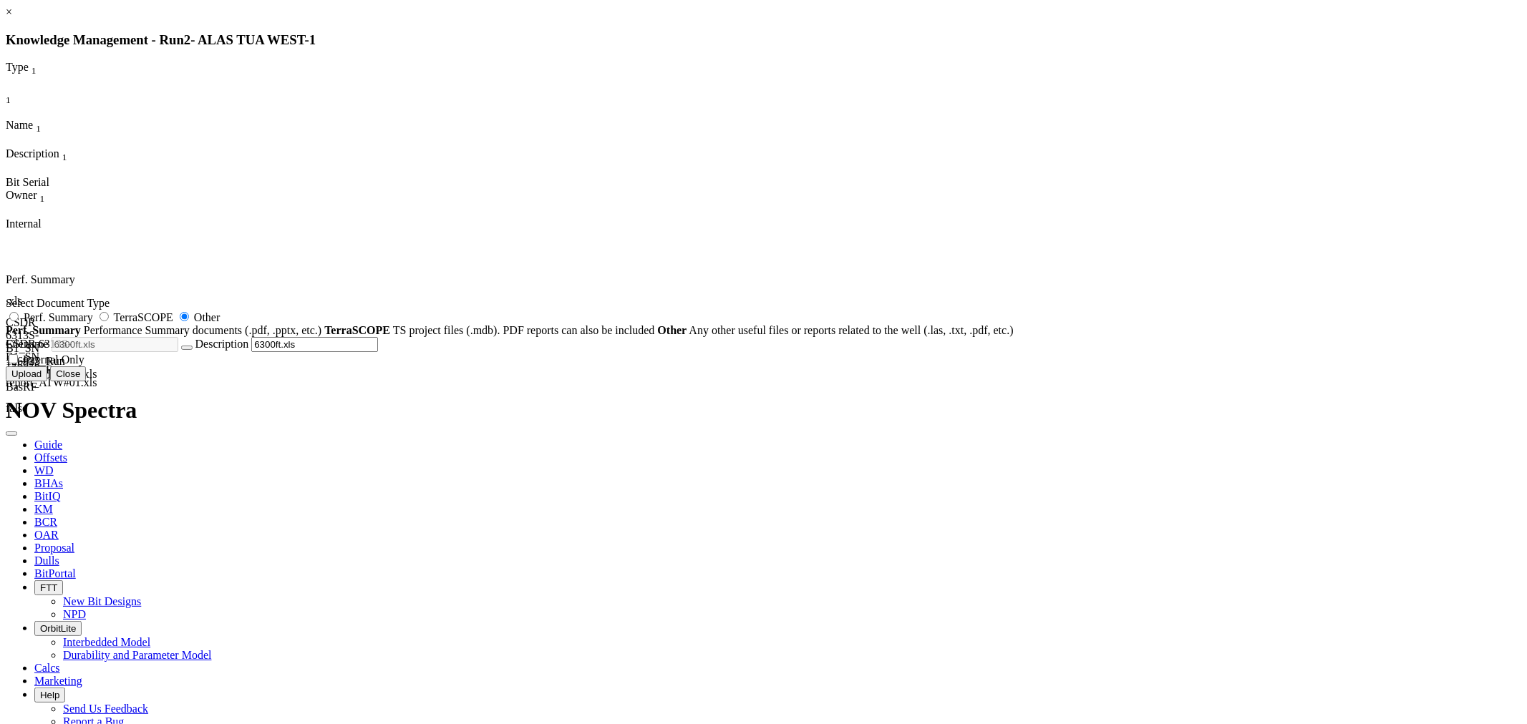
click at [47, 382] on button "Upload" at bounding box center [27, 374] width 42 height 15
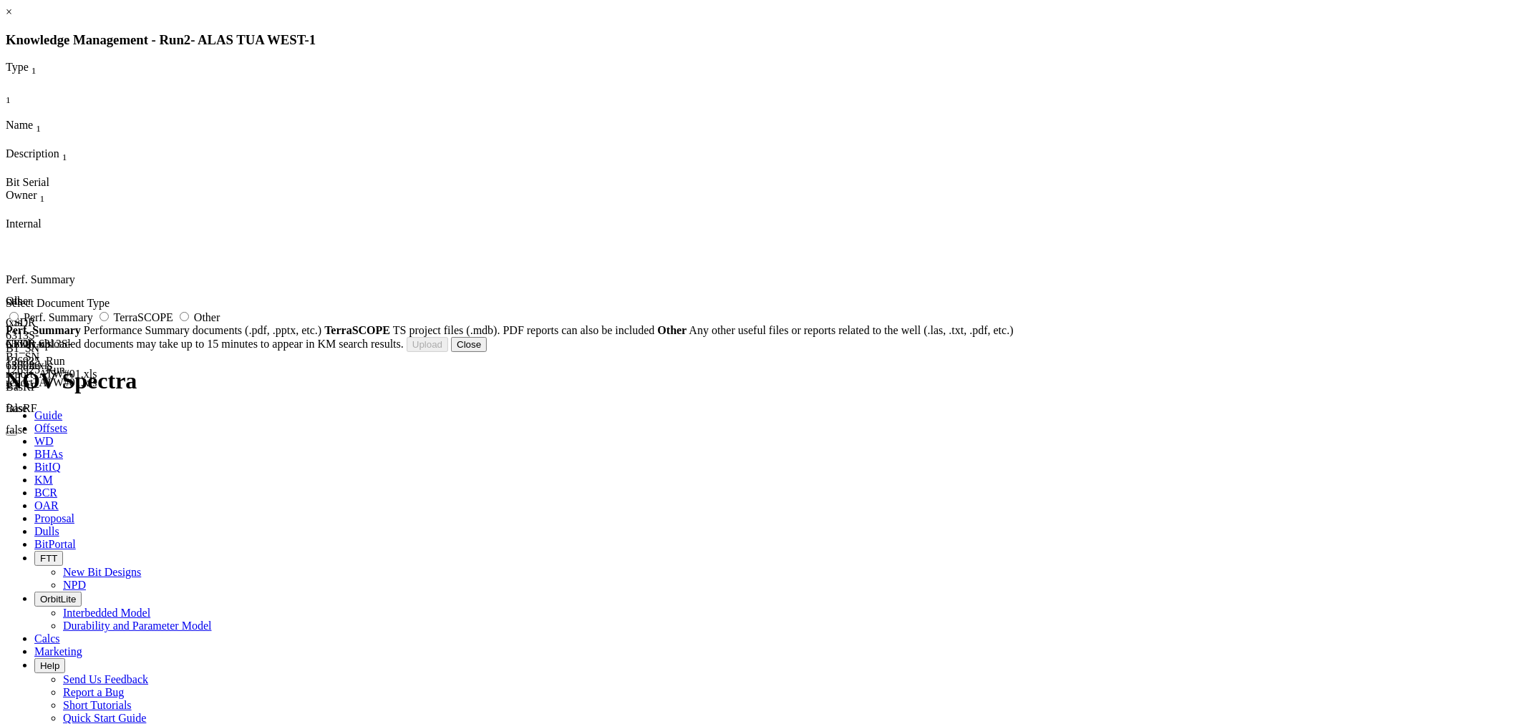
click at [905, 315] on div "Select Document Type Perf. Summary TerraSCOPE Other Perf. Summary Performance S…" at bounding box center [763, 317] width 1515 height 40
click at [220, 324] on span "Other" at bounding box center [207, 317] width 26 height 12
click at [189, 321] on input "Other" at bounding box center [184, 316] width 9 height 9
radio input "true"
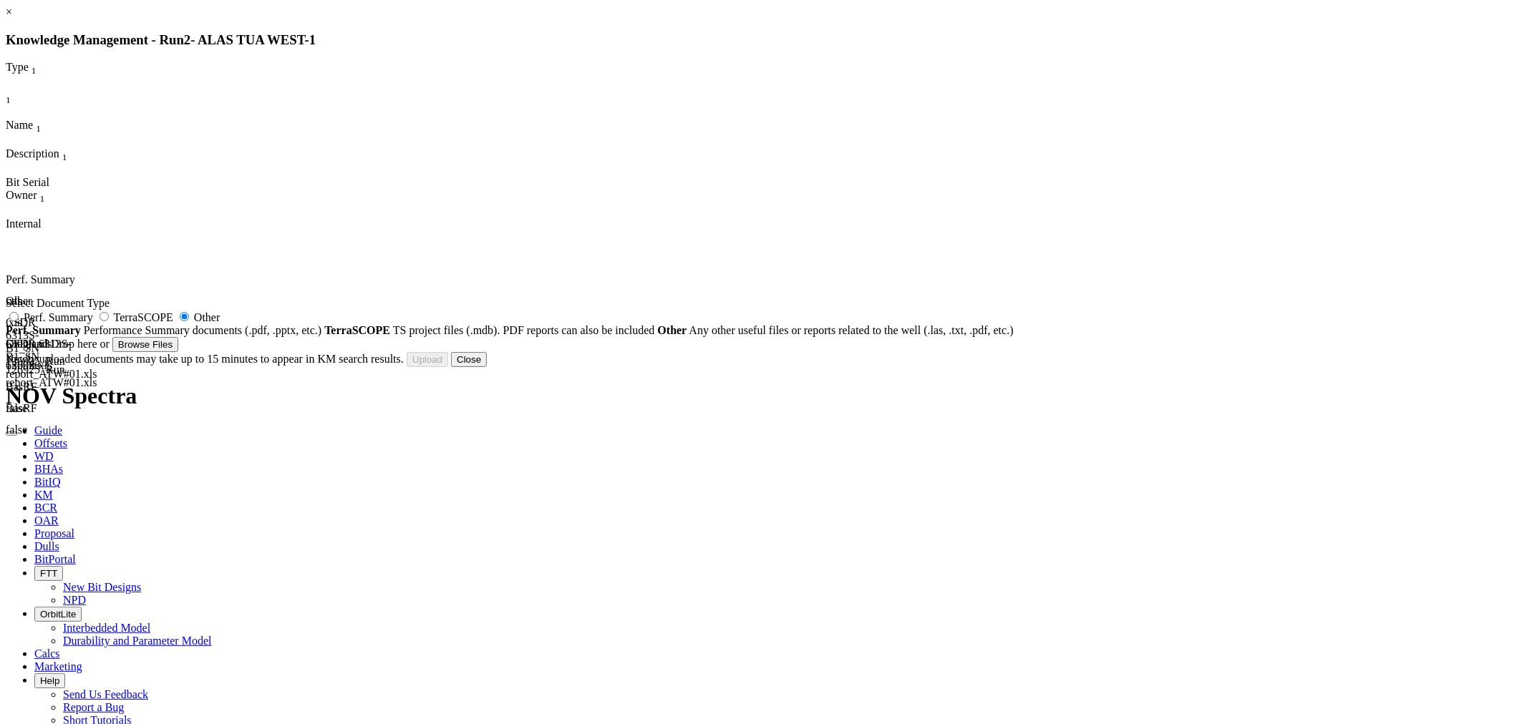
type input "Alas Tua West #1_12.25 x 14.5in_BHA#9_Performance Report.pdf"
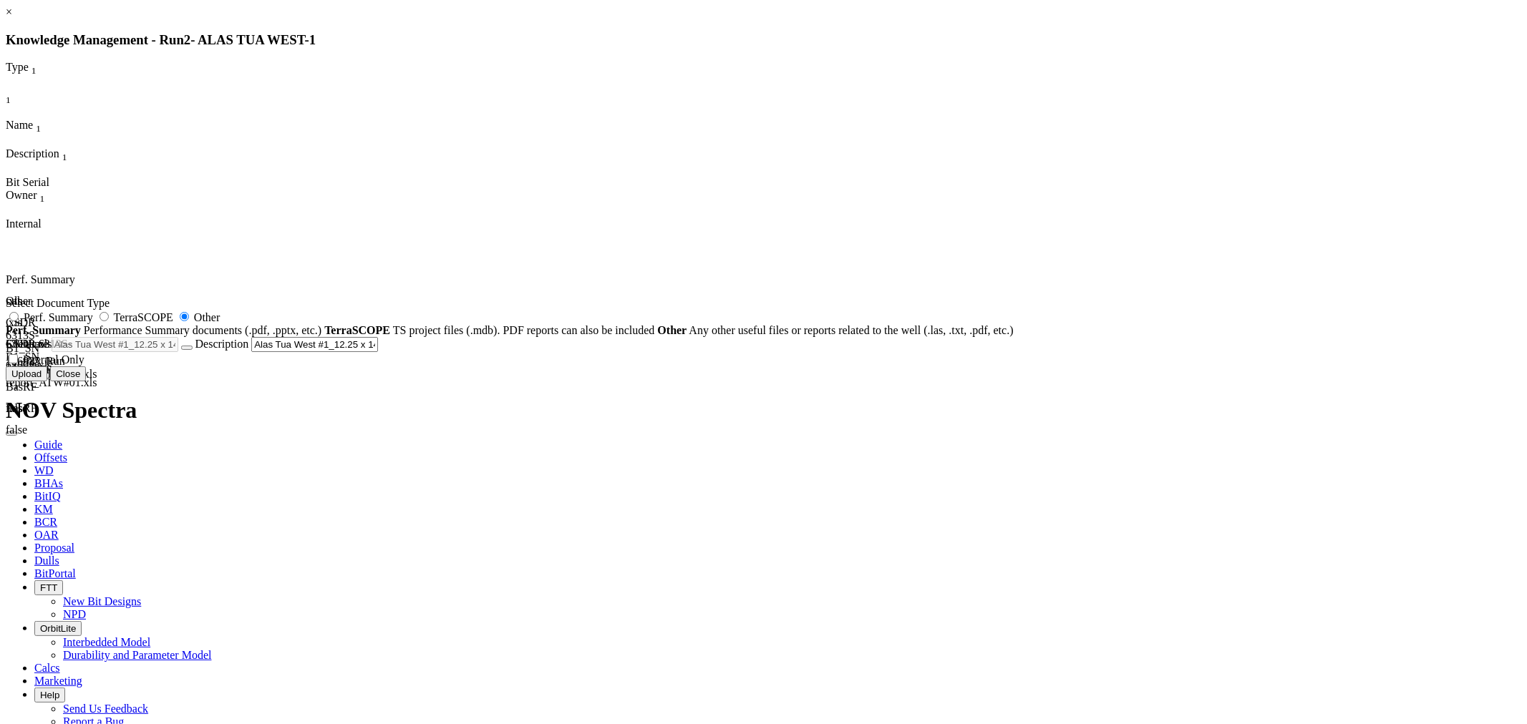
click at [47, 382] on button "Upload" at bounding box center [27, 374] width 42 height 15
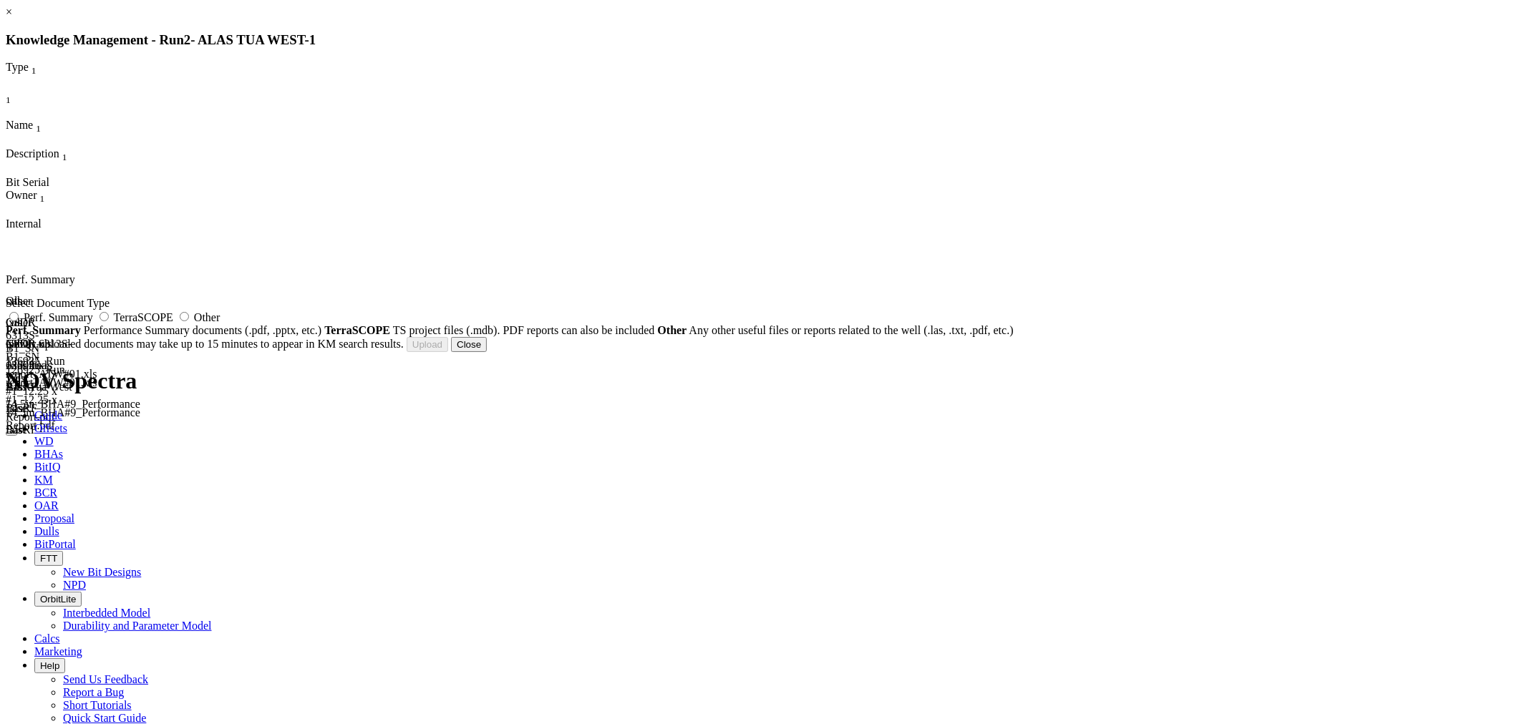
click at [220, 324] on label "Other" at bounding box center [198, 317] width 44 height 12
click at [189, 321] on input "Other" at bounding box center [184, 316] width 9 height 9
radio input "true"
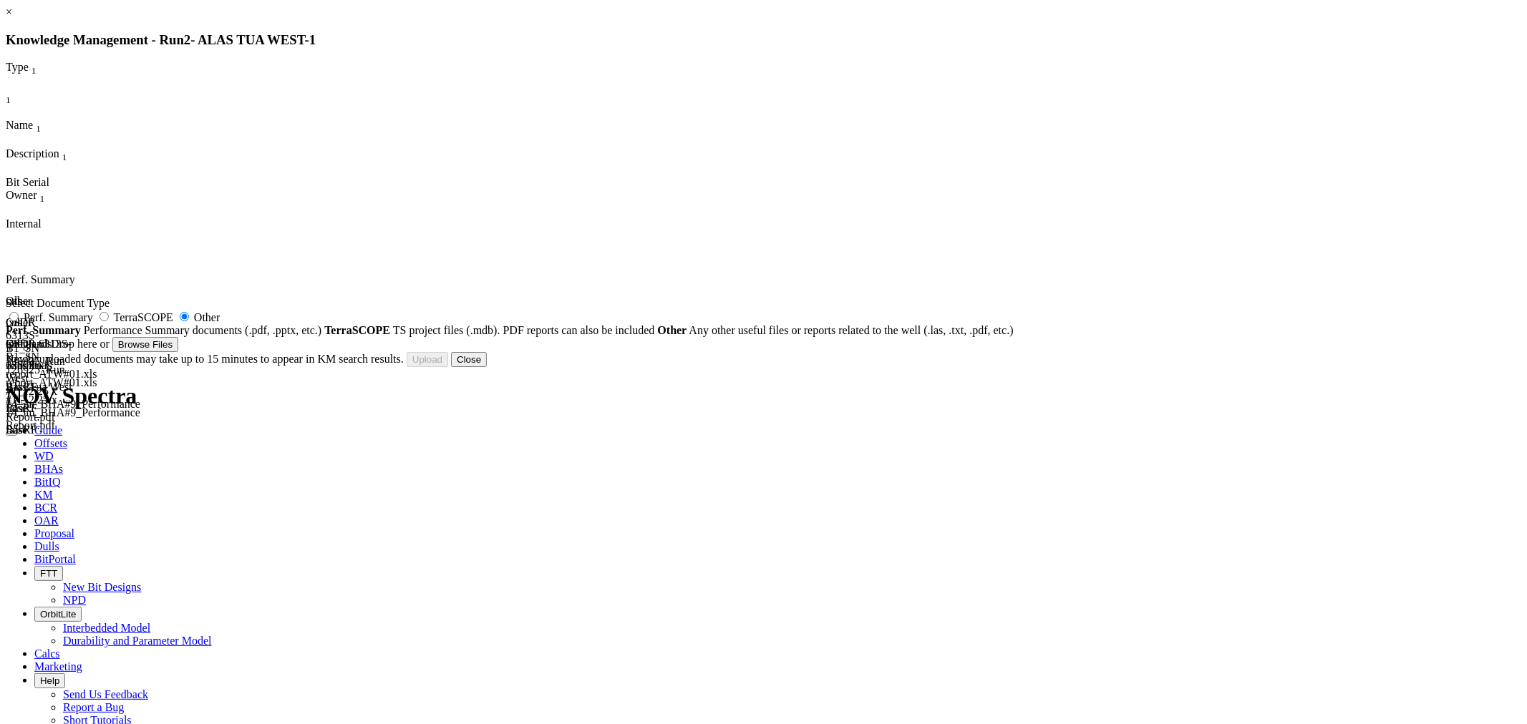
type input "ascii from 5046ft to 6300ft_TD.xls"
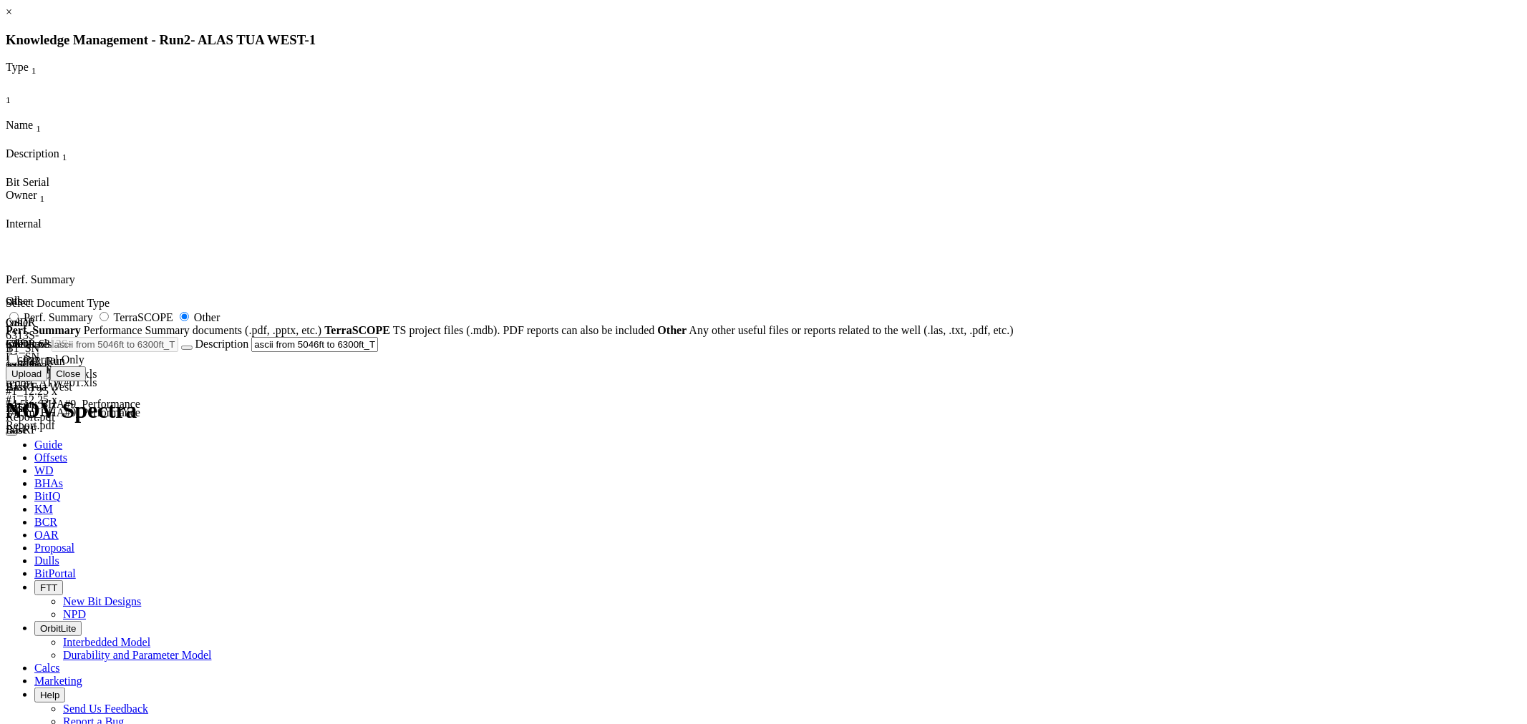
click at [47, 382] on button "Upload" at bounding box center [27, 374] width 42 height 15
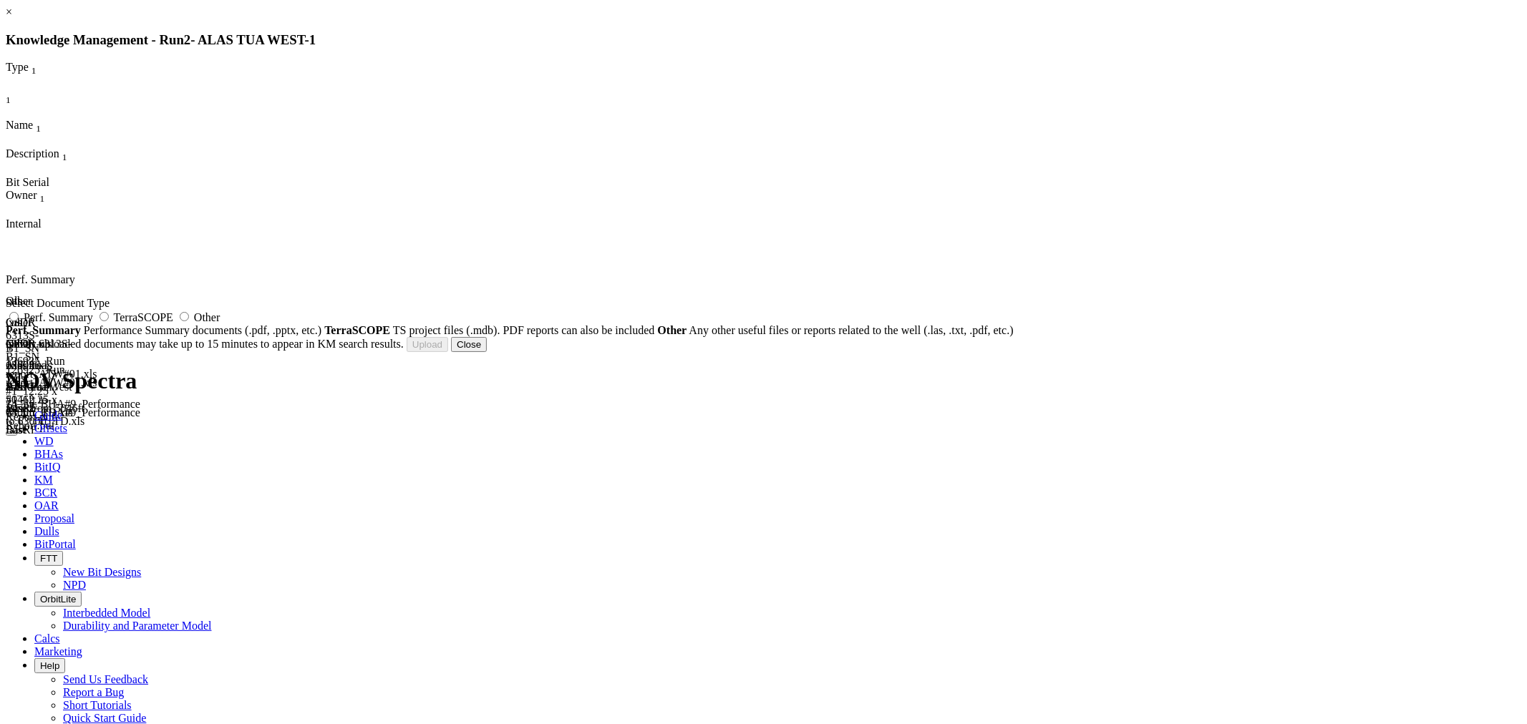
click at [220, 324] on span "Other" at bounding box center [207, 317] width 26 height 12
click at [189, 321] on input "Other" at bounding box center [184, 316] width 9 height 9
radio input "true"
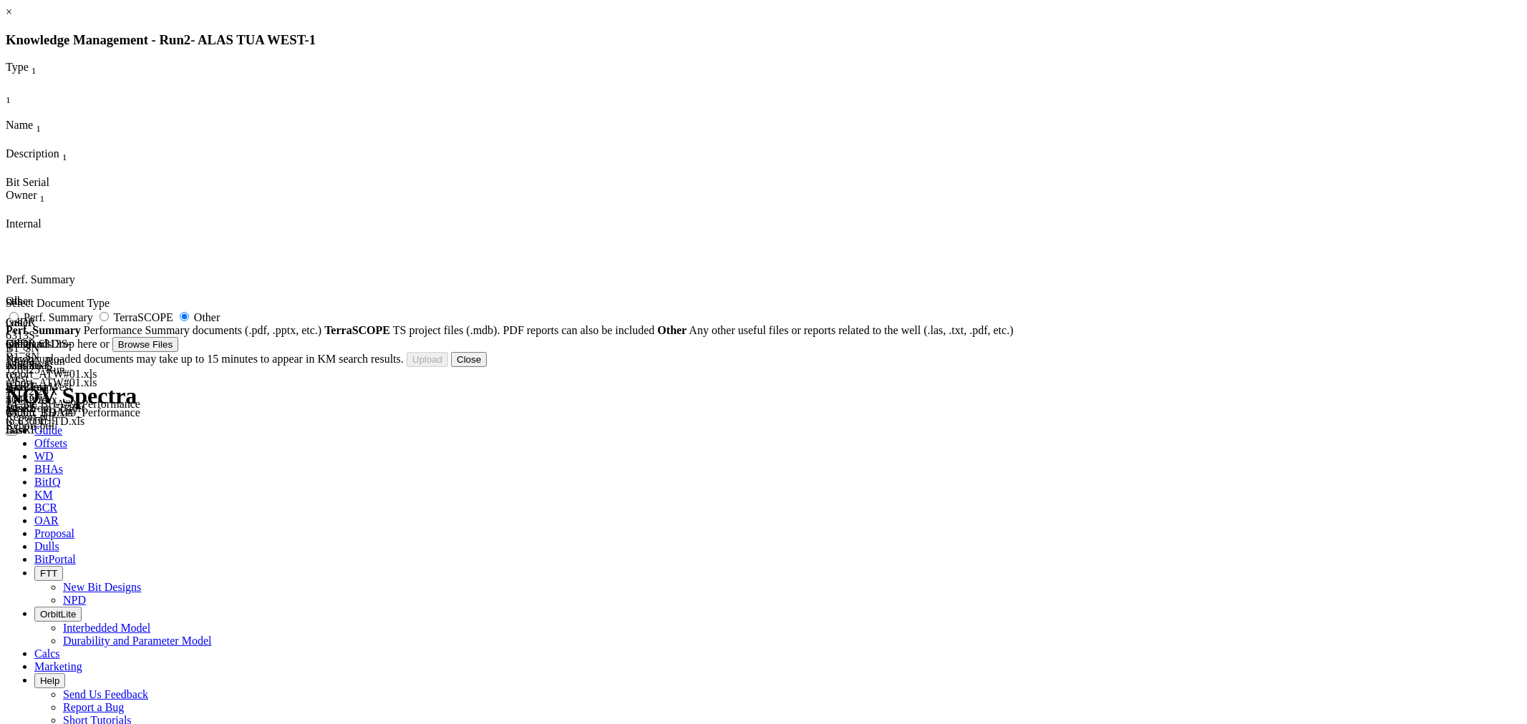
type input "Alas Tua West #1_Survey Report.pdf"
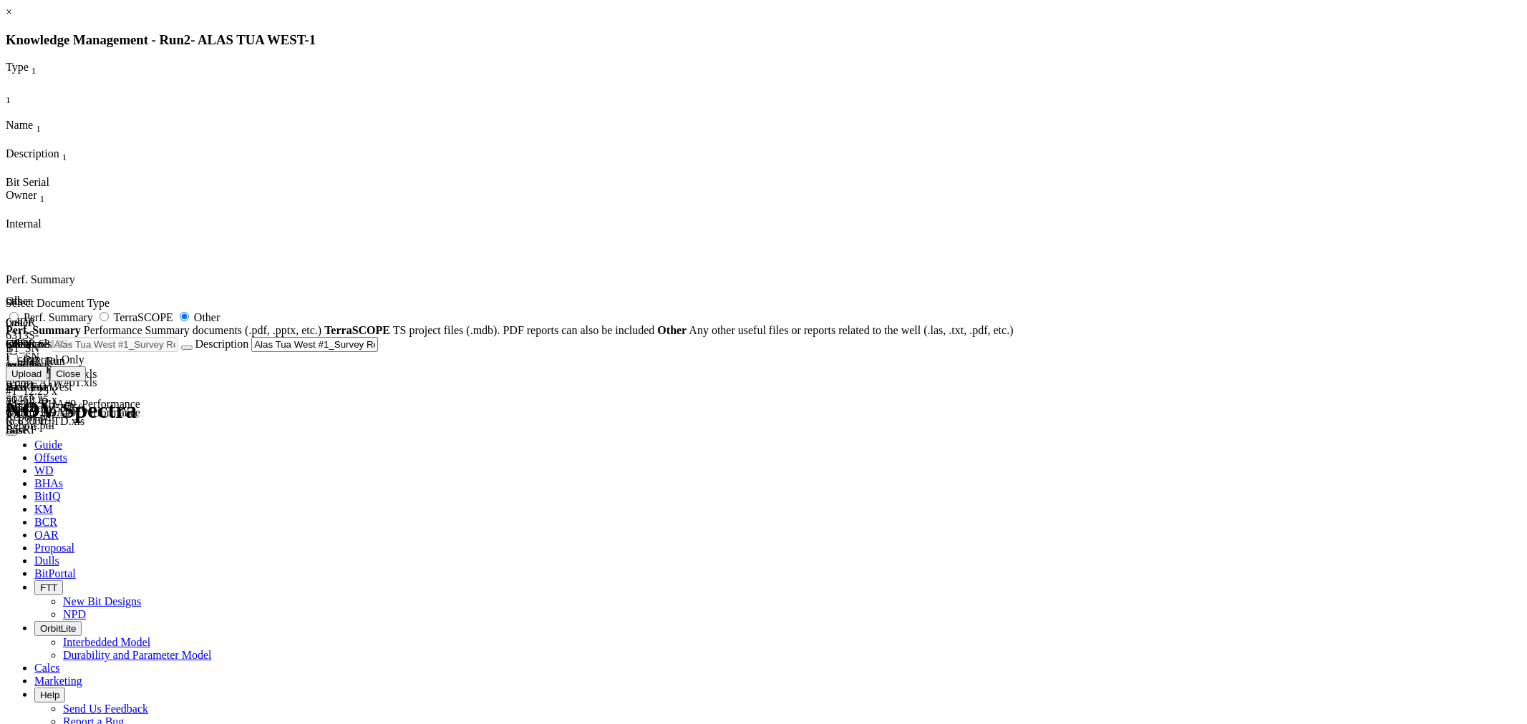
click at [47, 382] on button "Upload" at bounding box center [27, 374] width 42 height 15
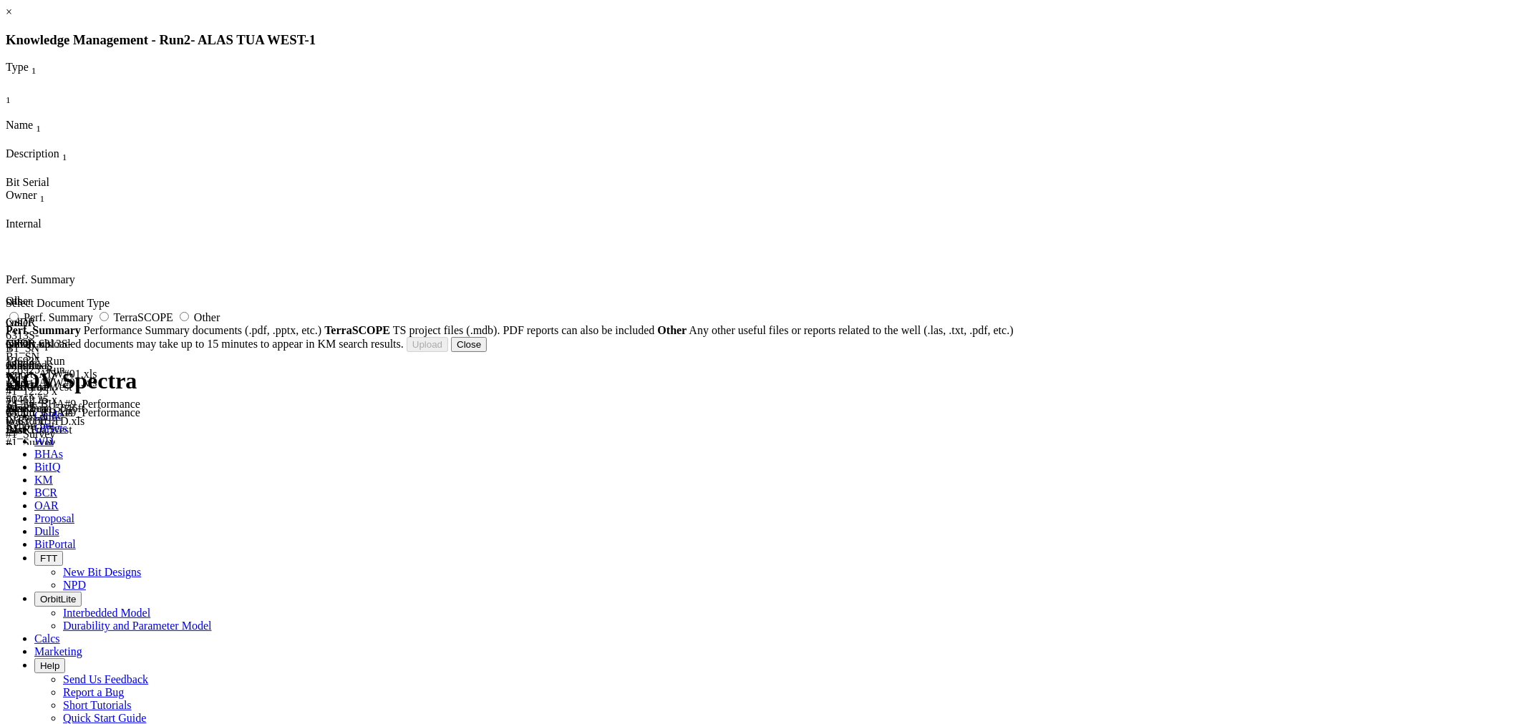
click at [220, 324] on label "Other" at bounding box center [198, 317] width 44 height 12
click at [189, 321] on input "Other" at bounding box center [184, 316] width 9 height 9
radio input "true"
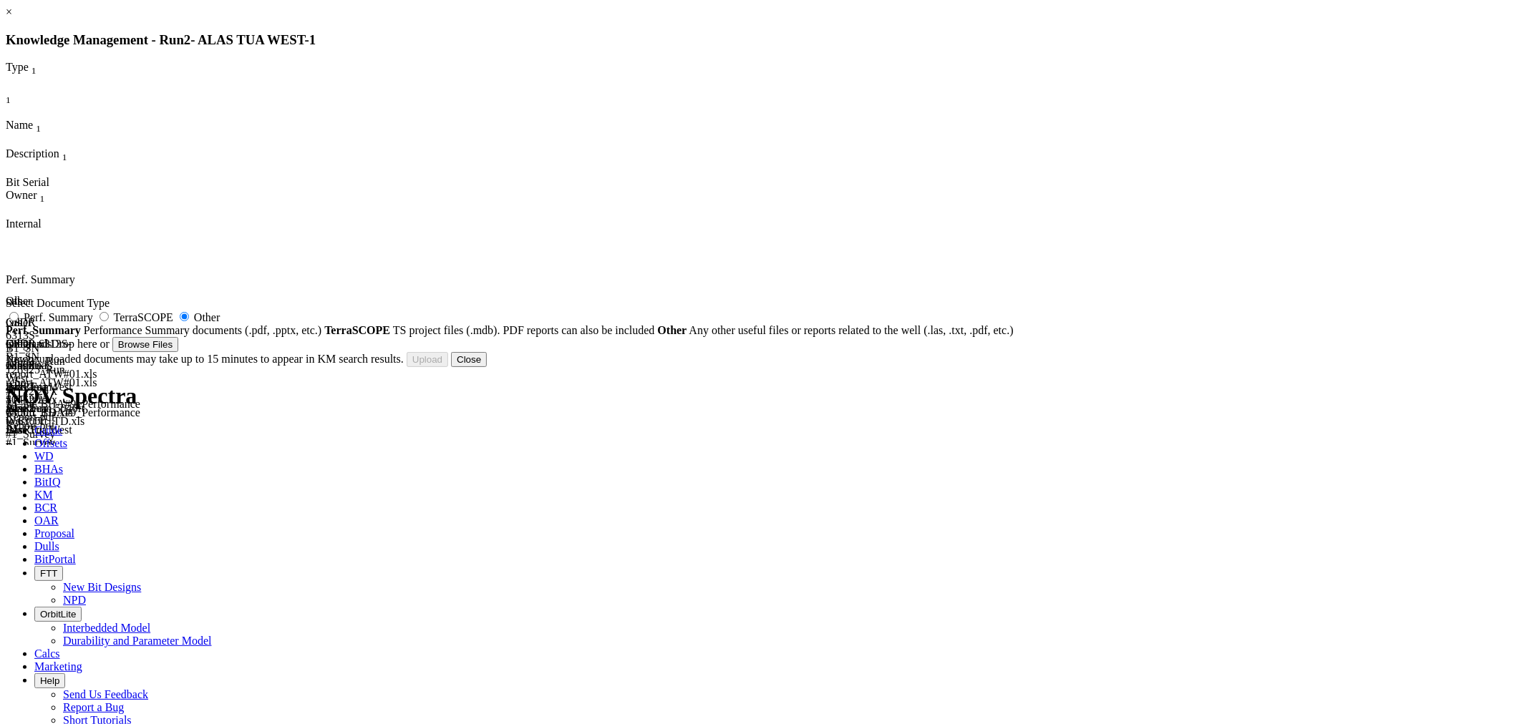
type input "Alas Tua West #1_Drilling Parameter_14.5in_BHA#9.pdf"
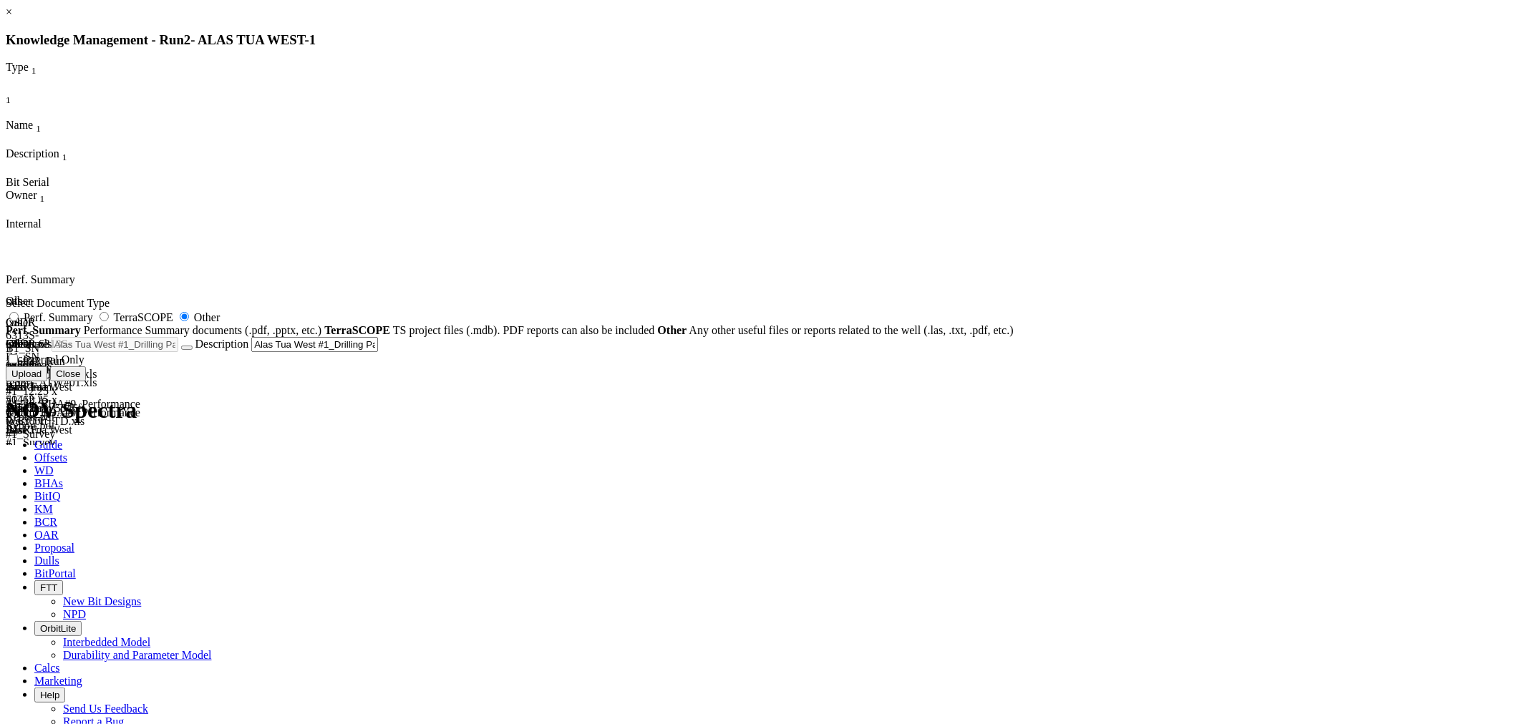
click at [47, 382] on button "Upload" at bounding box center [27, 374] width 42 height 15
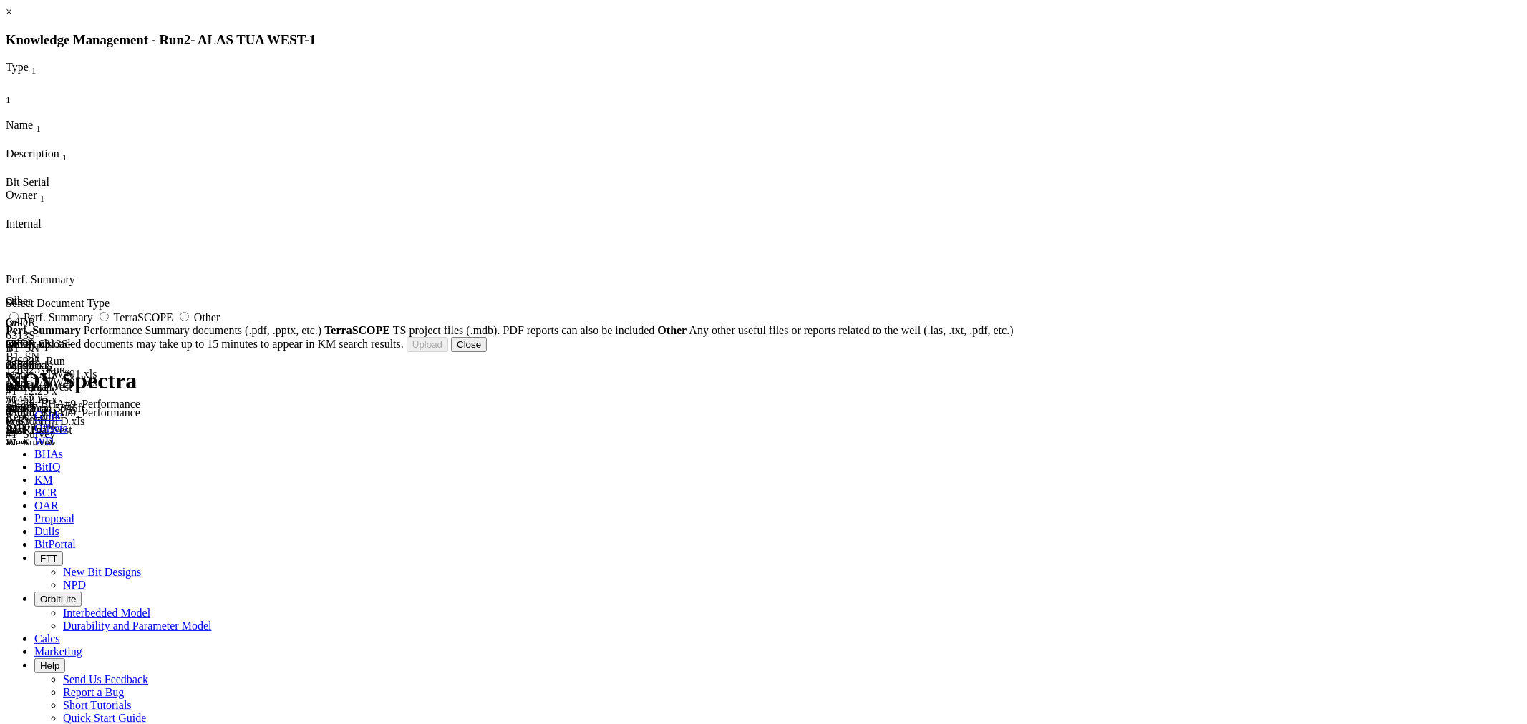
click at [220, 324] on span "Other" at bounding box center [207, 317] width 26 height 12
click at [189, 321] on input "Other" at bounding box center [184, 316] width 9 height 9
radio input "true"
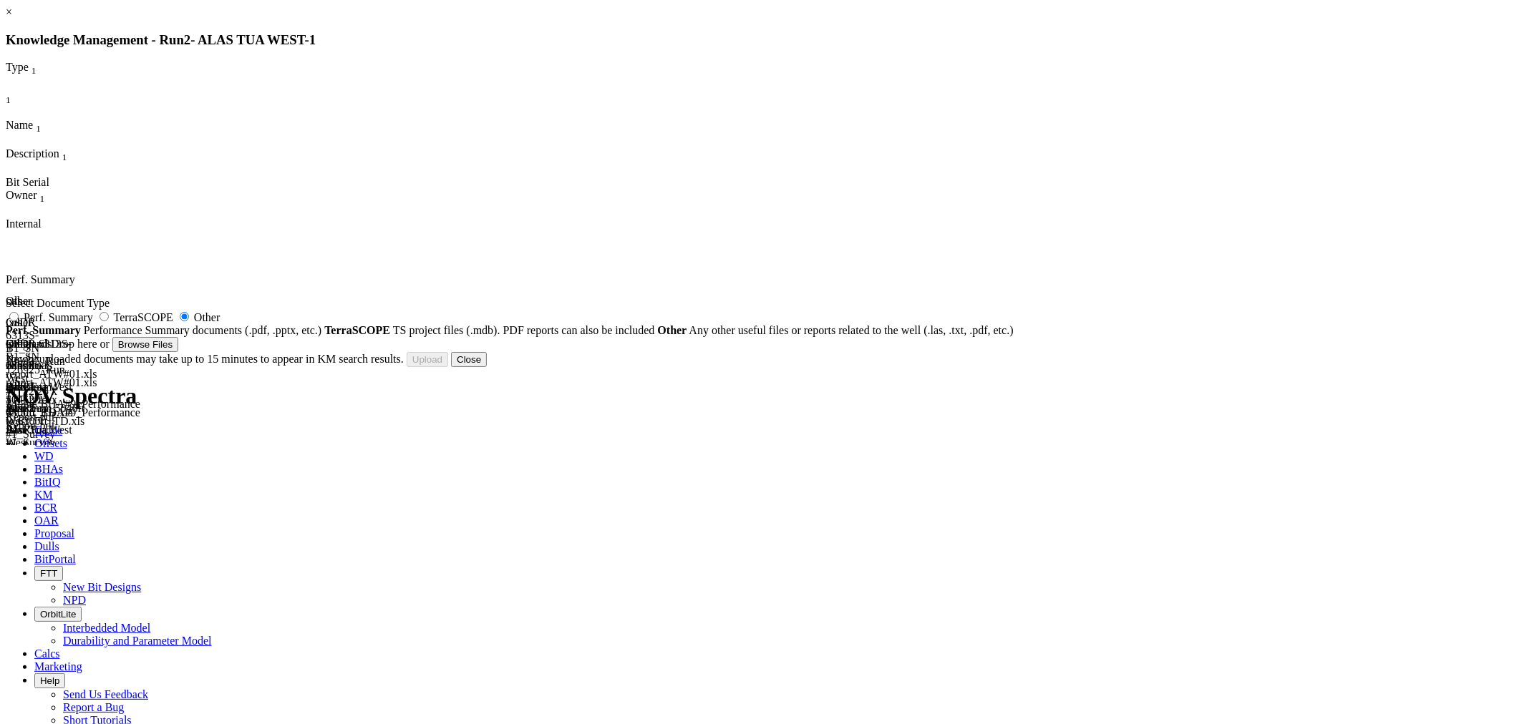
type input "Alas Tua West #1_Drilling Parameter_14.5in_BHA#10.pdf"
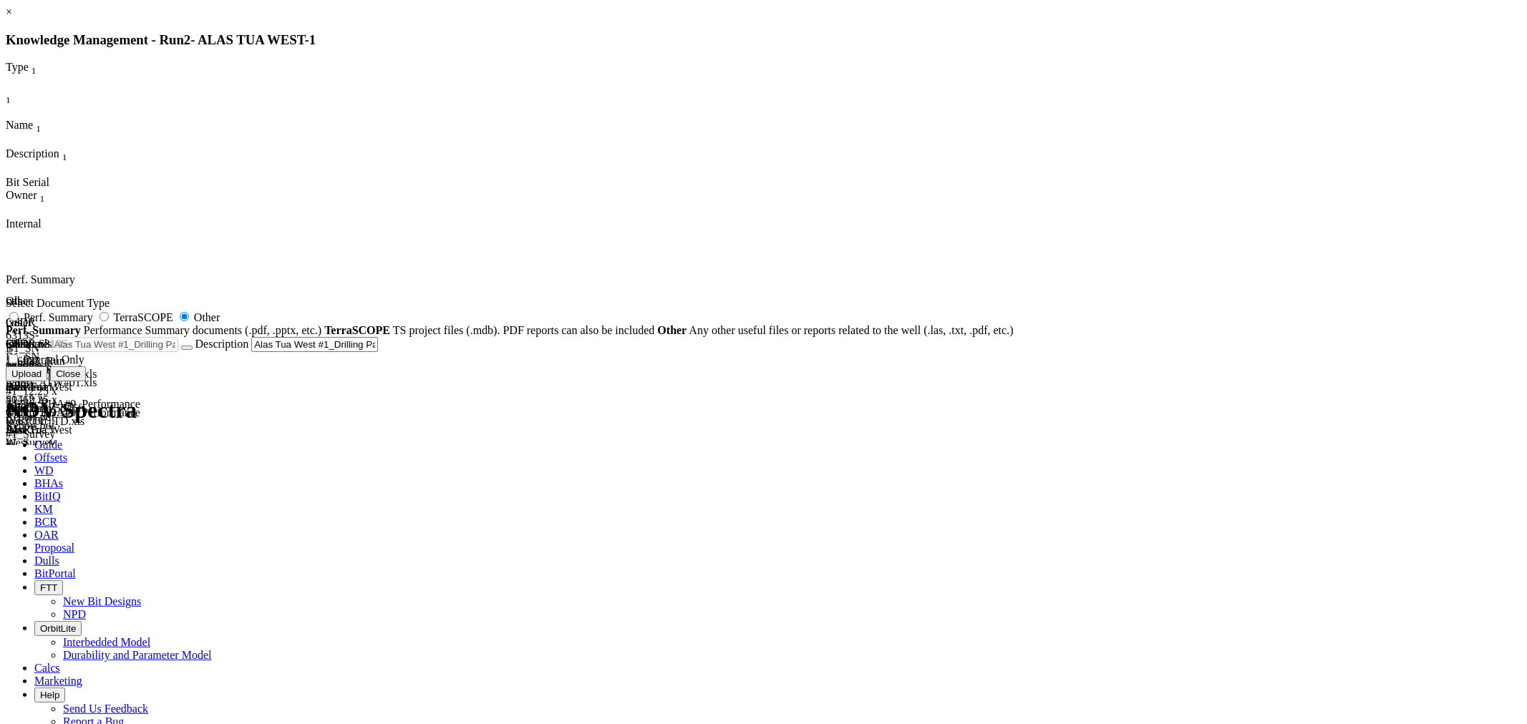
click at [47, 382] on button "Upload" at bounding box center [27, 374] width 42 height 15
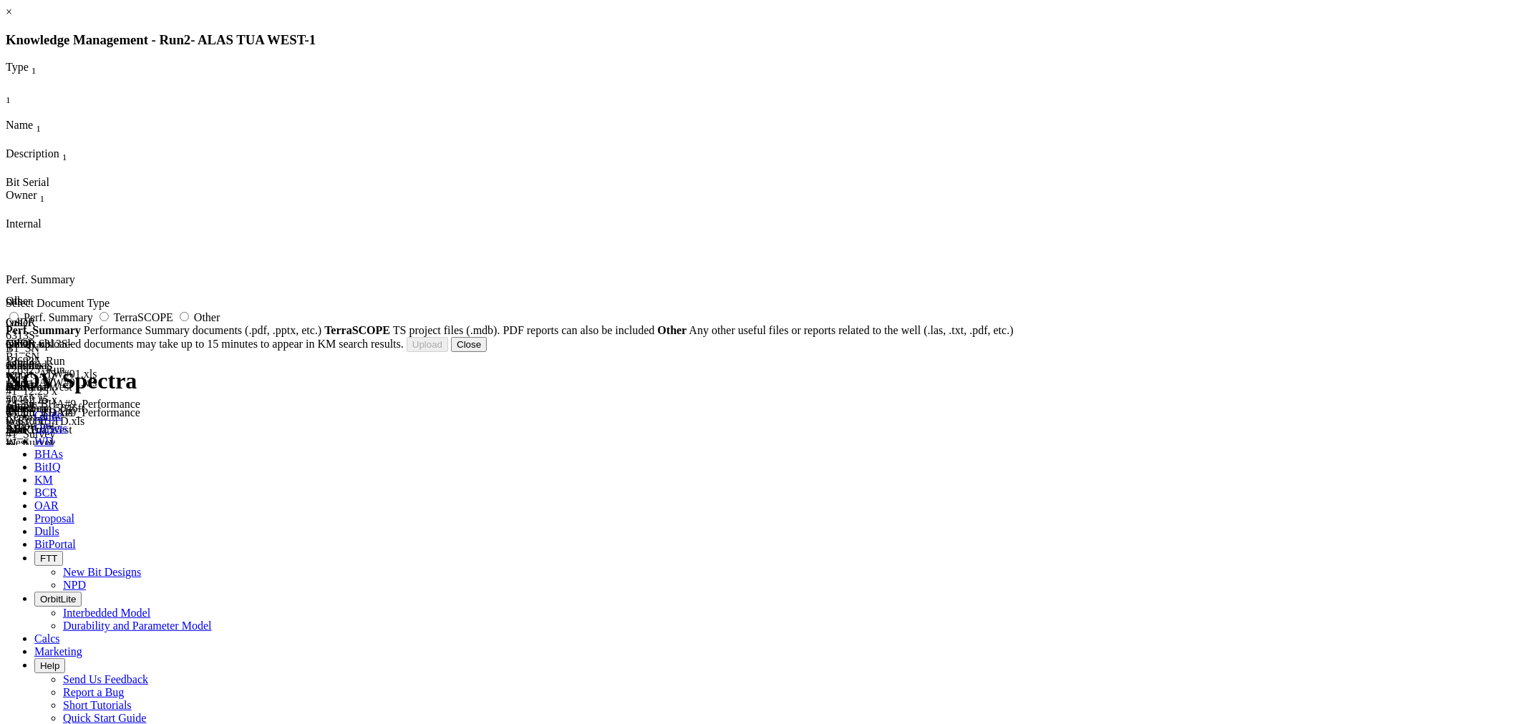
click at [220, 324] on span "Other" at bounding box center [207, 317] width 26 height 12
click at [189, 321] on input "Other" at bounding box center [184, 316] width 9 height 9
radio input "true"
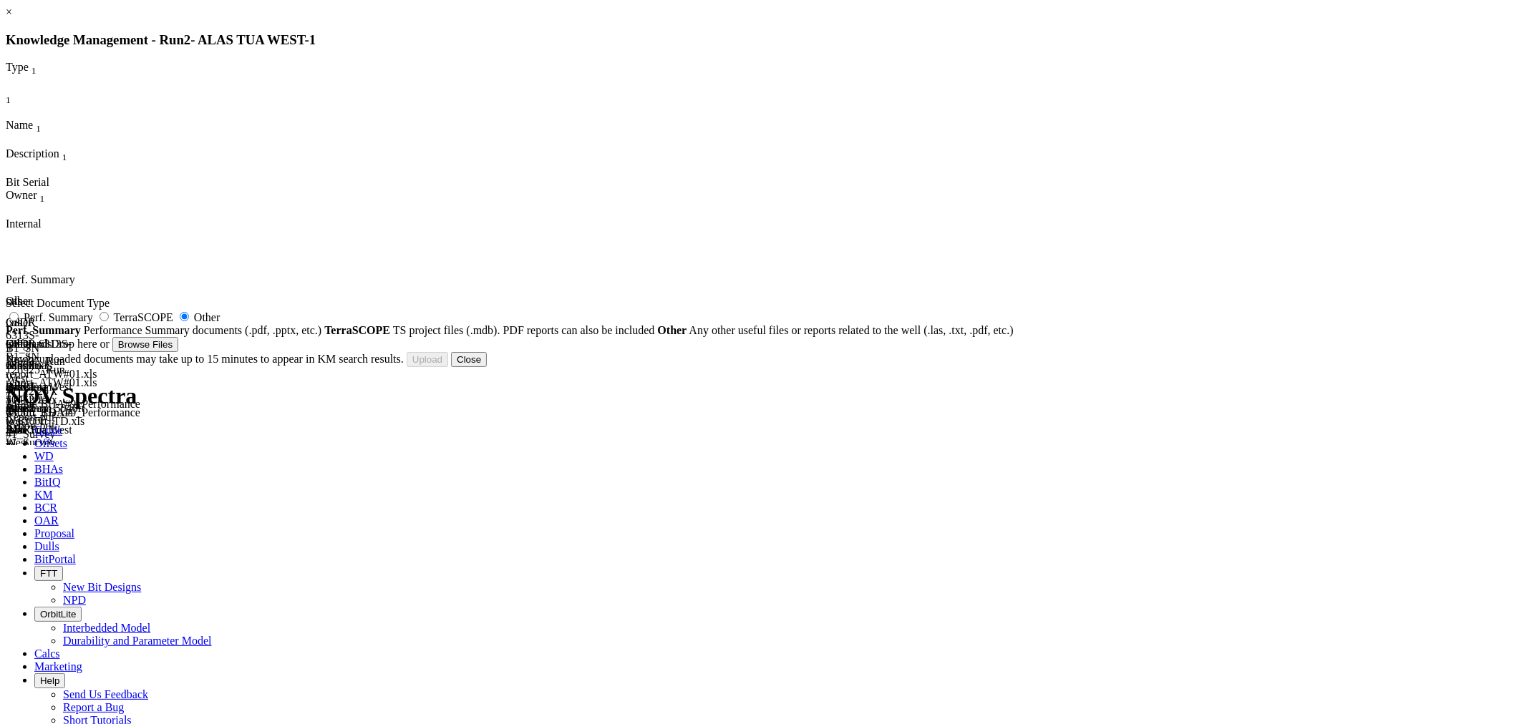
click at [487, 367] on button "Close" at bounding box center [469, 359] width 36 height 15
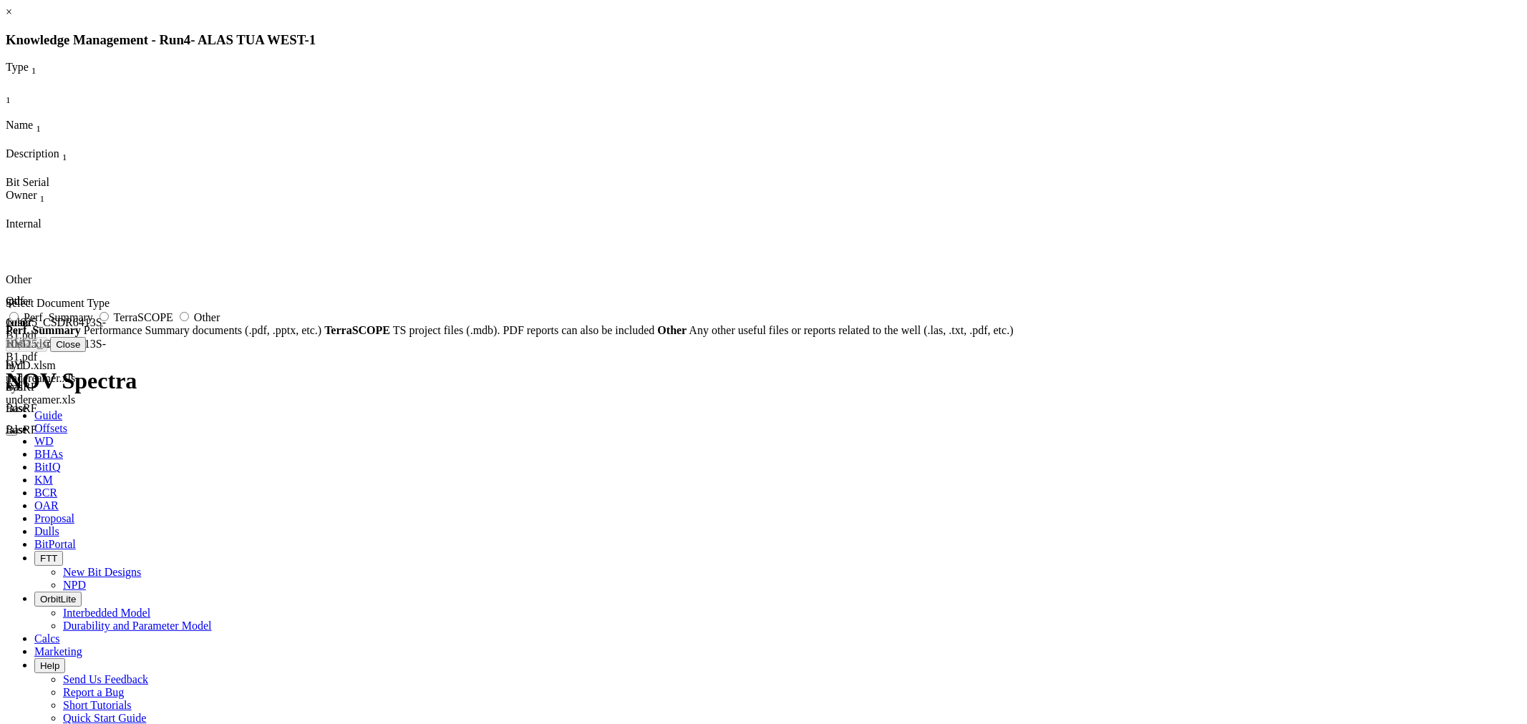
click at [86, 352] on button "Close" at bounding box center [68, 344] width 36 height 15
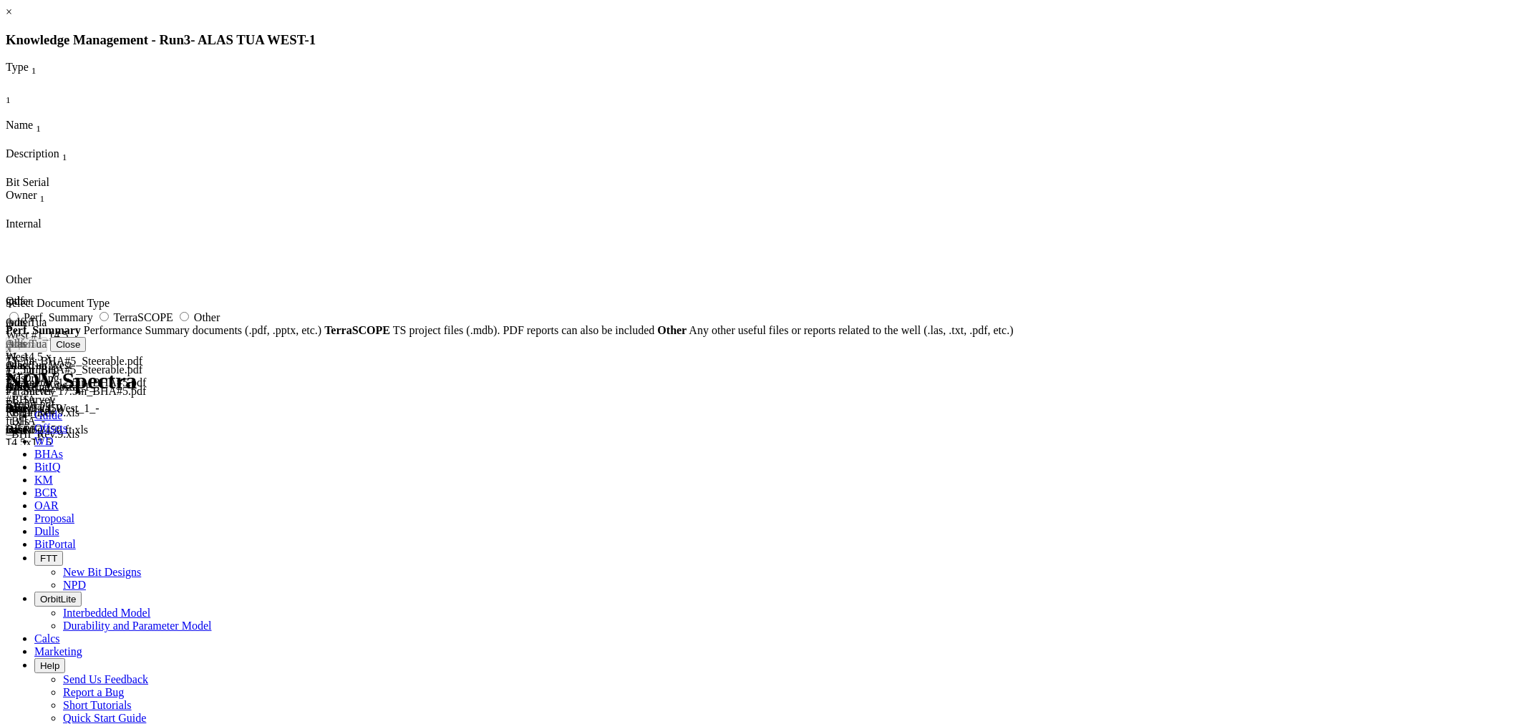
scroll to position [1, 0]
click at [86, 352] on button "Close" at bounding box center [68, 344] width 36 height 15
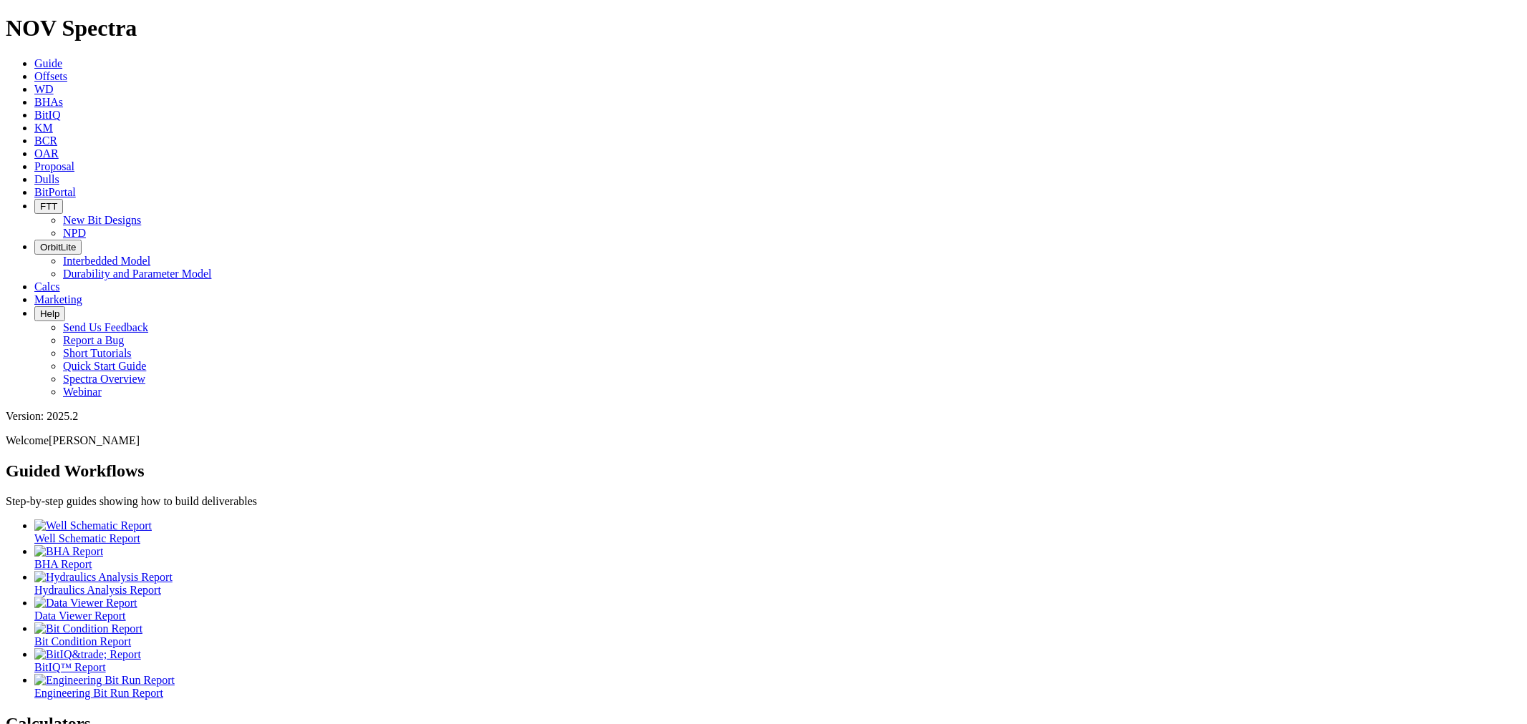
click at [34, 122] on icon at bounding box center [34, 128] width 0 height 12
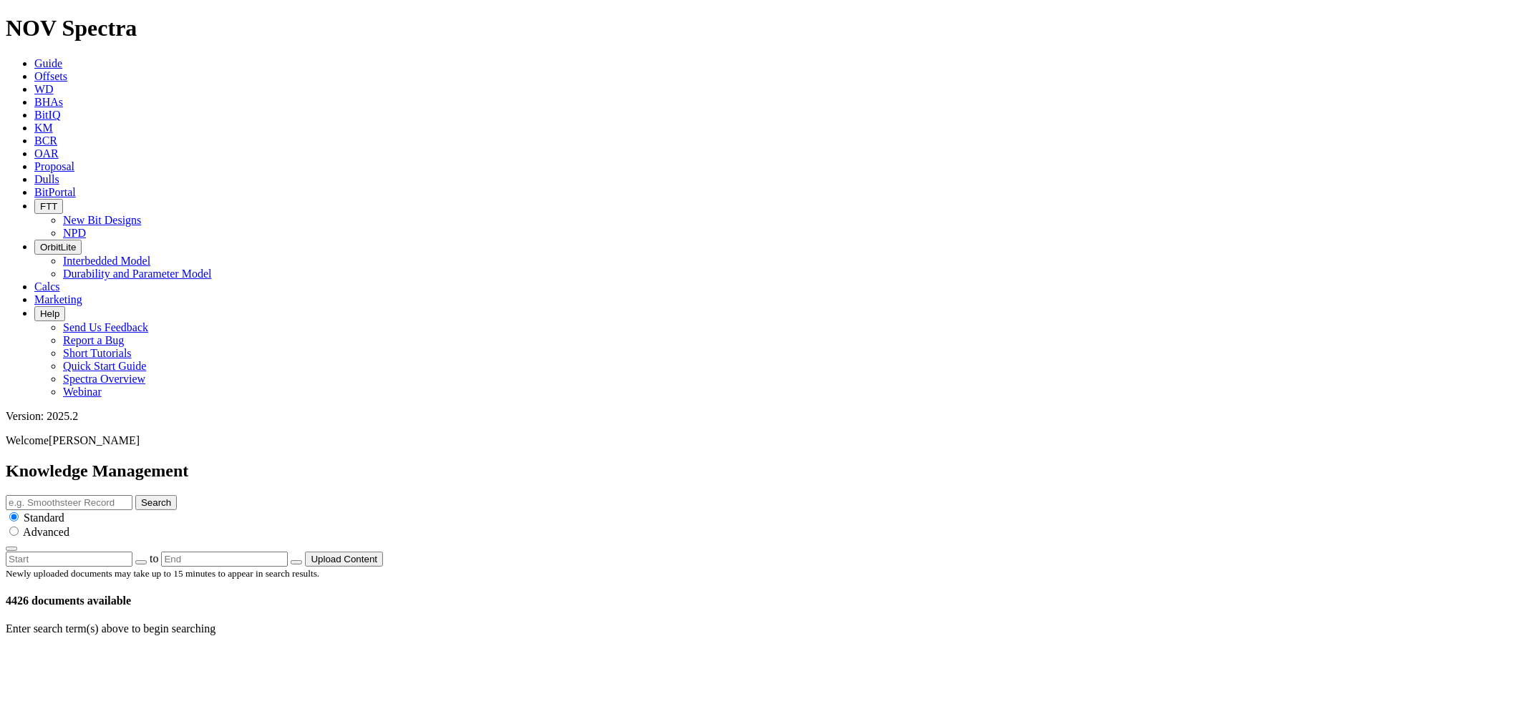
click at [141, 563] on icon "button" at bounding box center [141, 563] width 0 height 0
click at [209, 683] on button "01" at bounding box center [198, 690] width 22 height 15
type input "[DATE]"
click at [132, 495] on input "text" at bounding box center [69, 502] width 127 height 15
type input "i"
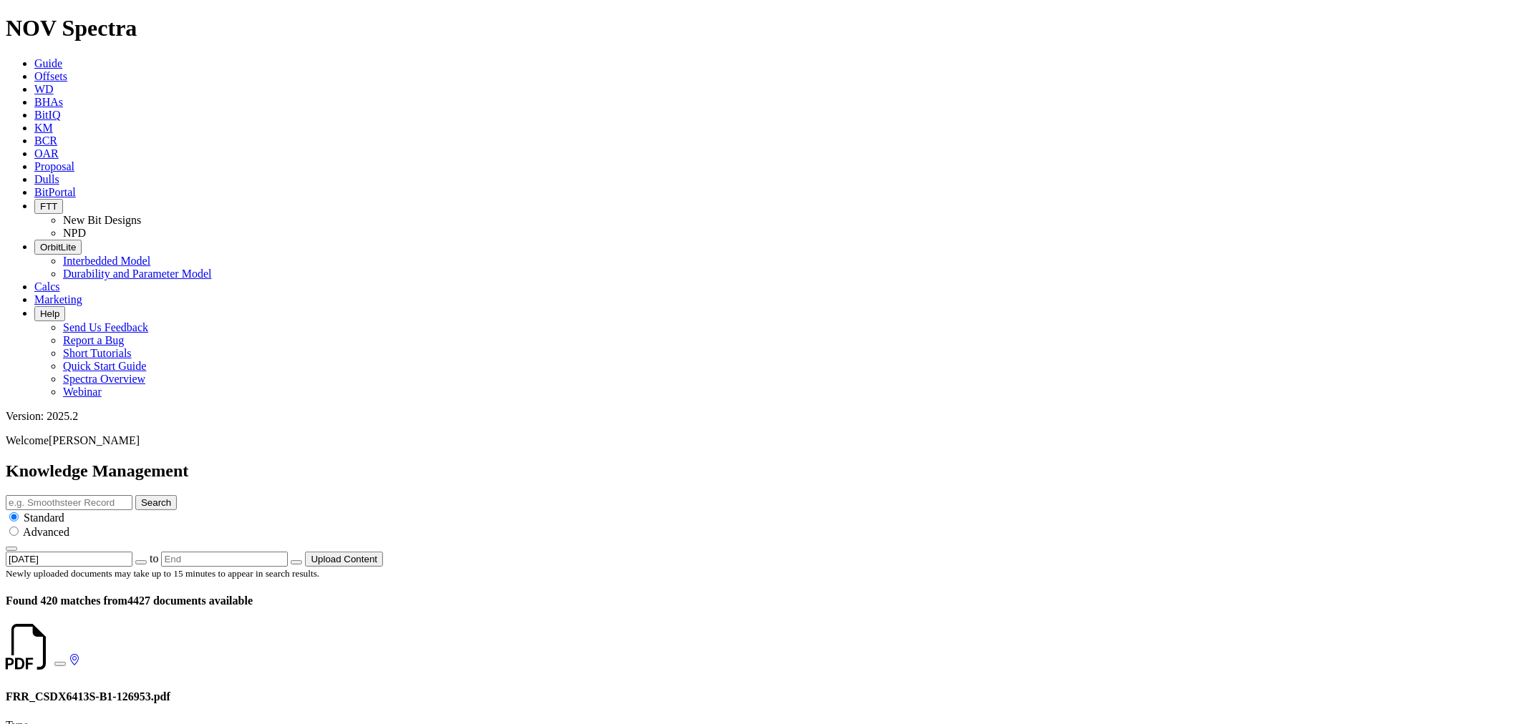
click at [132, 495] on input "text" at bounding box center [69, 502] width 127 height 15
type input "[GEOGRAPHIC_DATA]"
click at [177, 495] on button "Search" at bounding box center [156, 502] width 42 height 15
